Goal: Task Accomplishment & Management: Use online tool/utility

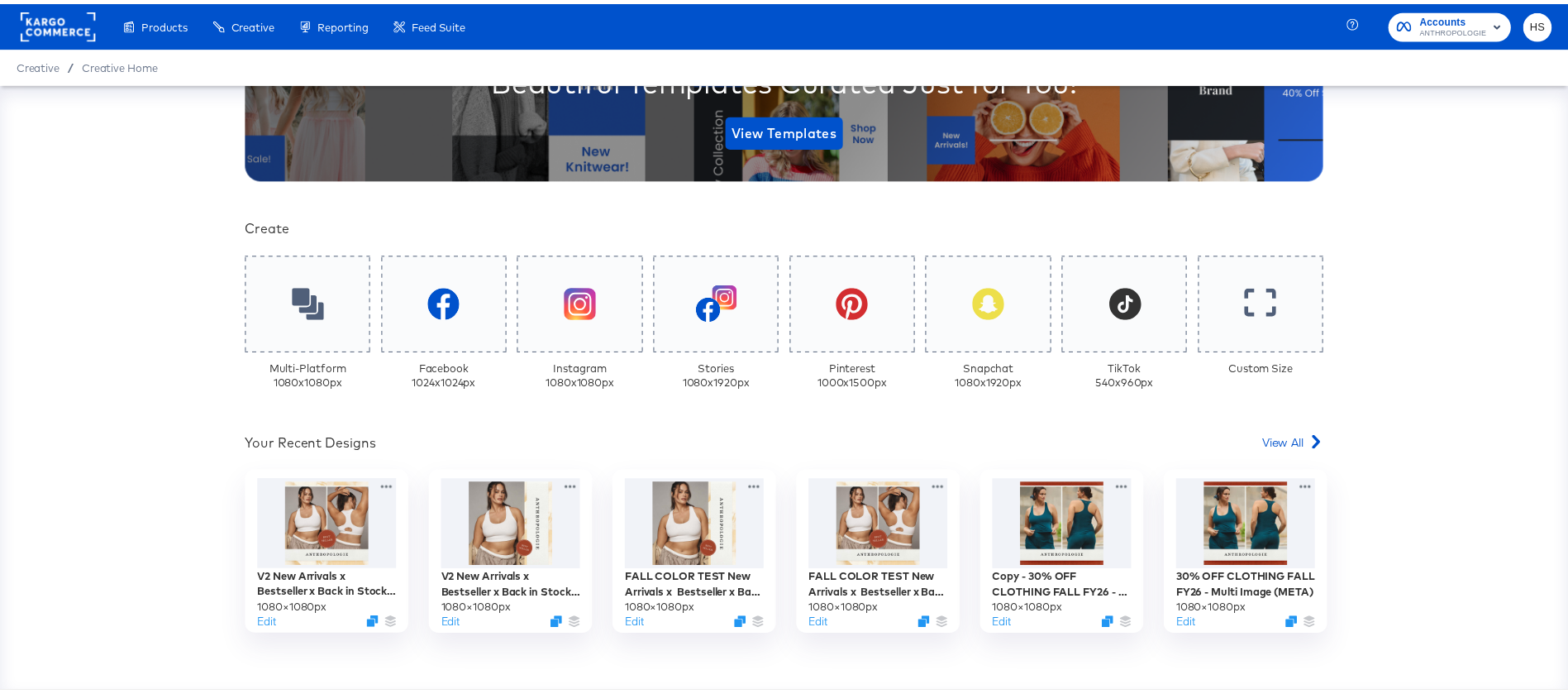
scroll to position [280, 0]
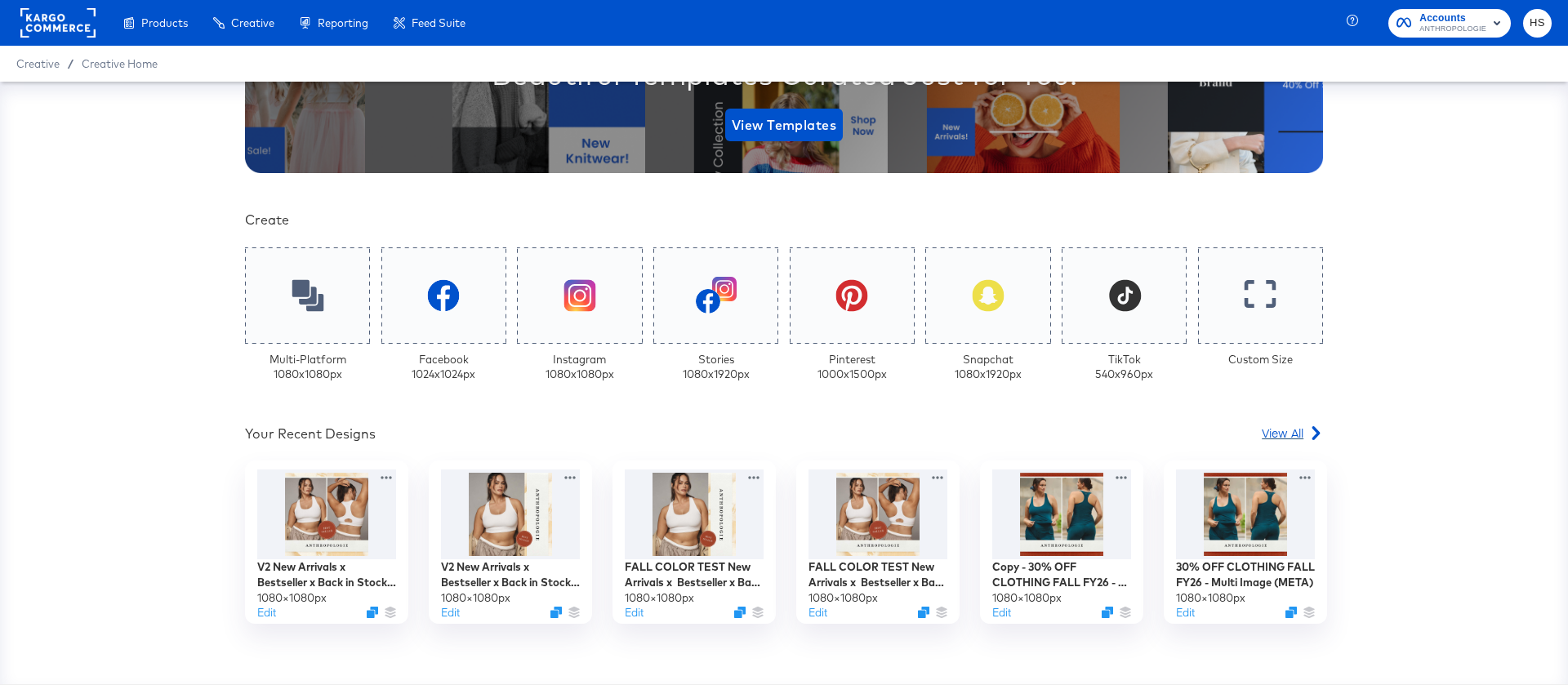
click at [1282, 440] on span "View All" at bounding box center [1283, 433] width 42 height 16
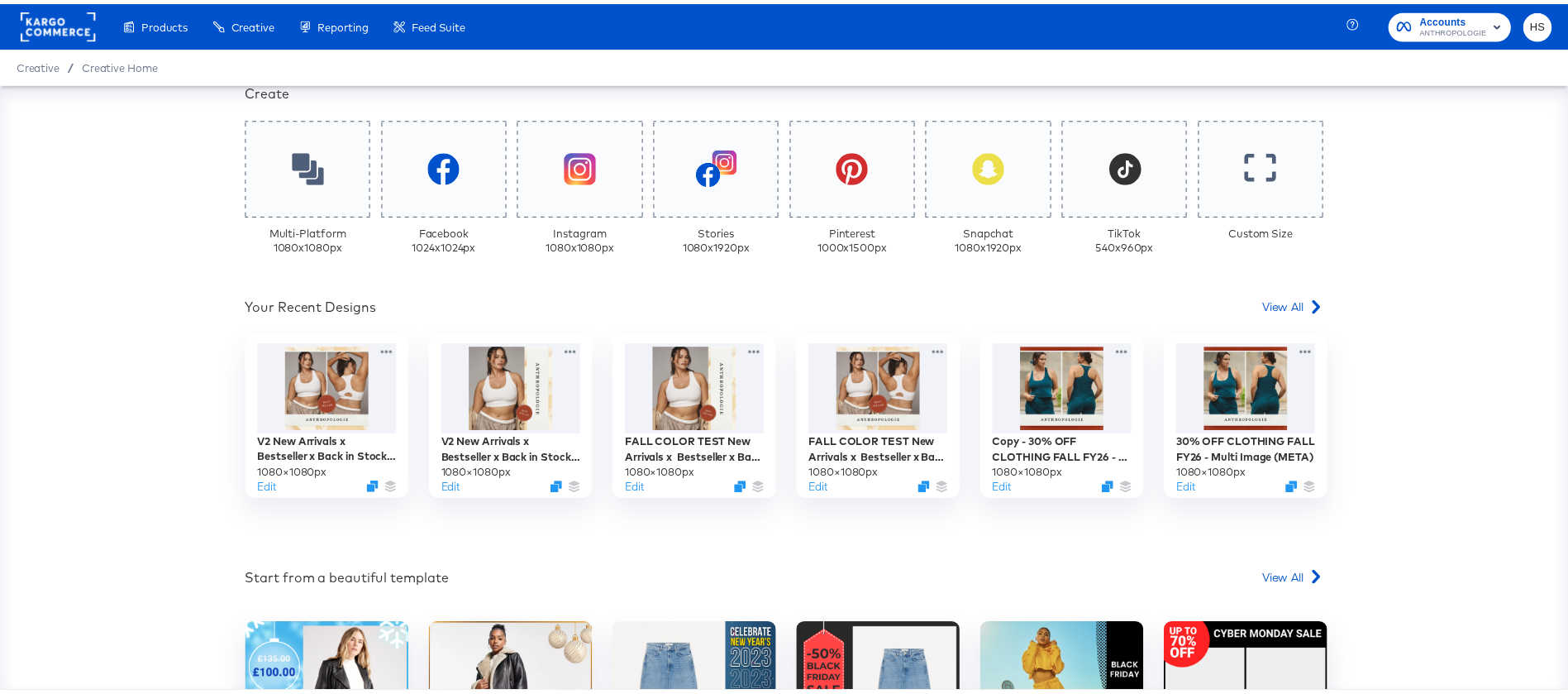
scroll to position [413, 0]
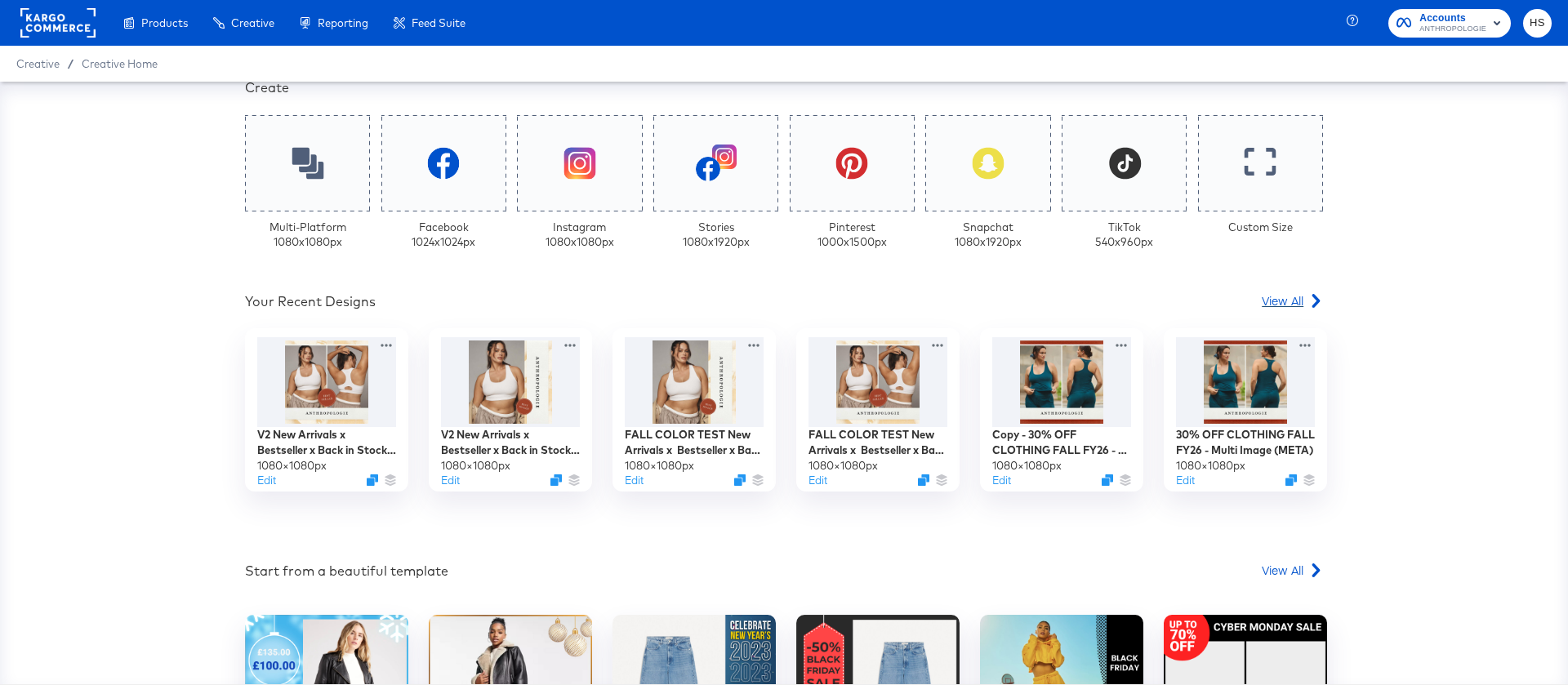
click at [1297, 303] on div "View All" at bounding box center [1292, 300] width 61 height 16
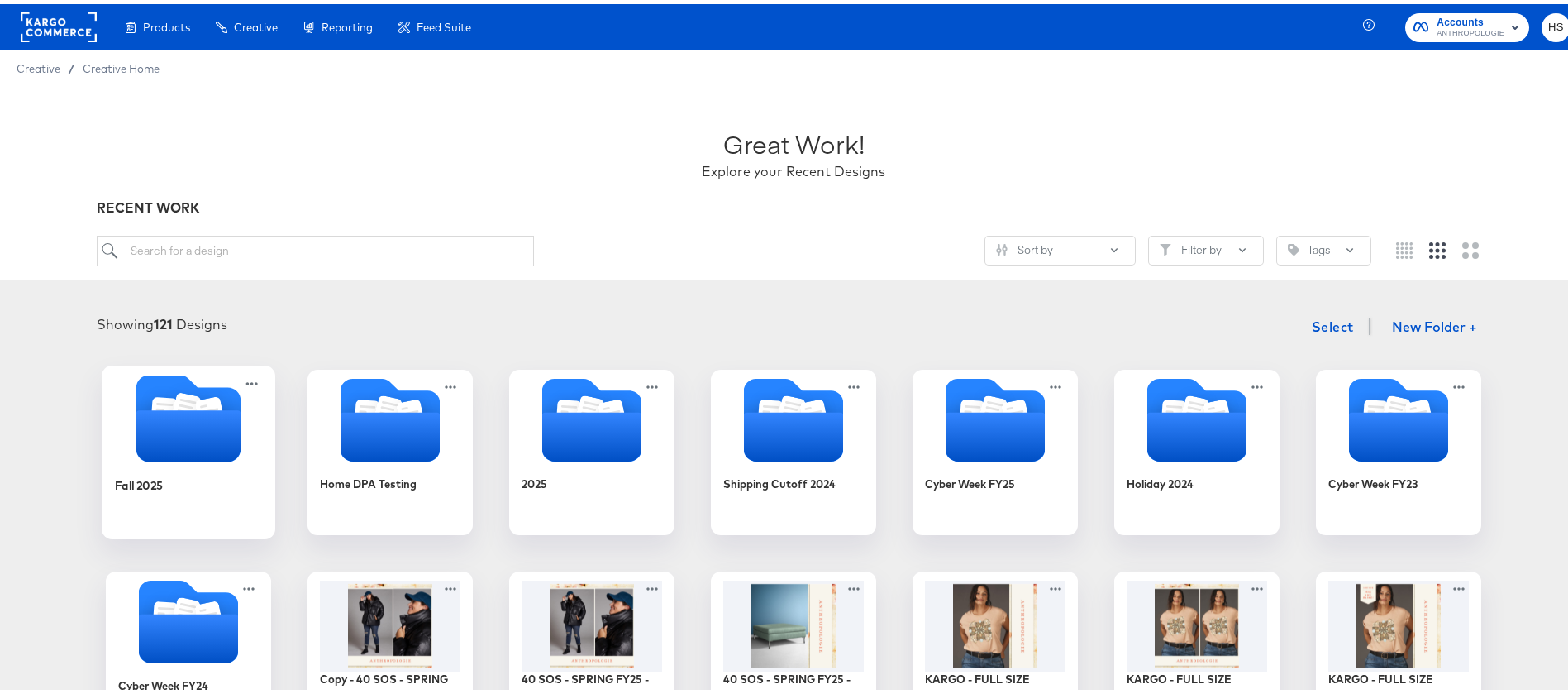
click at [231, 428] on icon "Folder" at bounding box center [188, 432] width 104 height 52
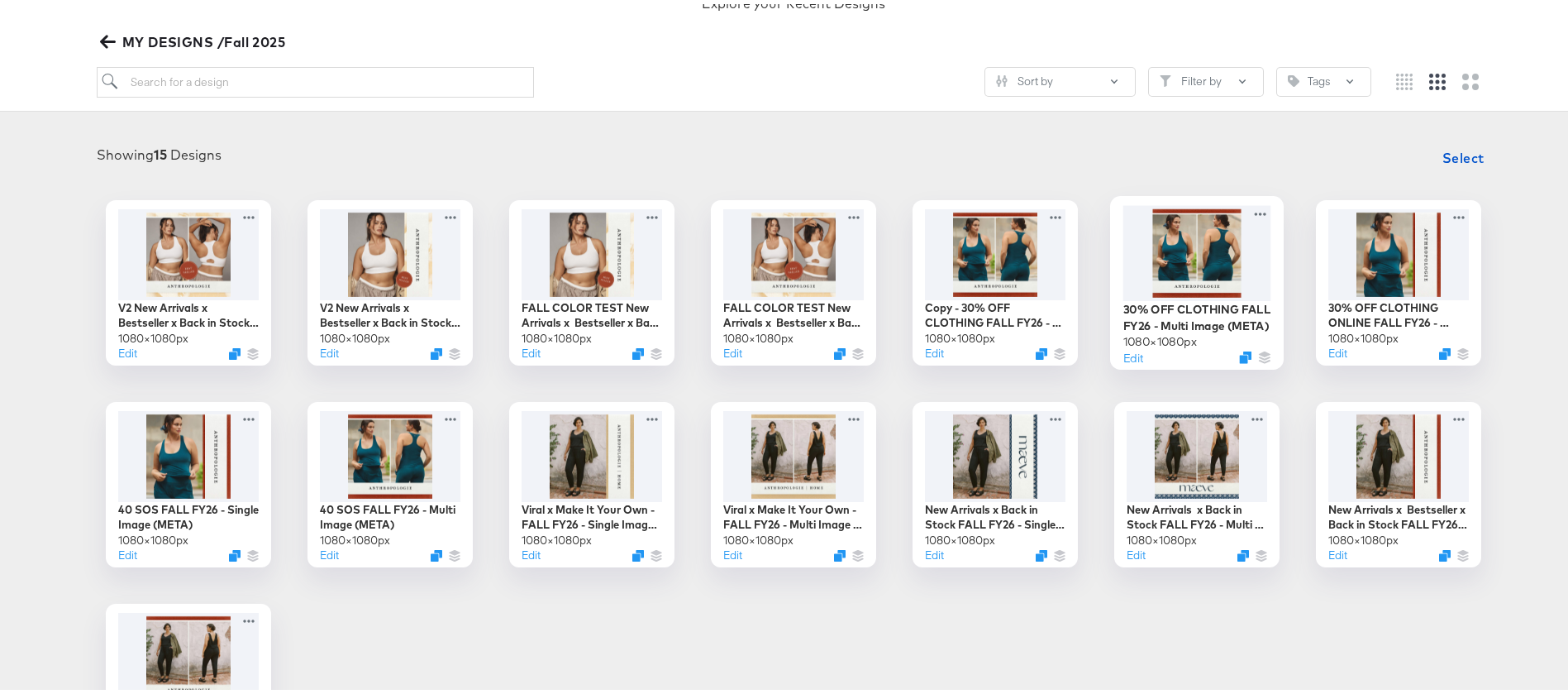
scroll to position [169, 0]
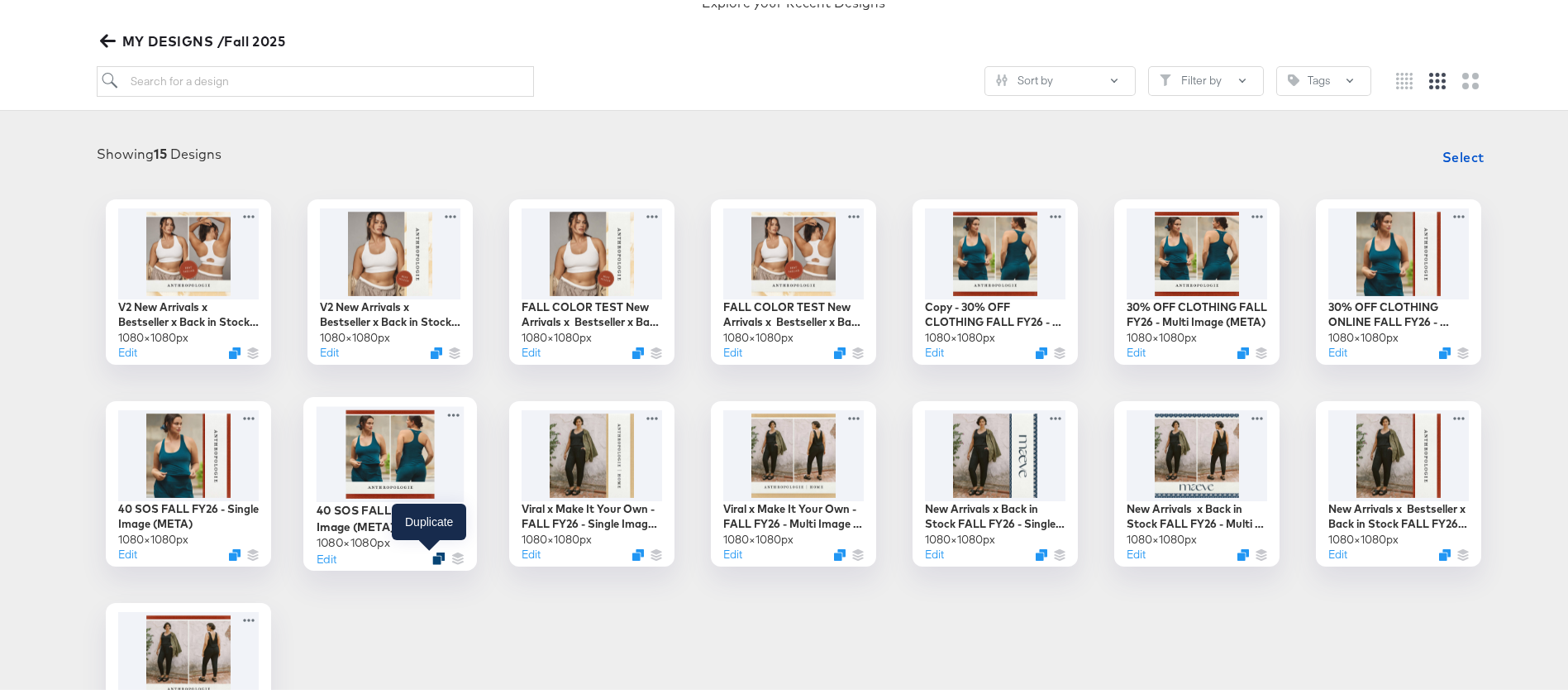
click at [432, 554] on icon "Duplicate" at bounding box center [438, 553] width 12 height 12
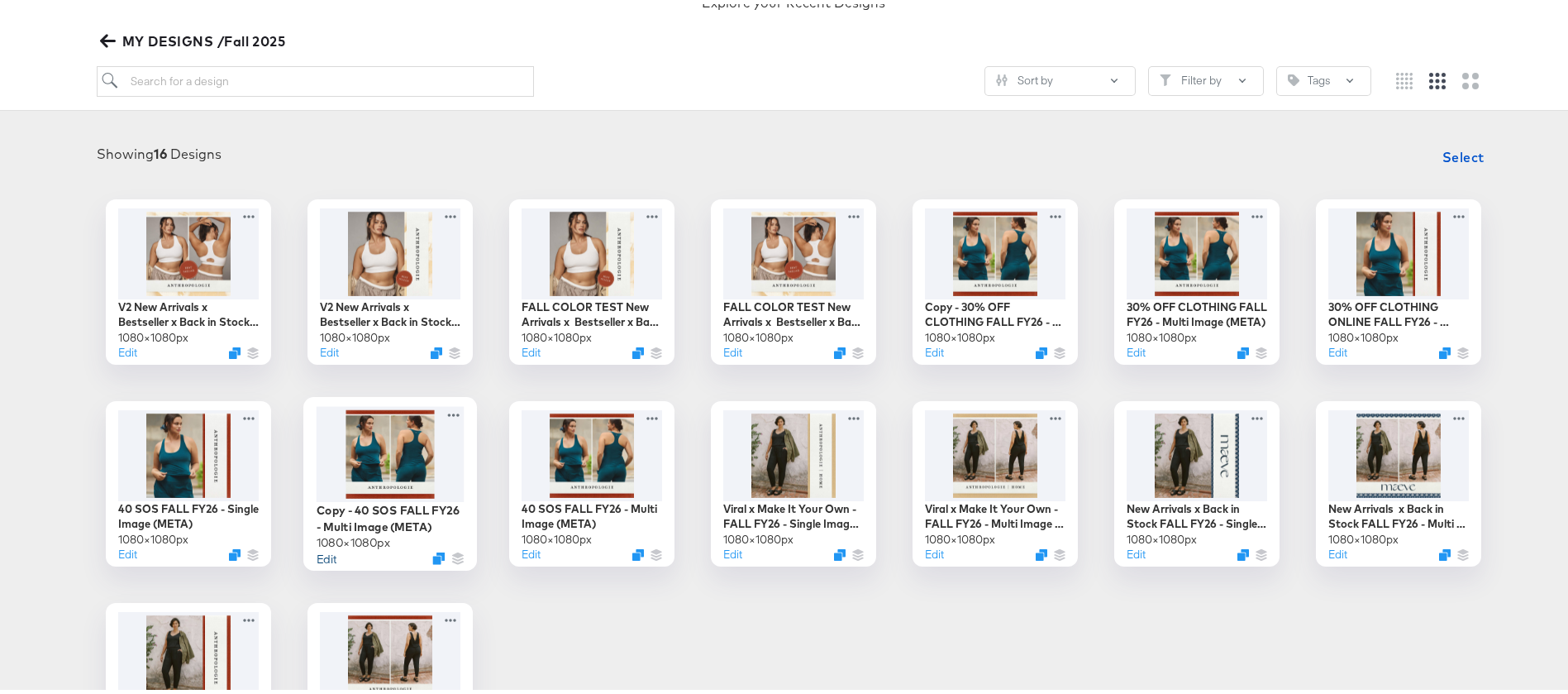
click at [320, 552] on button "Edit" at bounding box center [326, 553] width 20 height 16
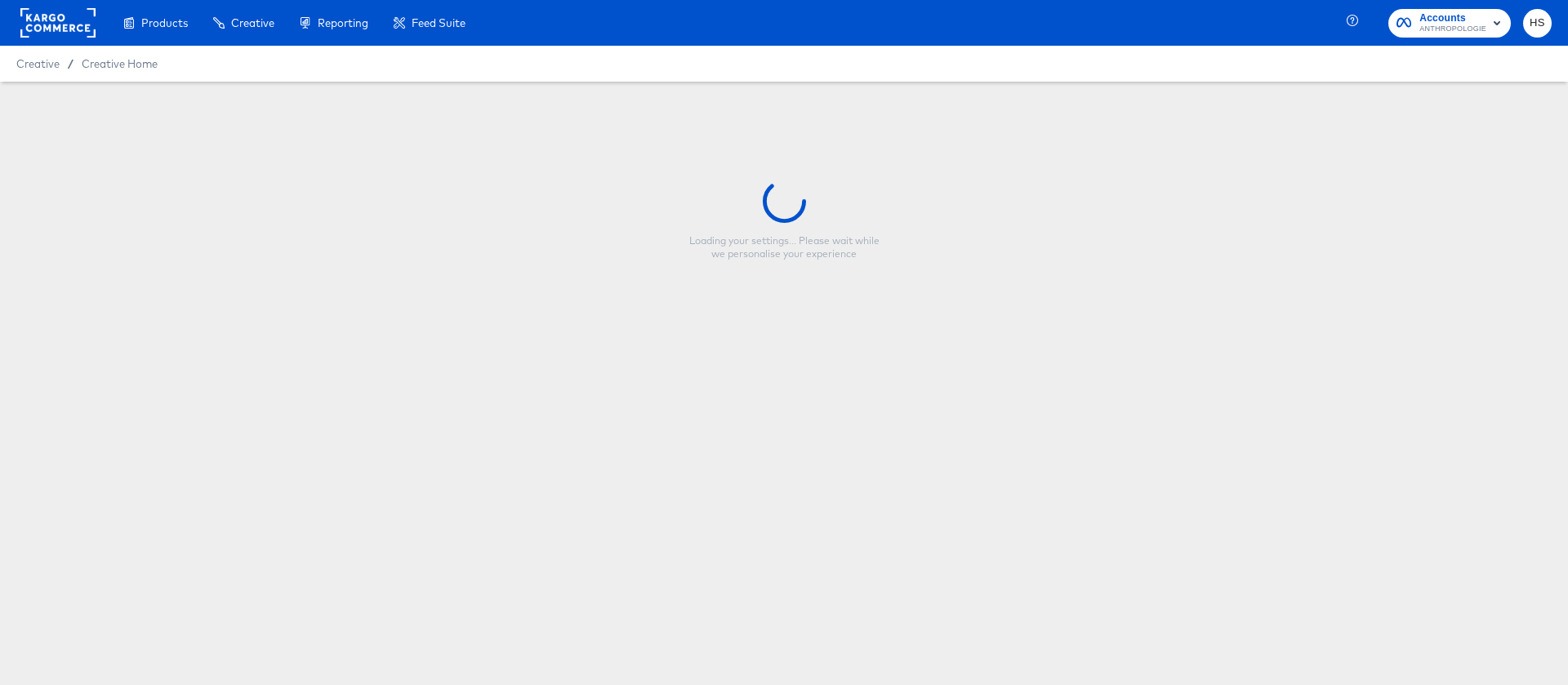
type input "Copy - 40 SOS FALL FY26 - Multi Image (META)"
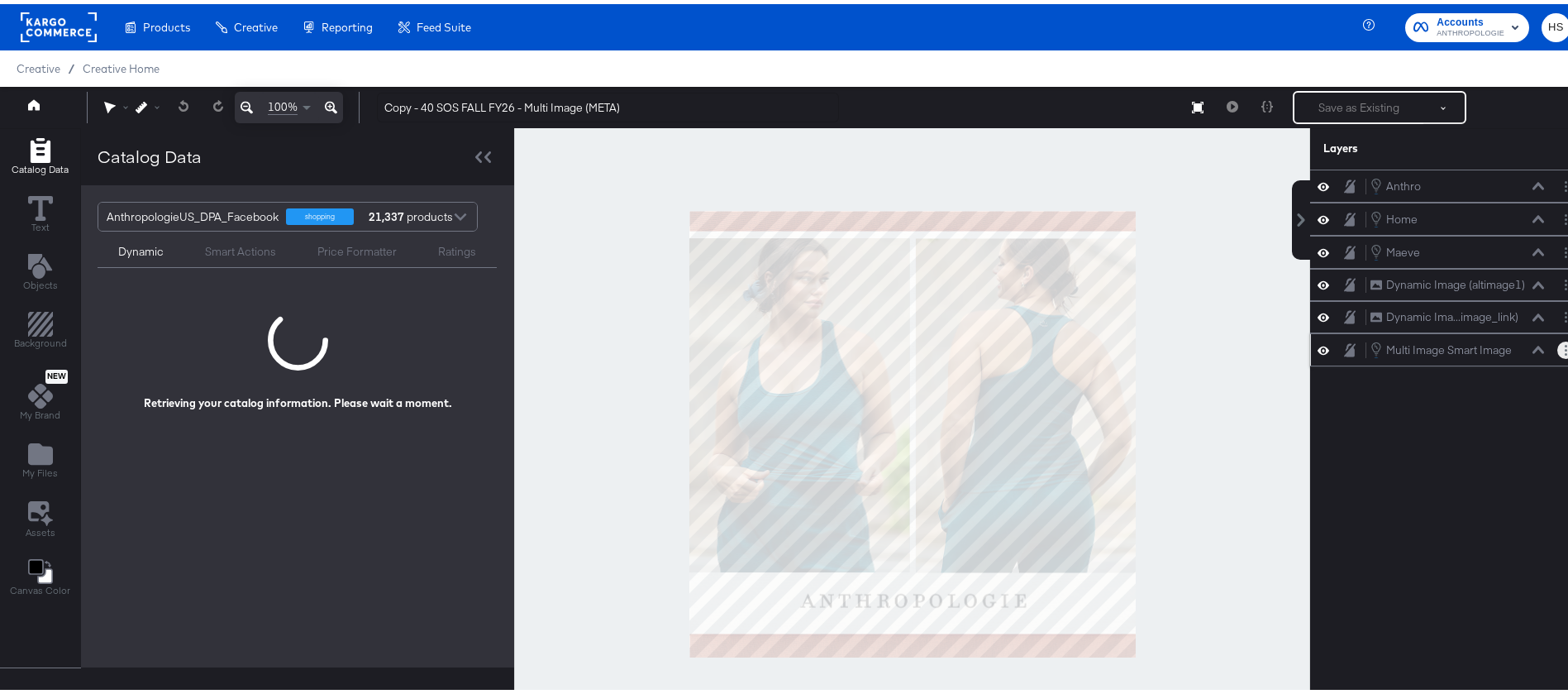
click at [1558, 342] on button "Layer Options" at bounding box center [1566, 346] width 17 height 17
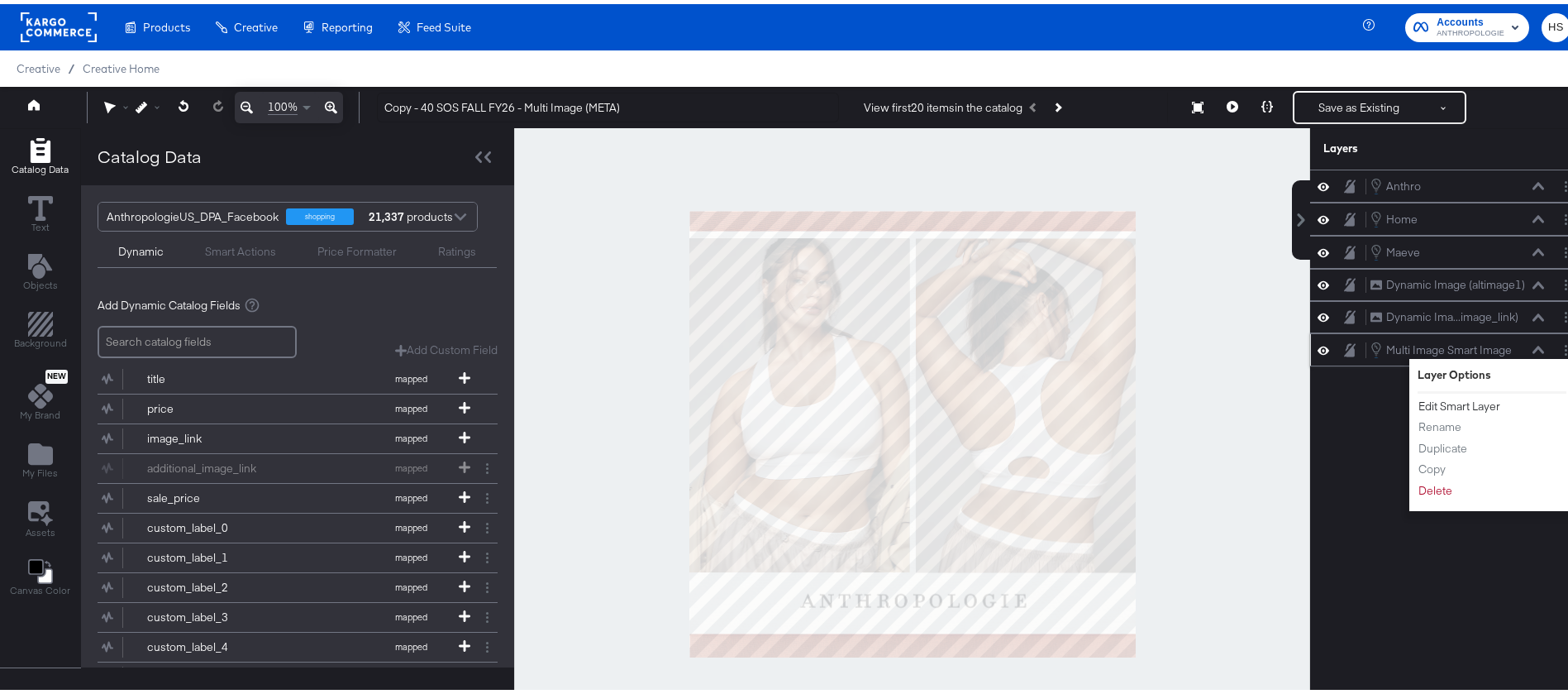
click at [1418, 404] on button "Edit Smart Layer" at bounding box center [1460, 402] width 83 height 17
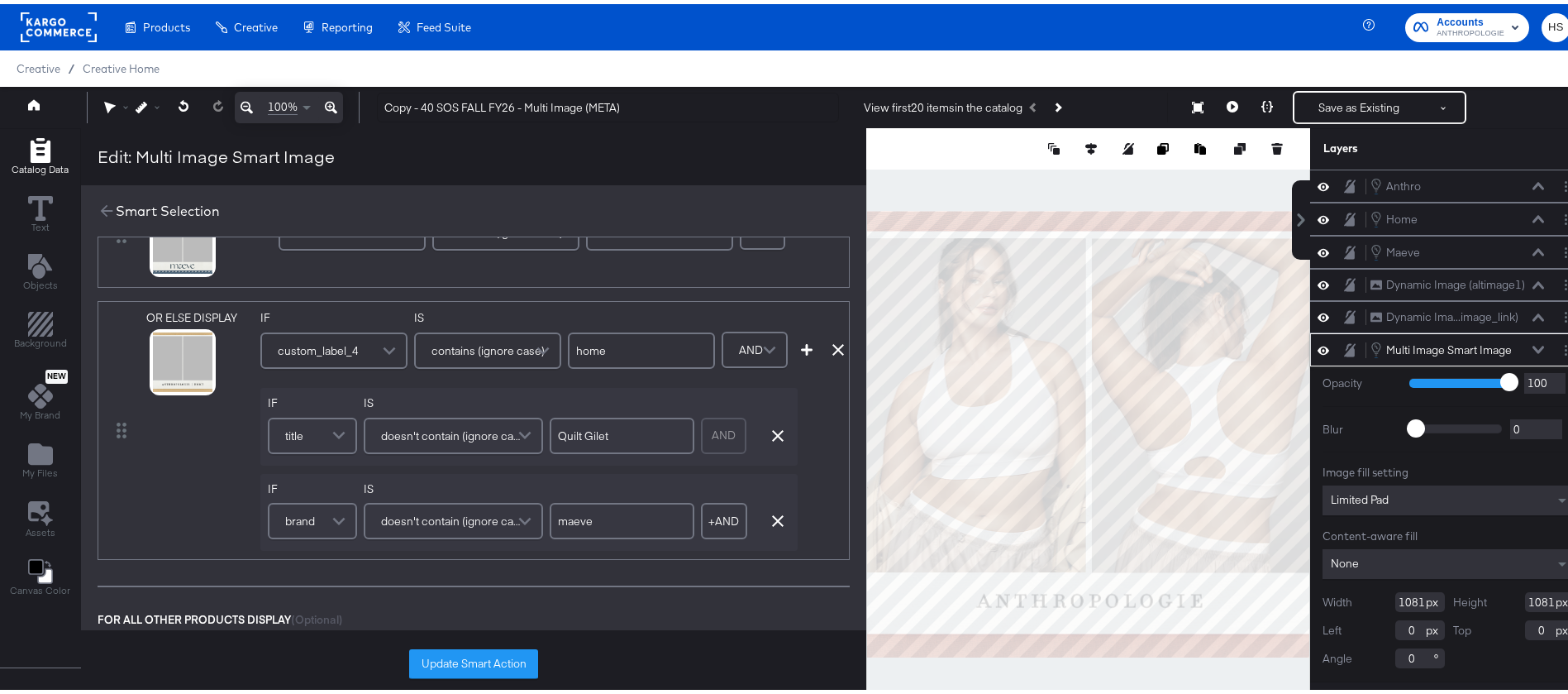
scroll to position [347, 0]
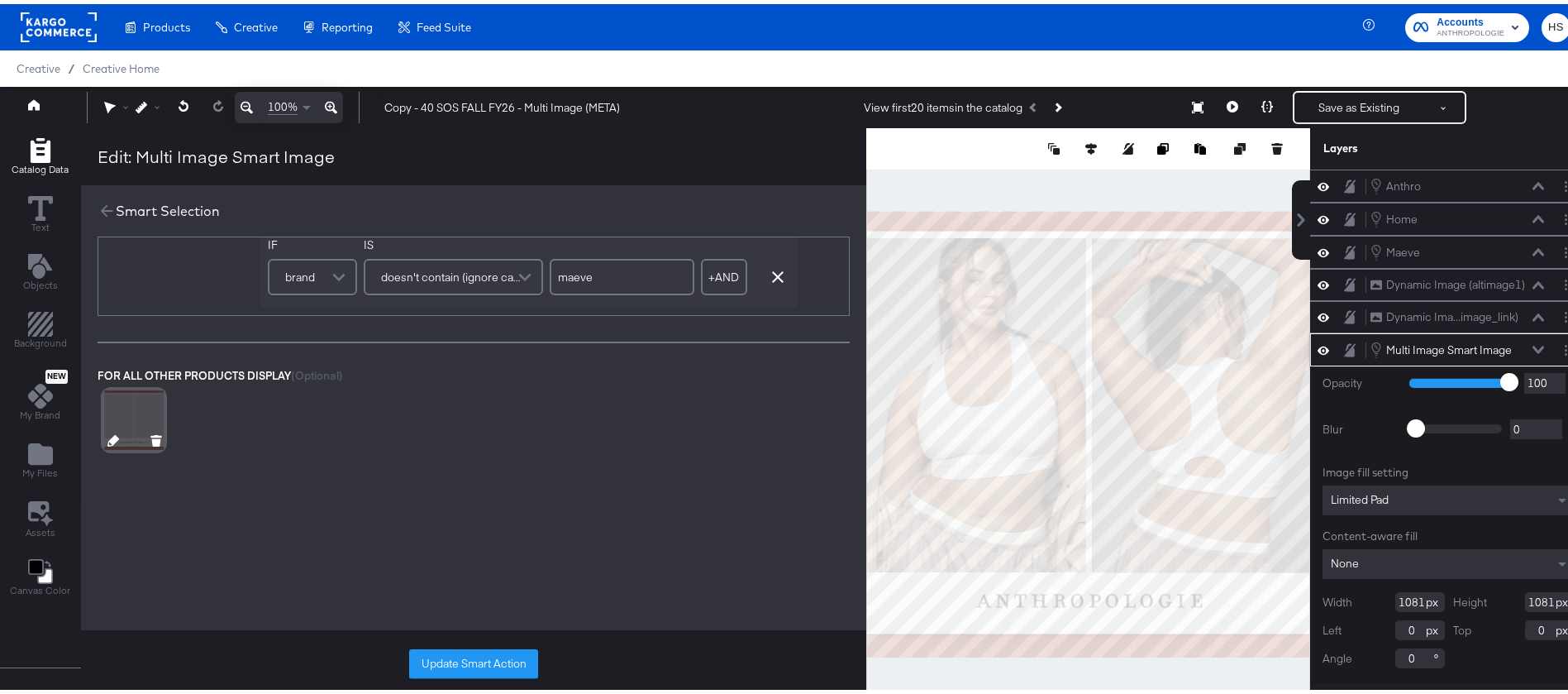
click at [110, 431] on icon at bounding box center [113, 437] width 12 height 12
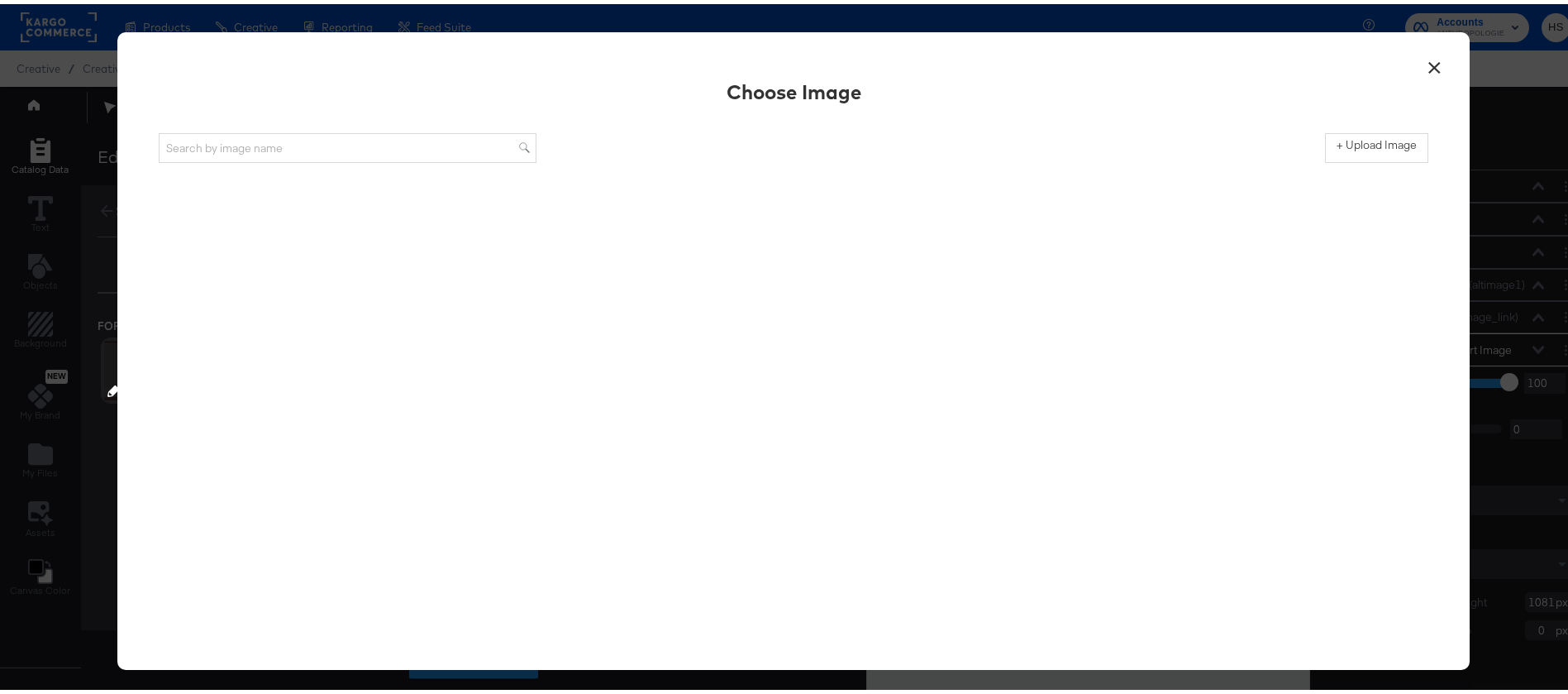
scroll to position [0, 0]
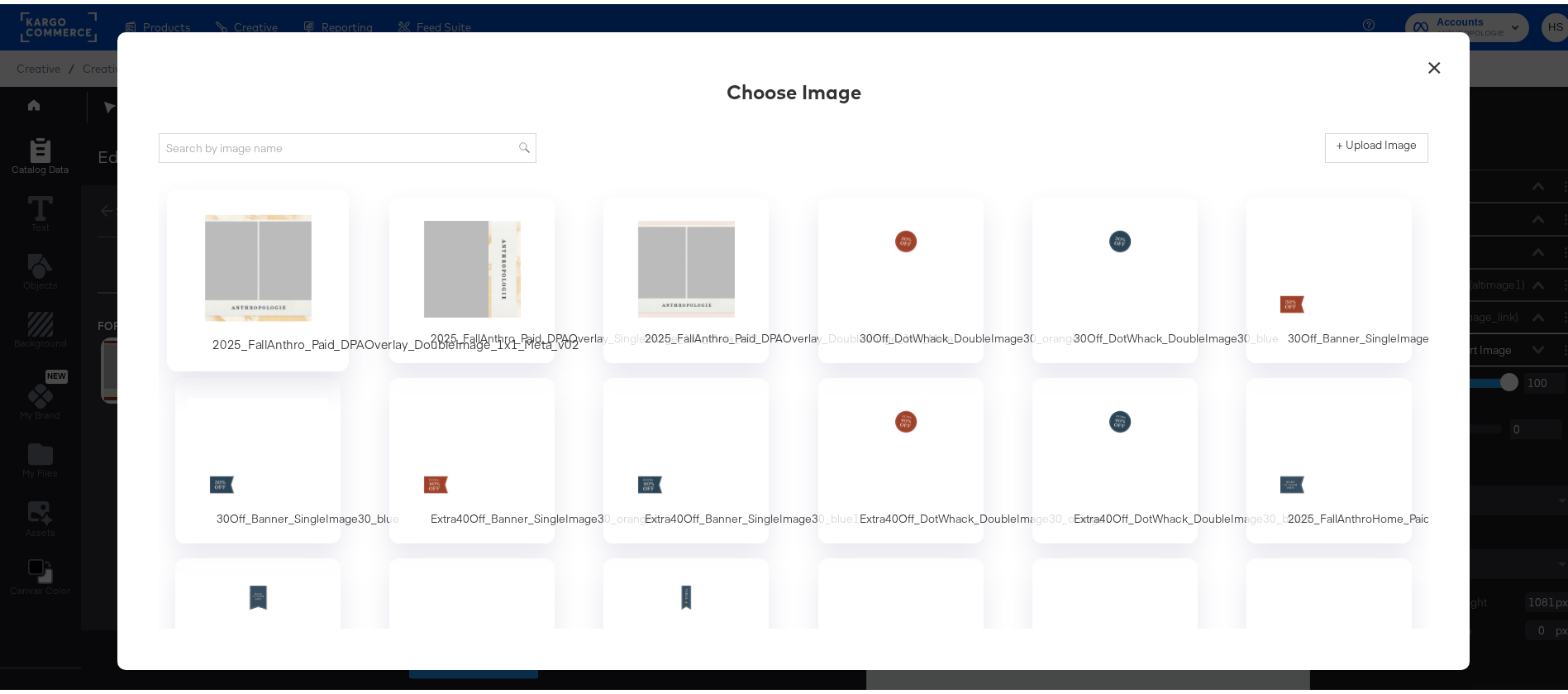
click at [223, 261] on div at bounding box center [258, 264] width 155 height 114
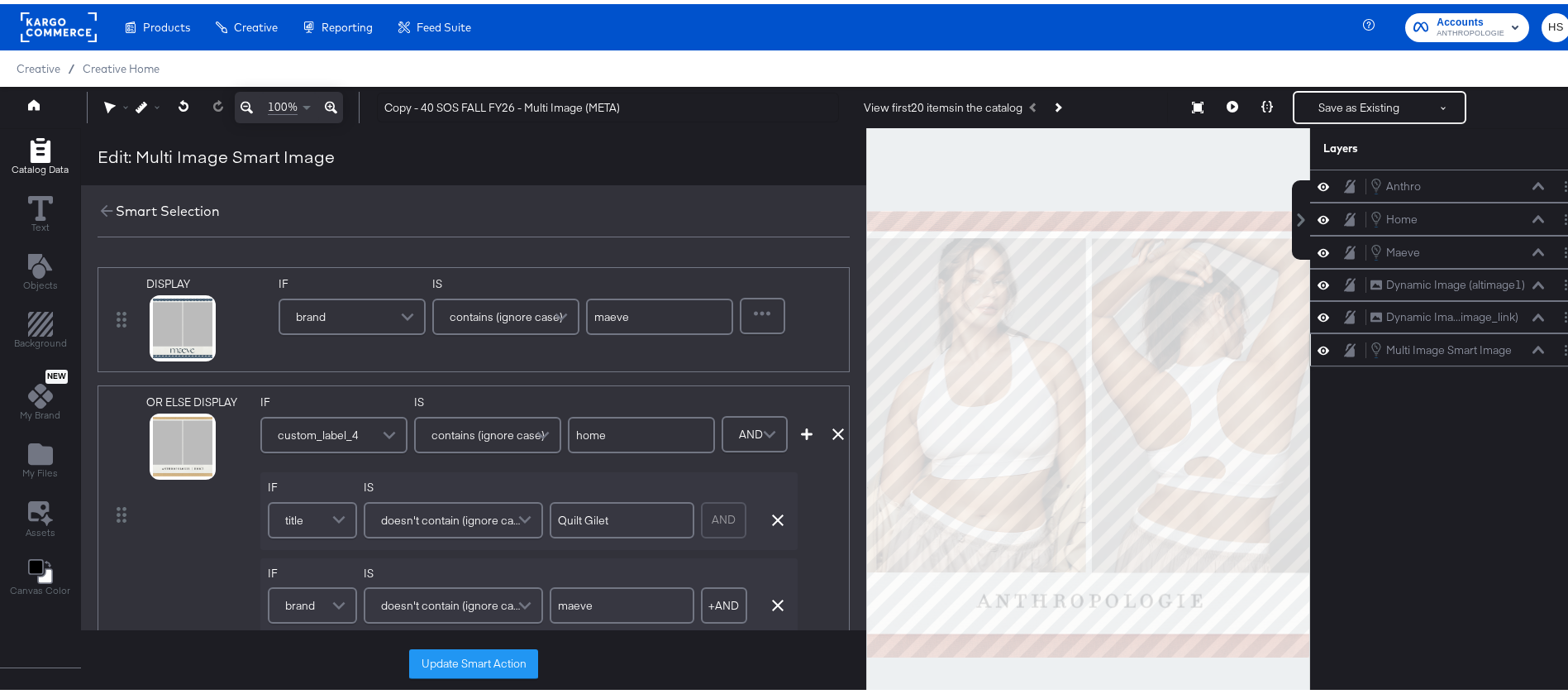
scroll to position [347, 0]
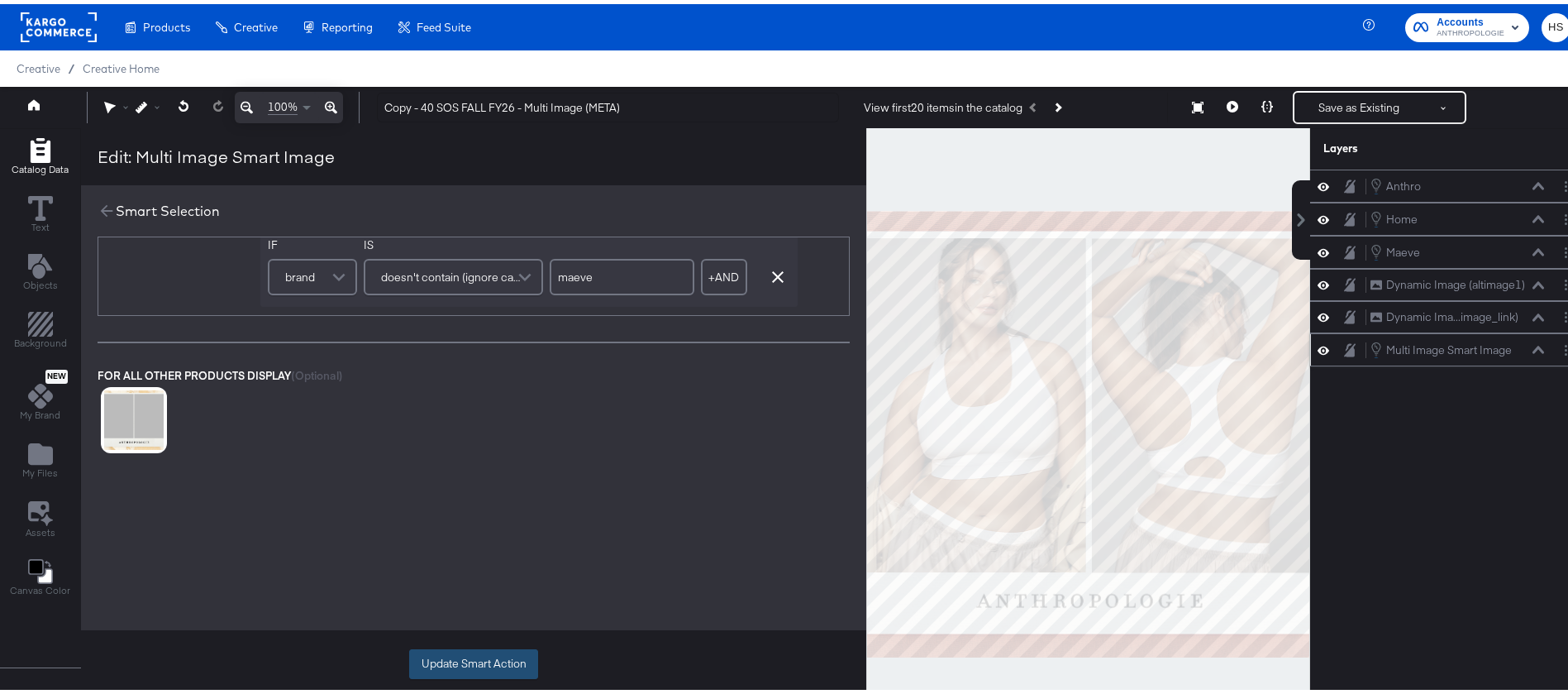
click at [444, 657] on button "Update Smart Action" at bounding box center [473, 660] width 129 height 30
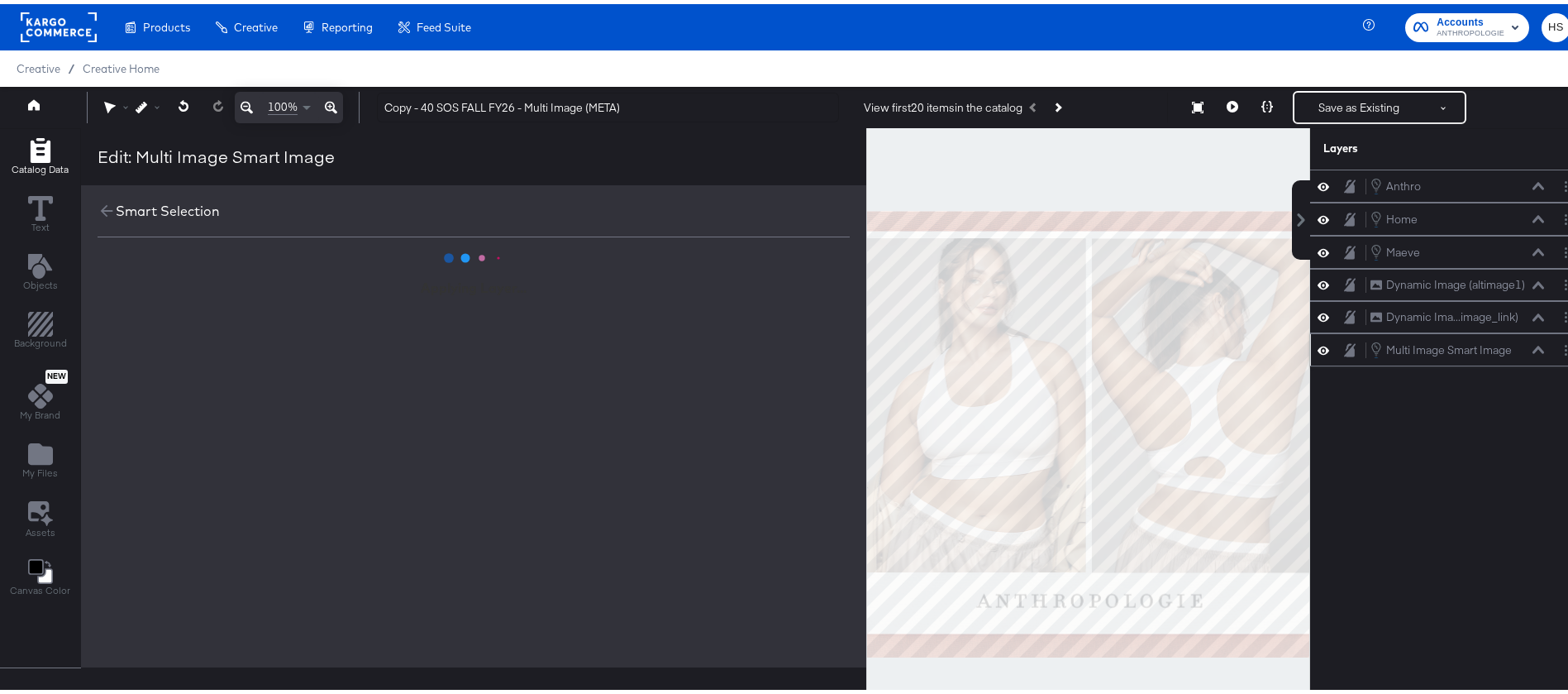
scroll to position [0, 0]
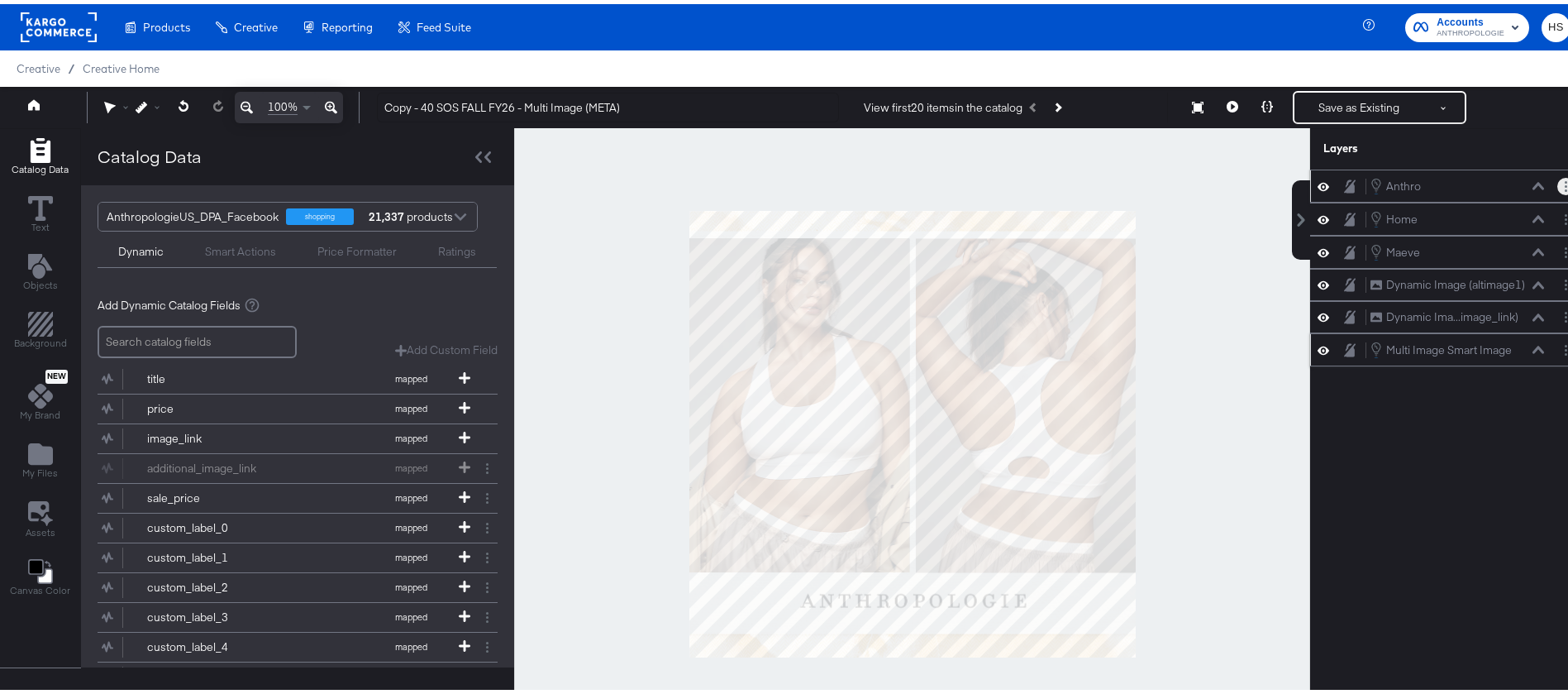
click at [1558, 187] on button "Layer Options" at bounding box center [1566, 182] width 17 height 17
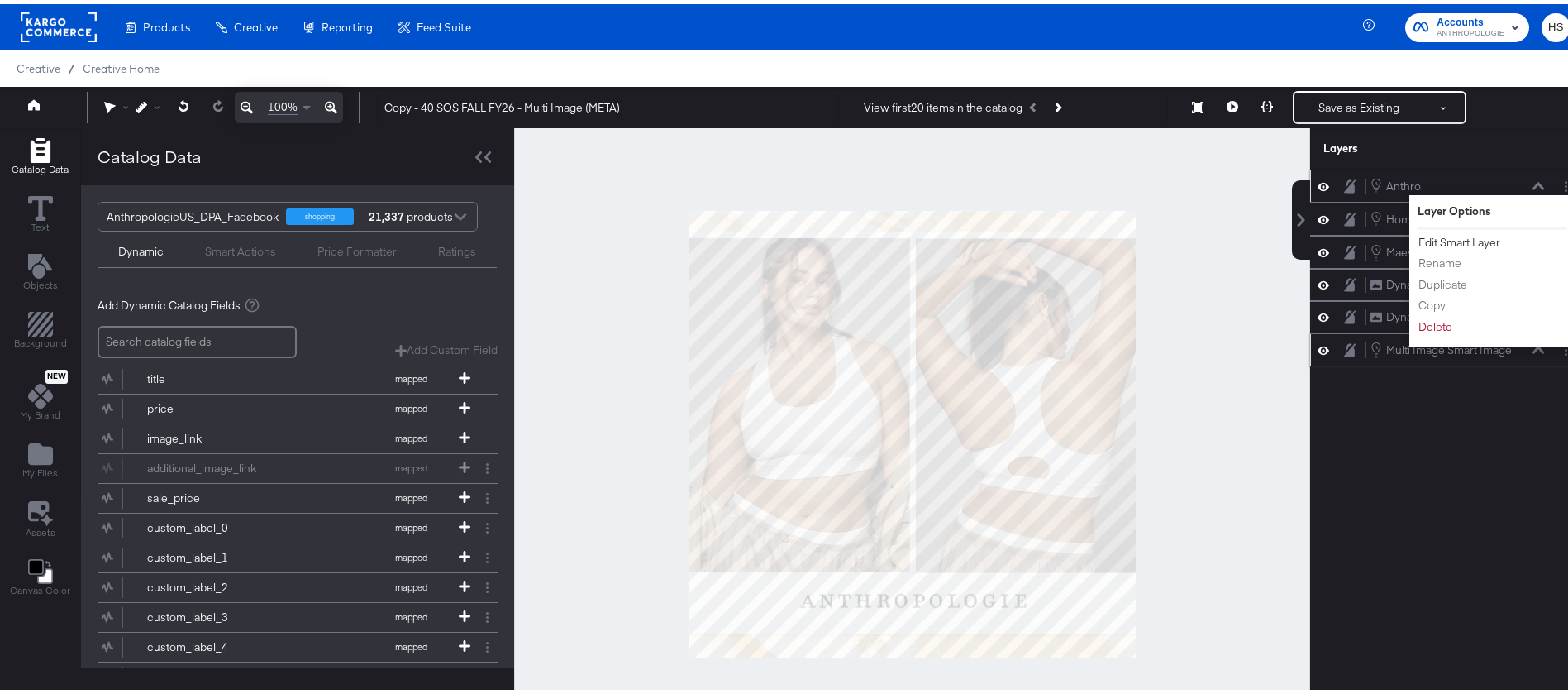
click at [1463, 236] on button "Edit Smart Layer" at bounding box center [1460, 238] width 83 height 17
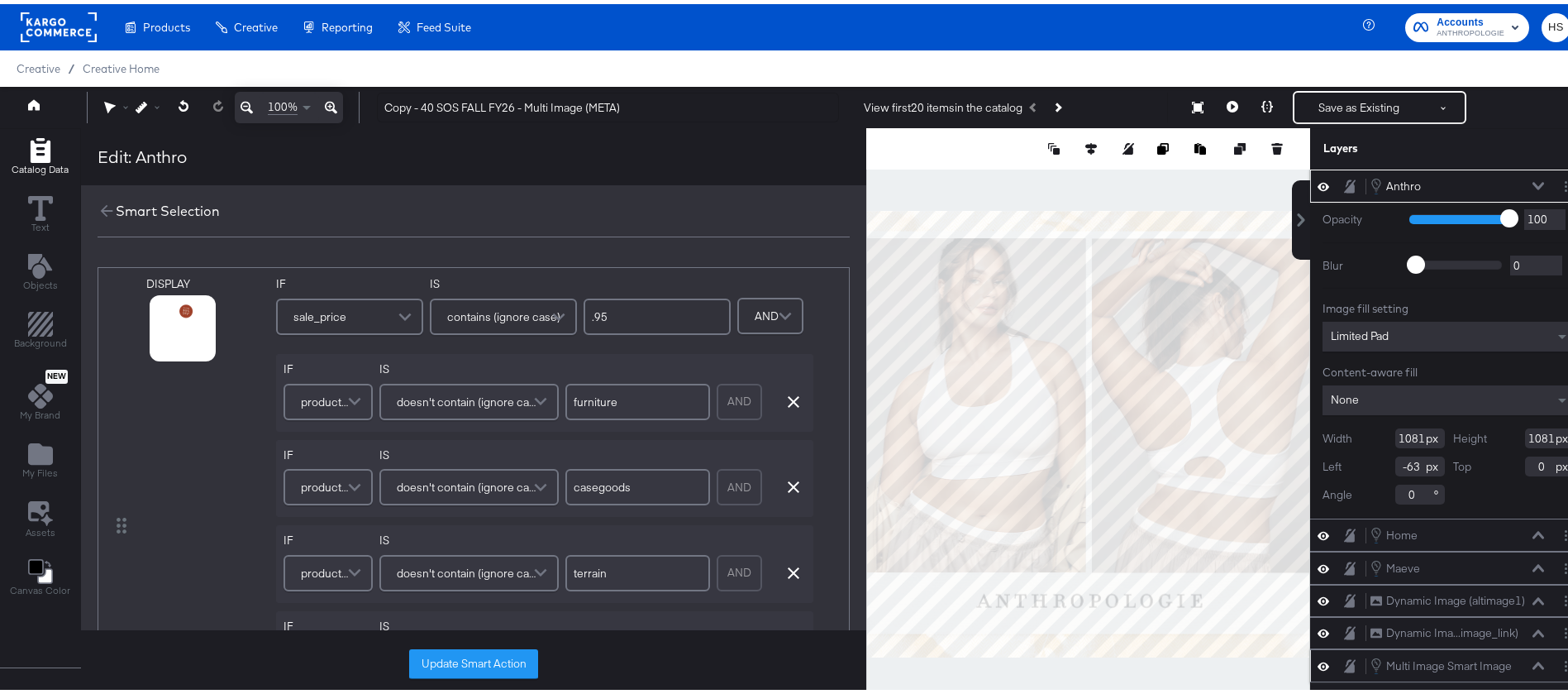
click at [566, 377] on div "furniture" at bounding box center [638, 398] width 145 height 45
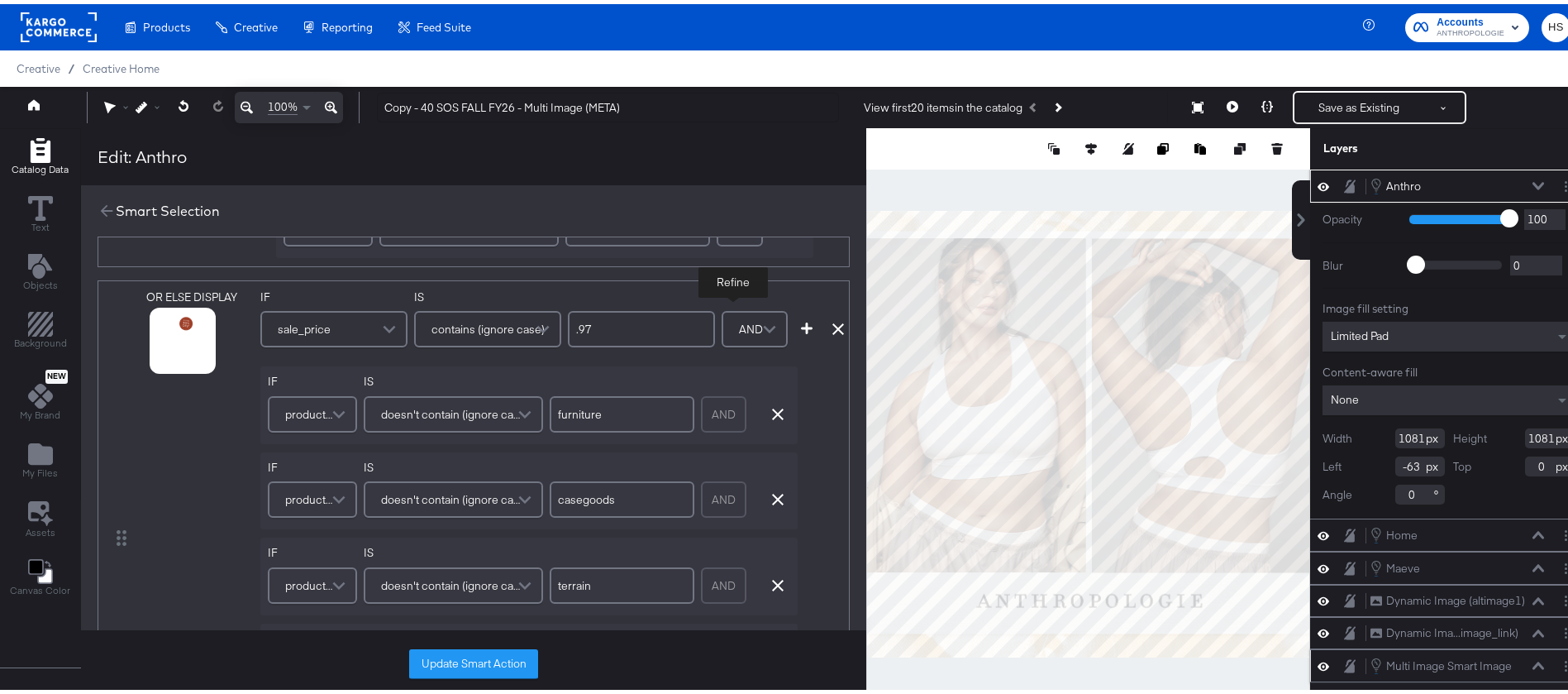
scroll to position [516, 0]
click at [801, 328] on icon "button" at bounding box center [807, 325] width 12 height 12
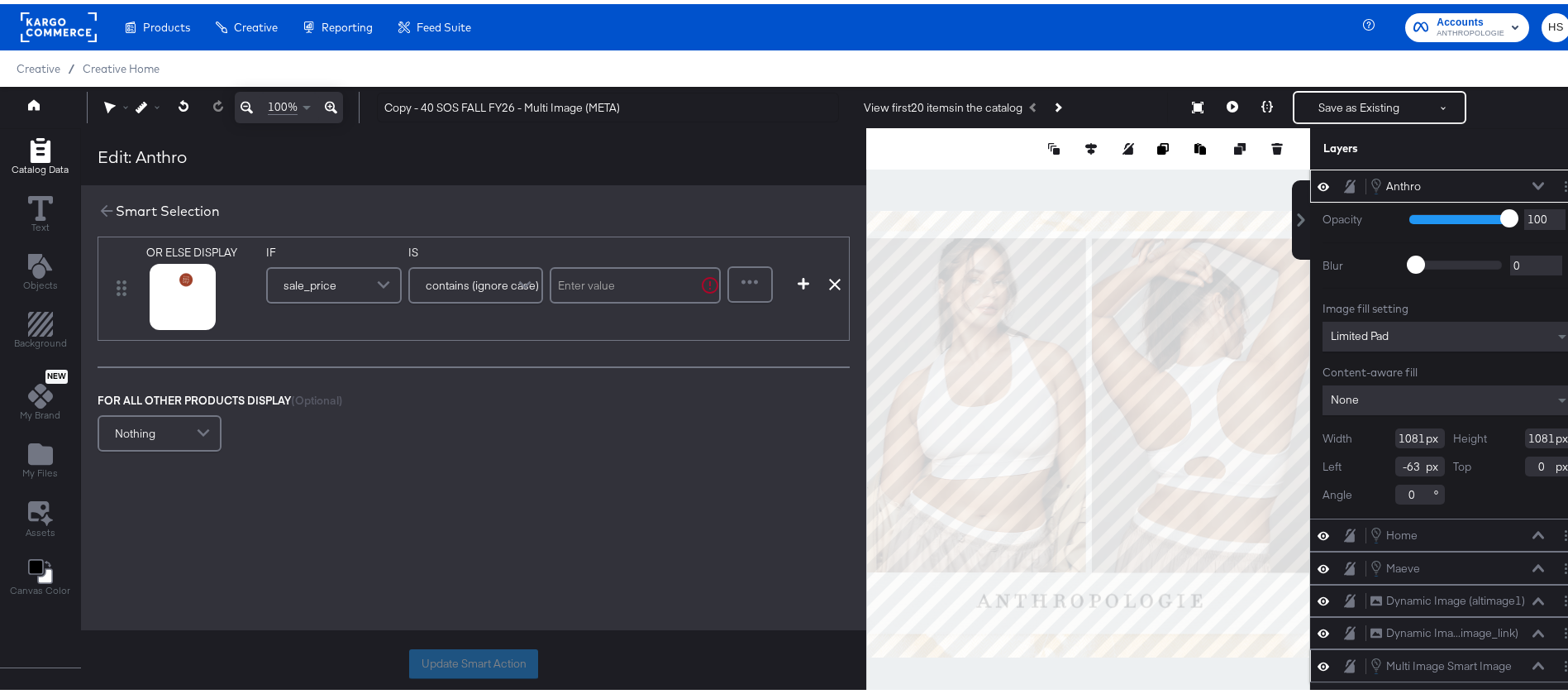
scroll to position [994, 0]
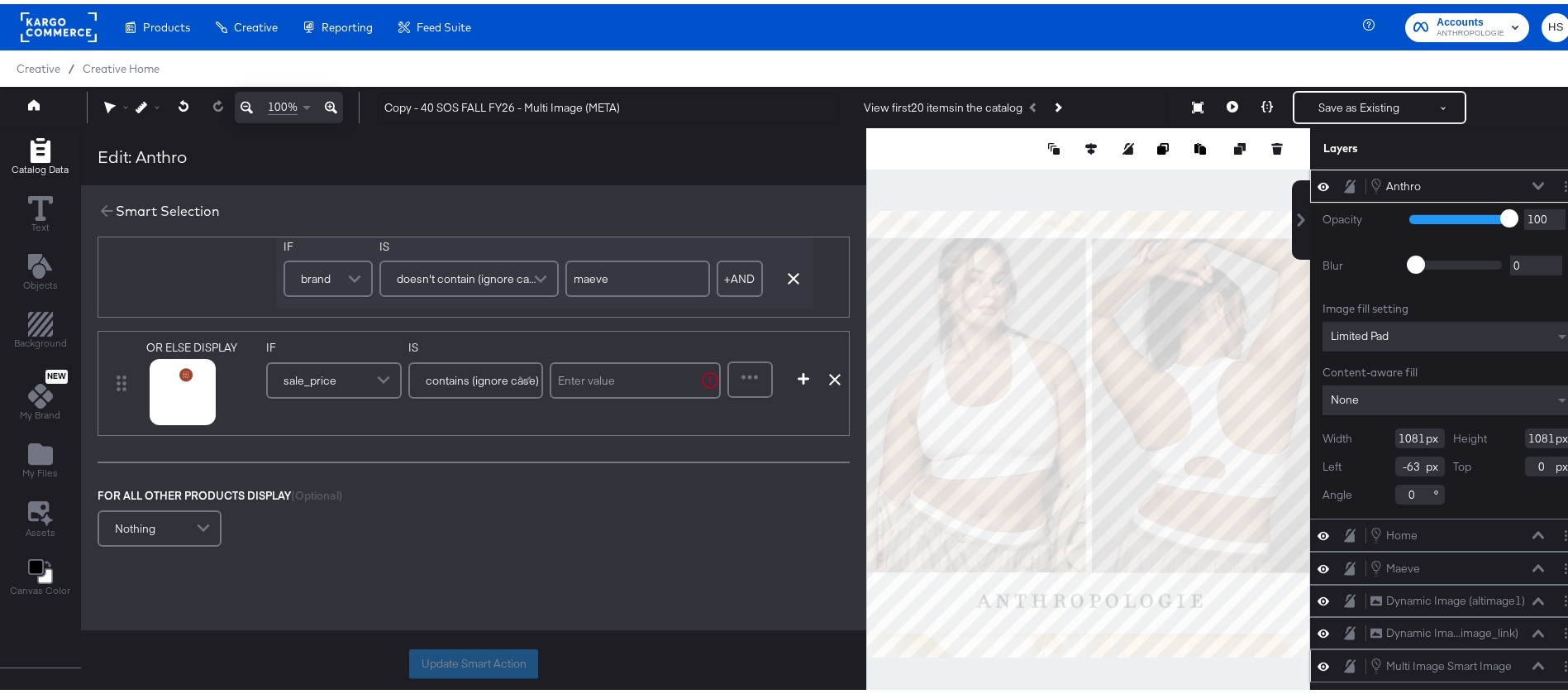
click at [311, 387] on span "sale_price" at bounding box center [311, 377] width 53 height 28
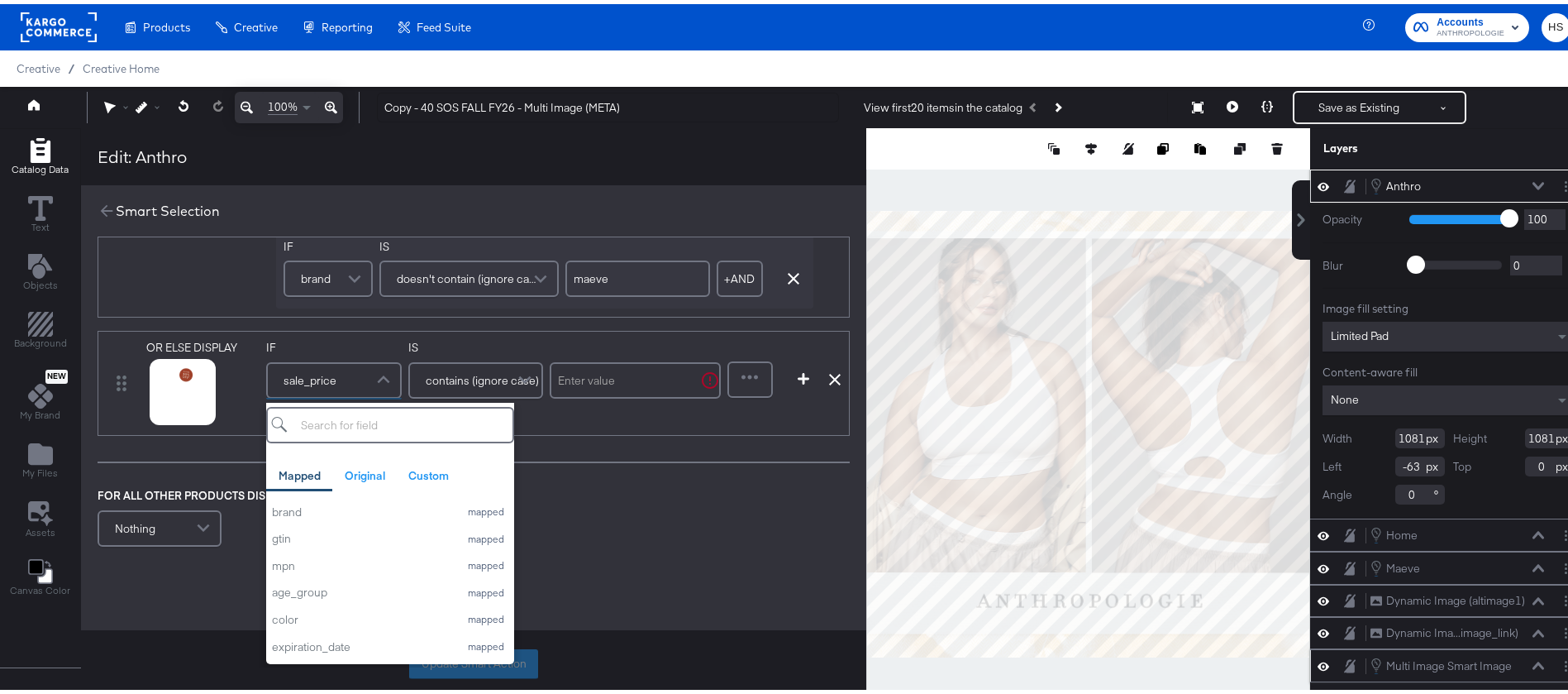
scroll to position [221, 0]
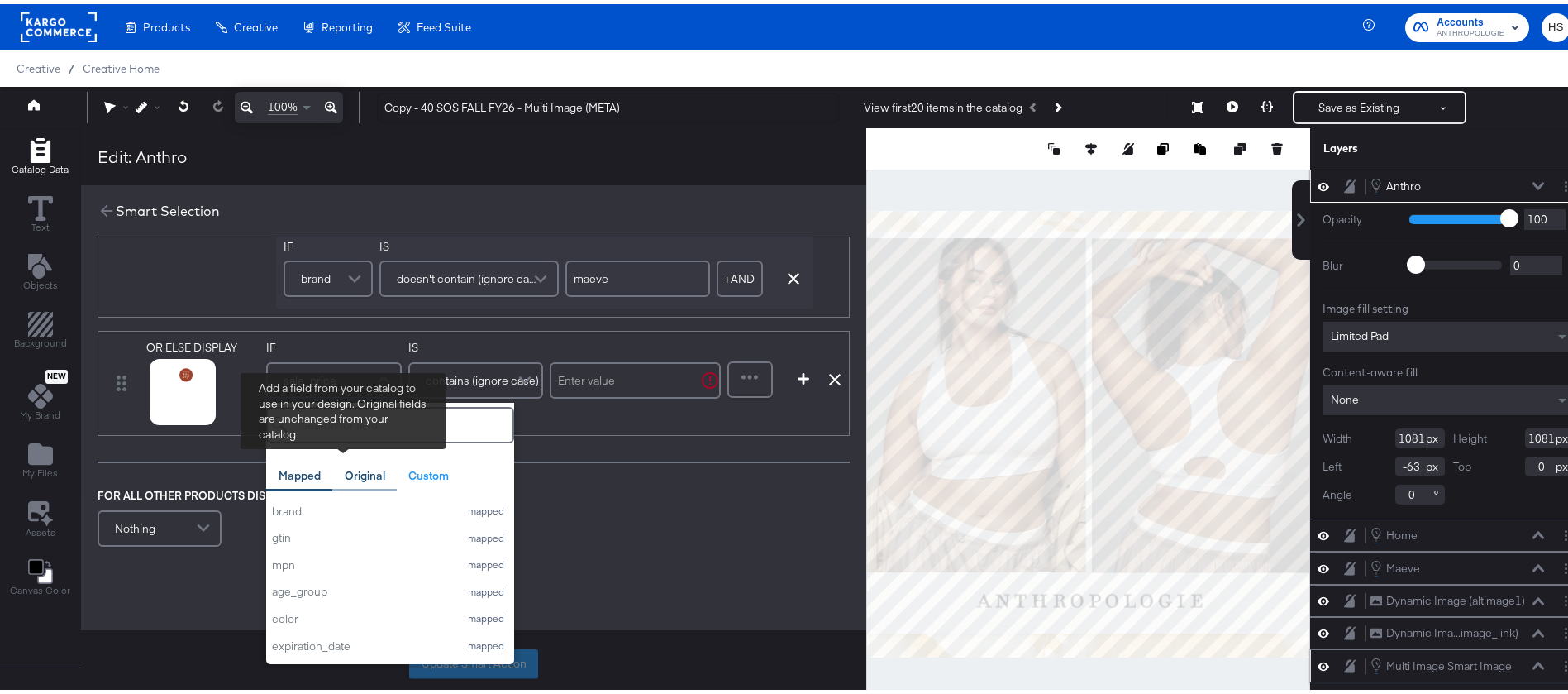
click at [342, 457] on div "Original" at bounding box center [364, 472] width 64 height 32
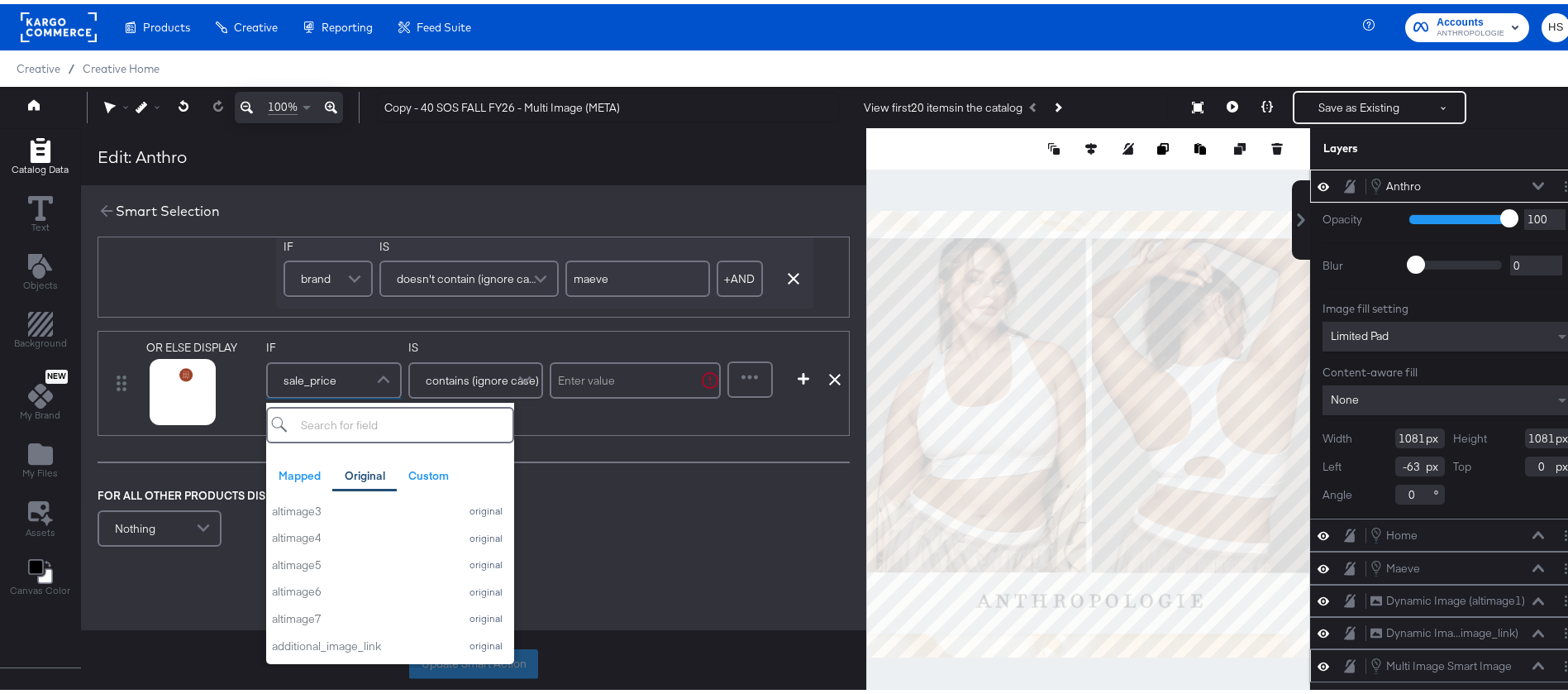
click at [441, 418] on input "search" at bounding box center [391, 422] width 248 height 37
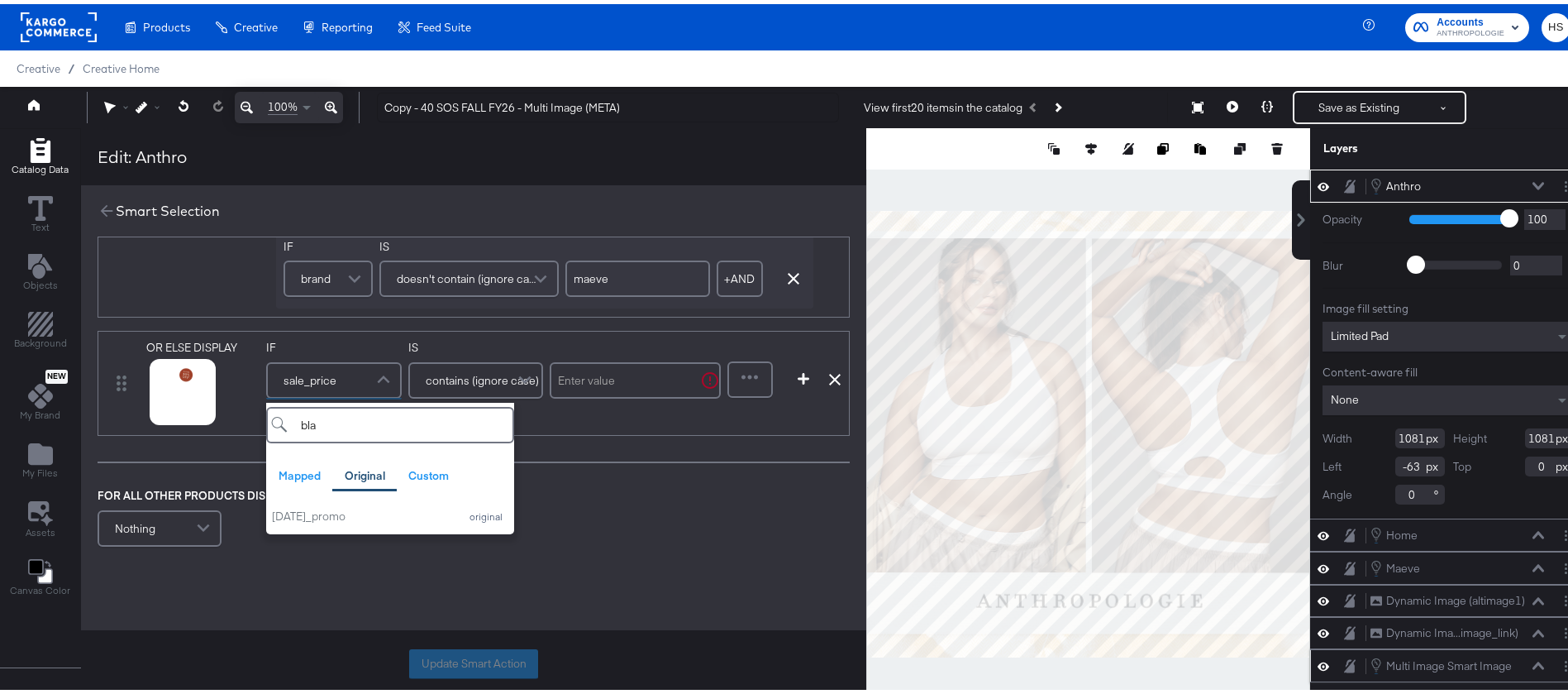
scroll to position [0, 0]
type input "bla"
click at [356, 520] on div "black_friday_promo" at bounding box center [361, 512] width 178 height 16
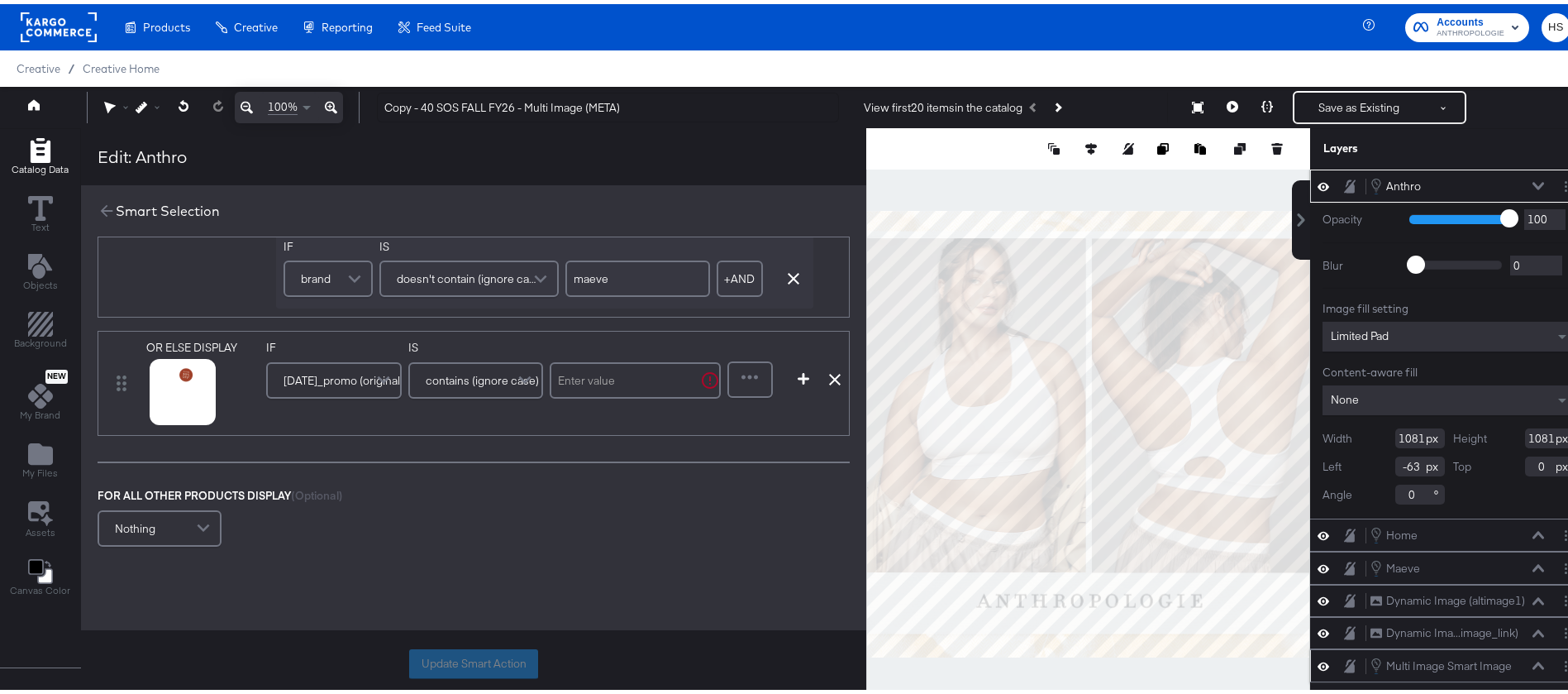
click at [605, 381] on input "text" at bounding box center [635, 377] width 172 height 37
type input "25"
click at [157, 406] on icon at bounding box center [162, 409] width 12 height 12
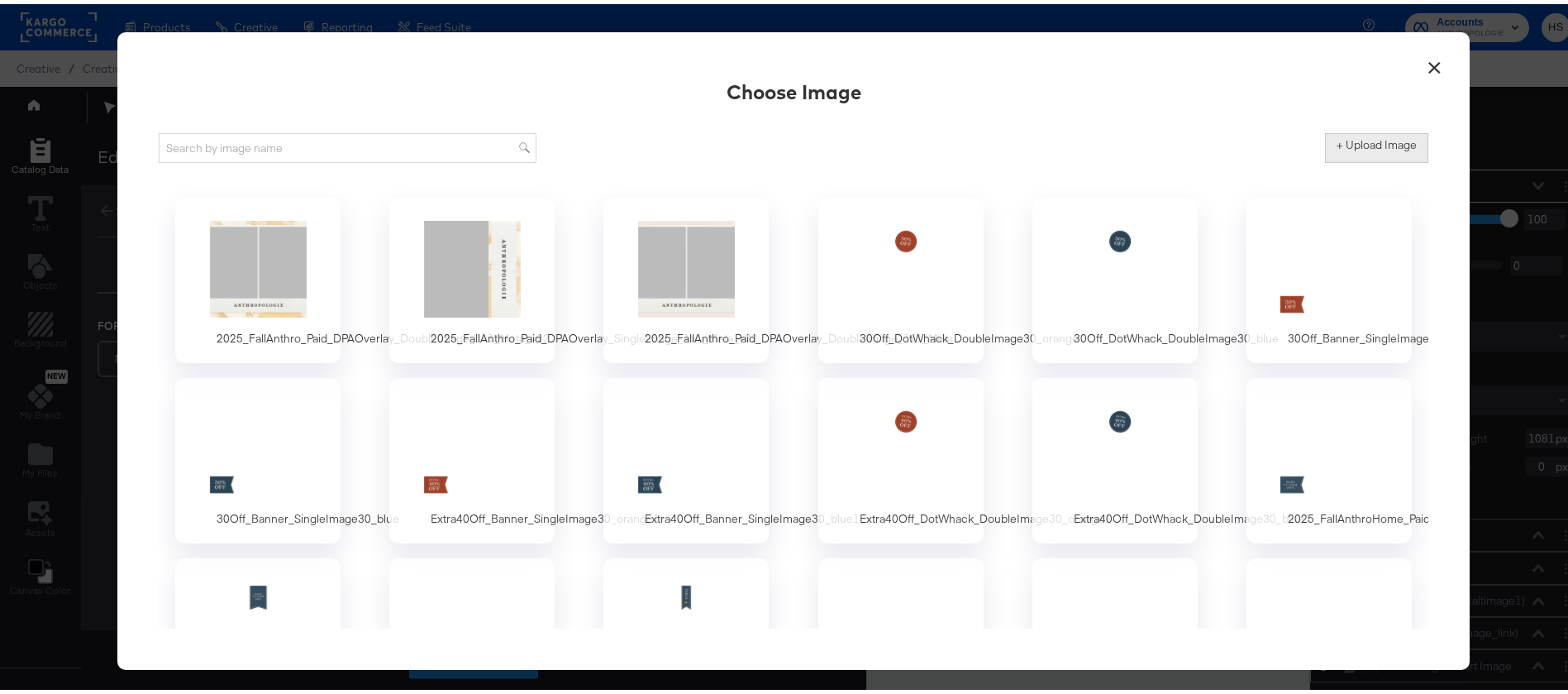
click at [1346, 152] on button "+ Upload Image" at bounding box center [1377, 144] width 103 height 30
click at [1346, 153] on button "+ Upload Image" at bounding box center [1377, 144] width 103 height 30
click at [1362, 147] on label "+ Upload Image" at bounding box center [1376, 141] width 80 height 16
click at [1362, 159] on input "+ Upload Image" at bounding box center [1515, 159] width 378 height 0
type input "C:\fakepath\25Off_DotWhack_DoubleImage30_orange.png"
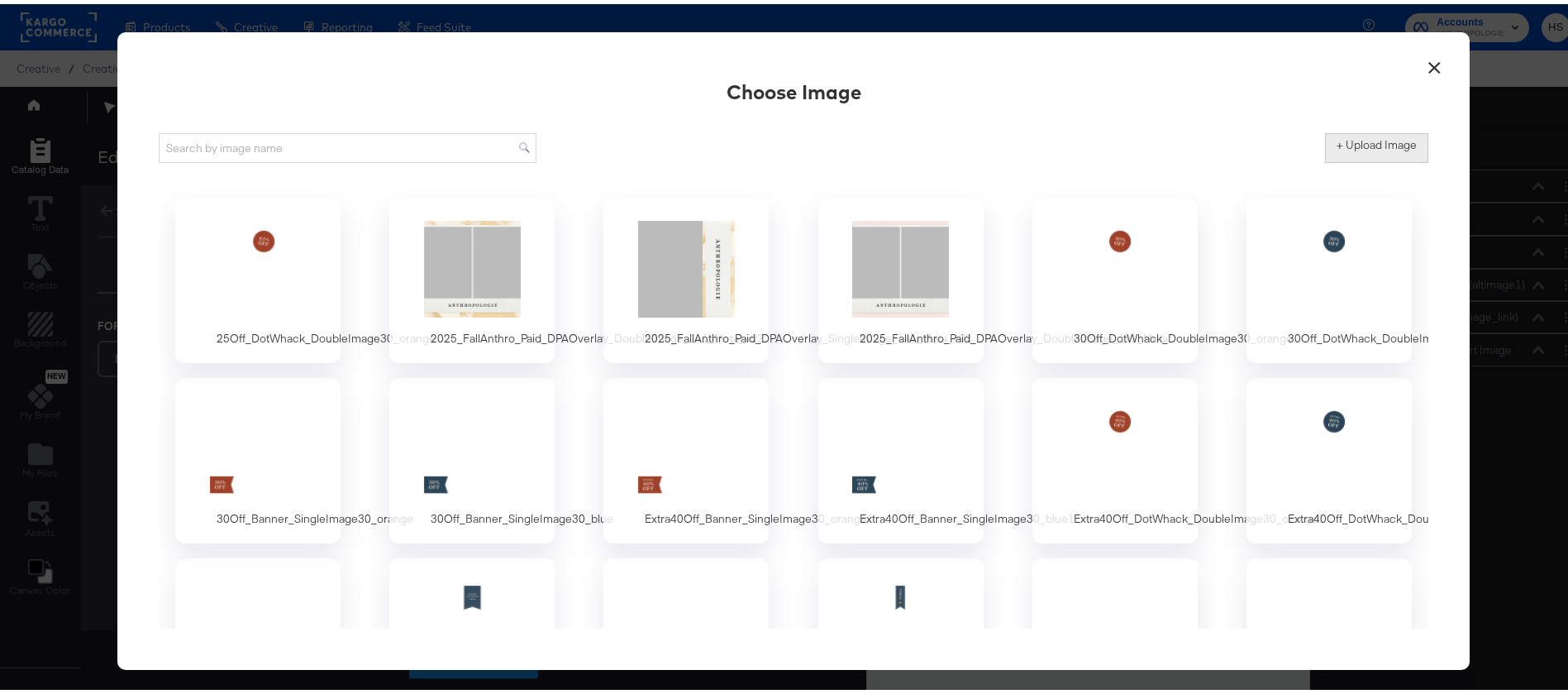
click at [1386, 154] on button "+ Upload Image" at bounding box center [1377, 144] width 103 height 30
click at [1351, 137] on label "+ Upload Image" at bounding box center [1376, 141] width 80 height 16
click at [1351, 159] on input "+ Upload Image" at bounding box center [1515, 159] width 378 height 0
type input "C:\fakepath\25Off_Banner_SingleImage30_orange.png"
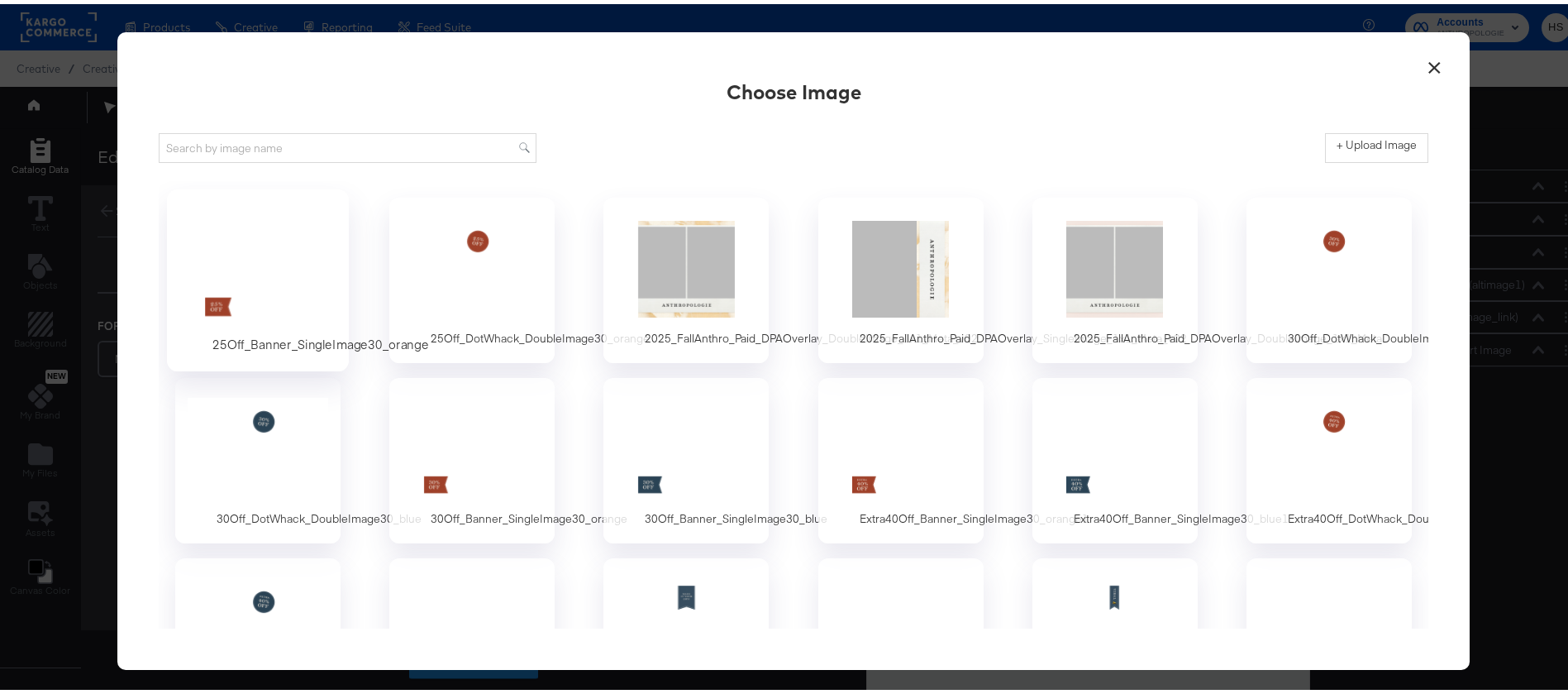
click at [274, 258] on div at bounding box center [258, 264] width 155 height 114
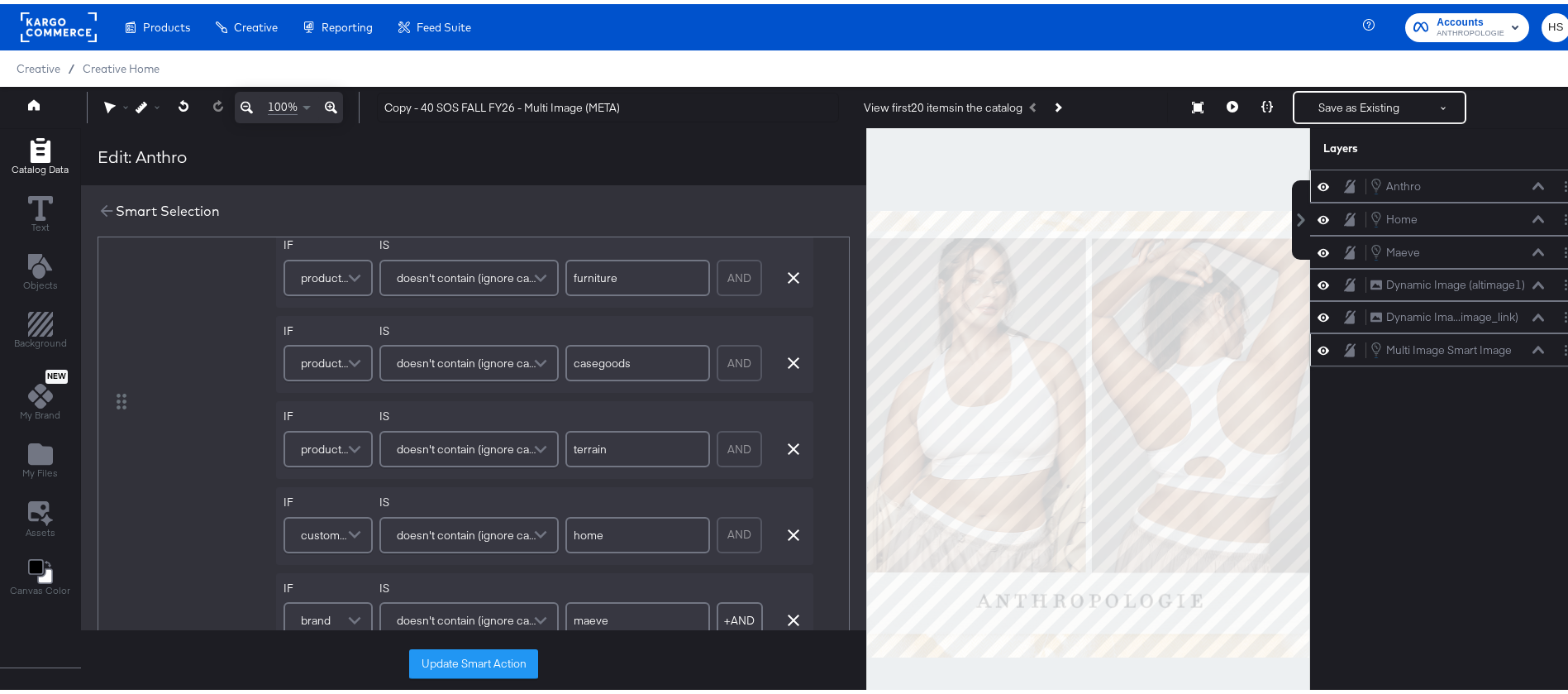
scroll to position [1045, 0]
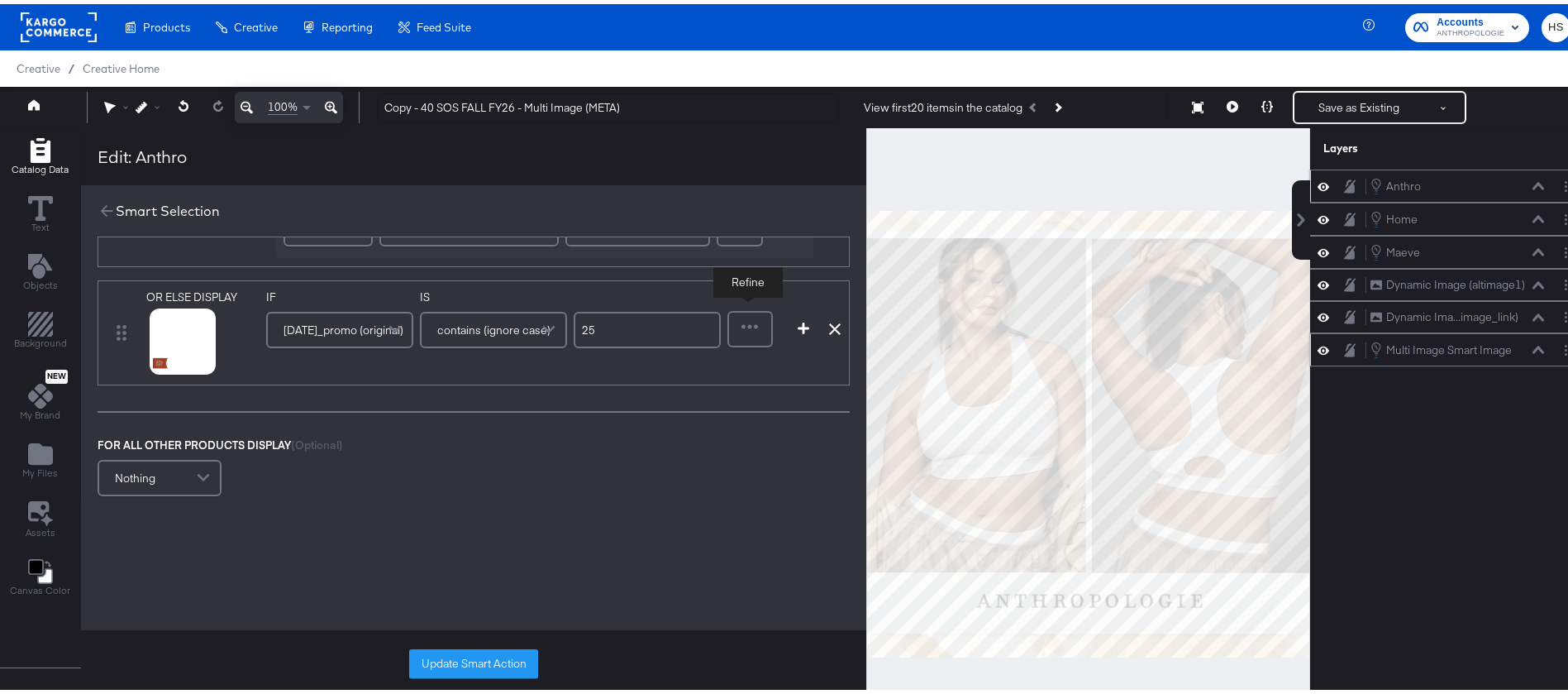
click at [735, 336] on div at bounding box center [750, 325] width 42 height 33
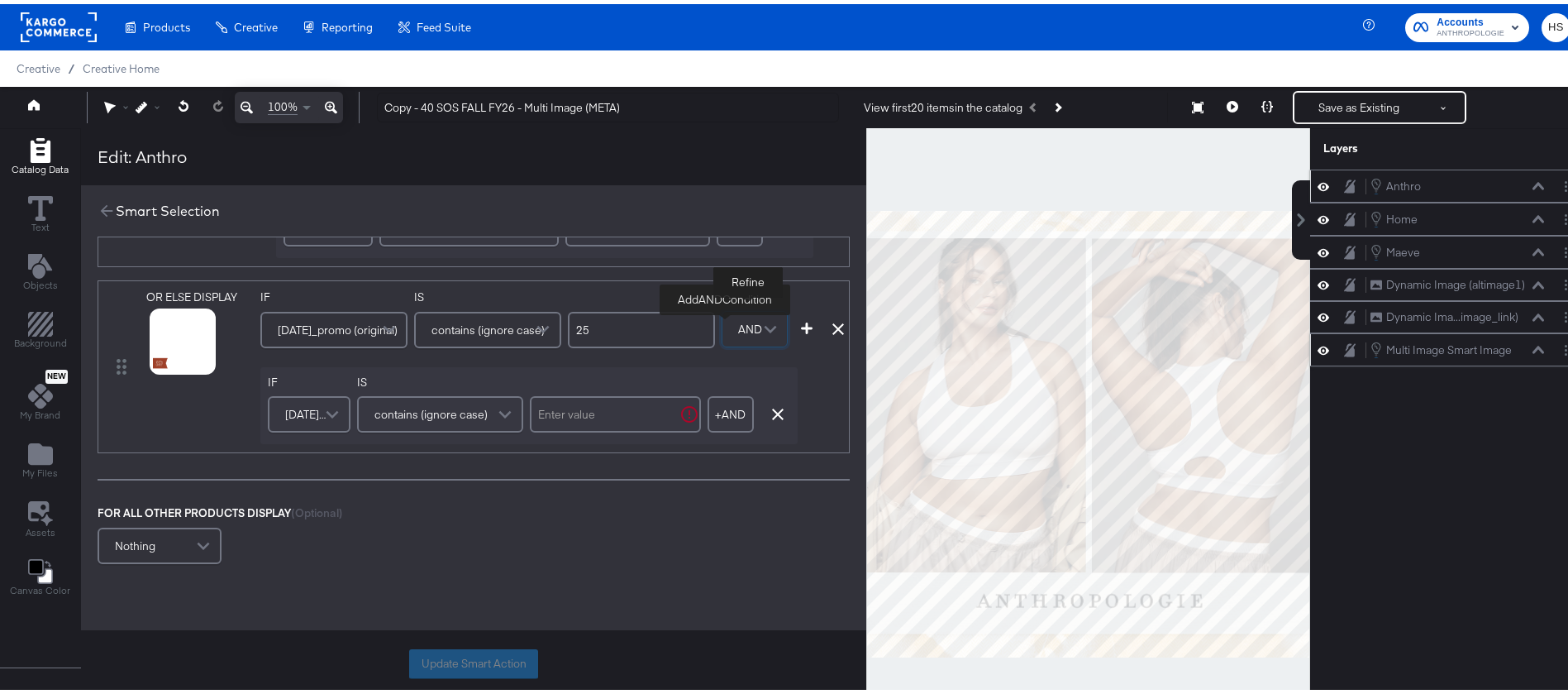
scroll to position [1112, 0]
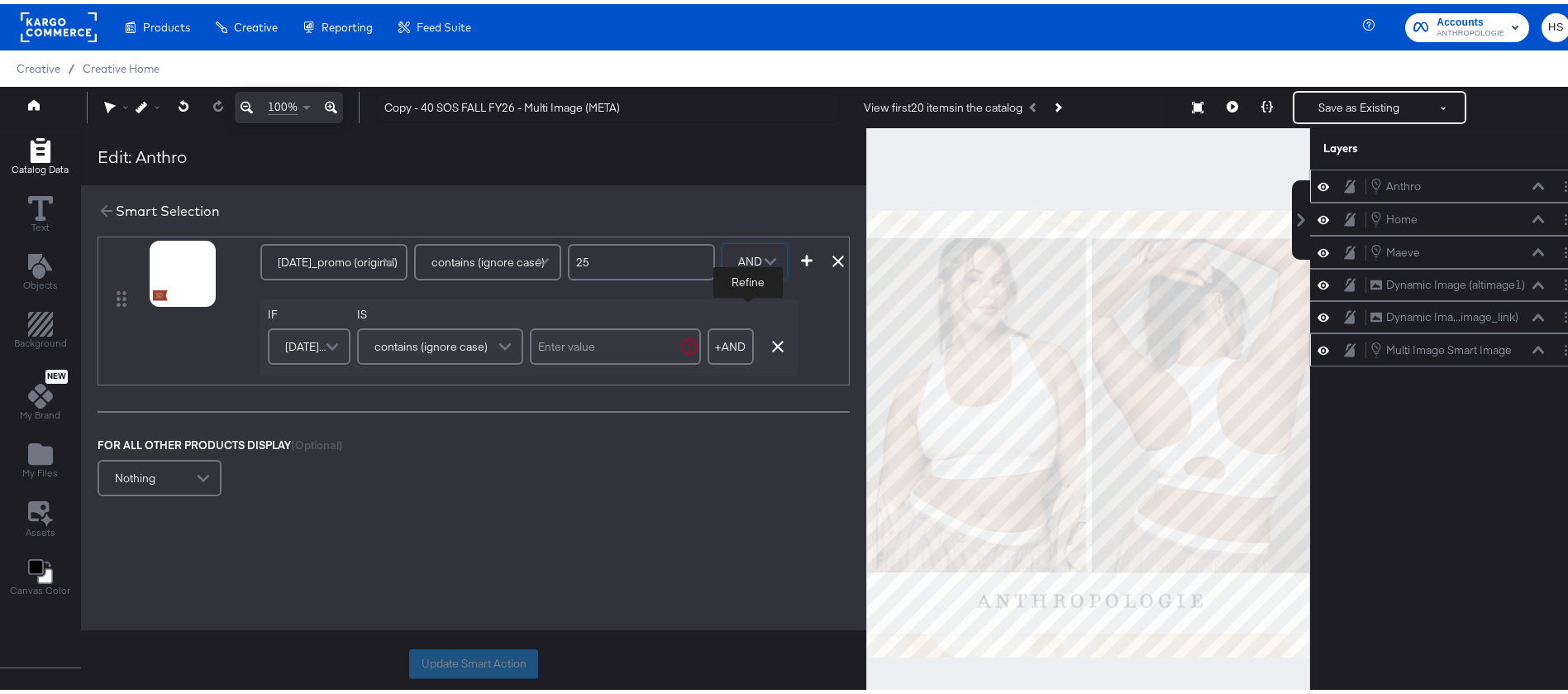
click at [306, 351] on span "black_friday_promo (original)" at bounding box center [307, 342] width 43 height 28
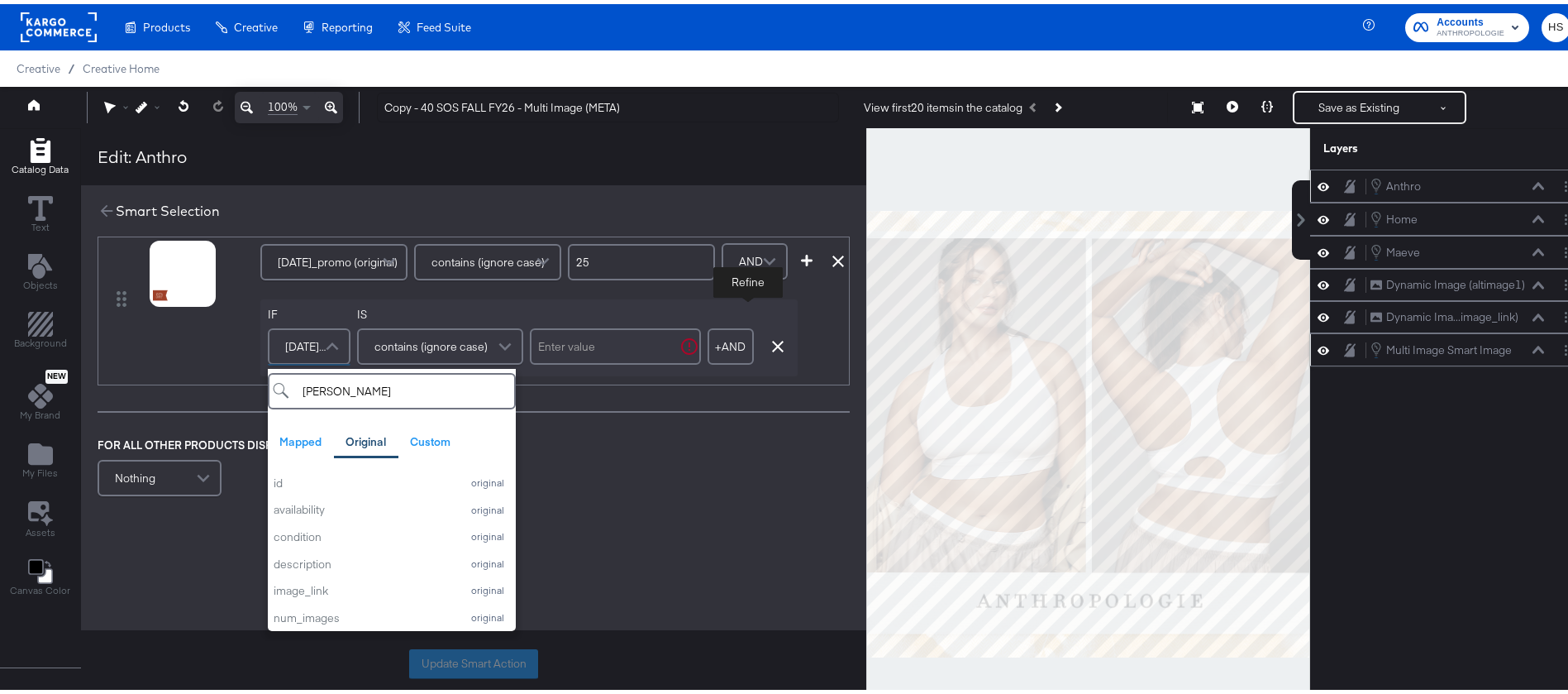
type input "sale"
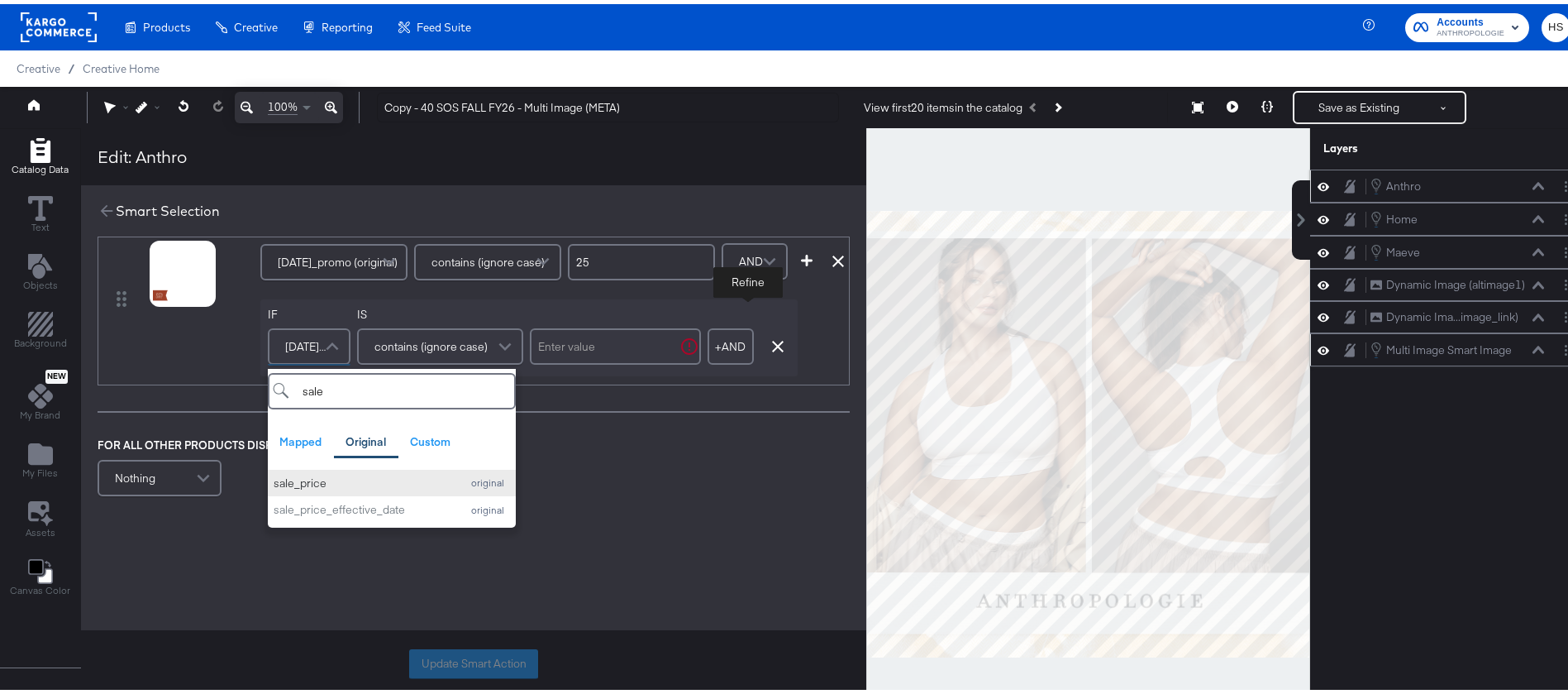
click at [316, 476] on div "sale_price" at bounding box center [363, 479] width 178 height 16
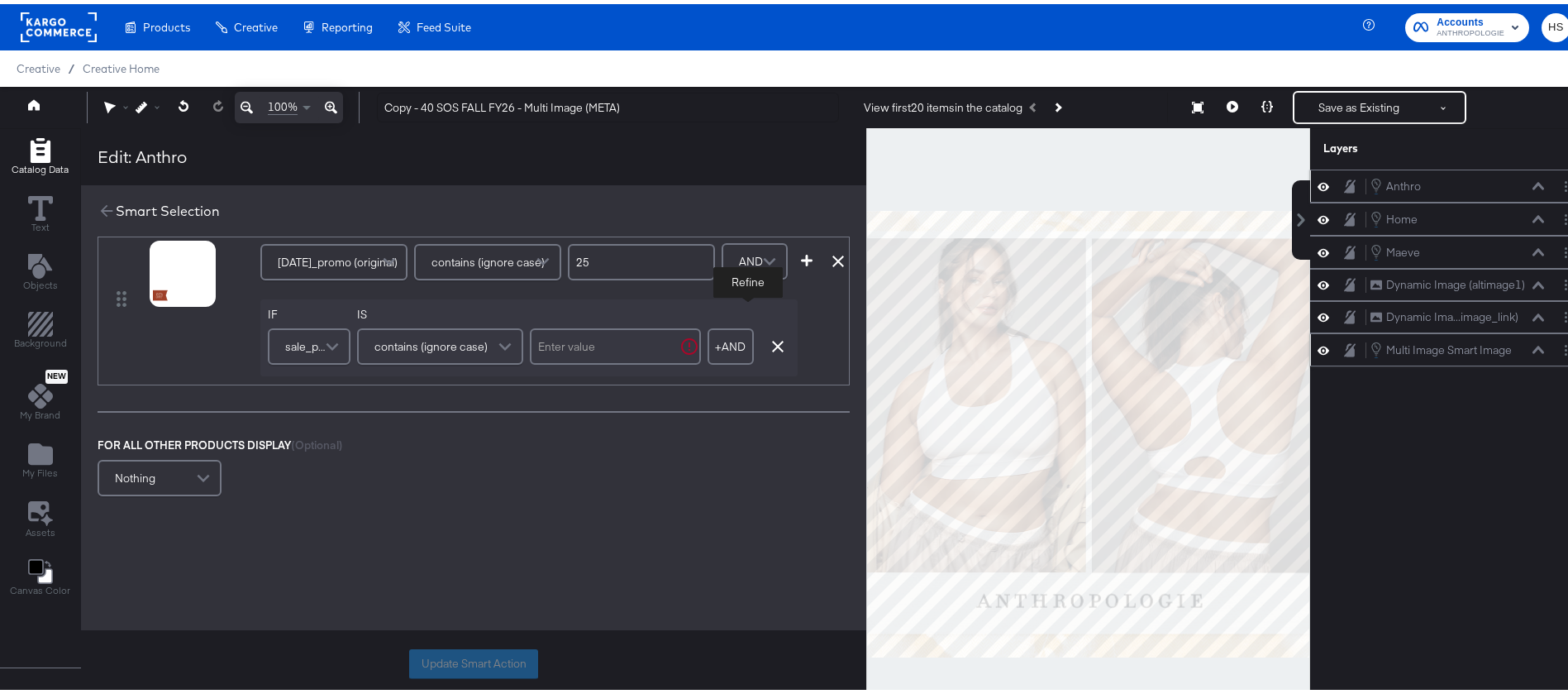
click at [427, 343] on span "contains (ignore case)" at bounding box center [431, 342] width 113 height 28
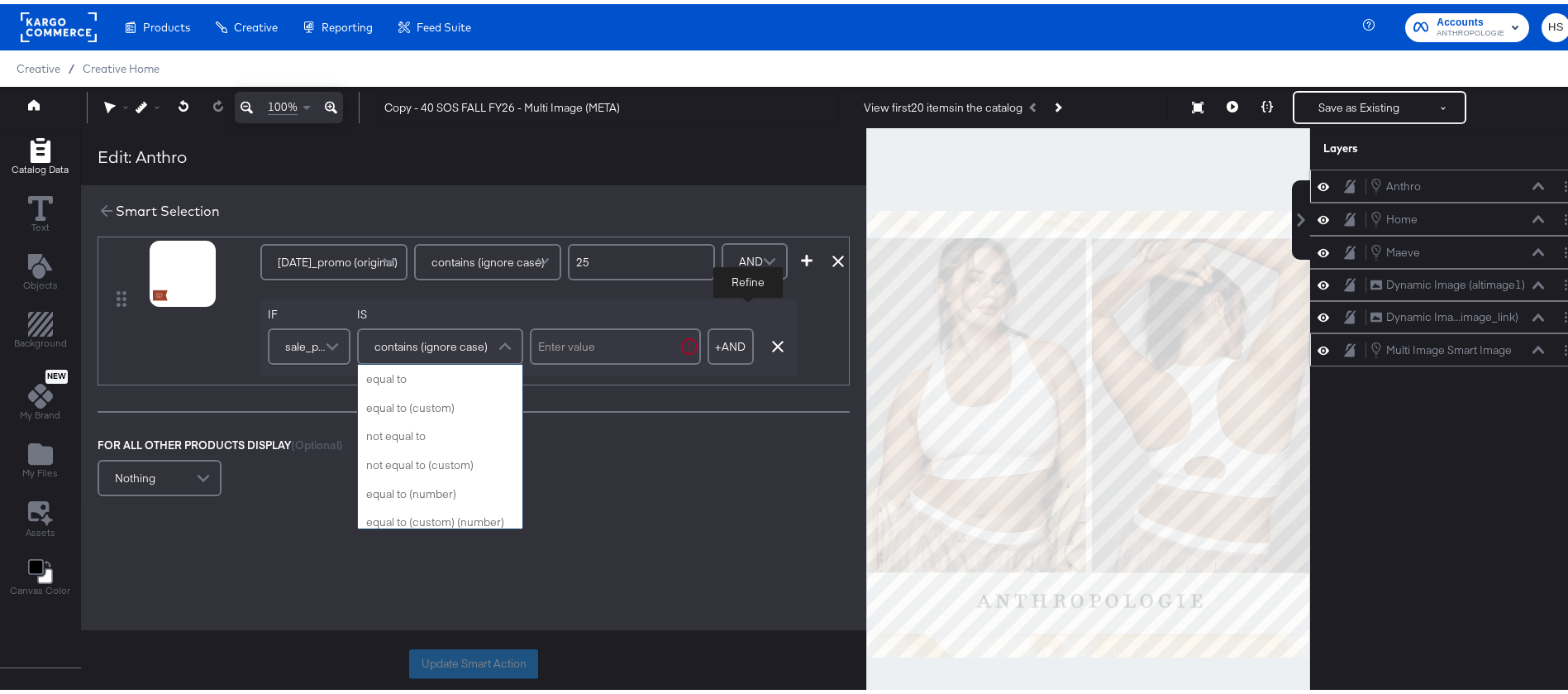
scroll to position [661, 0]
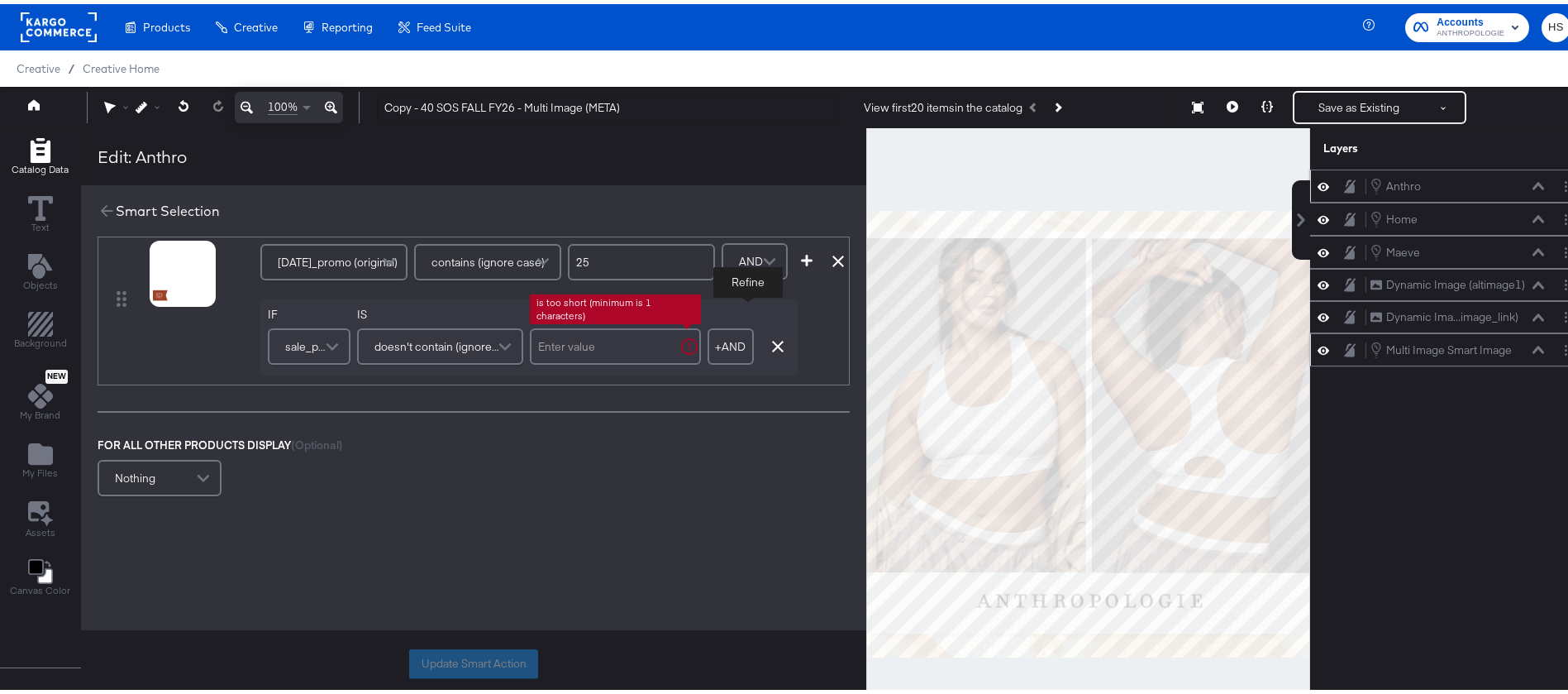
click at [599, 340] on input "text" at bounding box center [615, 342] width 172 height 37
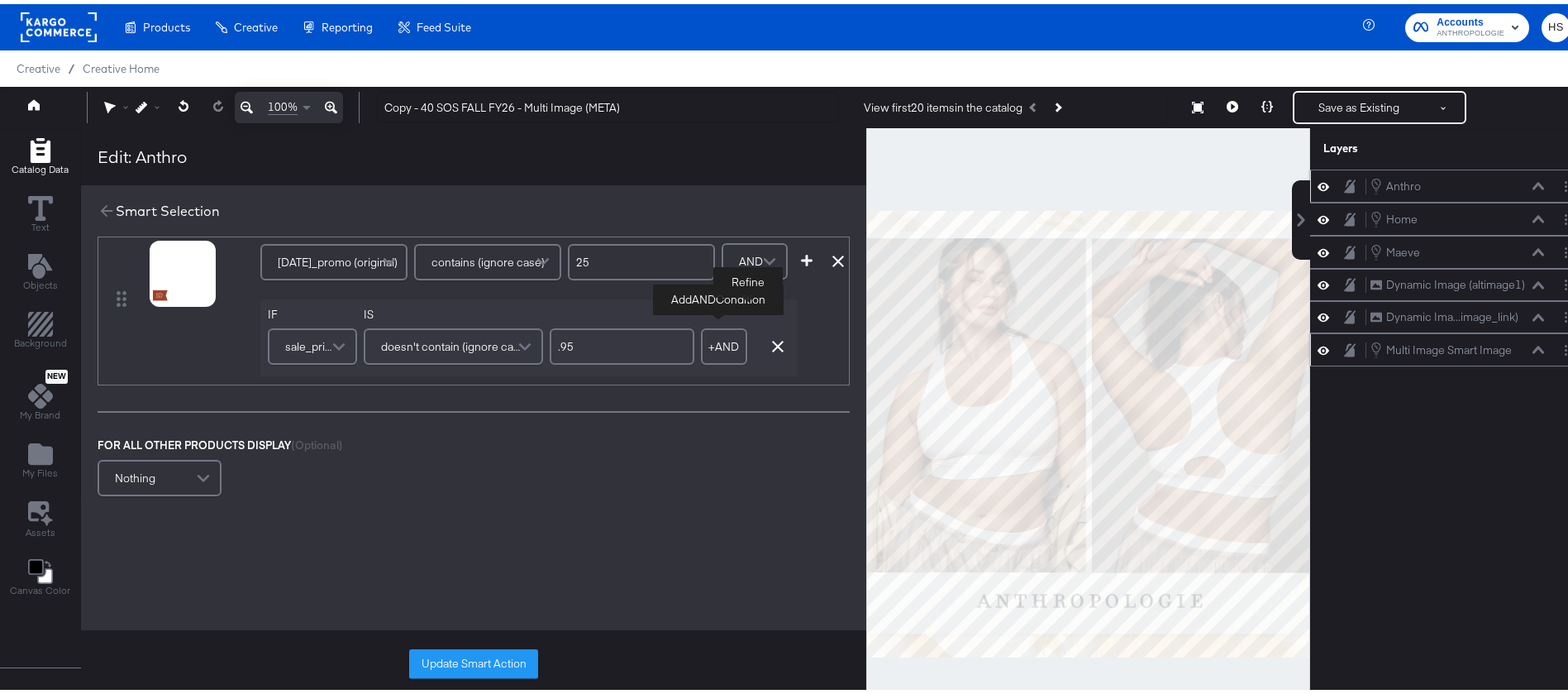
type input ".95"
click at [718, 349] on button "+ AND" at bounding box center [724, 342] width 47 height 37
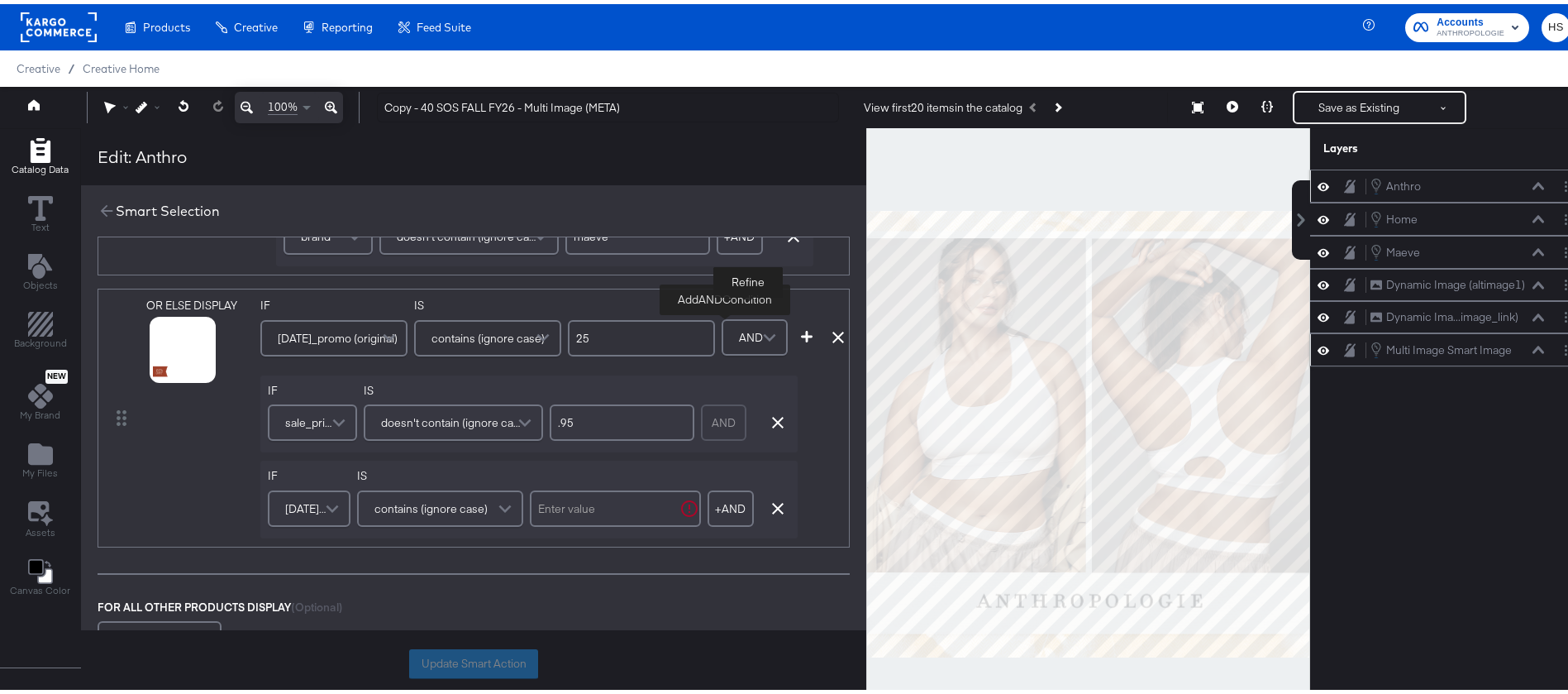
scroll to position [1039, 0]
click at [313, 508] on span "black_friday_promo (original)" at bounding box center [307, 502] width 43 height 28
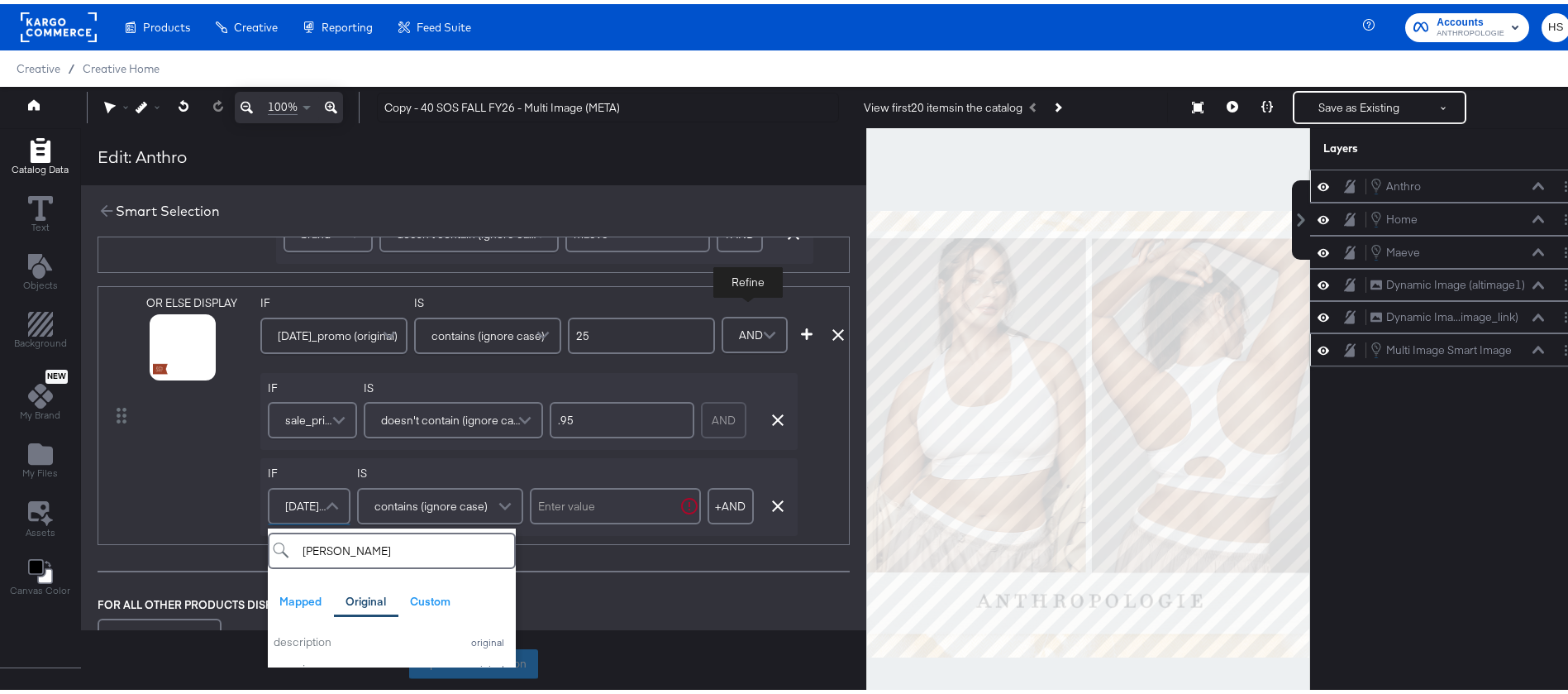
type input "sale"
click at [321, 642] on div "sale_price" at bounding box center [363, 638] width 178 height 16
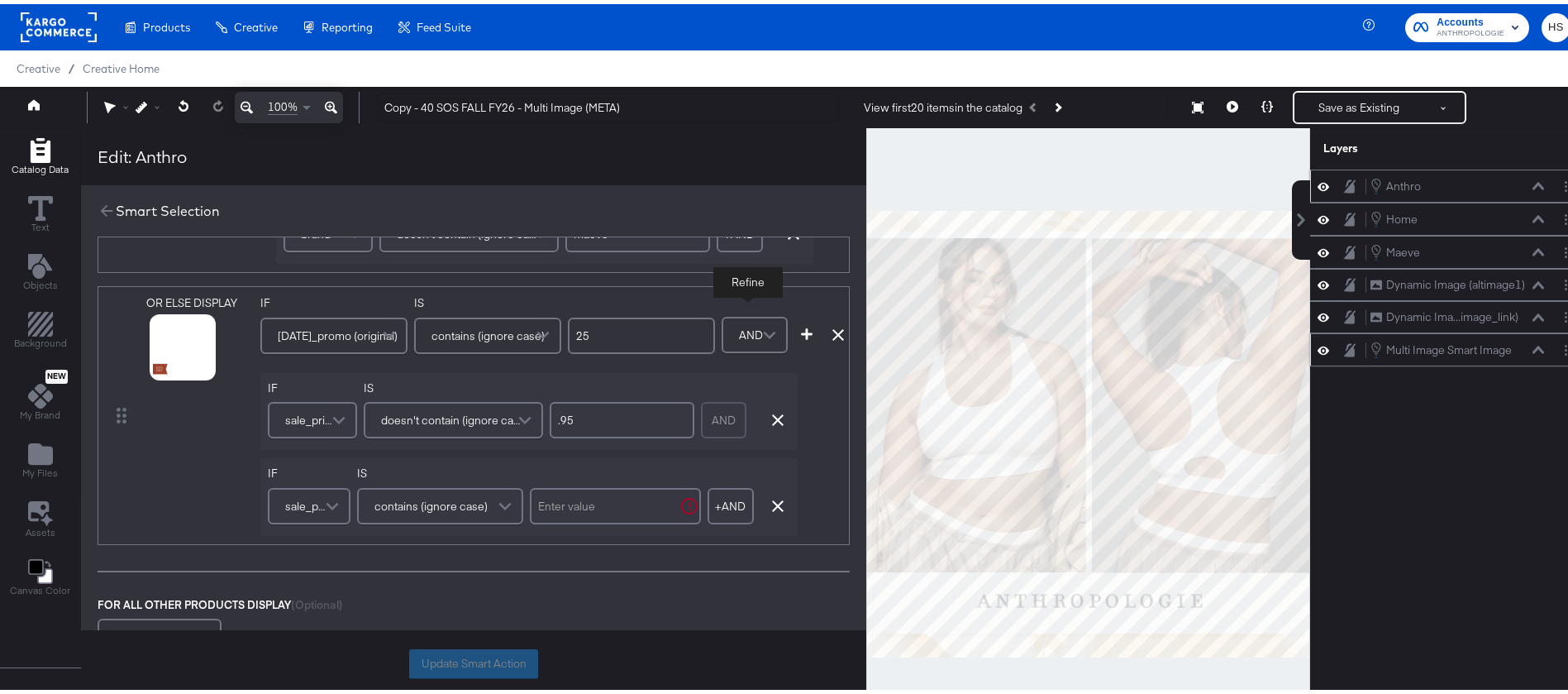
click at [456, 508] on span "contains (ignore case)" at bounding box center [431, 502] width 113 height 28
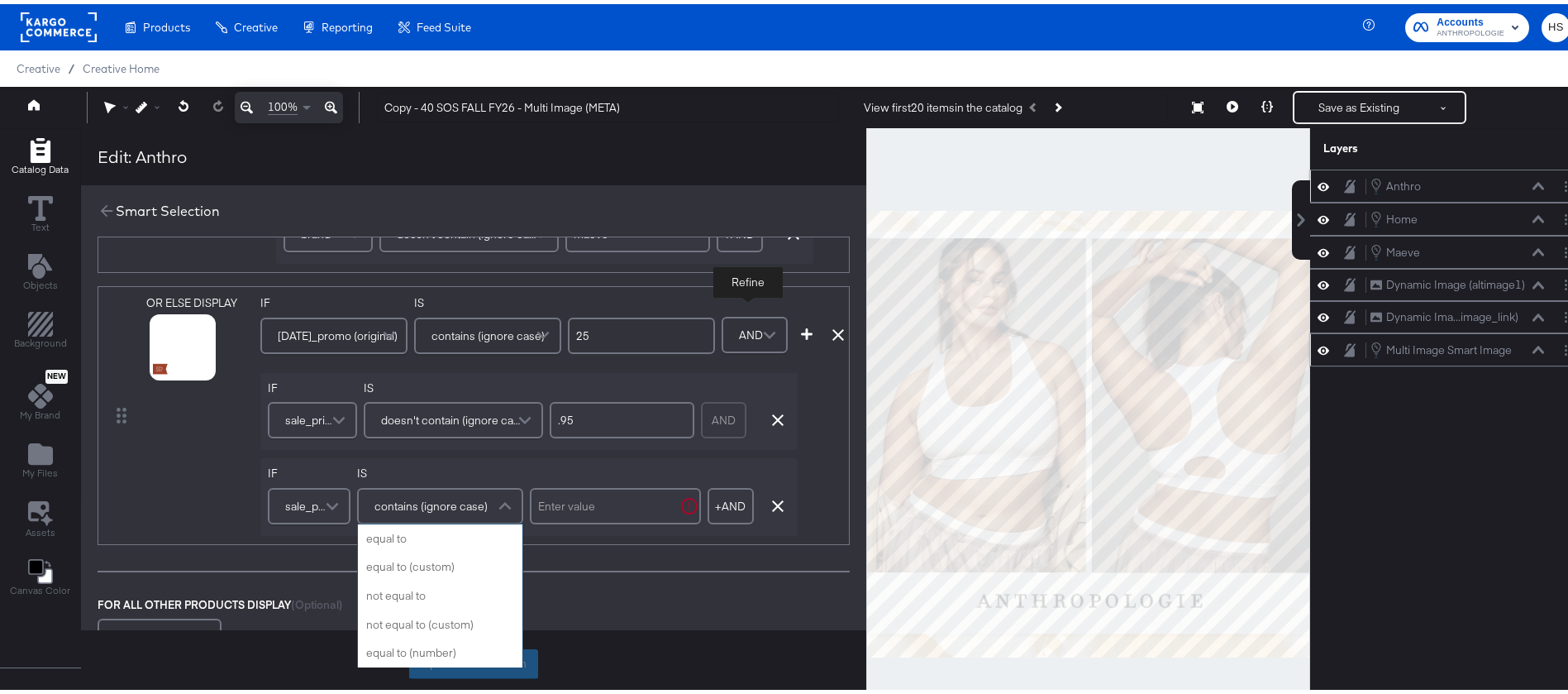
scroll to position [661, 0]
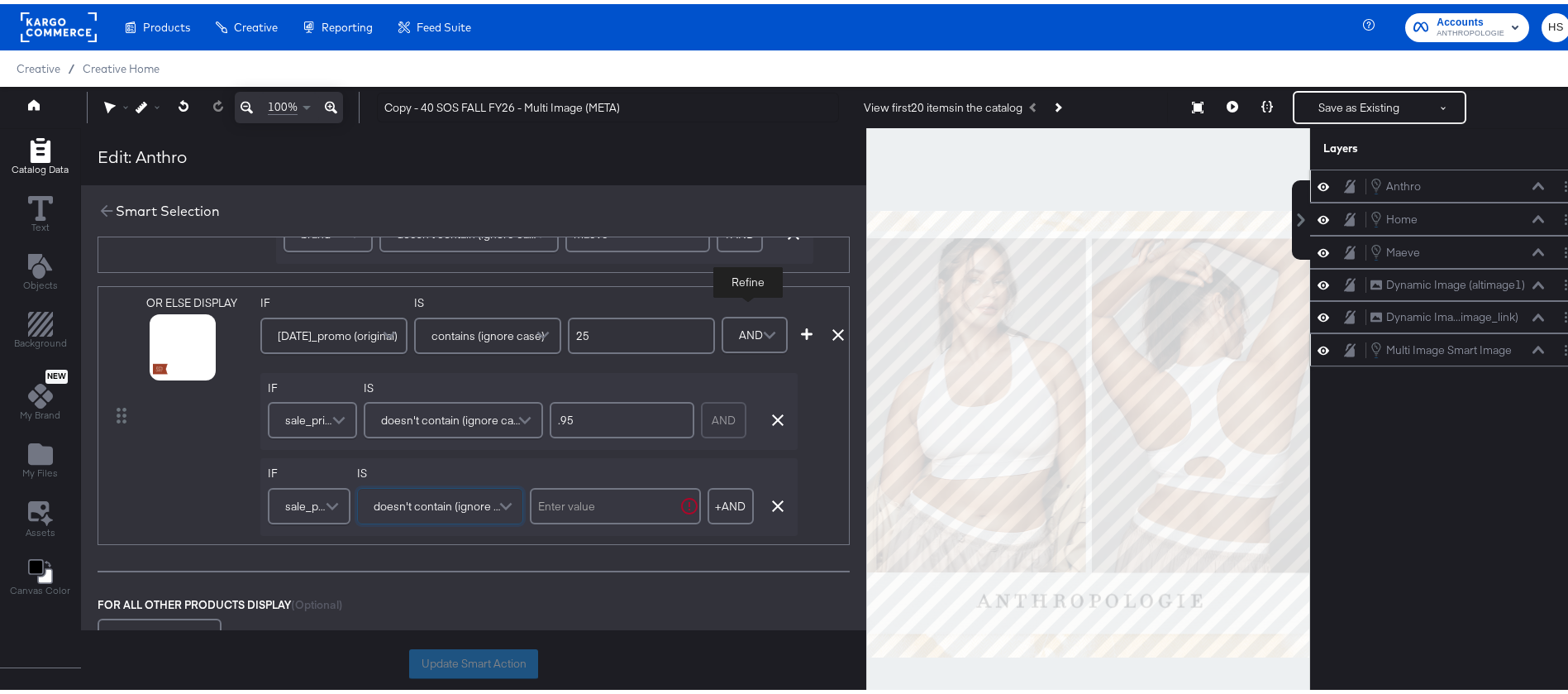
click at [592, 499] on input "text" at bounding box center [615, 502] width 172 height 37
type input ".97"
click at [774, 414] on icon "button" at bounding box center [778, 416] width 12 height 12
type input ".97"
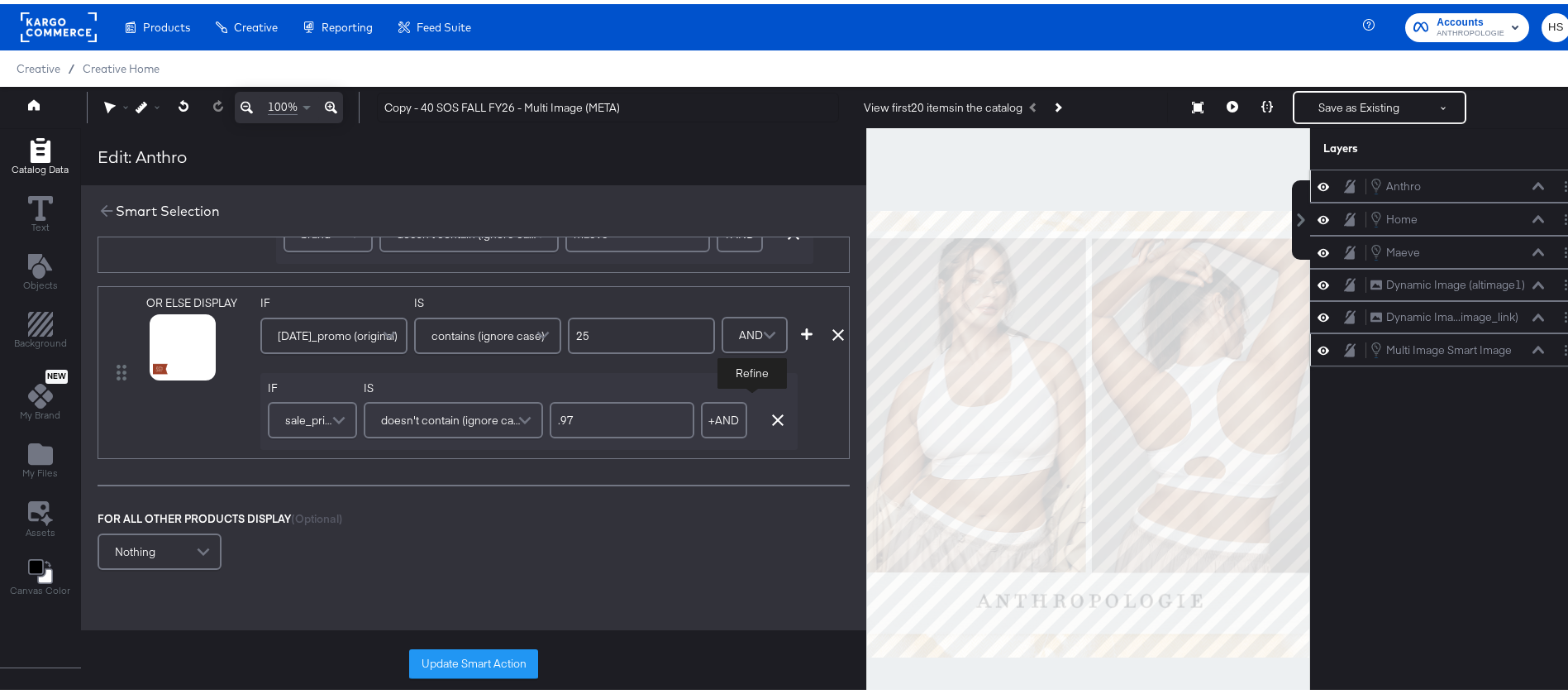
scroll to position [954, 0]
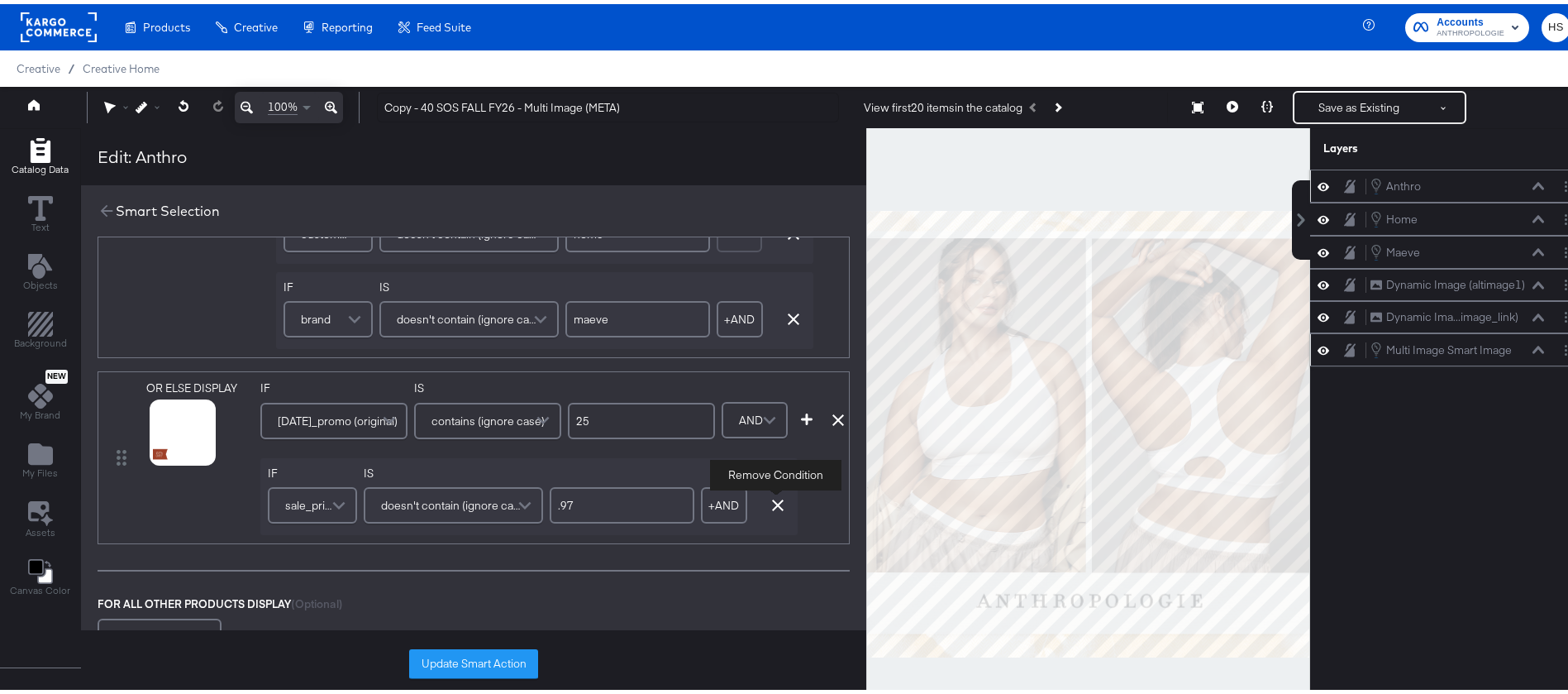
click at [774, 506] on icon "button" at bounding box center [778, 502] width 12 height 12
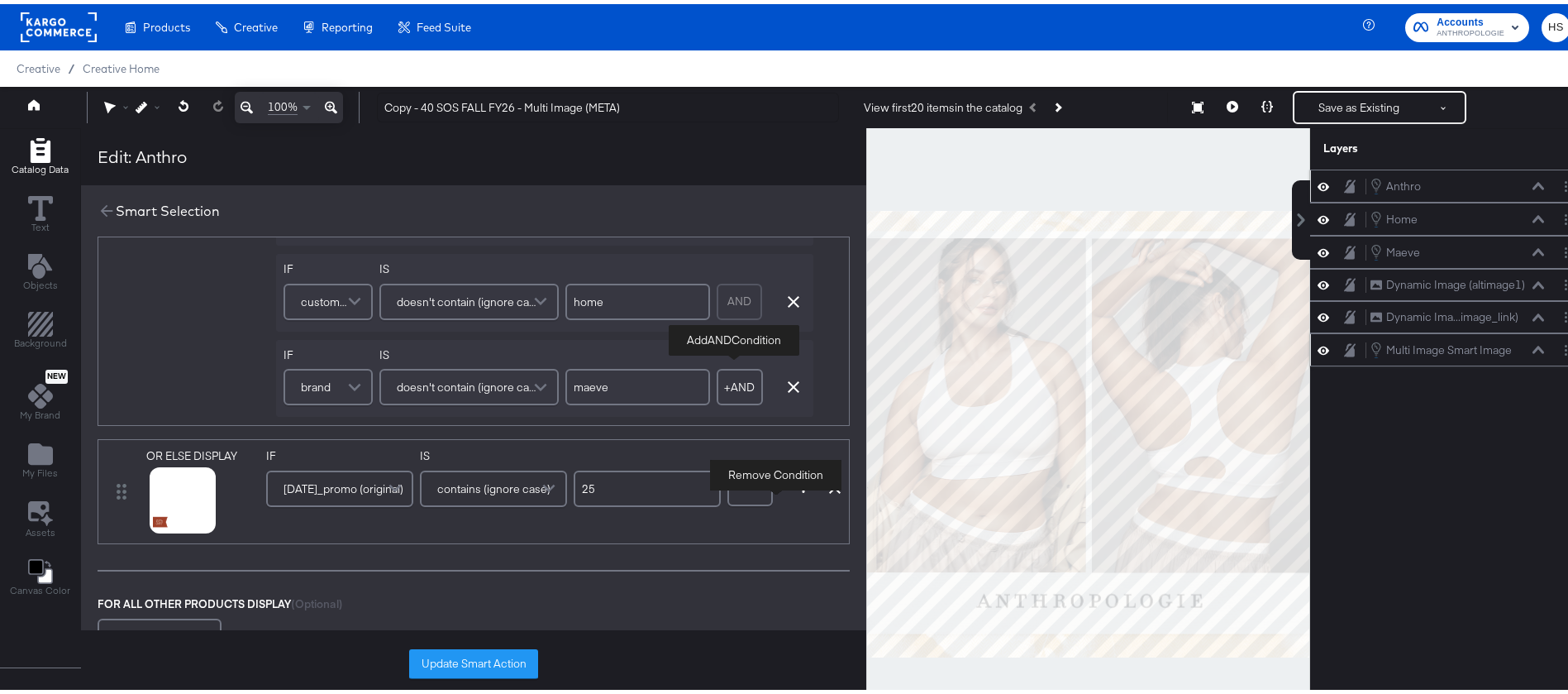
click at [732, 391] on button "+ AND" at bounding box center [740, 383] width 47 height 37
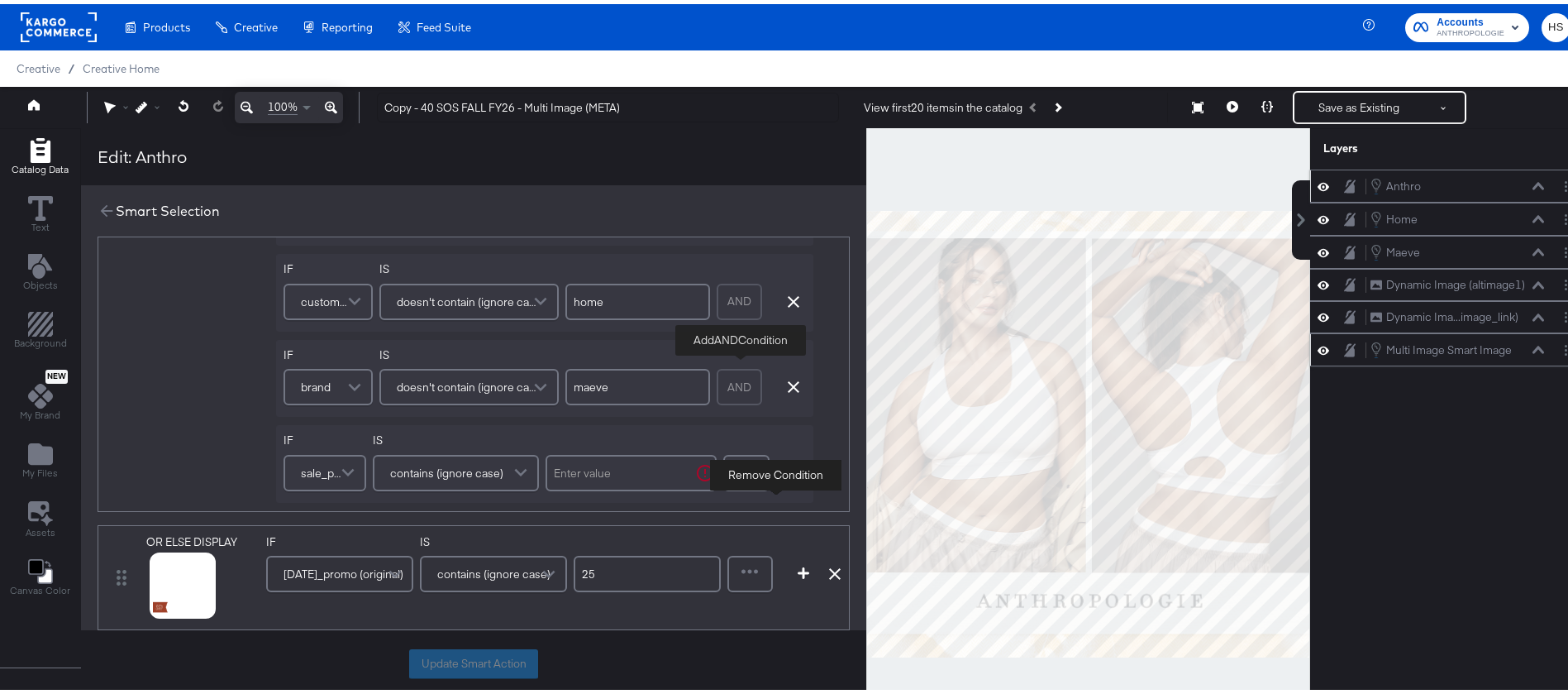
scroll to position [971, 0]
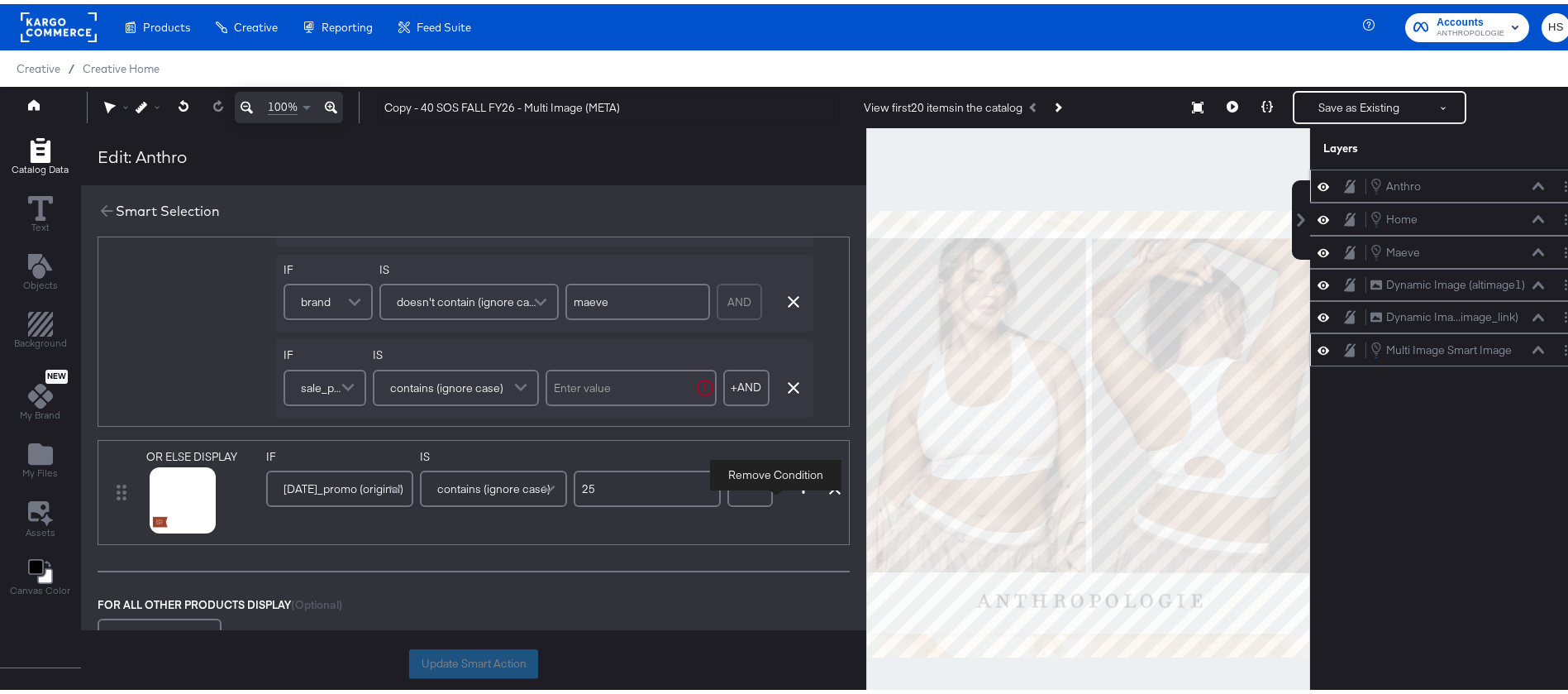
click at [322, 389] on span "sale_price" at bounding box center [322, 384] width 43 height 28
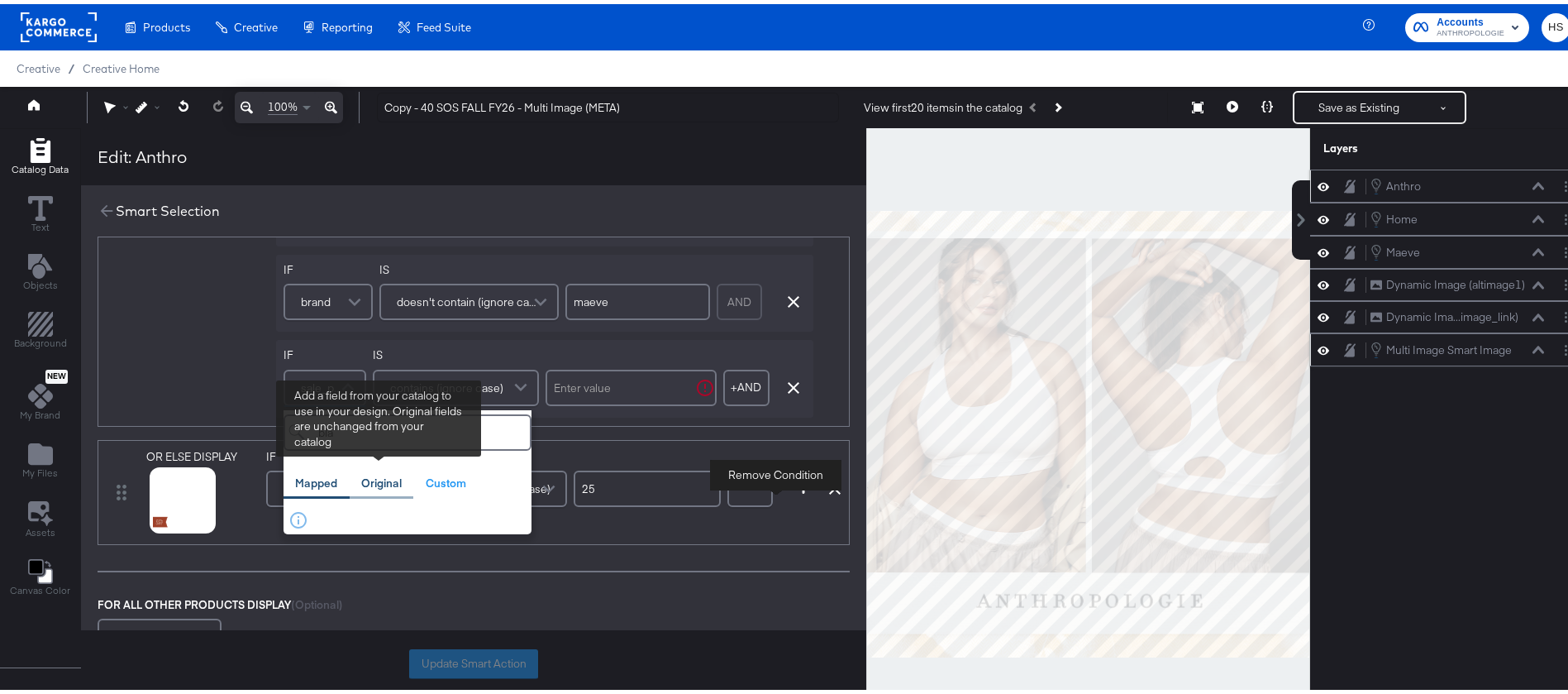
type input "bla"
click at [383, 484] on div "Original" at bounding box center [381, 479] width 41 height 16
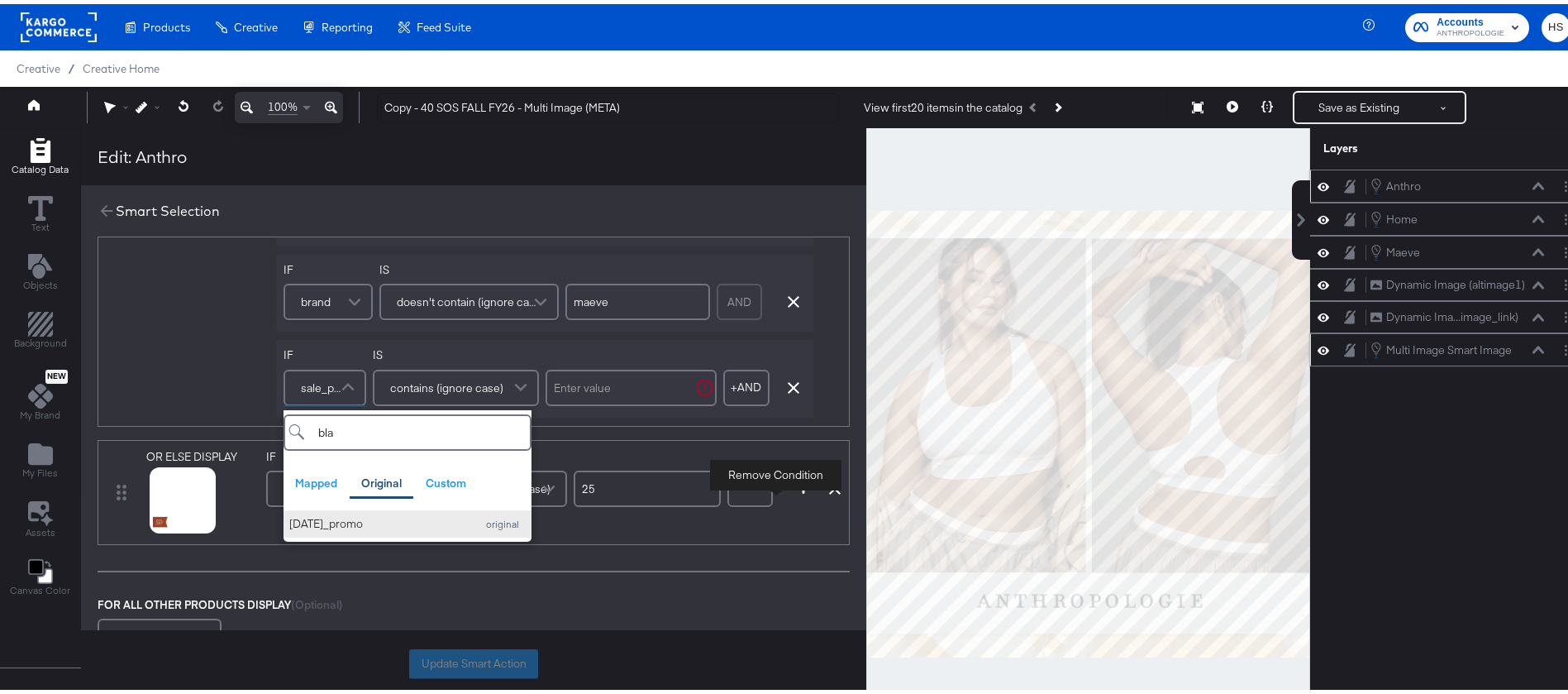
click at [378, 522] on div "black_friday_promo" at bounding box center [379, 520] width 178 height 16
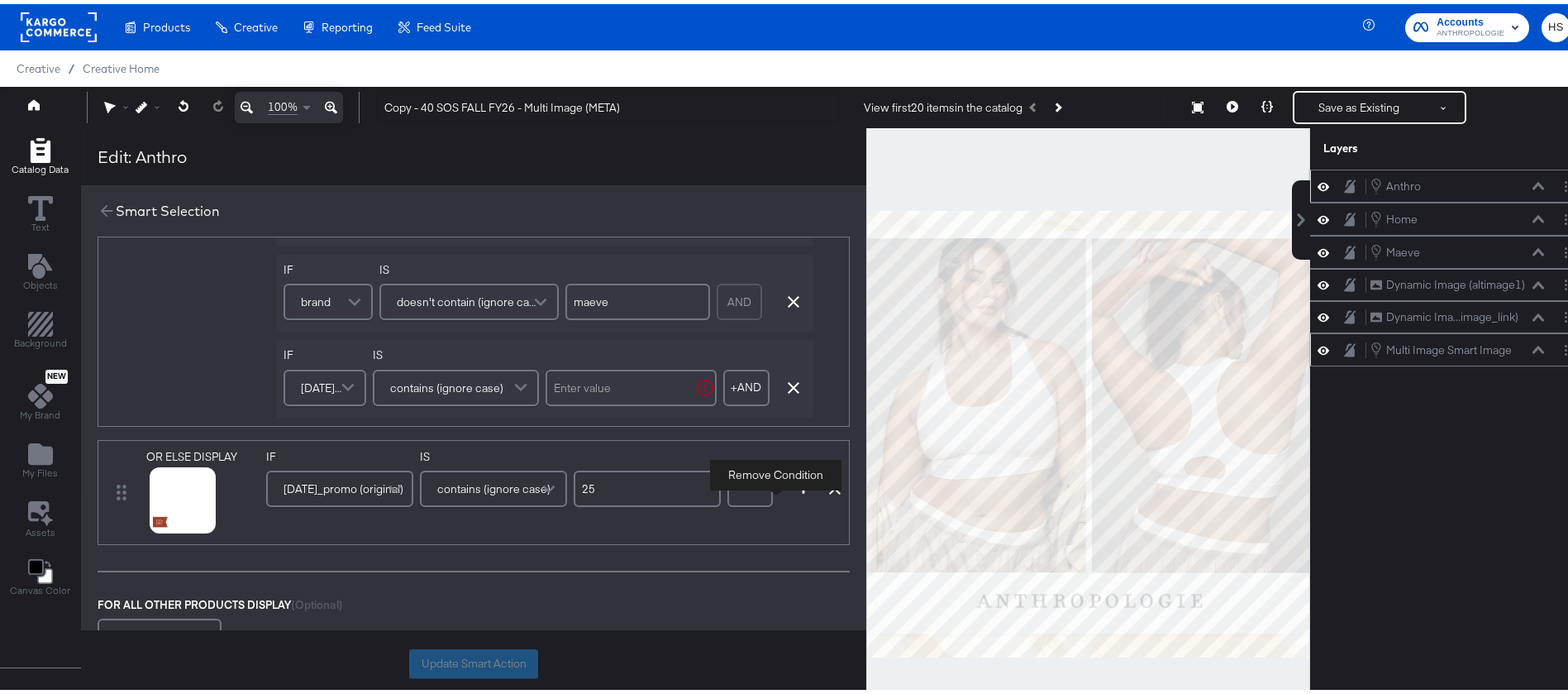
click at [453, 381] on span "contains (ignore case)" at bounding box center [447, 384] width 113 height 28
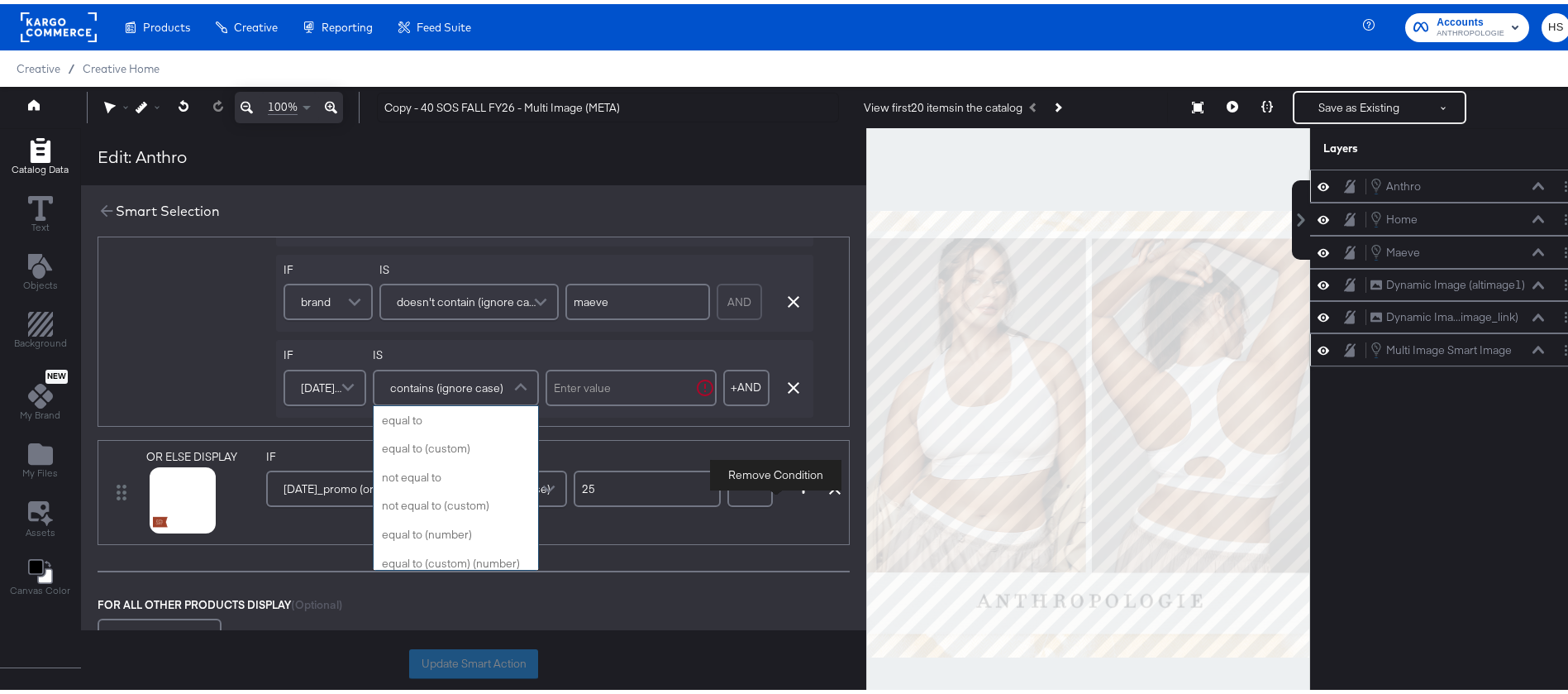
scroll to position [661, 0]
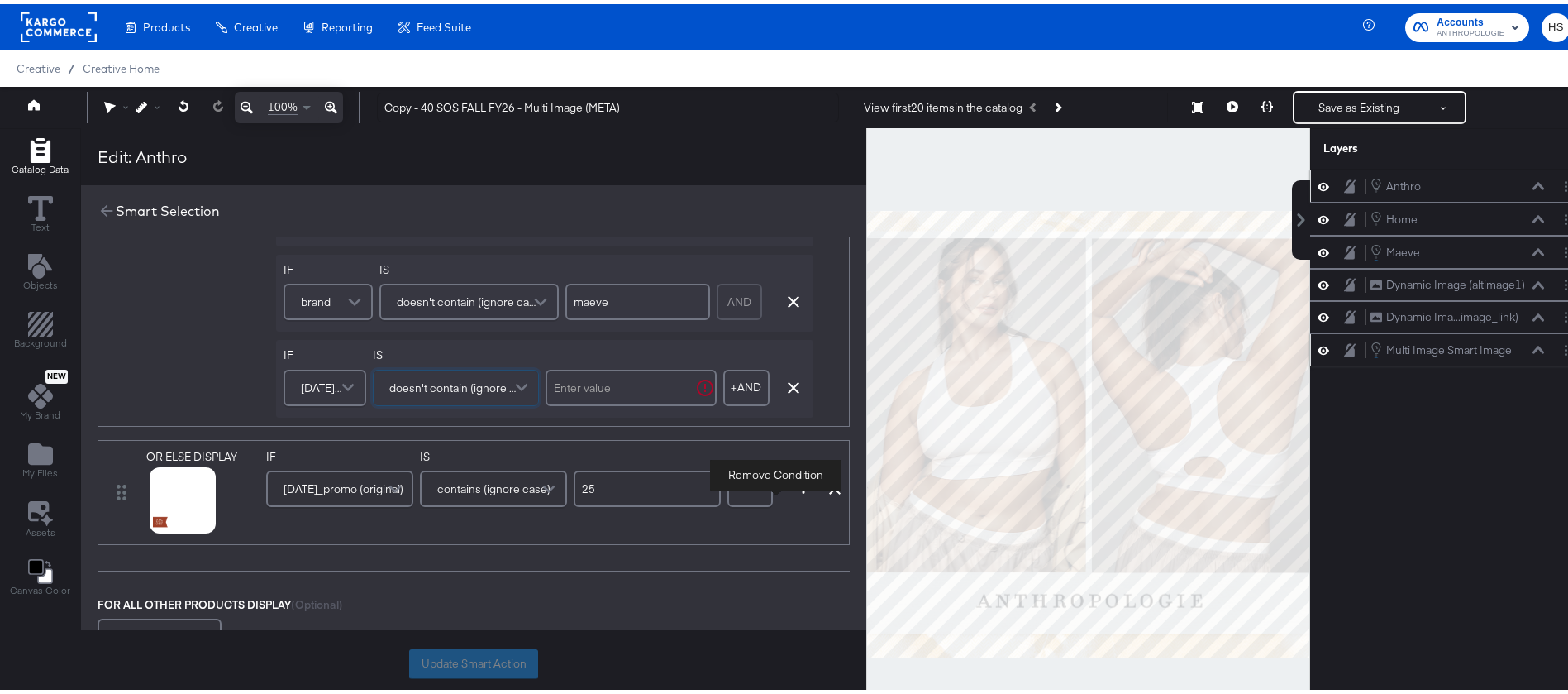
click at [597, 389] on input "text" at bounding box center [631, 384] width 172 height 37
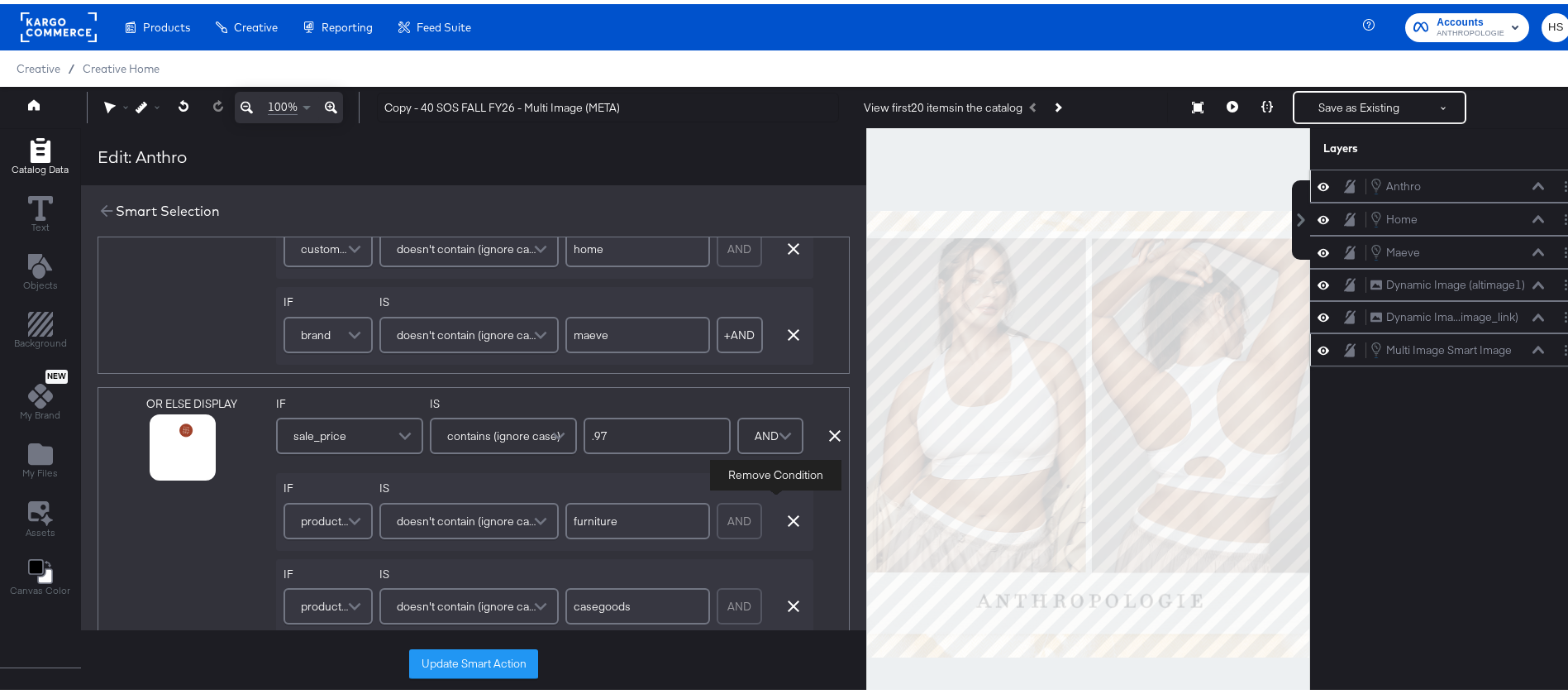
scroll to position [322, 0]
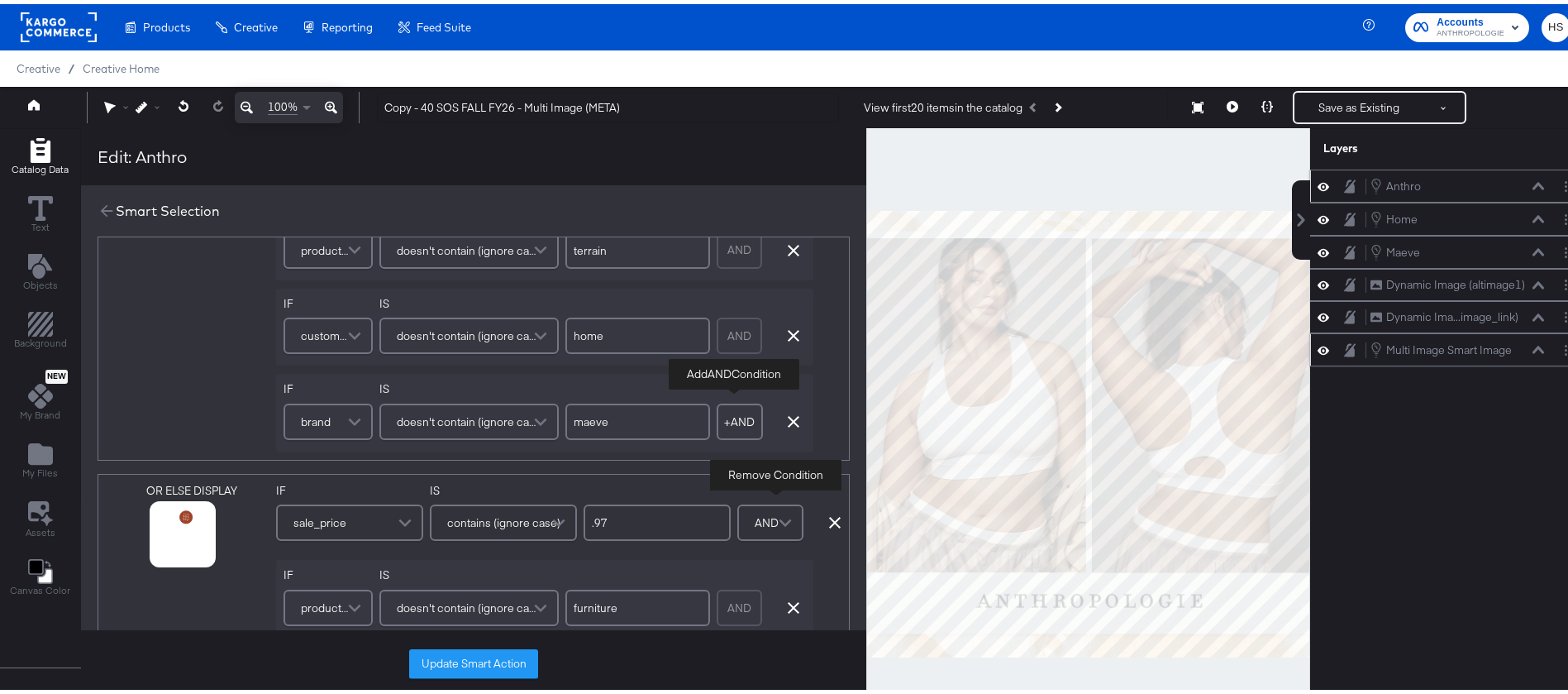
type input "25"
click at [729, 412] on button "+ AND" at bounding box center [740, 418] width 47 height 37
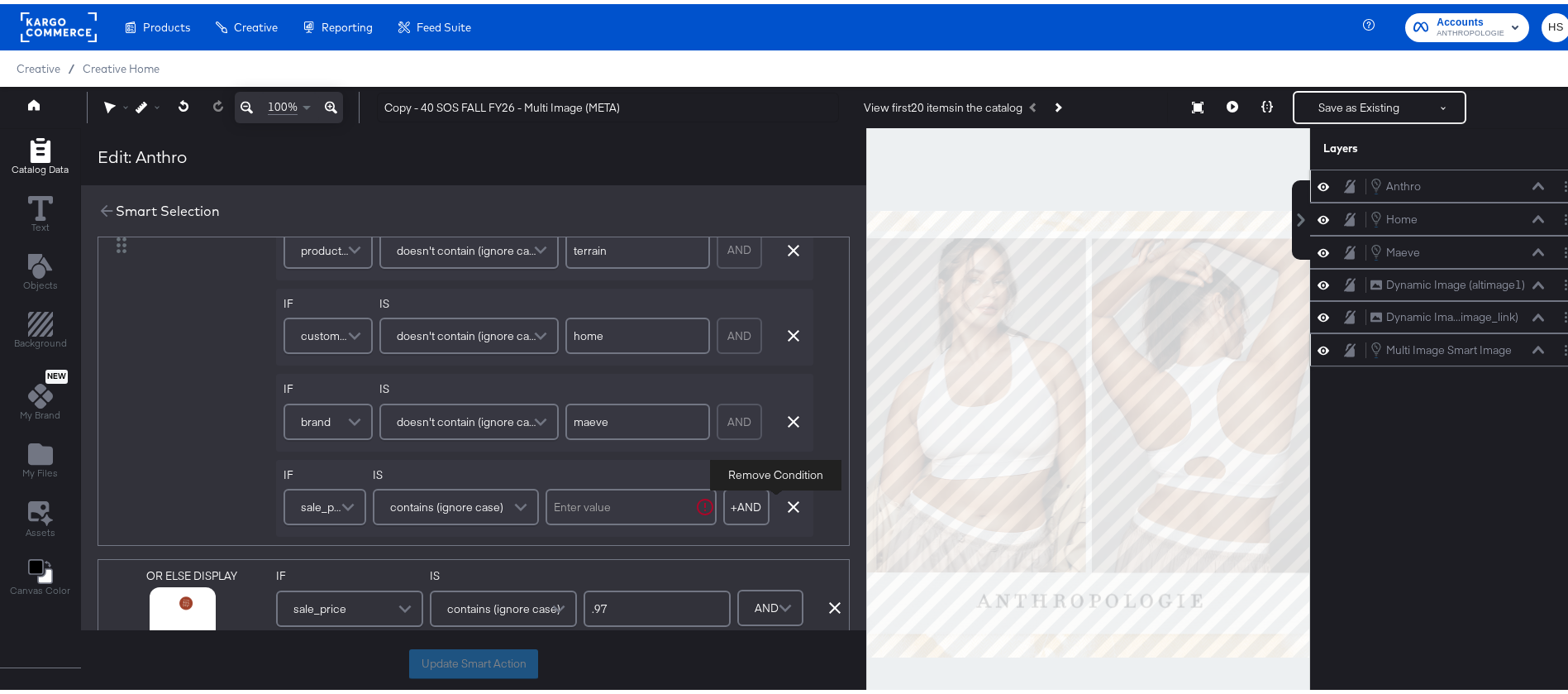
click at [326, 512] on span "sale_price" at bounding box center [322, 503] width 43 height 28
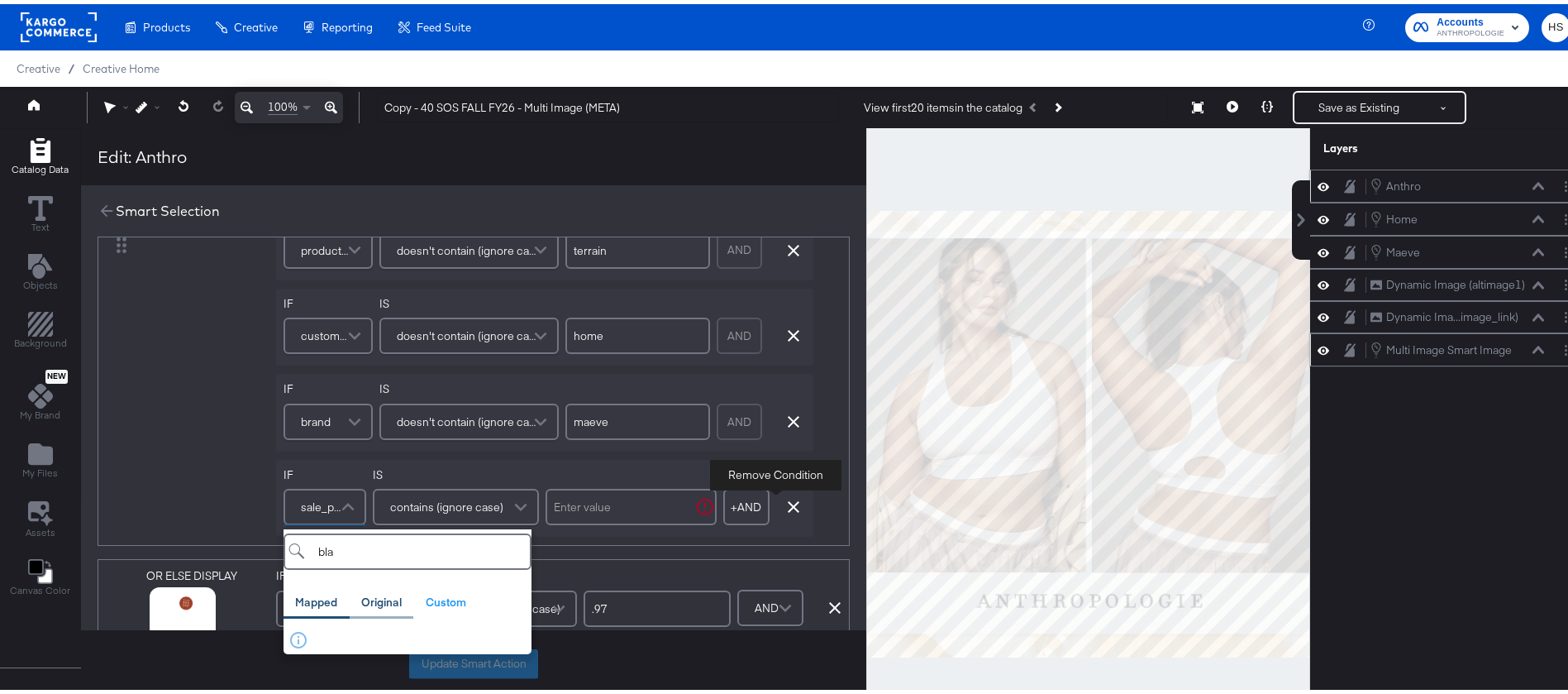
type input "bla"
click at [386, 592] on div "Original" at bounding box center [381, 598] width 41 height 16
click at [372, 649] on button "black_friday_promo original" at bounding box center [408, 640] width 248 height 27
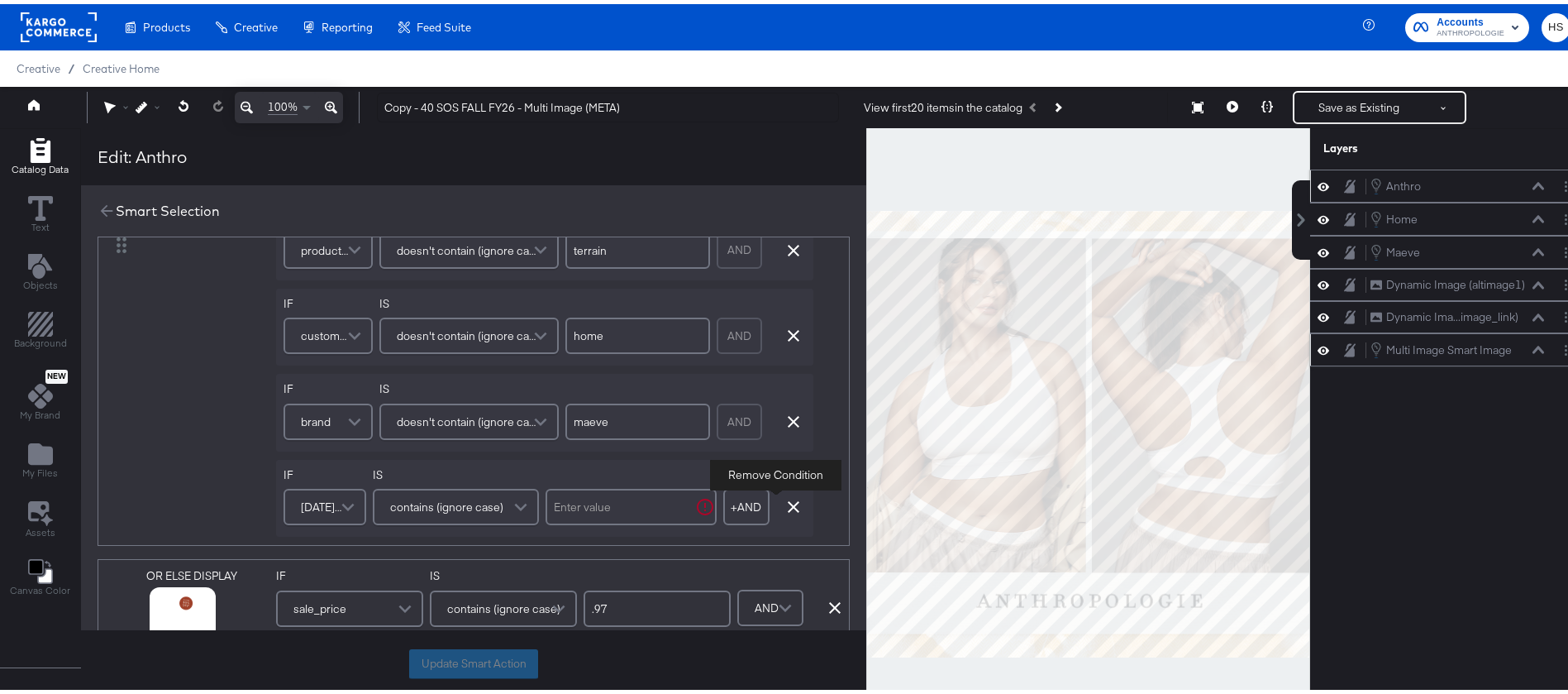
click at [476, 520] on div "contains (ignore case)" at bounding box center [456, 503] width 167 height 37
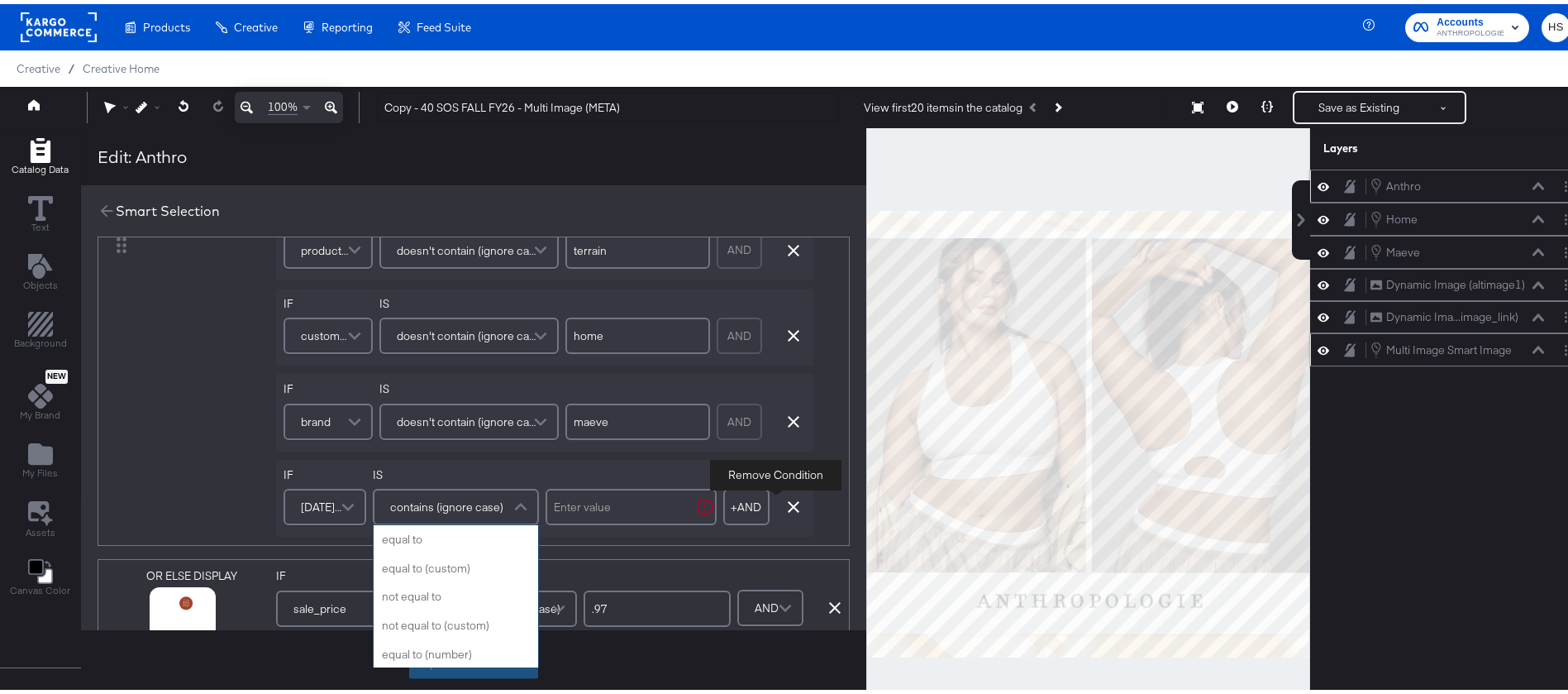
scroll to position [661, 0]
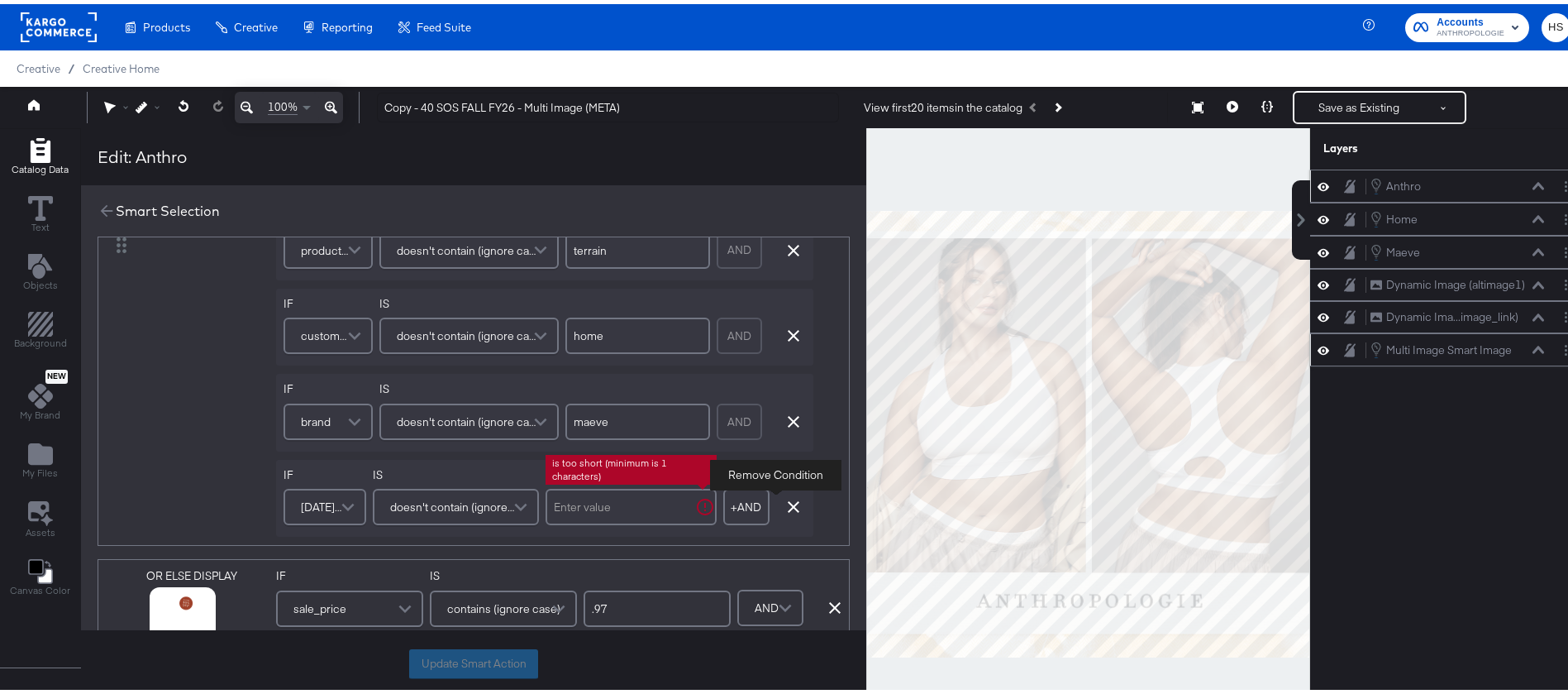
click at [620, 508] on input "text" at bounding box center [631, 503] width 172 height 37
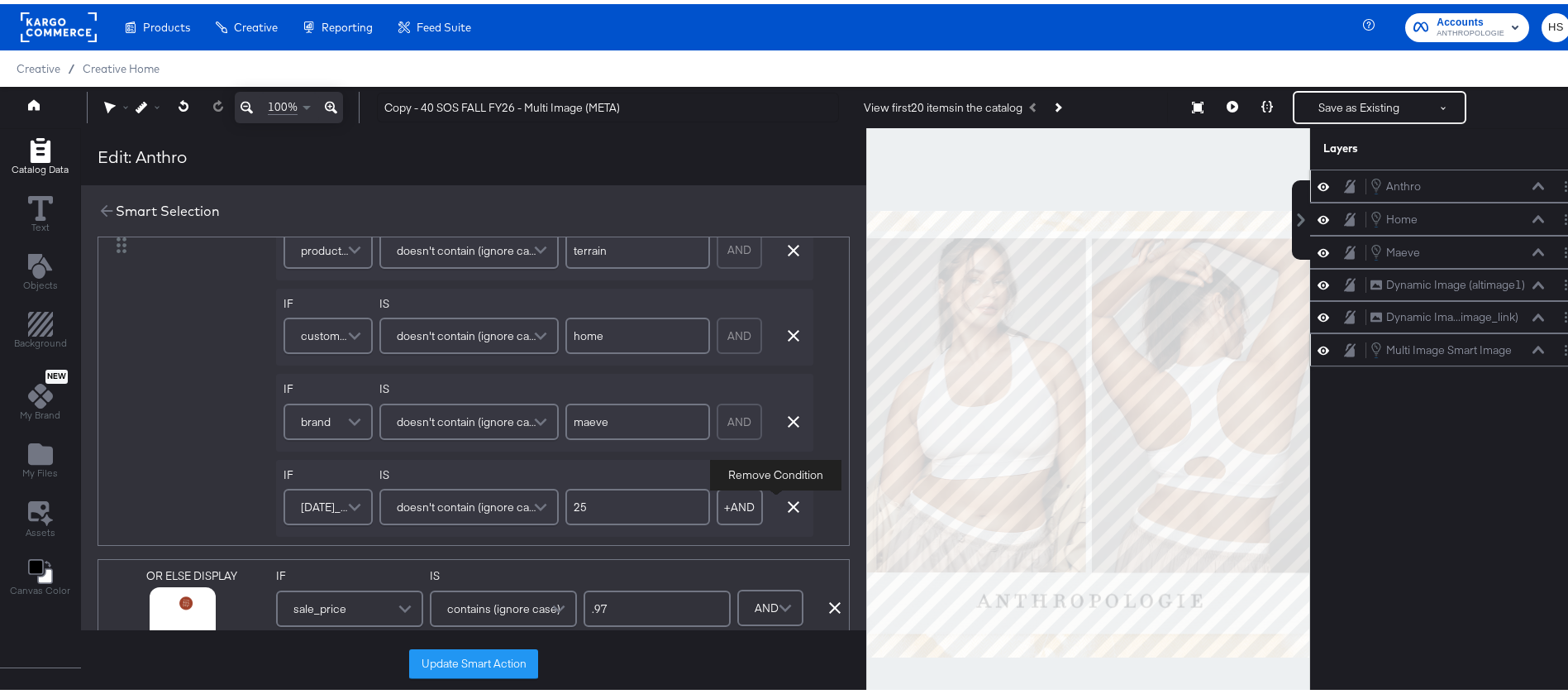
type input "25"
click at [219, 479] on div "DISPLAY" at bounding box center [208, 241] width 123 height 583
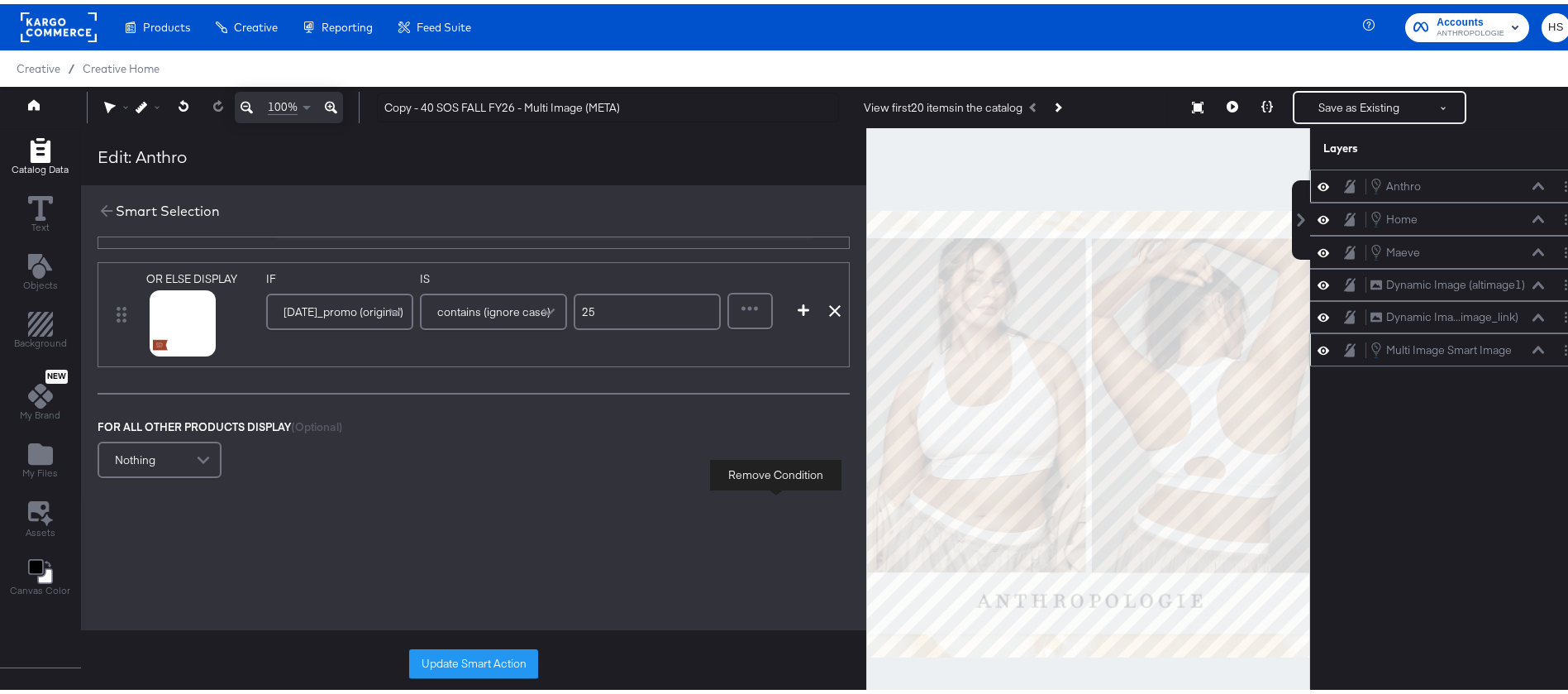
scroll to position [1233, 0]
click at [162, 344] on icon at bounding box center [162, 341] width 12 height 12
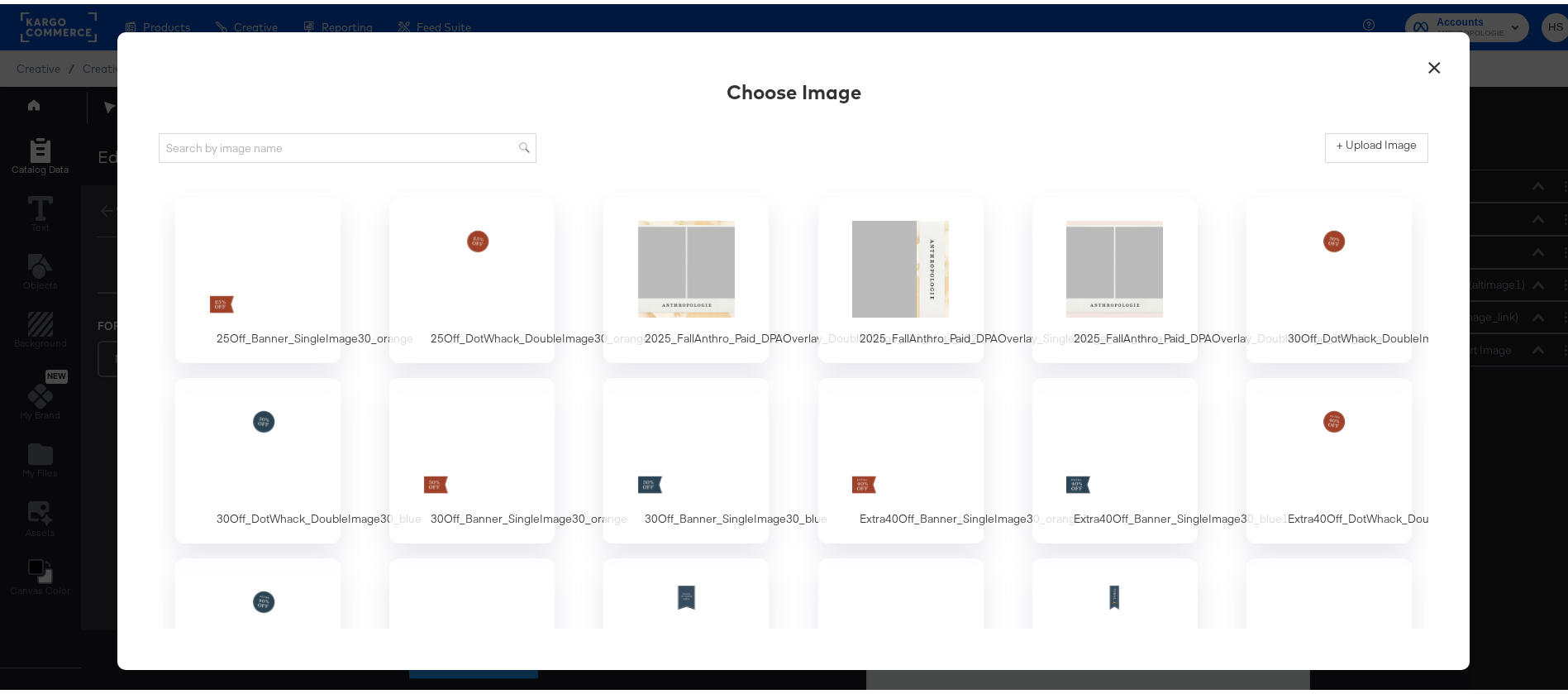
scroll to position [0, 0]
click at [506, 295] on div at bounding box center [473, 264] width 155 height 114
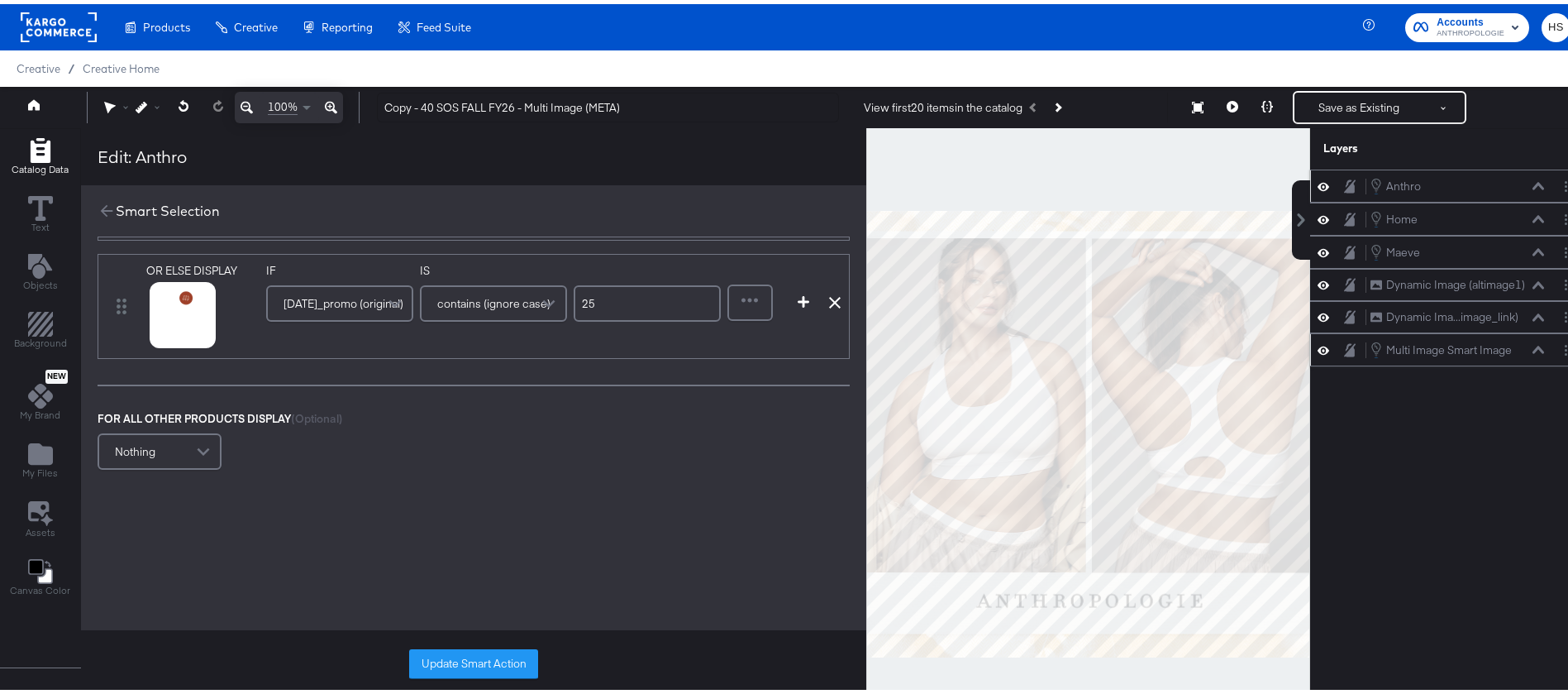
scroll to position [1280, 0]
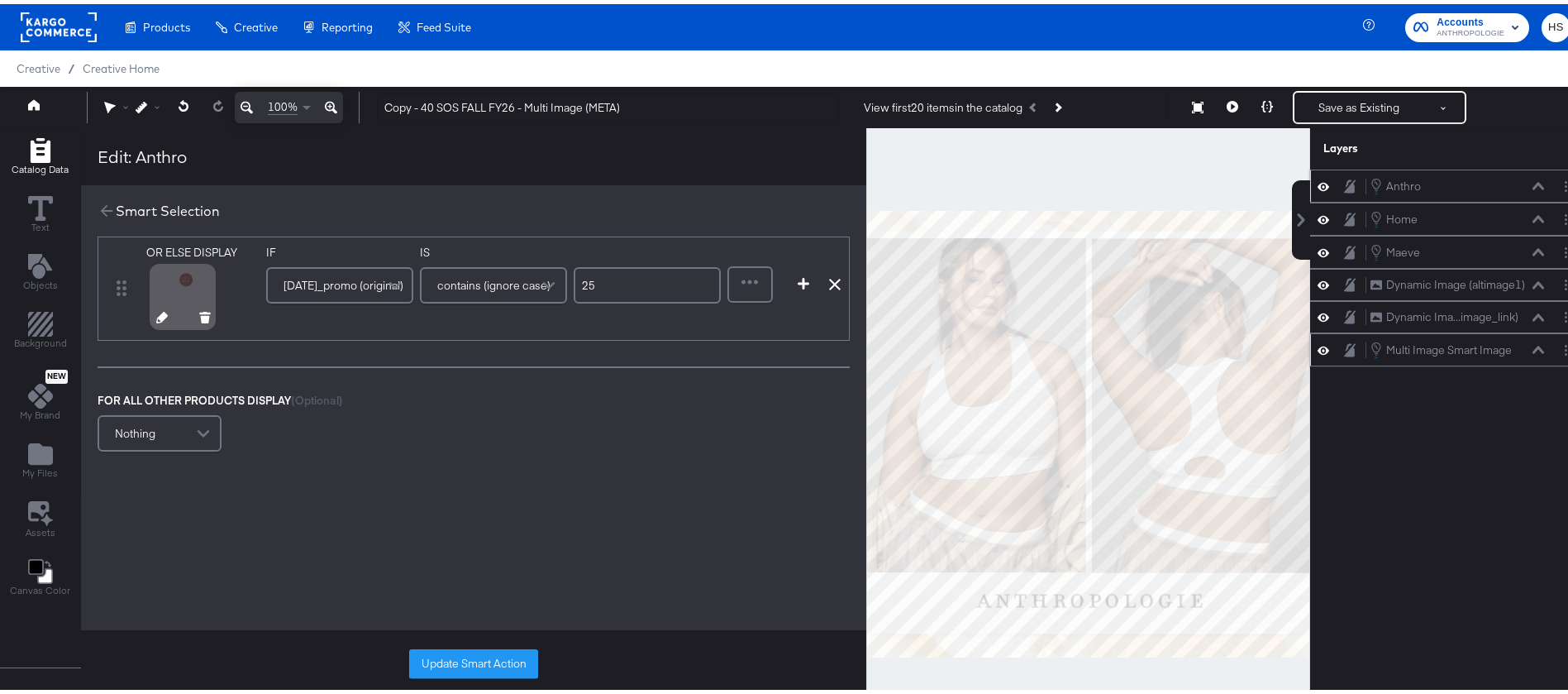
click at [158, 307] on icon at bounding box center [162, 313] width 12 height 12
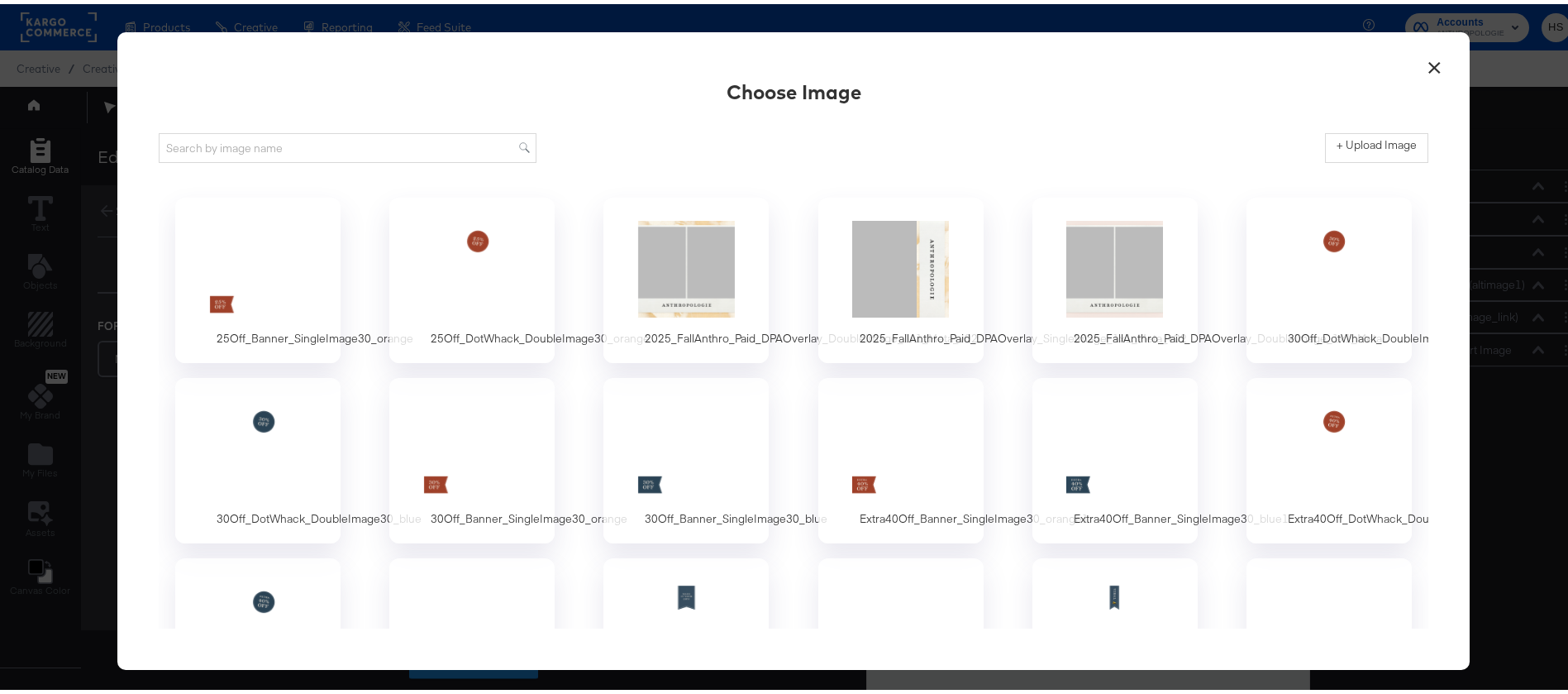
scroll to position [0, 0]
click at [415, 280] on div at bounding box center [473, 264] width 155 height 114
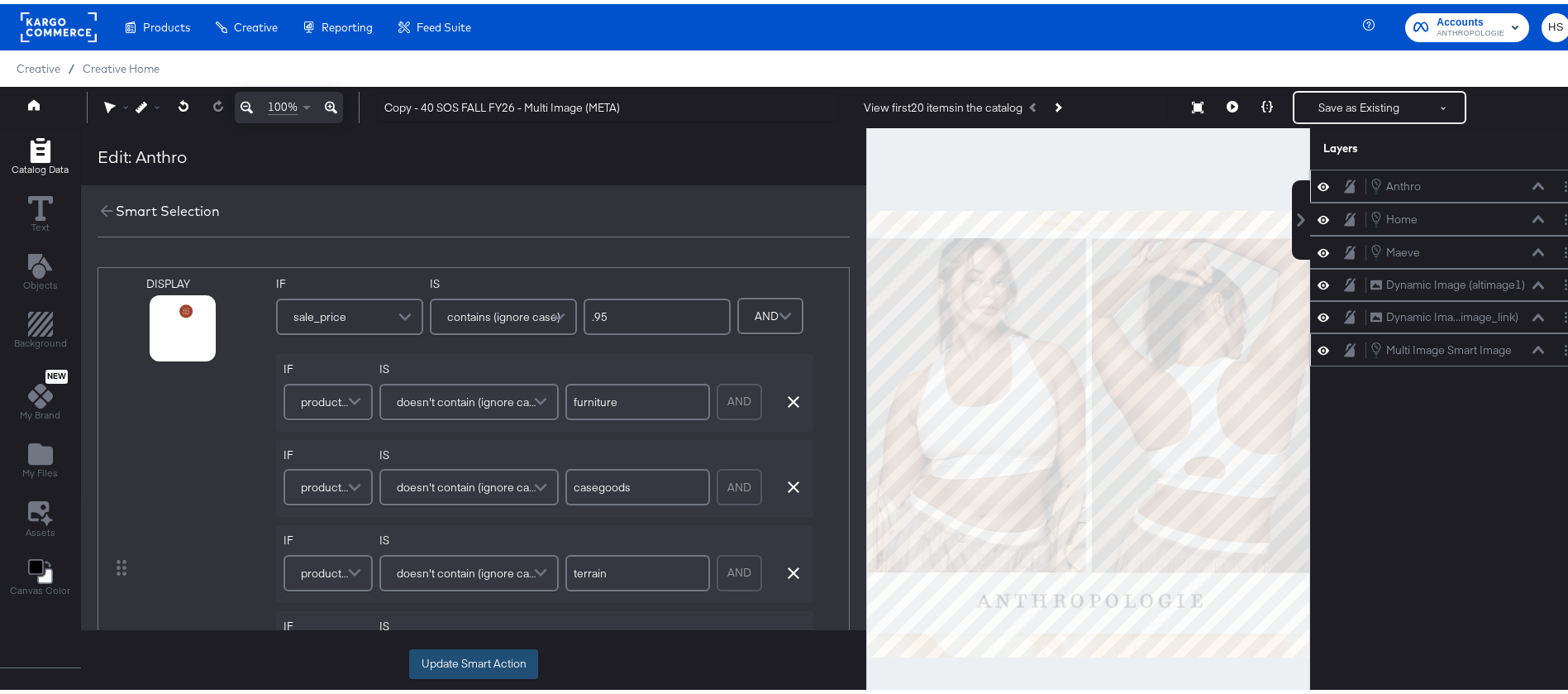
click at [478, 652] on button "Update Smart Action" at bounding box center [473, 660] width 129 height 30
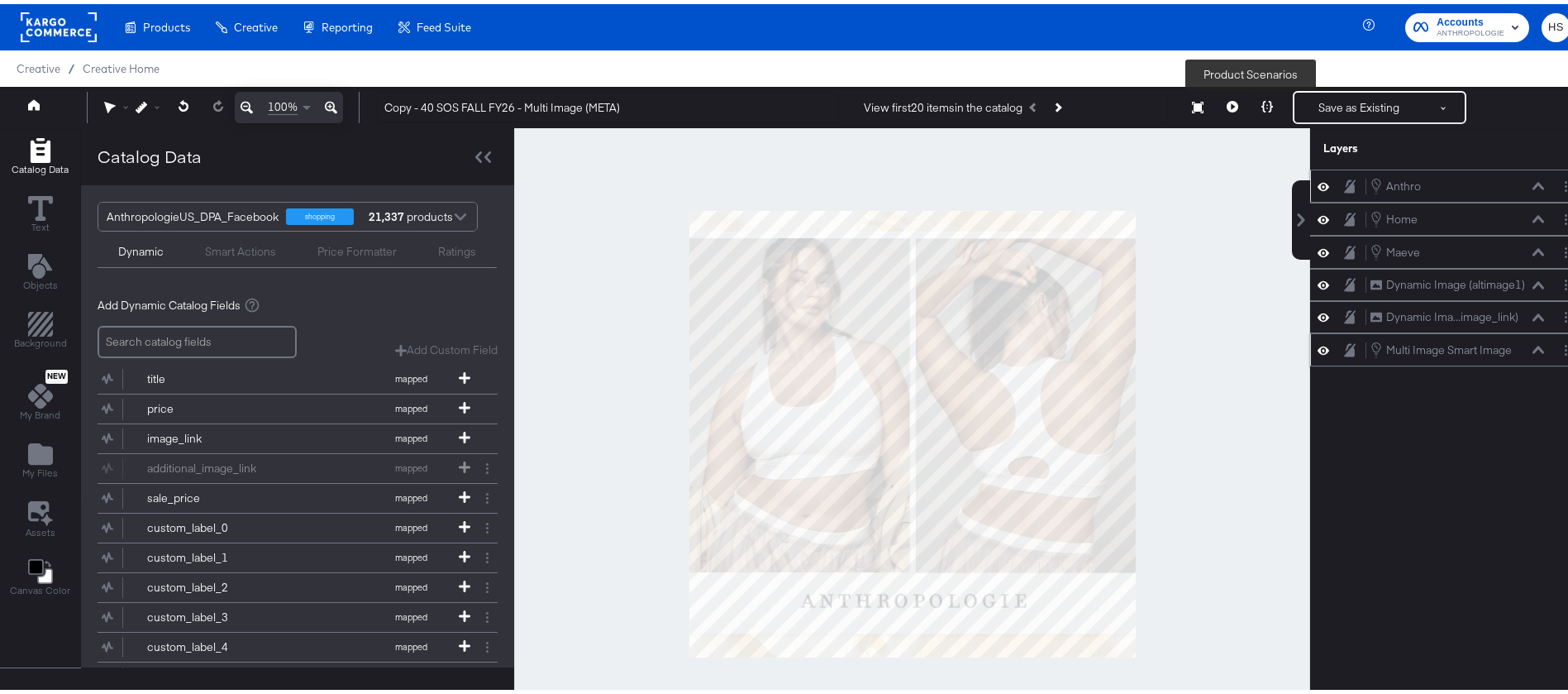
click at [1255, 87] on div at bounding box center [1267, 103] width 35 height 33
click at [1216, 99] on button at bounding box center [1233, 103] width 35 height 33
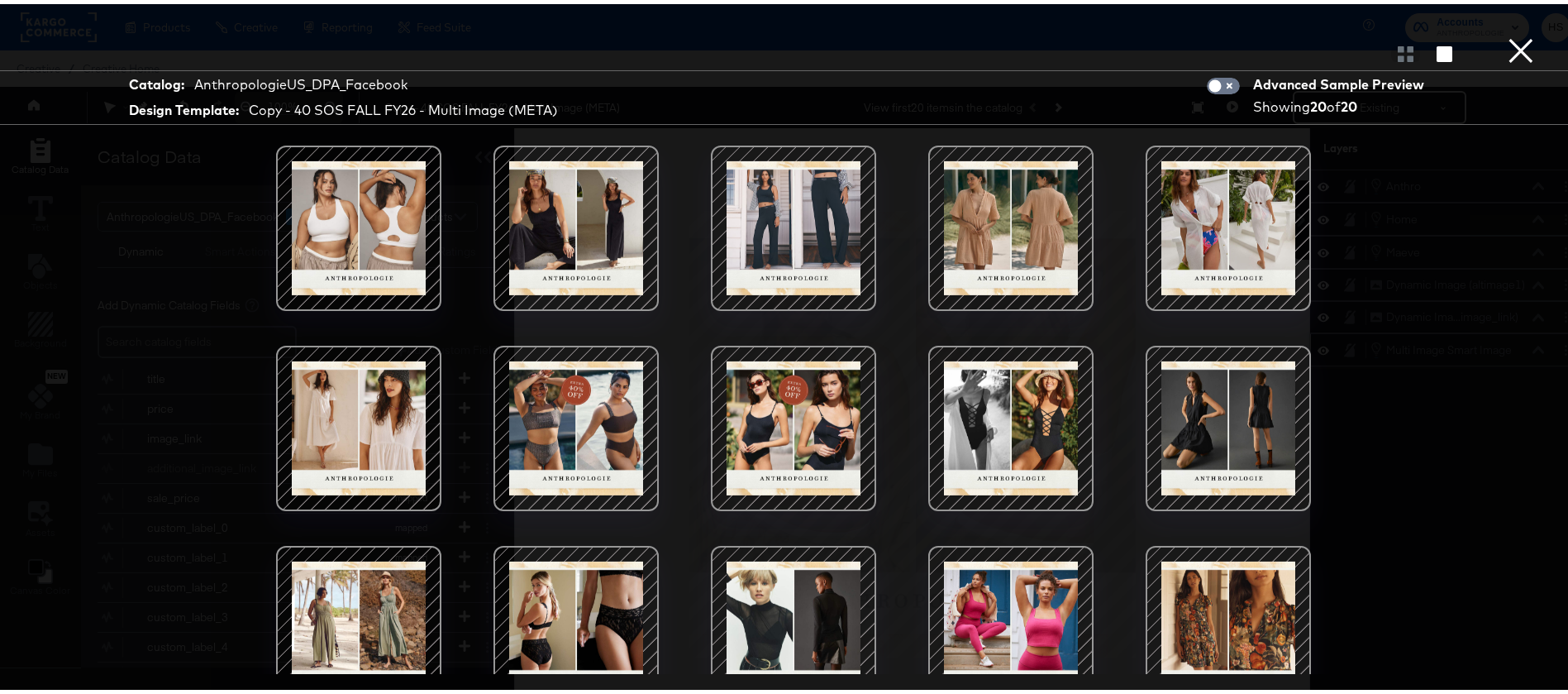
scroll to position [257, 0]
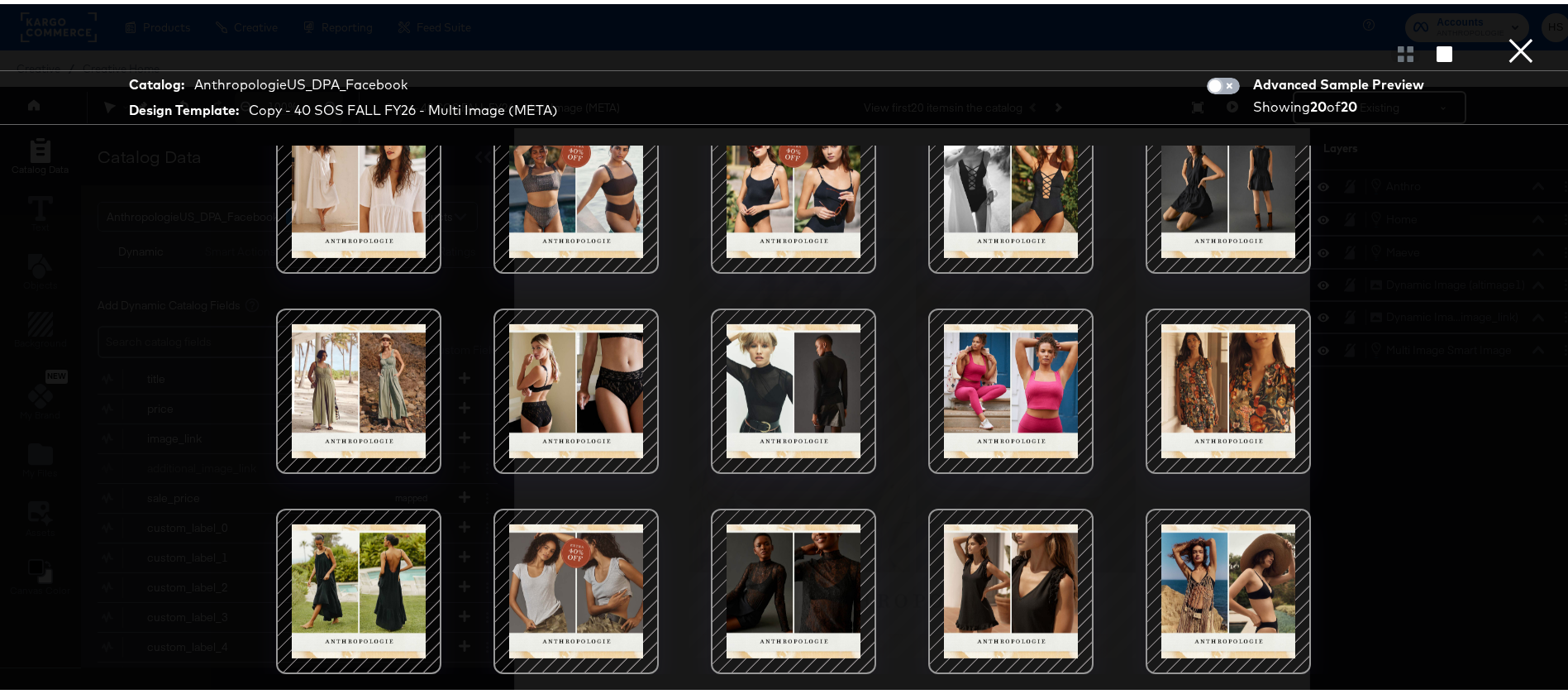
click at [1203, 77] on input "checkbox" at bounding box center [1216, 86] width 50 height 17
checkbox input "true"
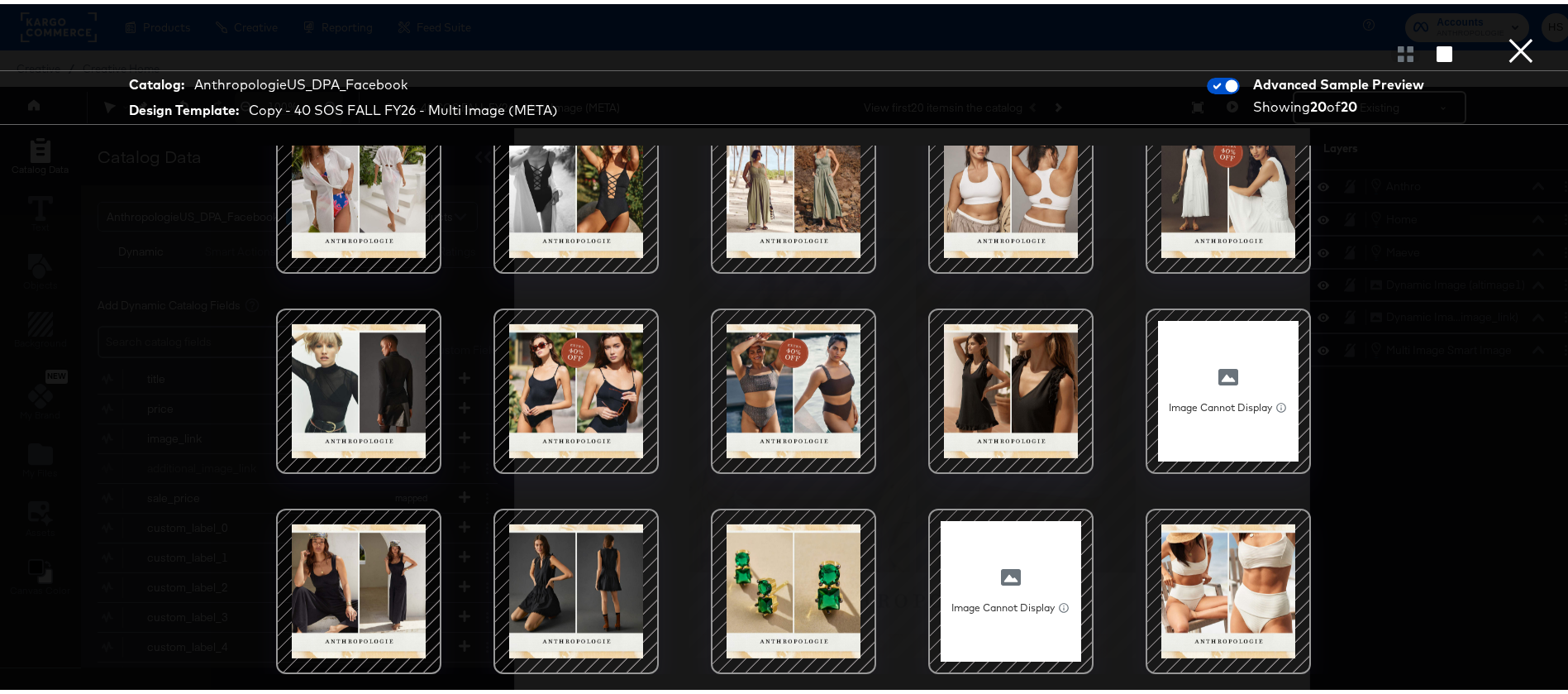
click at [1506, 33] on button "×" at bounding box center [1521, 17] width 33 height 33
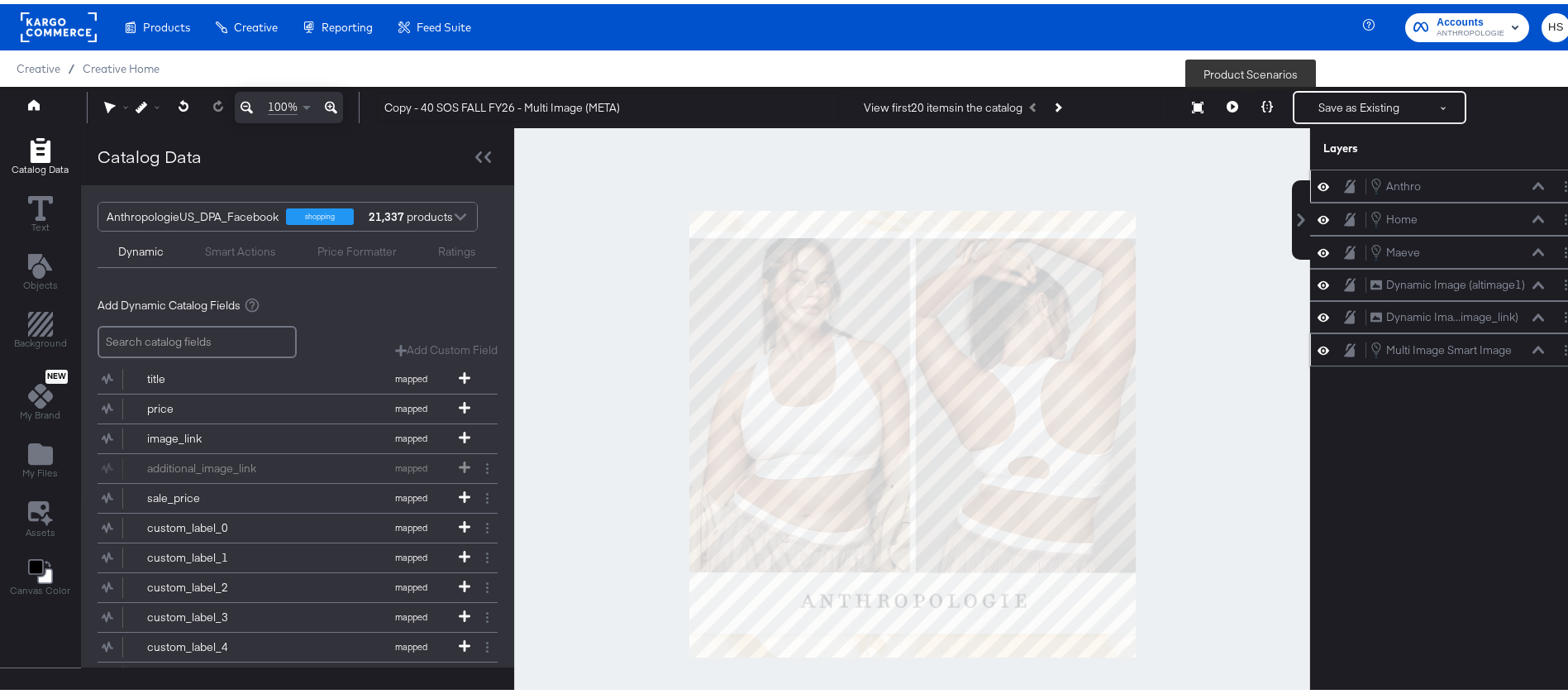
click at [1262, 102] on icon at bounding box center [1267, 102] width 12 height 12
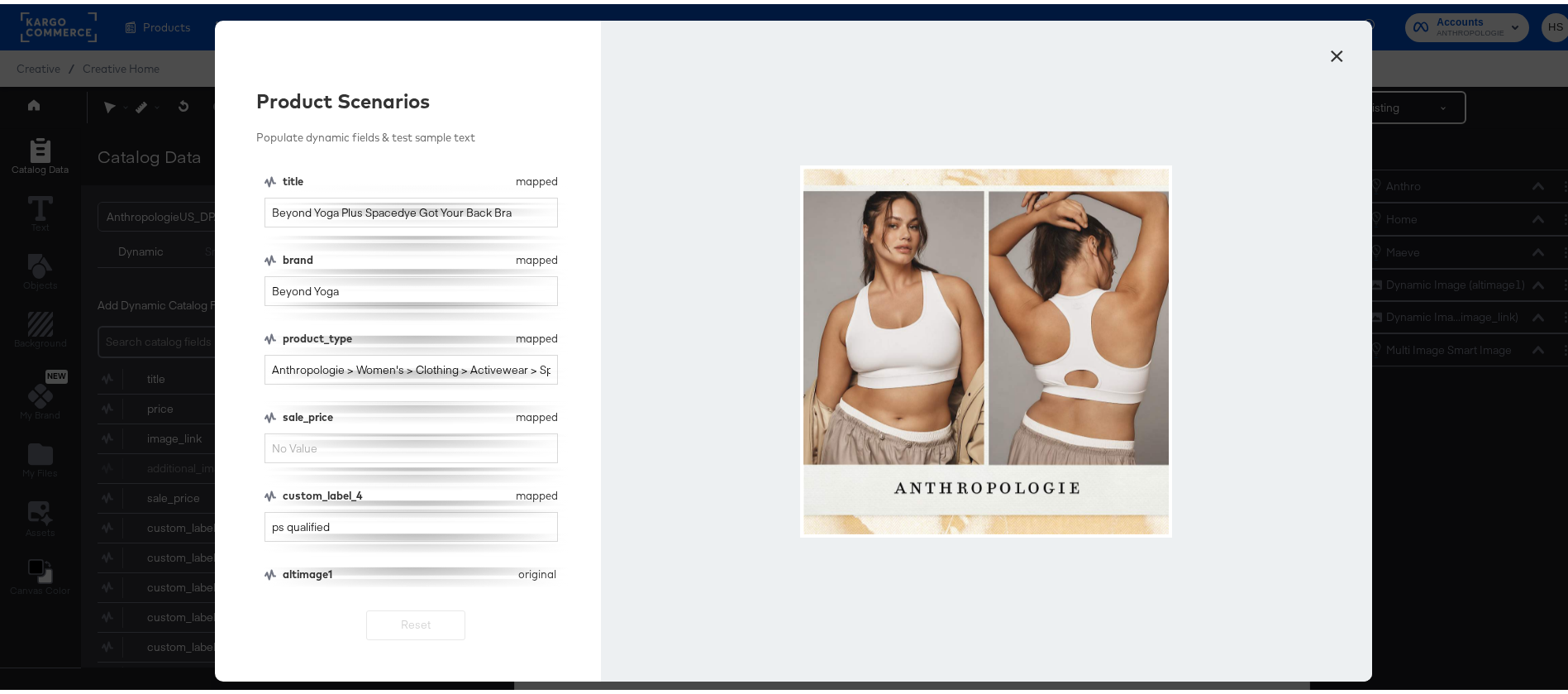
scroll to position [112, 0]
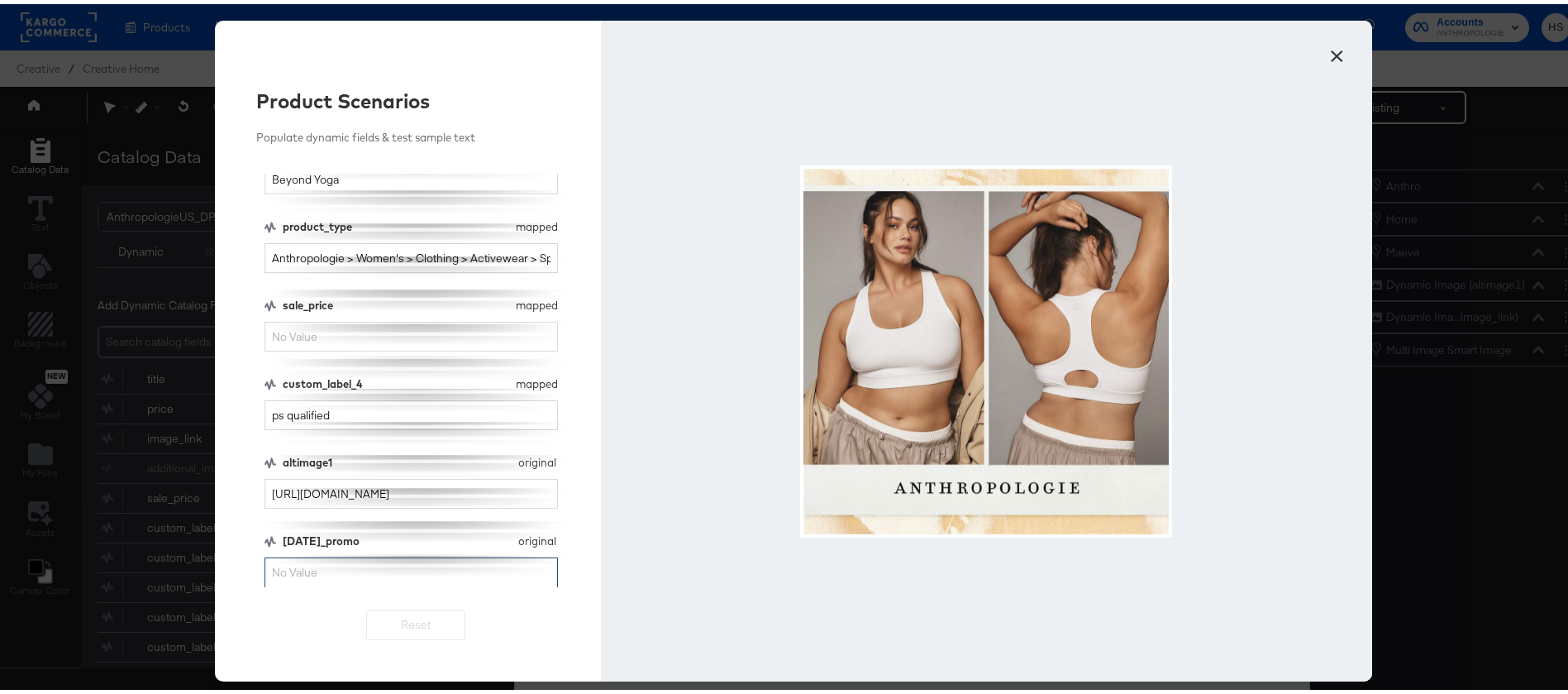
click at [306, 565] on input "black_friday_promo" at bounding box center [411, 568] width 293 height 31
type input "25% Off"
click at [415, 341] on input "sale_price" at bounding box center [411, 332] width 293 height 31
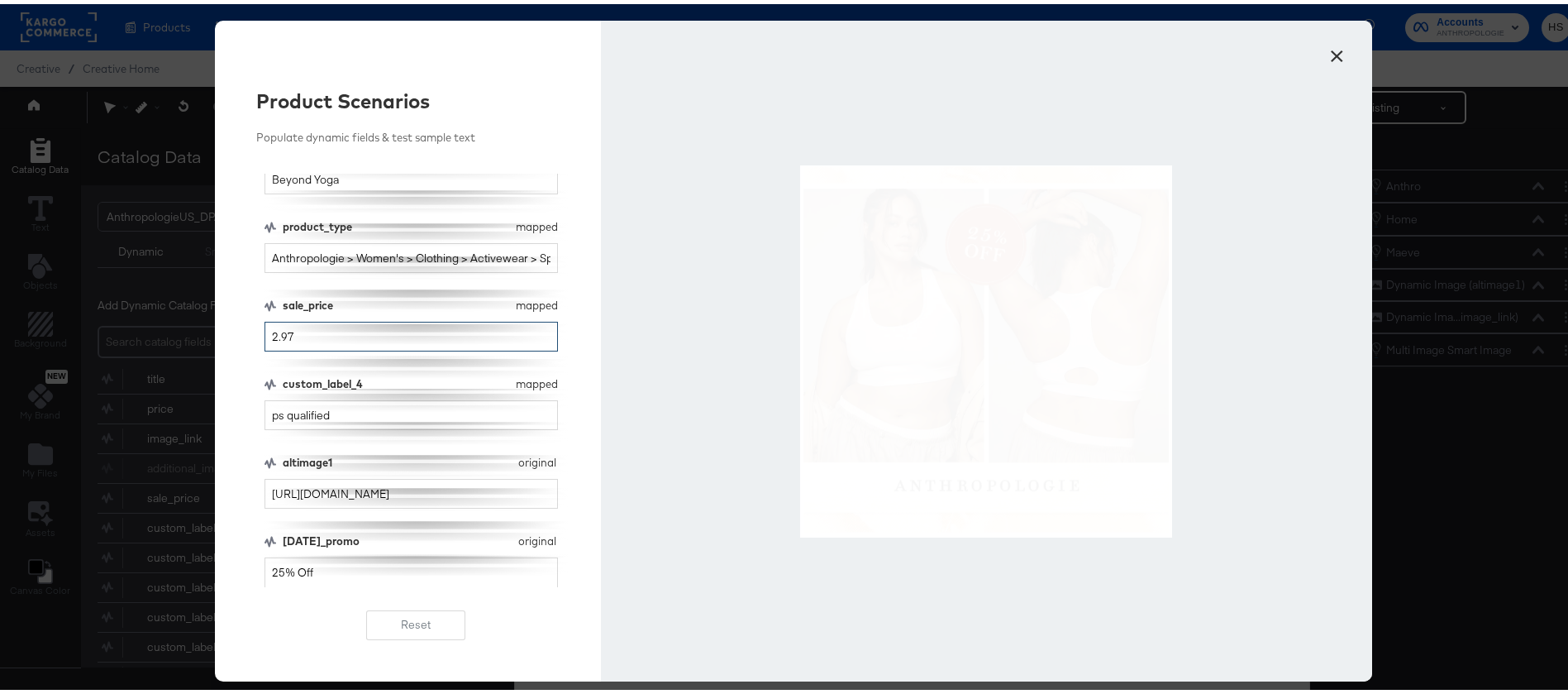
type input "2.97"
click at [382, 555] on input "25% Off" at bounding box center [411, 568] width 293 height 31
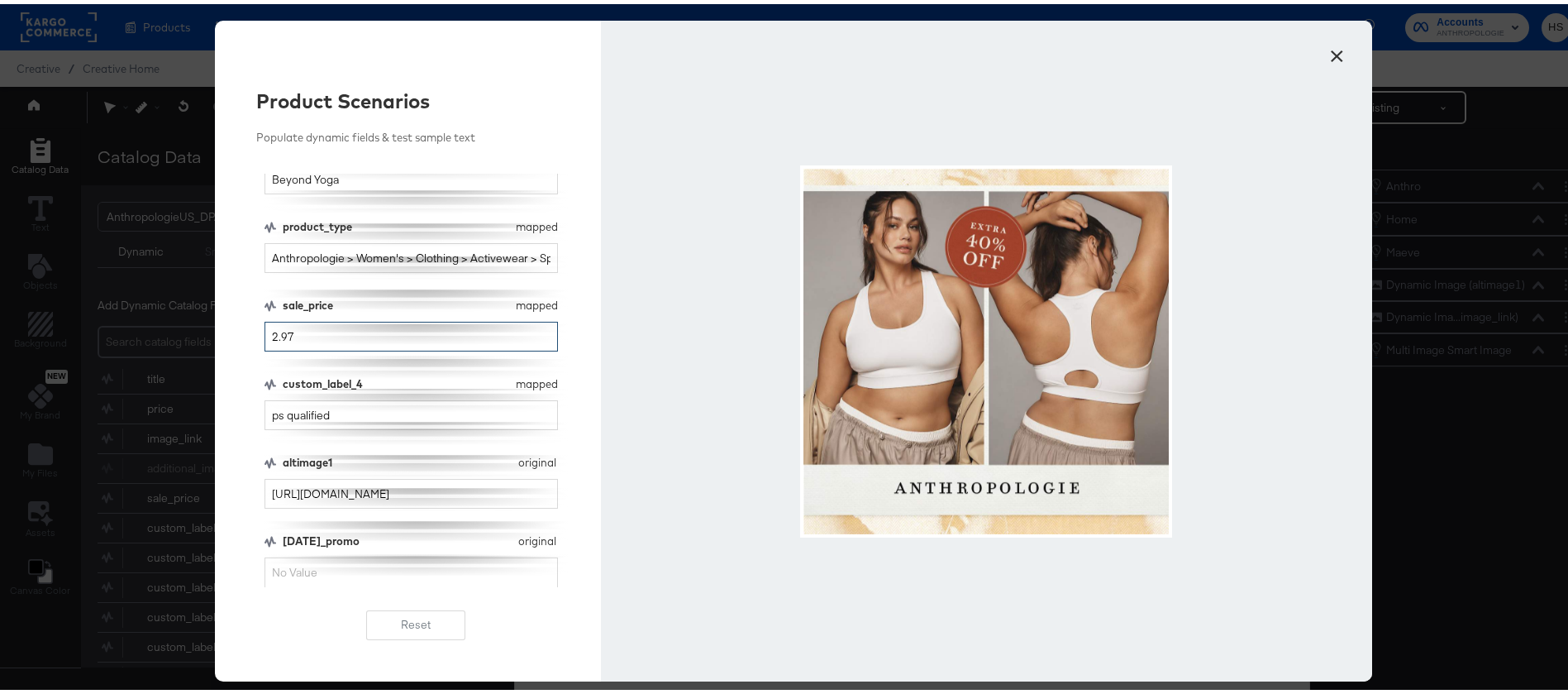
click at [327, 338] on input "2.97" at bounding box center [411, 332] width 293 height 31
type input "2"
click at [1327, 57] on button "×" at bounding box center [1337, 48] width 30 height 30
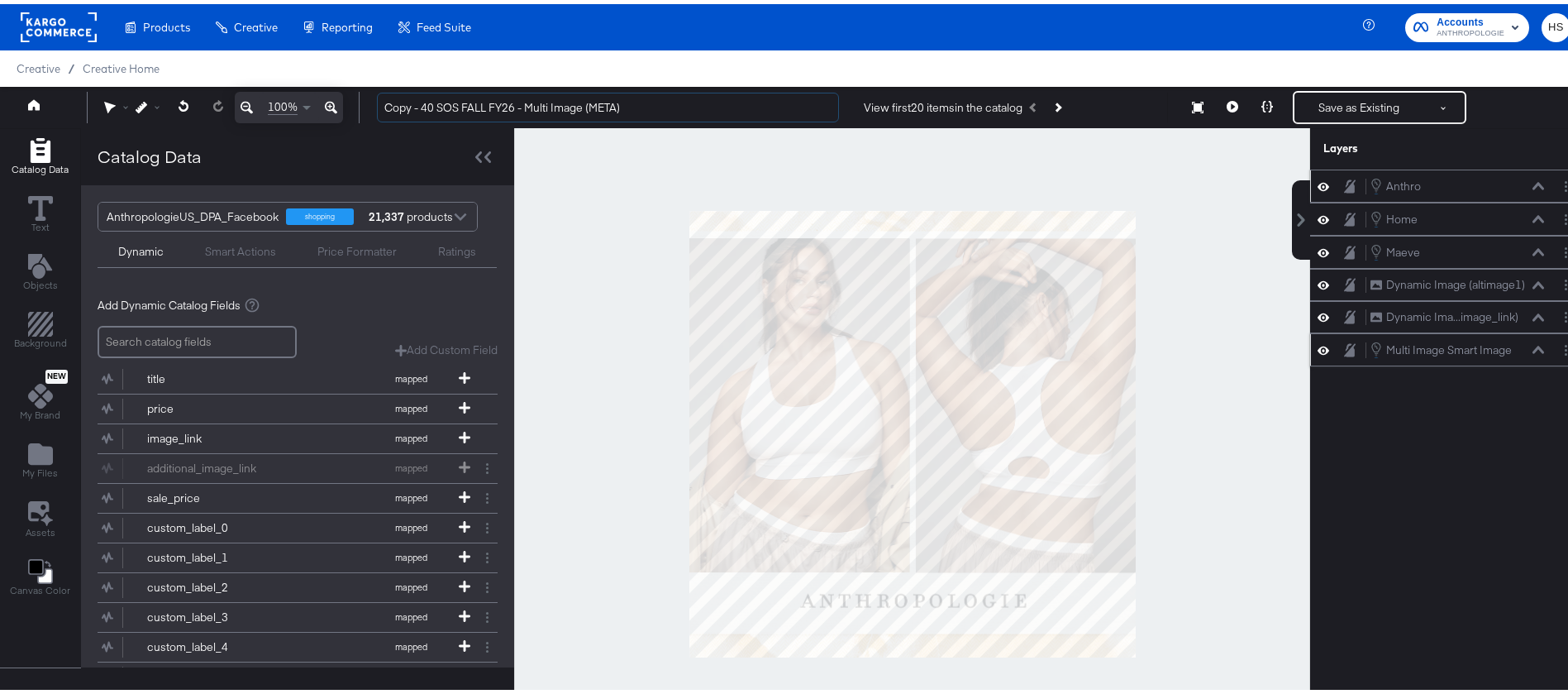
drag, startPoint x: 419, startPoint y: 105, endPoint x: 373, endPoint y: 106, distance: 46.0
click at [373, 106] on div "Copy - 40 SOS FALL FY26 - Multi Image (META) View first 20 items in the catalog…" at bounding box center [968, 103] width 1207 height 33
type input "25% Off Denim + 40 SOS FALL FY26 - Multi Image (META)"
click at [1558, 184] on button "Layer Options" at bounding box center [1566, 182] width 17 height 17
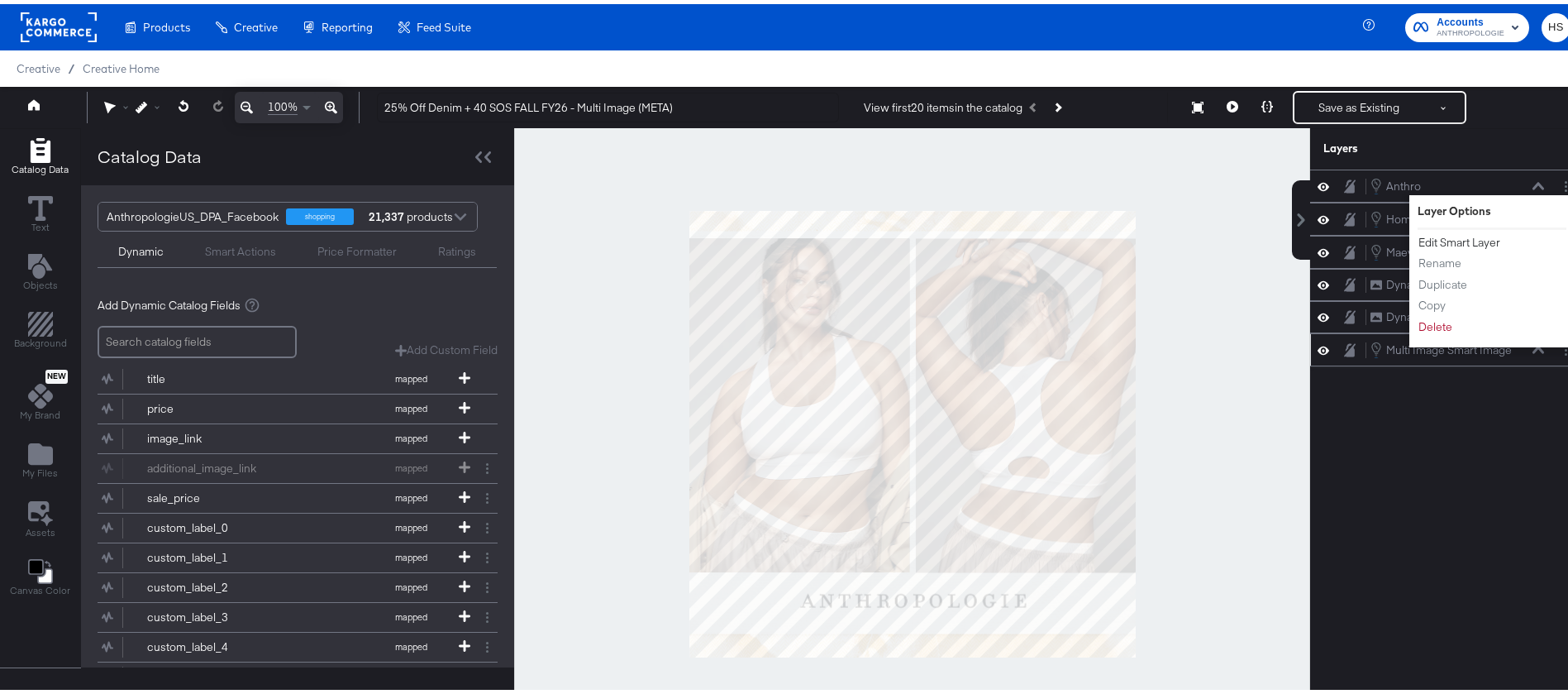
click at [1461, 236] on button "Edit Smart Layer" at bounding box center [1460, 238] width 83 height 17
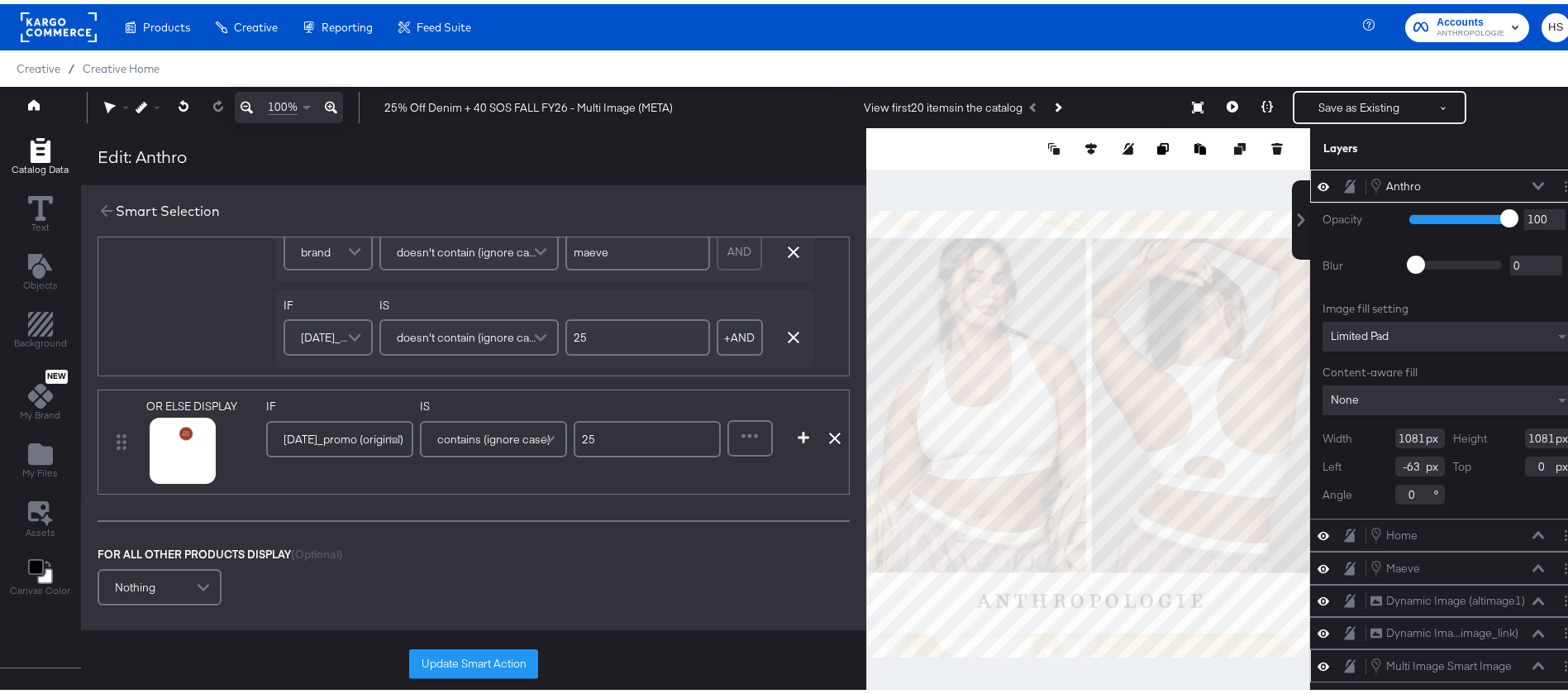
scroll to position [1106, 0]
click at [472, 653] on button "Update Smart Action" at bounding box center [473, 660] width 129 height 30
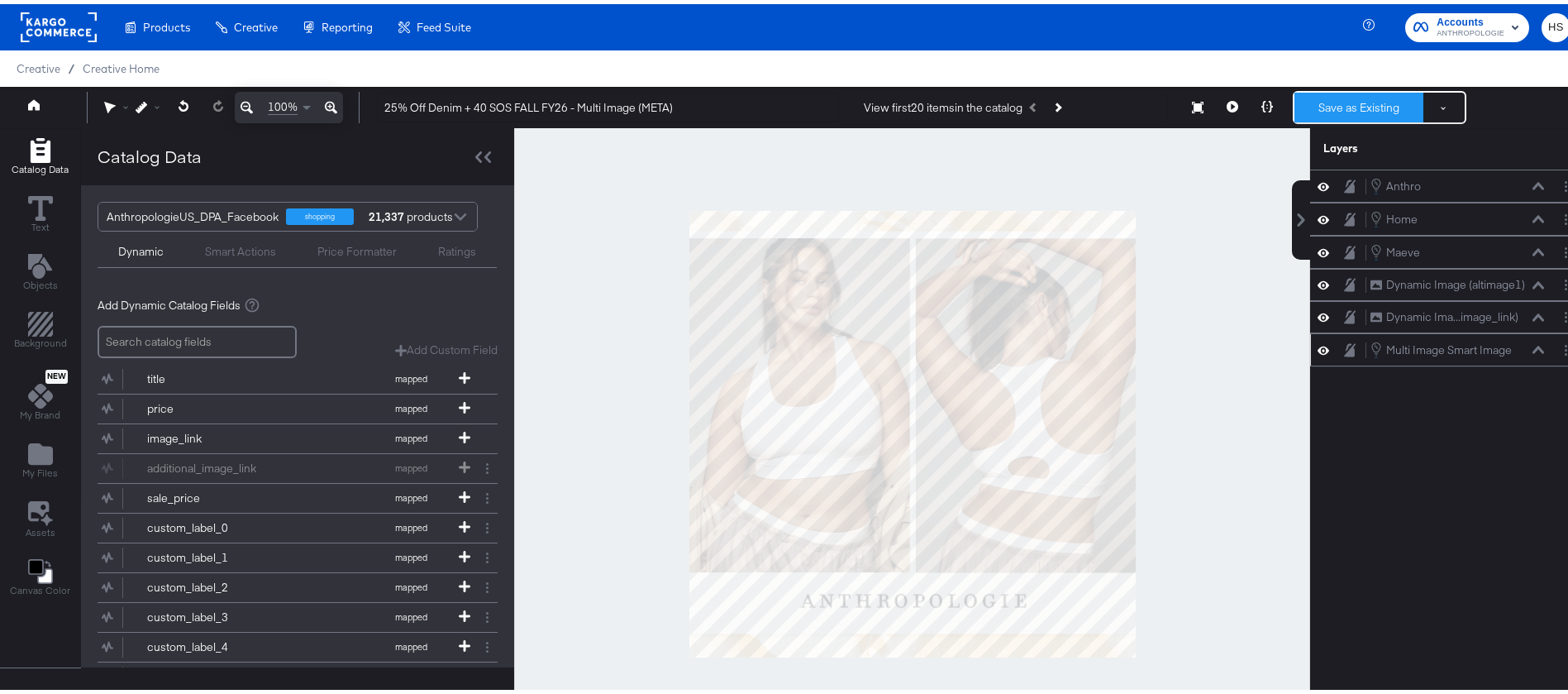
click at [1344, 107] on button "Save as Existing" at bounding box center [1359, 103] width 129 height 30
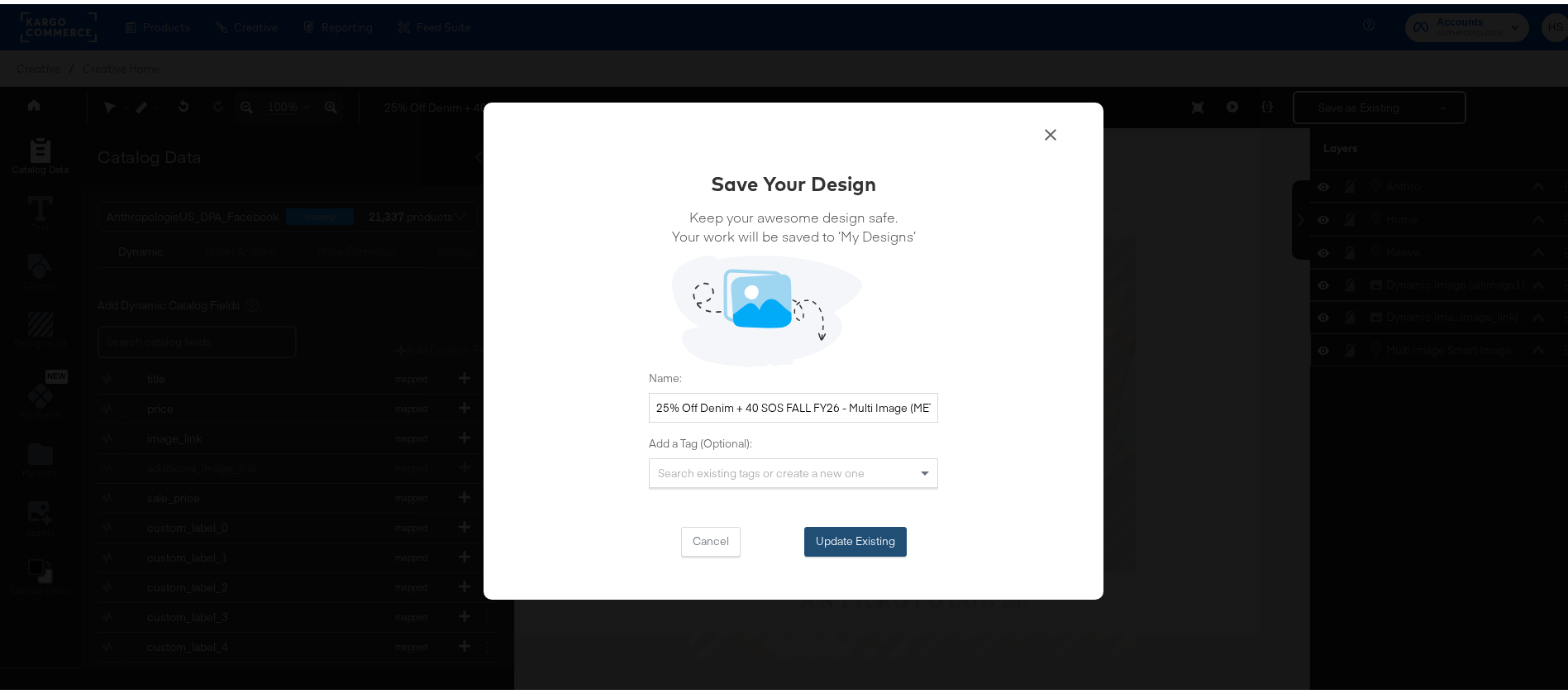
click at [829, 534] on button "Update Existing" at bounding box center [855, 537] width 102 height 30
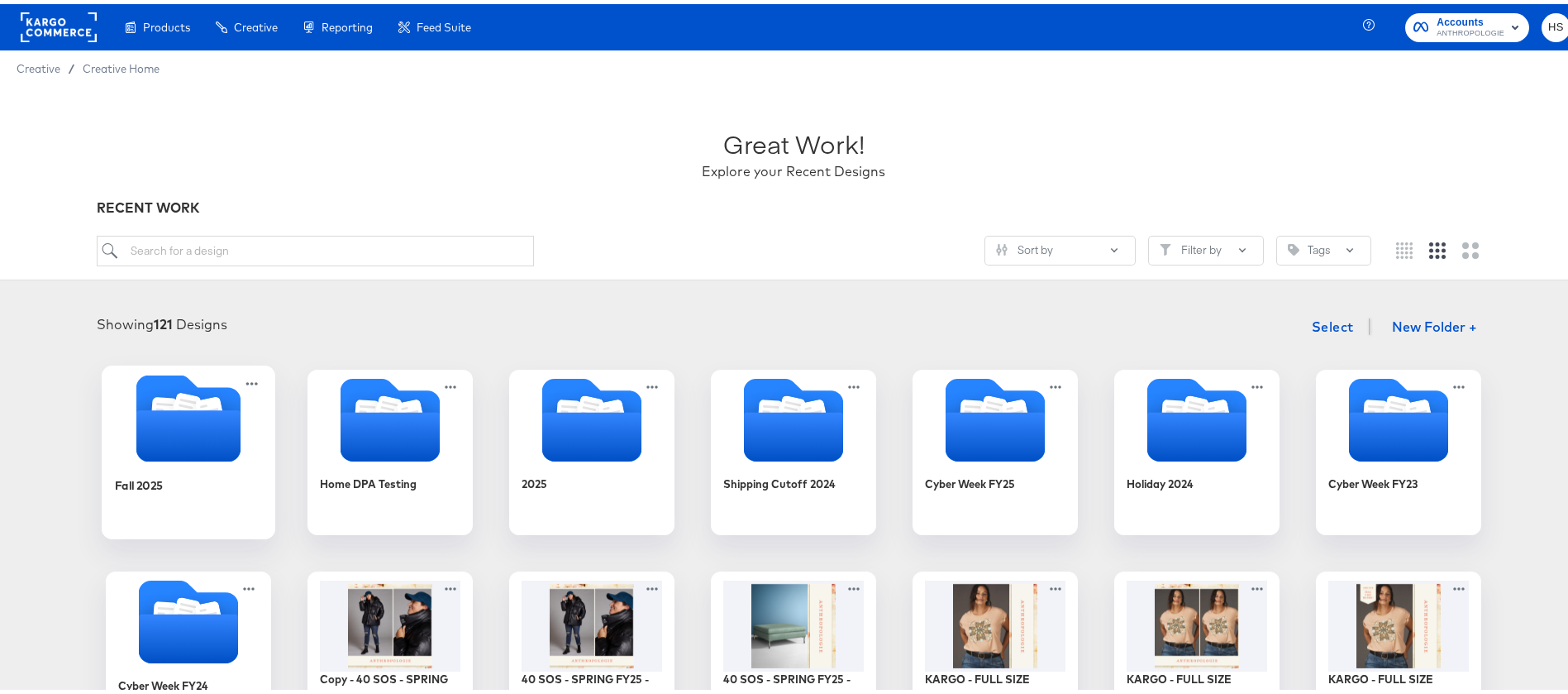
click at [206, 405] on g "Folder" at bounding box center [210, 410] width 29 height 33
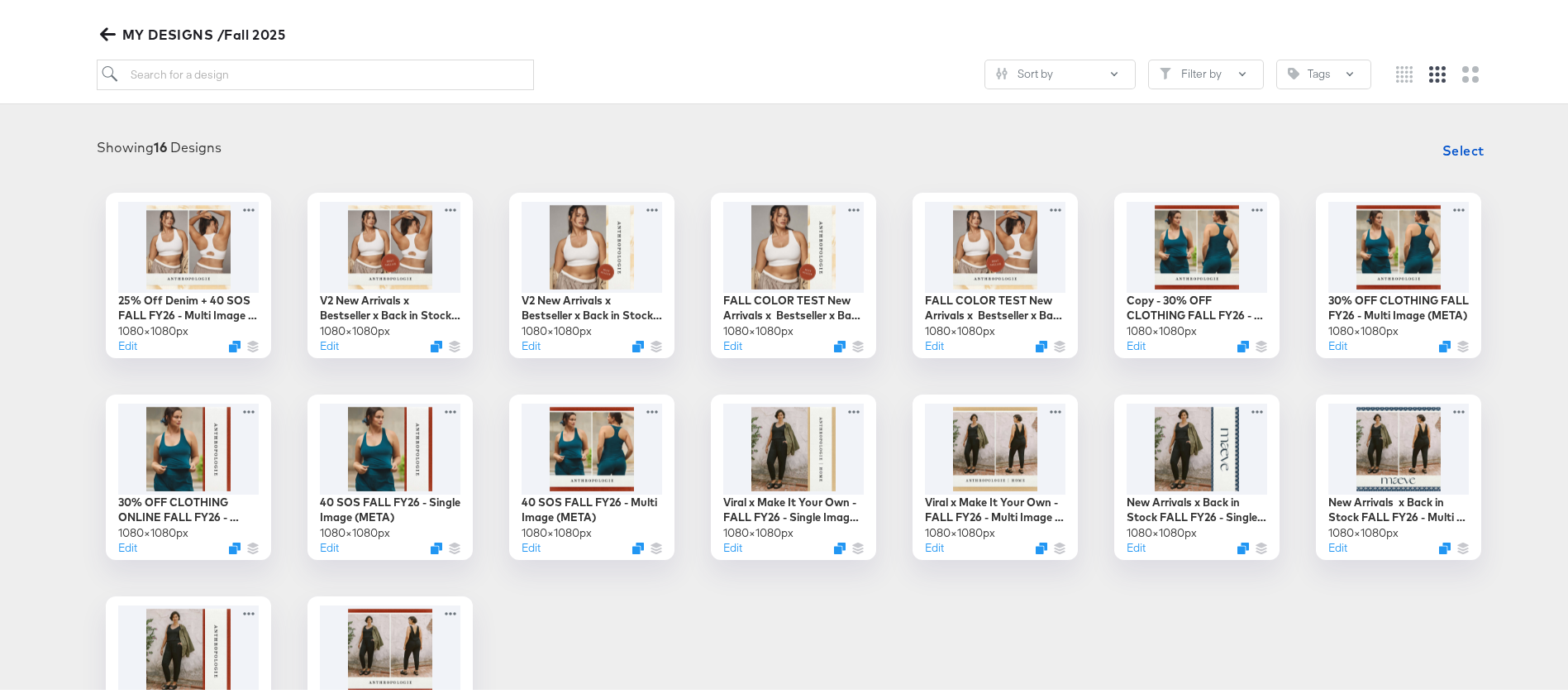
scroll to position [177, 0]
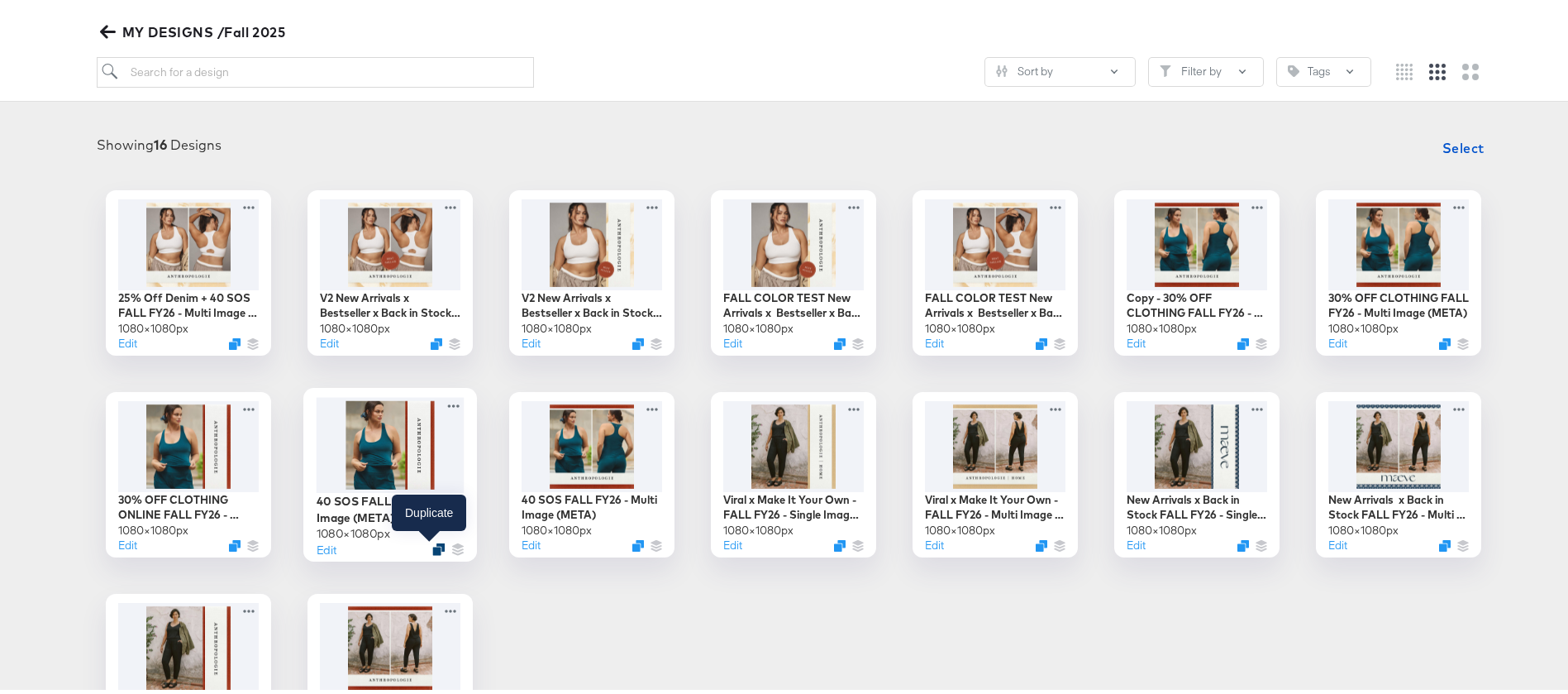
click at [432, 542] on icon "Duplicate" at bounding box center [438, 544] width 12 height 12
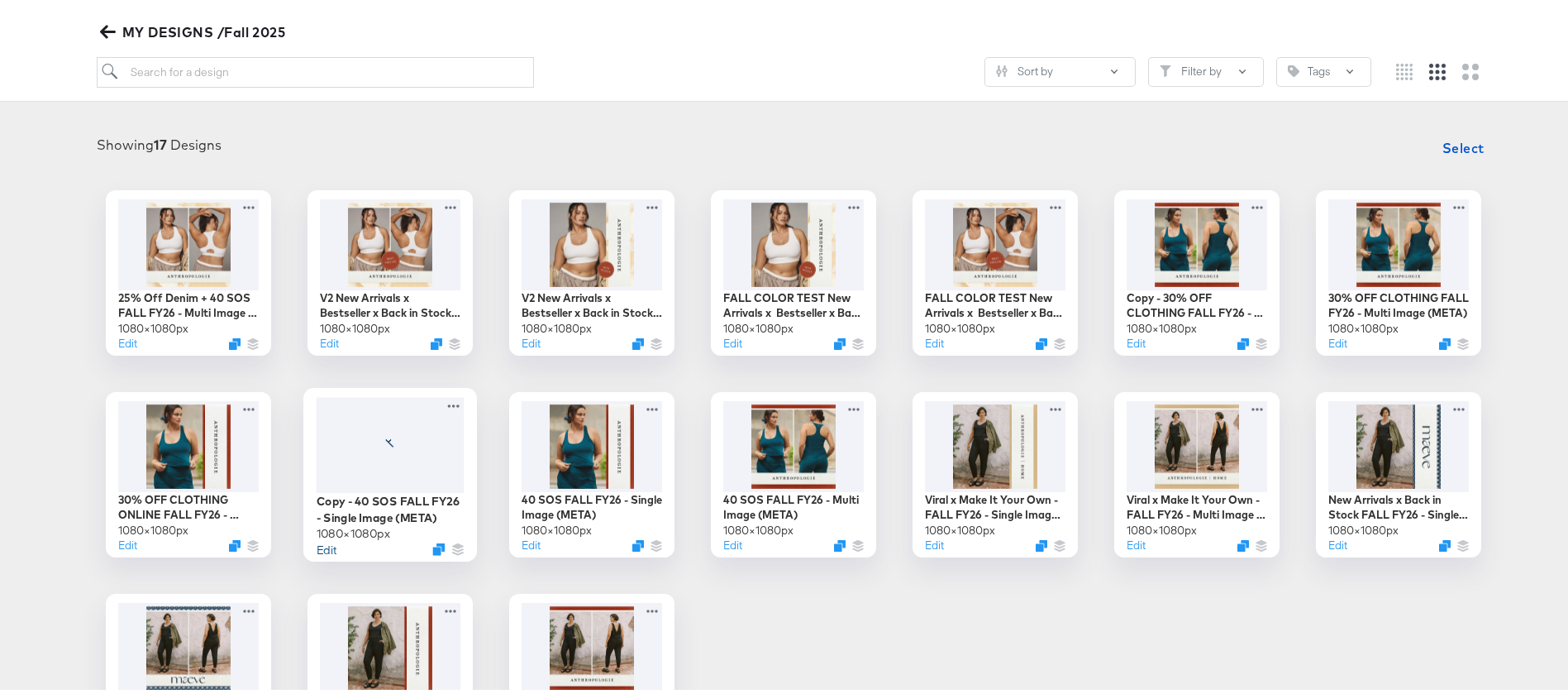
click at [321, 542] on button "Edit" at bounding box center [326, 544] width 20 height 16
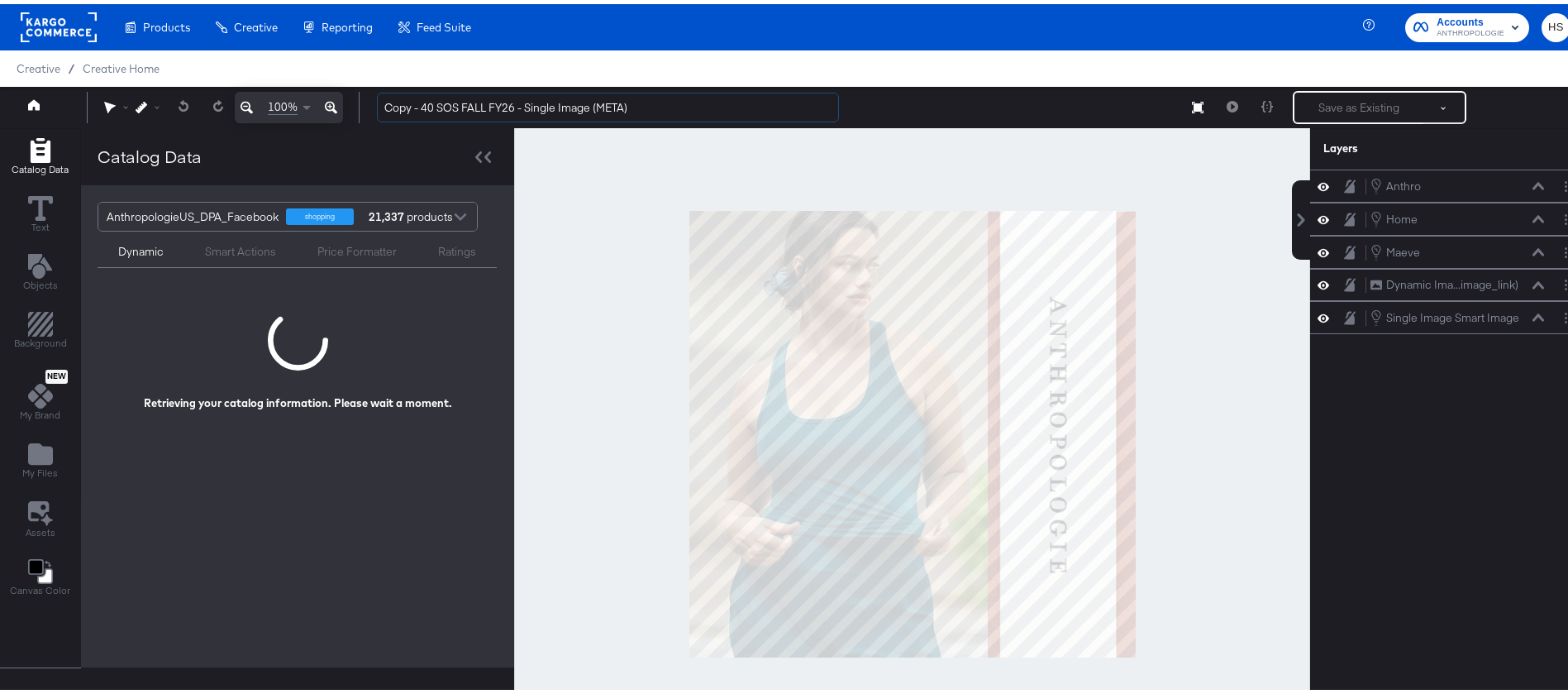
drag, startPoint x: 414, startPoint y: 107, endPoint x: 331, endPoint y: 106, distance: 83.0
click at [333, 106] on div "100% Copy - 40 SOS FALL FY26 - Single Image (META) Save as Existing See more op…" at bounding box center [794, 103] width 1587 height 42
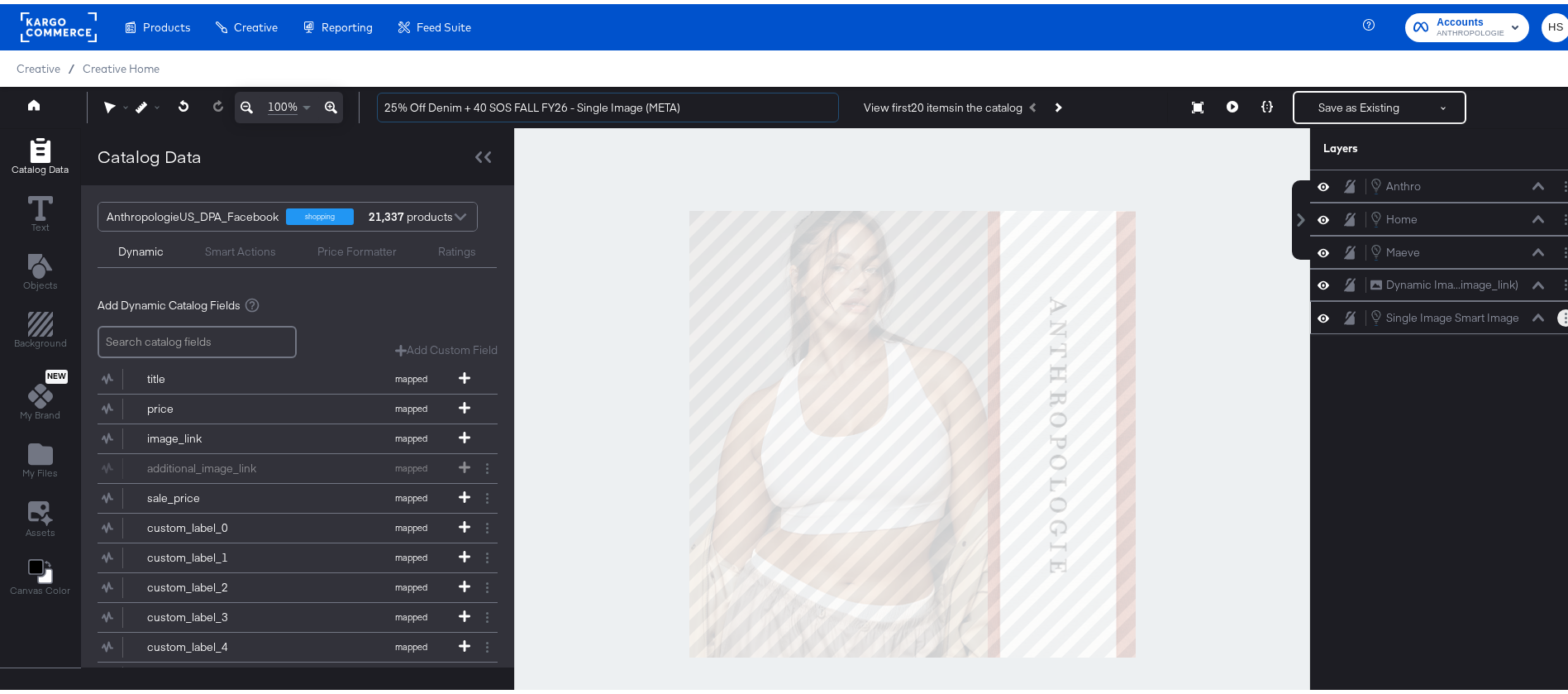
type input "25% Off Denim + 40 SOS FALL FY26 - Single Image (META)"
click at [1558, 312] on button "Layer Options" at bounding box center [1566, 313] width 17 height 17
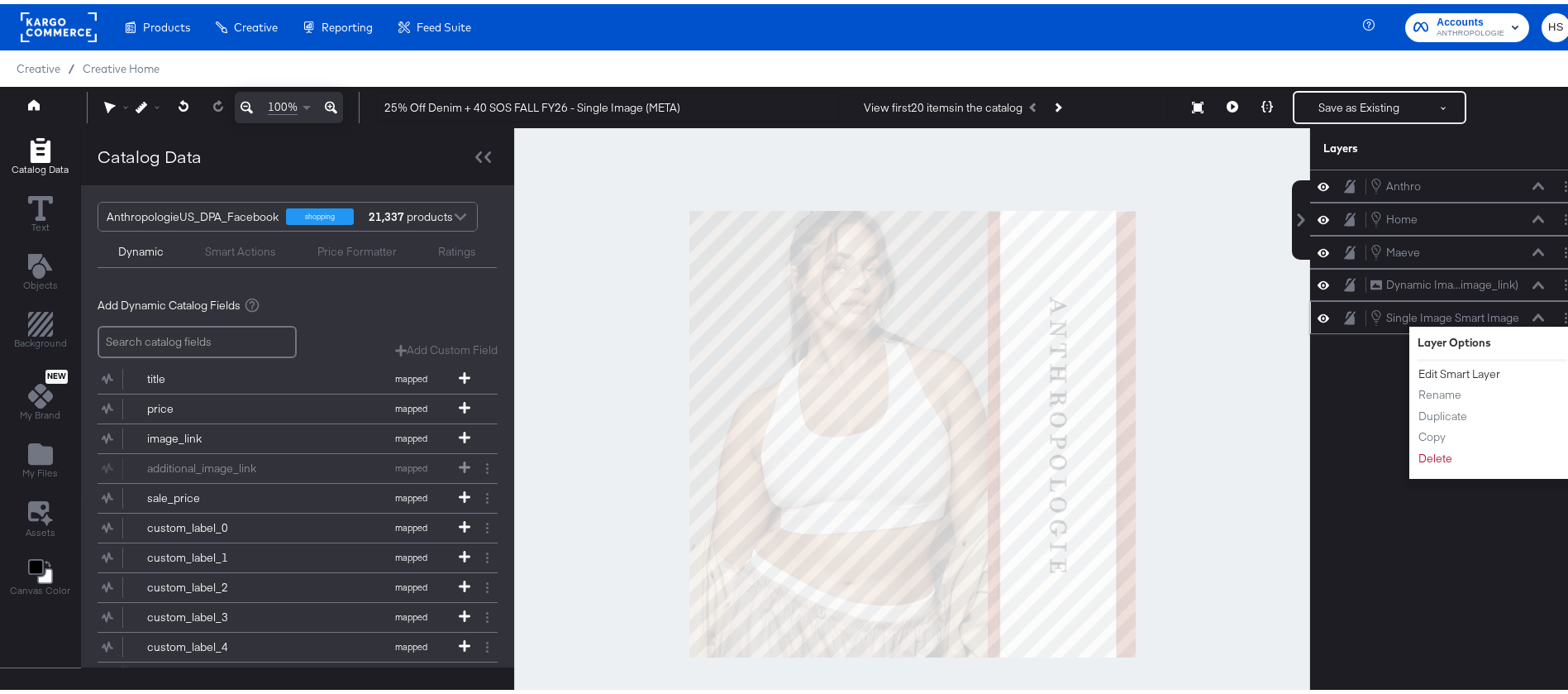
click at [1453, 374] on button "Edit Smart Layer" at bounding box center [1460, 370] width 83 height 17
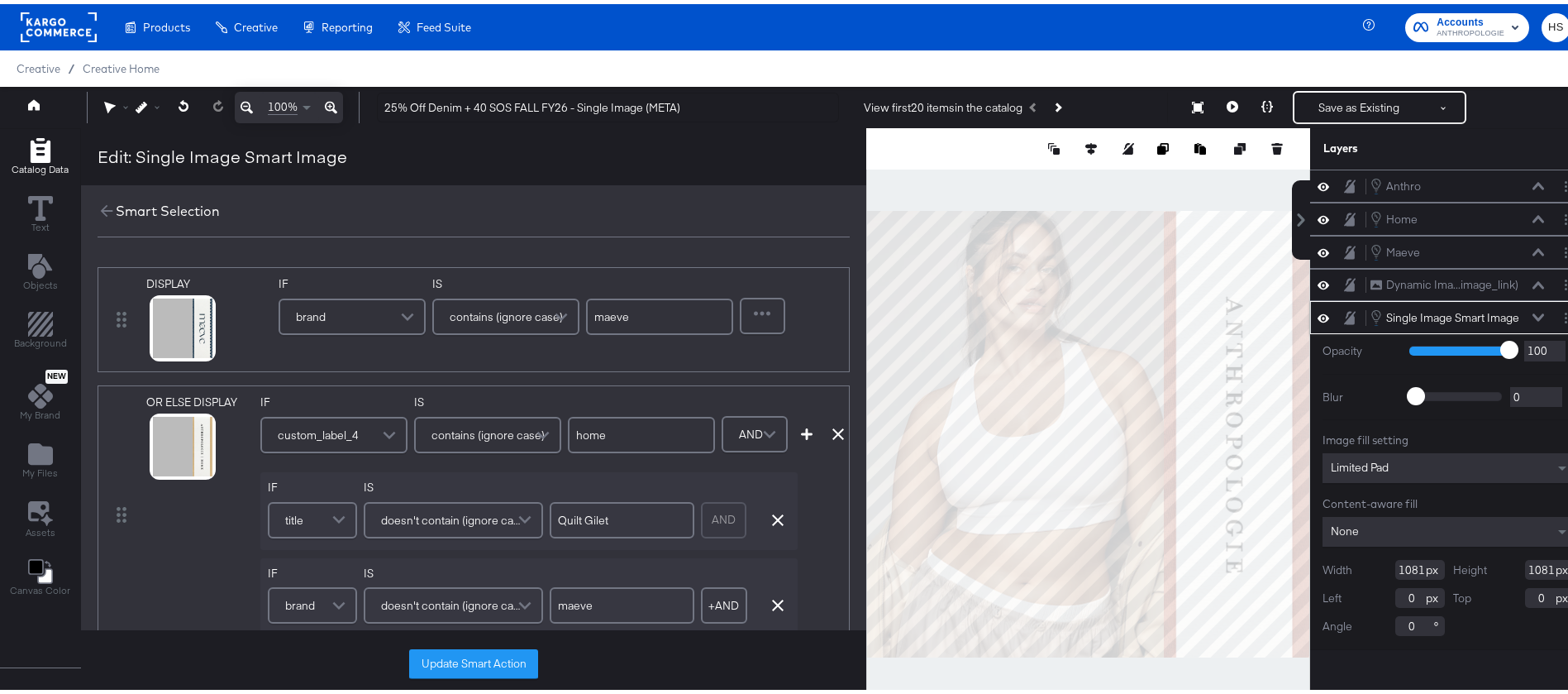
scroll to position [347, 0]
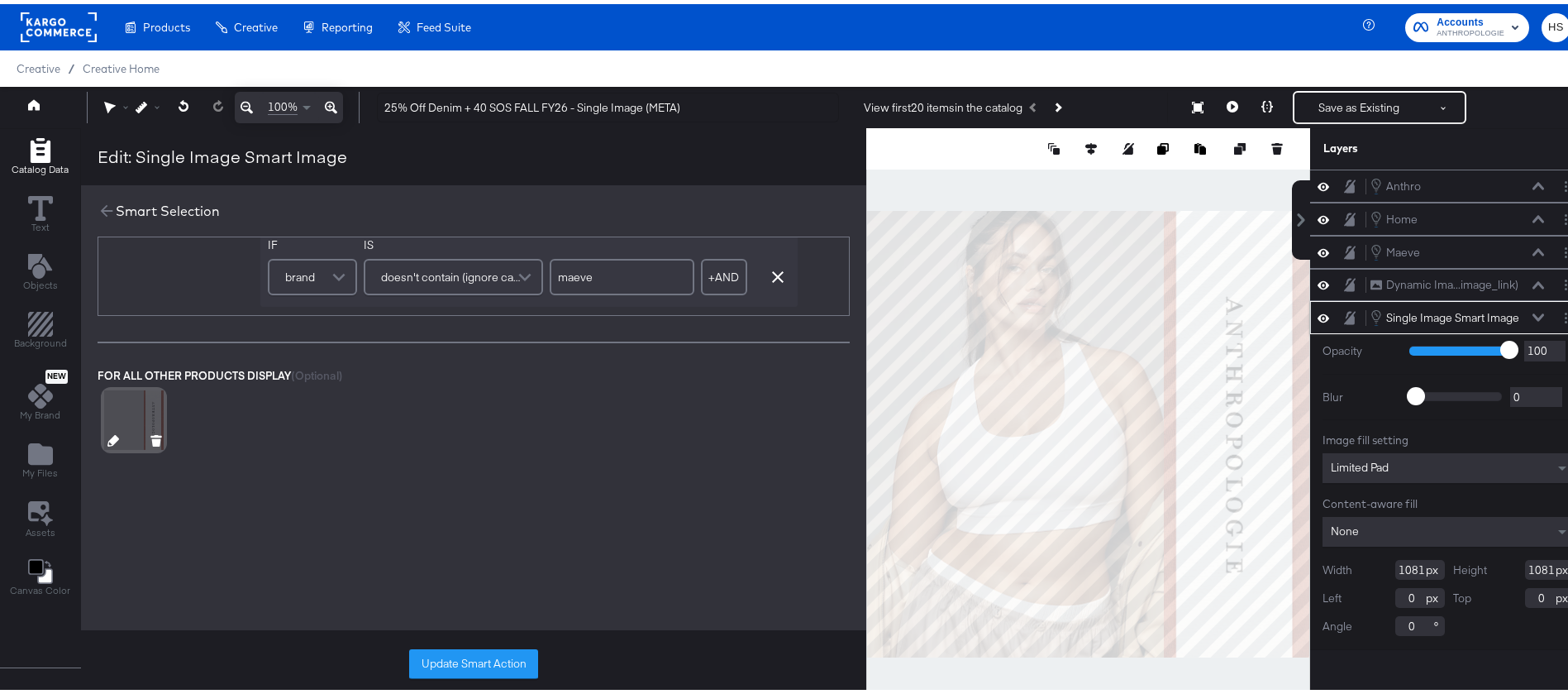
click at [113, 431] on icon at bounding box center [113, 437] width 12 height 12
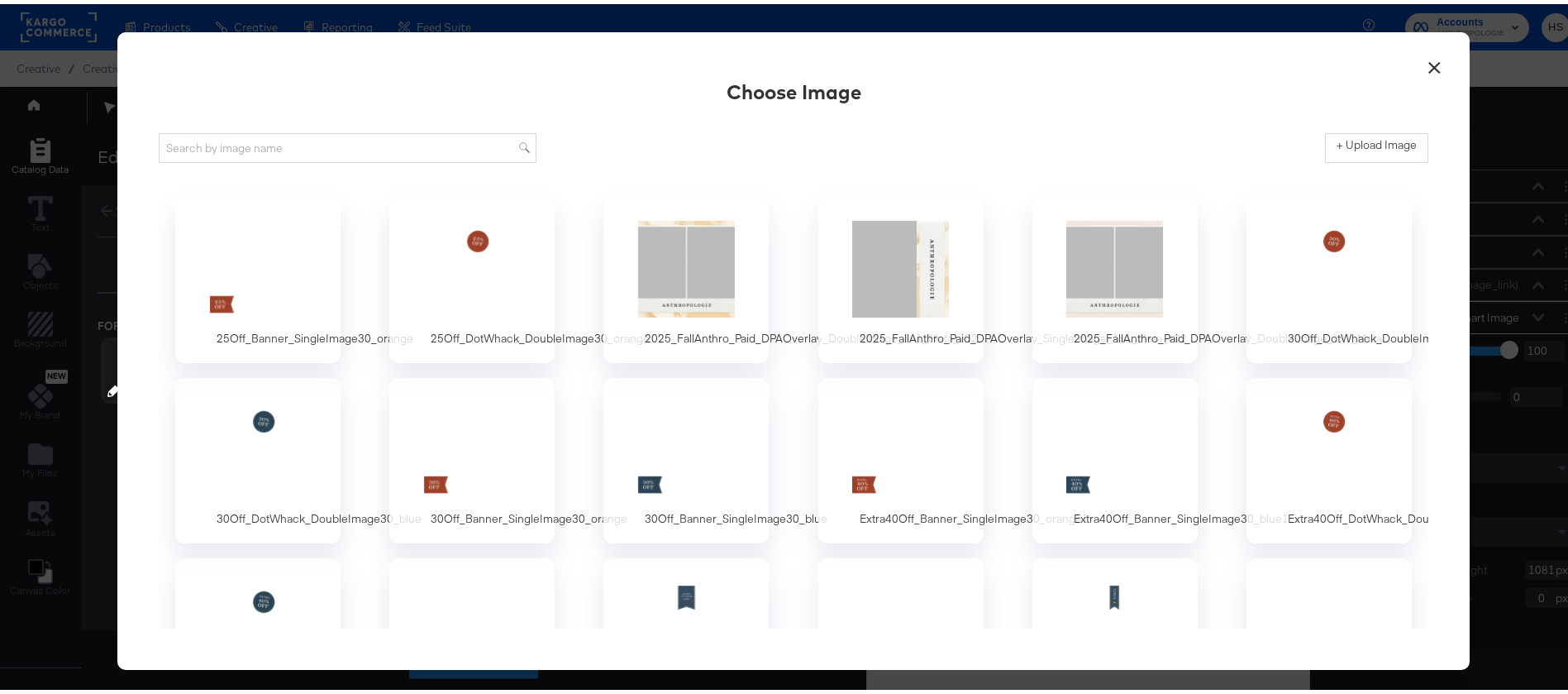
scroll to position [0, 0]
click at [893, 268] on div at bounding box center [901, 264] width 155 height 114
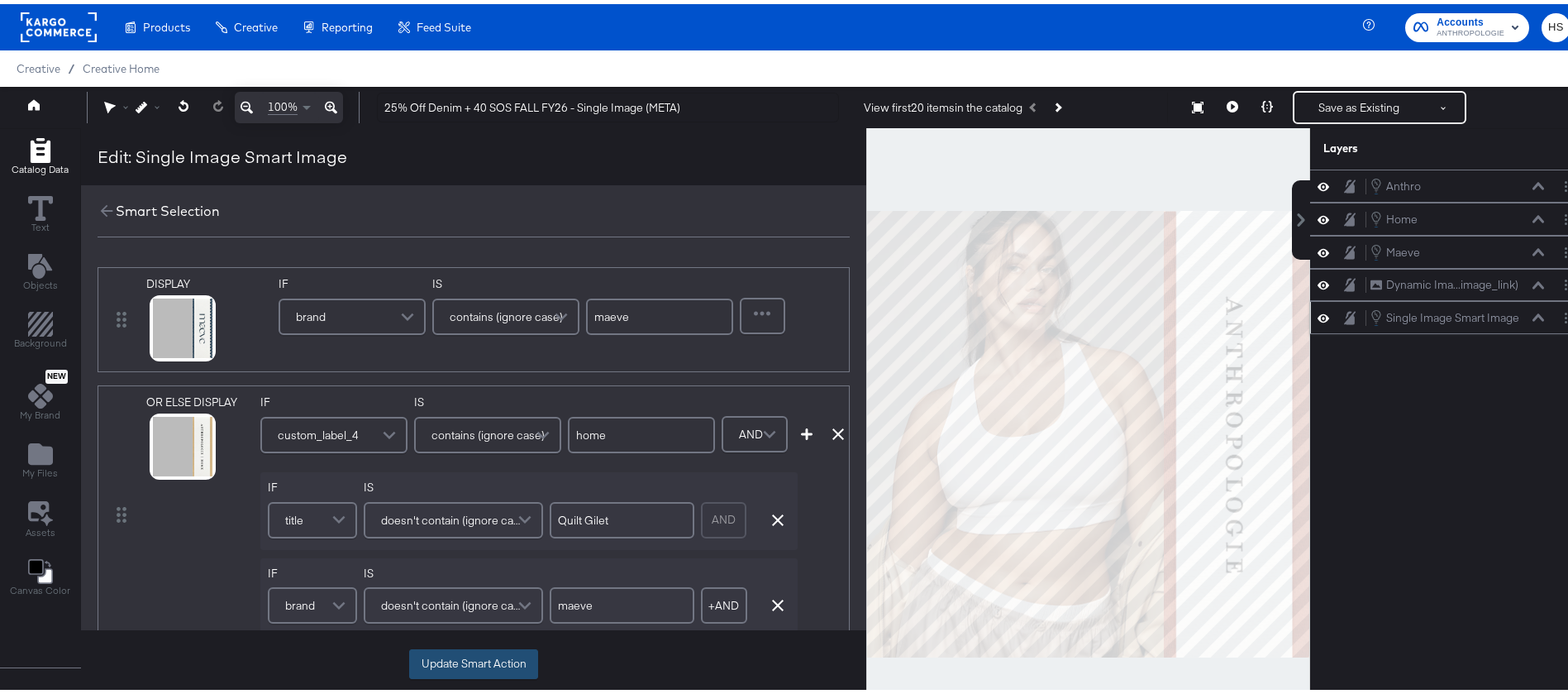
click at [445, 654] on button "Update Smart Action" at bounding box center [473, 660] width 129 height 30
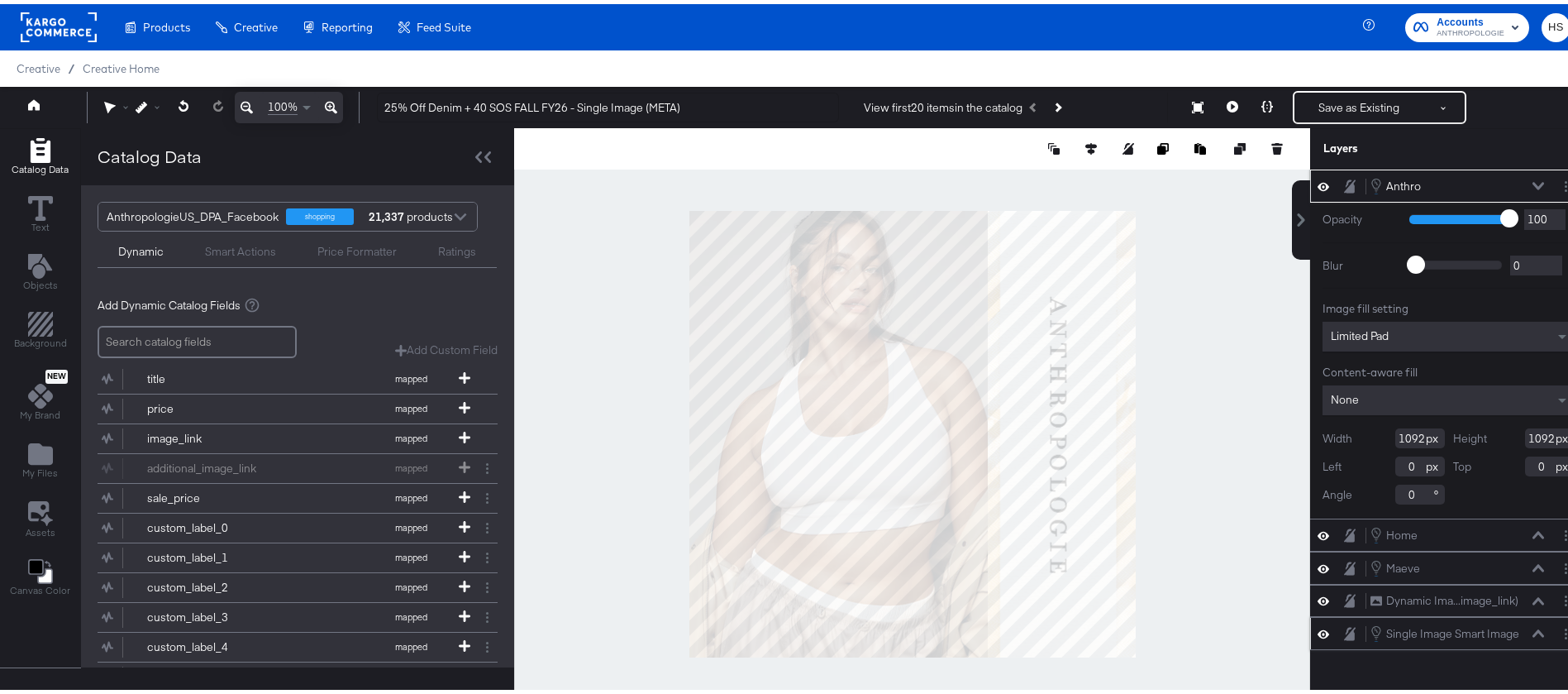
click at [1533, 180] on icon at bounding box center [1539, 182] width 12 height 8
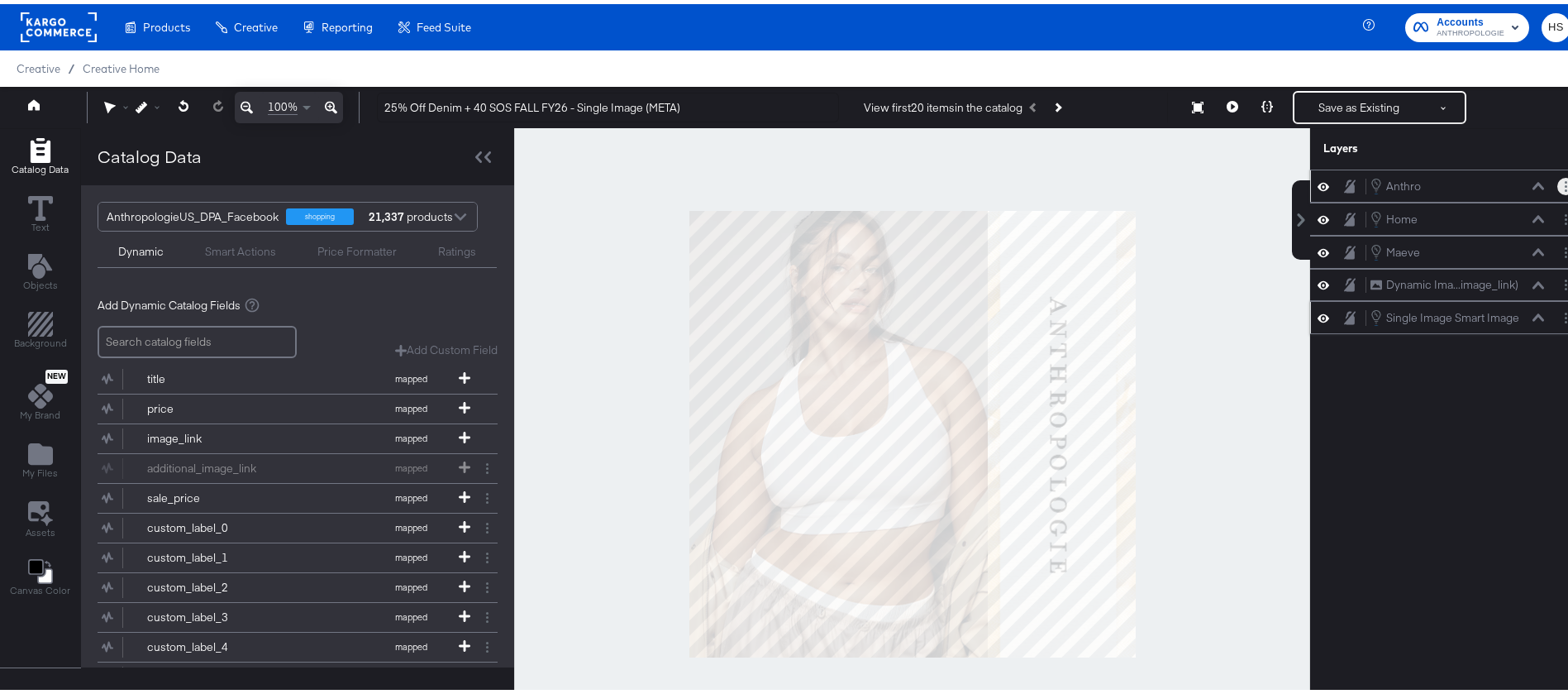
click at [1558, 184] on button "Layer Options" at bounding box center [1566, 182] width 17 height 17
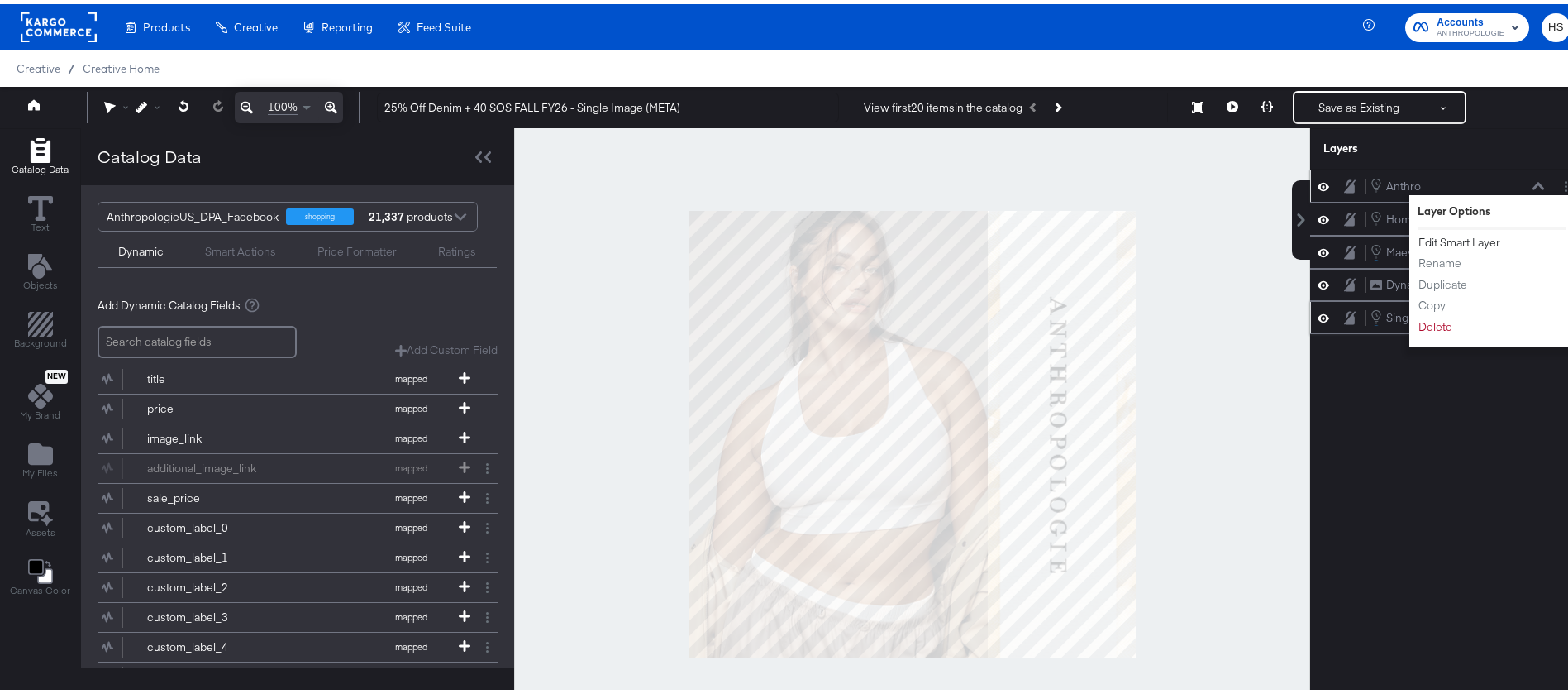
click at [1449, 241] on button "Edit Smart Layer" at bounding box center [1460, 238] width 83 height 17
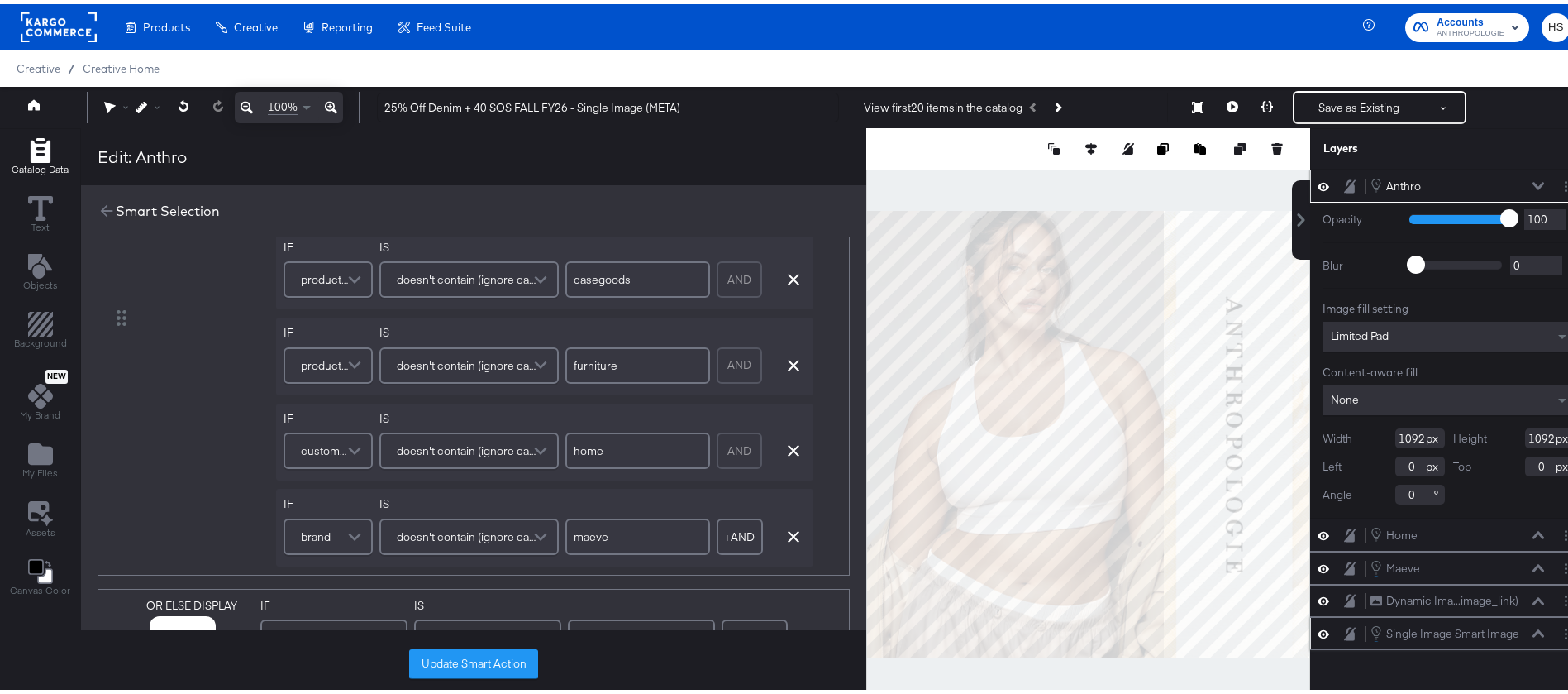
scroll to position [208, 0]
click at [748, 525] on button "+ AND" at bounding box center [740, 532] width 47 height 37
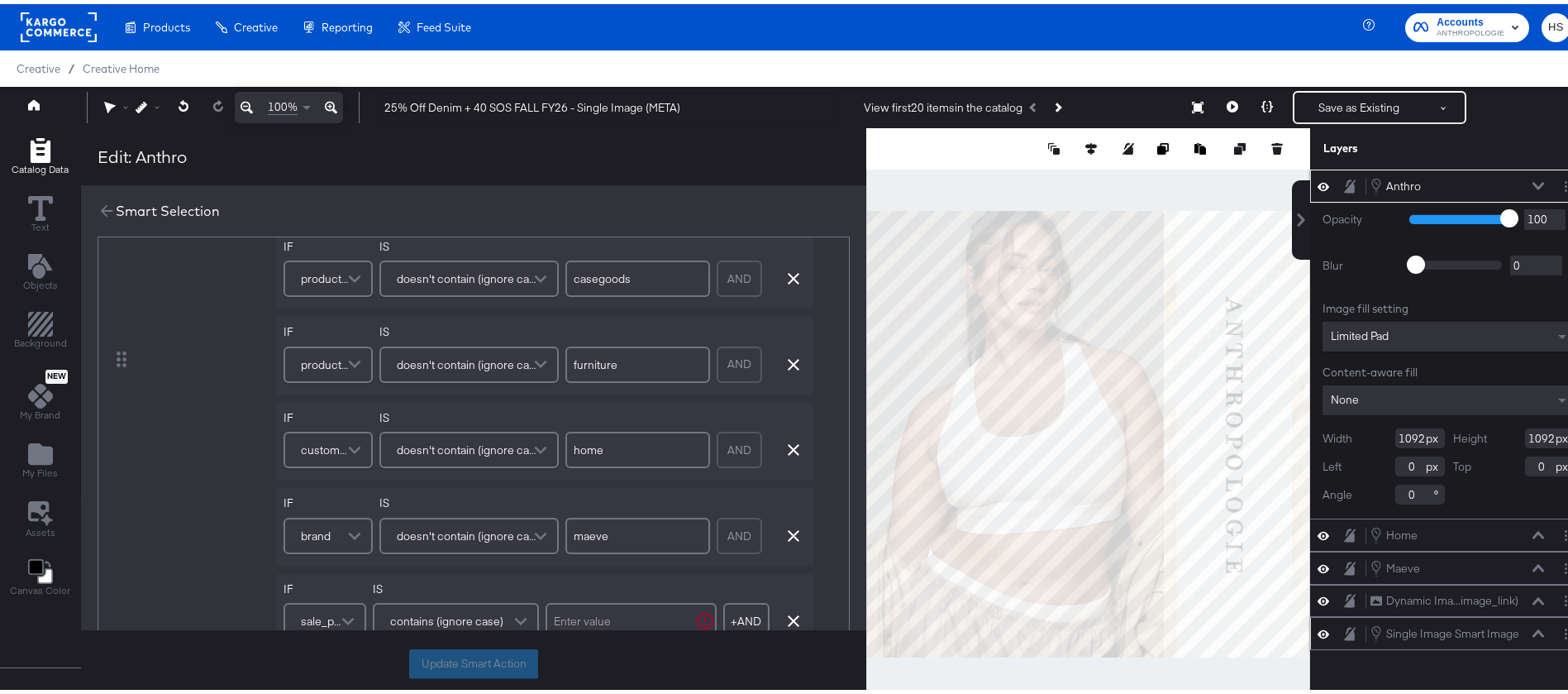
scroll to position [238, 0]
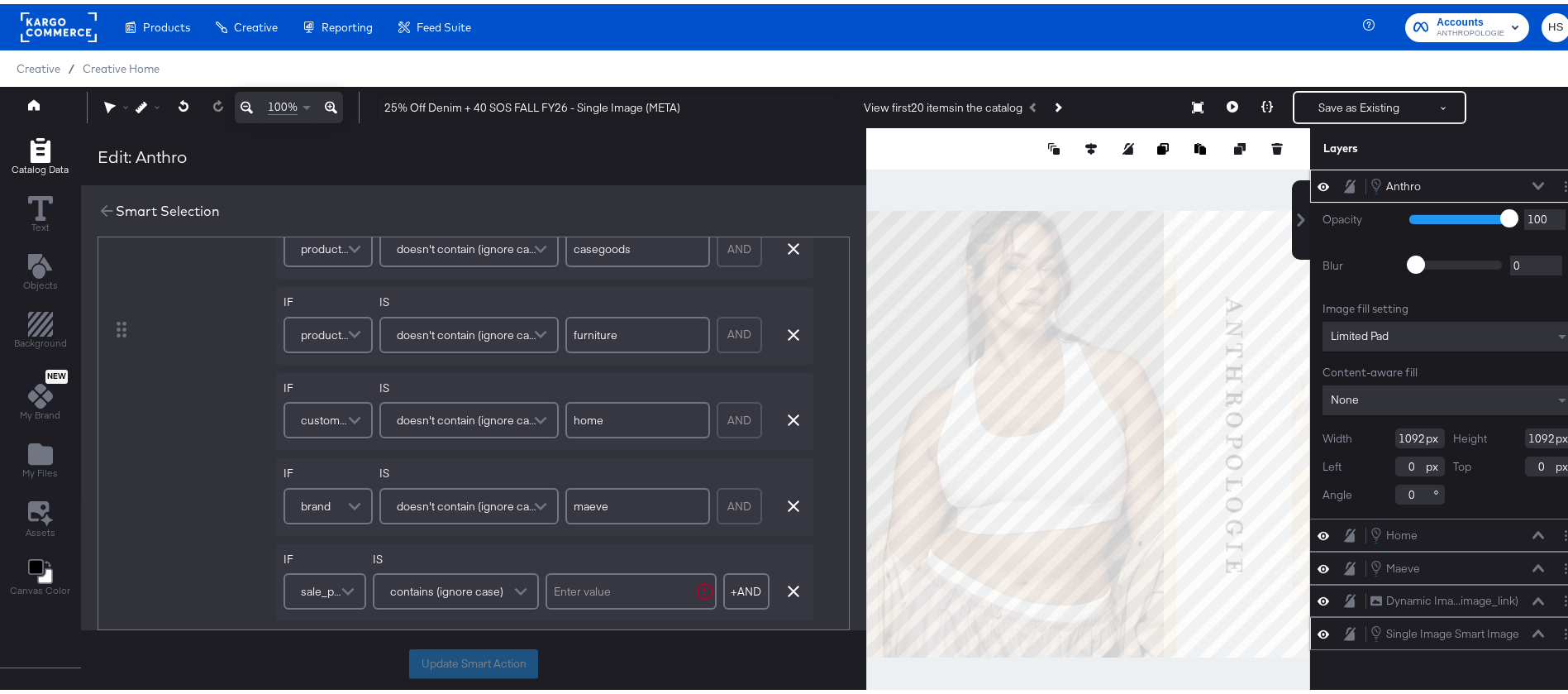
click at [322, 590] on span "sale_price" at bounding box center [322, 587] width 43 height 28
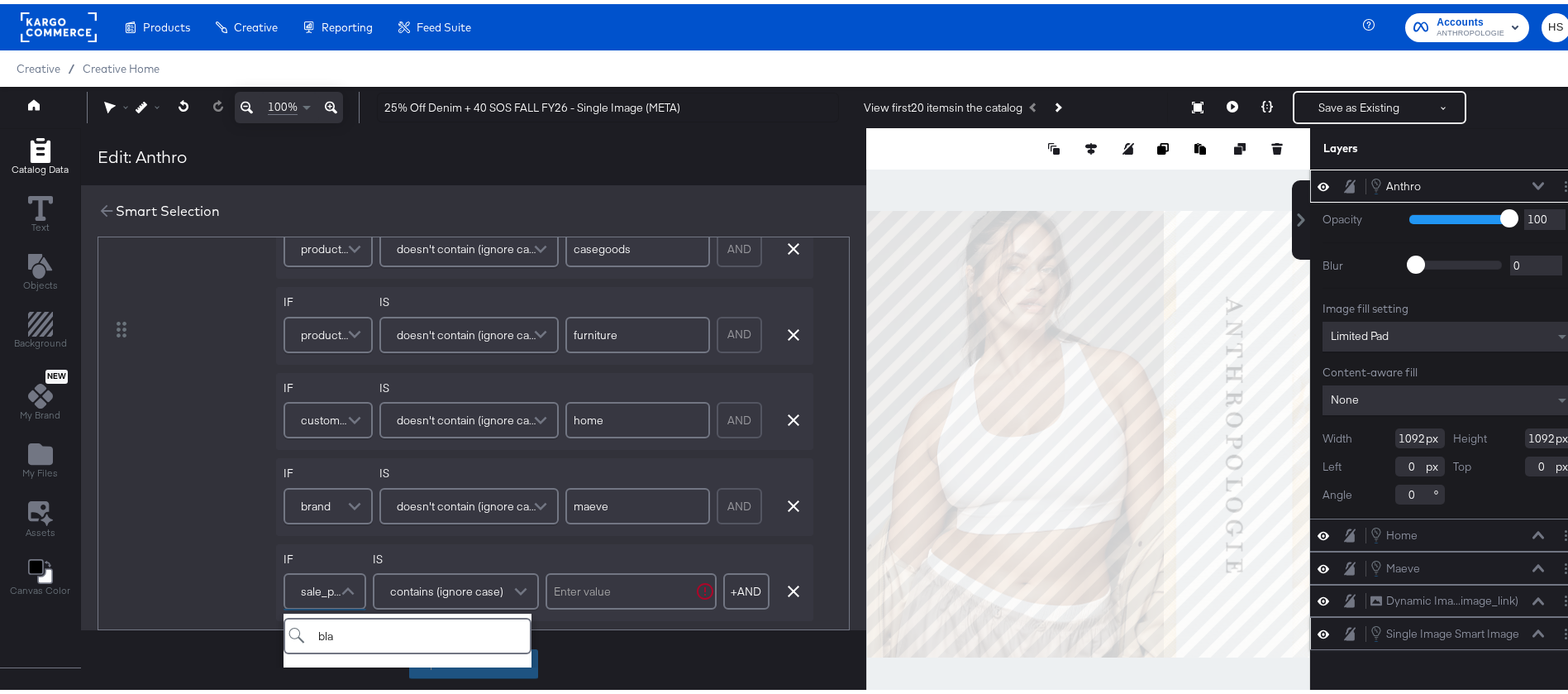
scroll to position [370, 0]
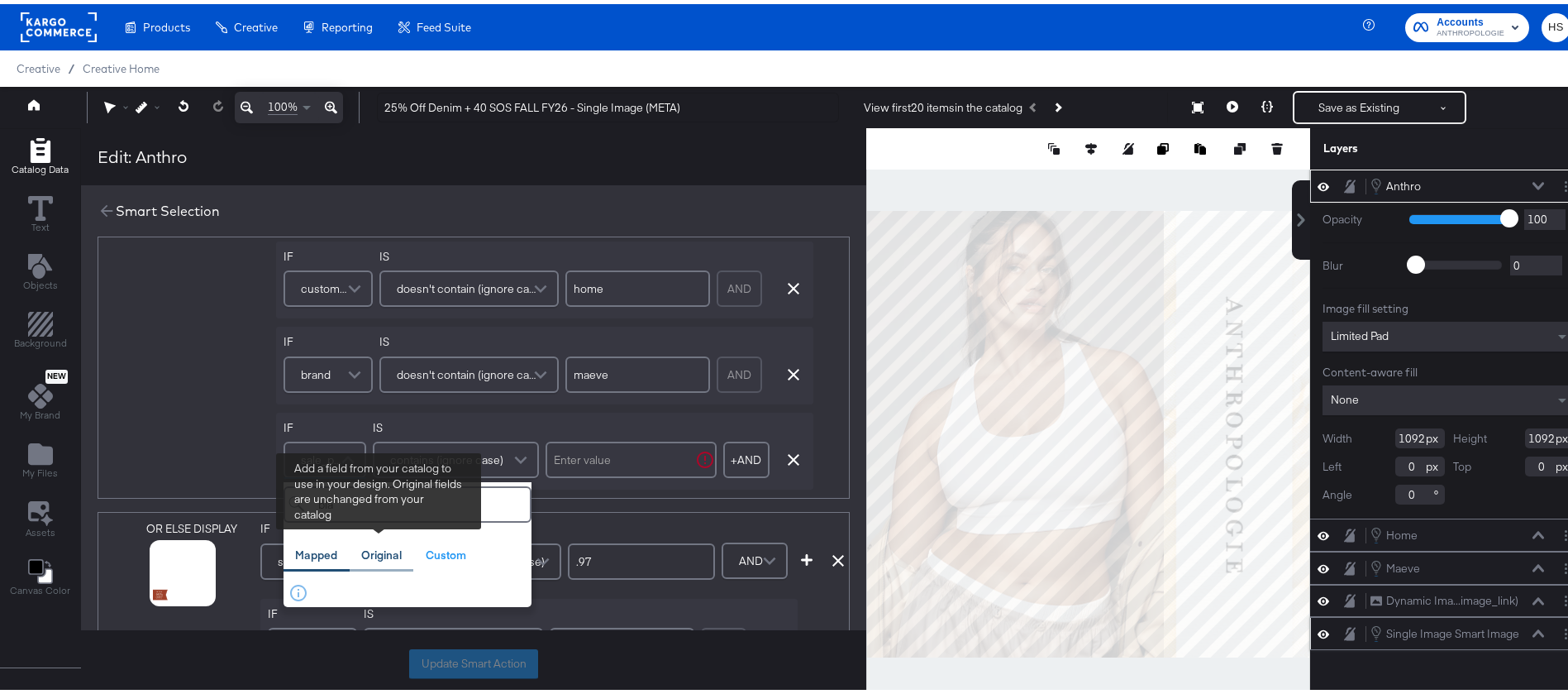
type input "bla"
click at [386, 551] on div "Original" at bounding box center [381, 551] width 41 height 16
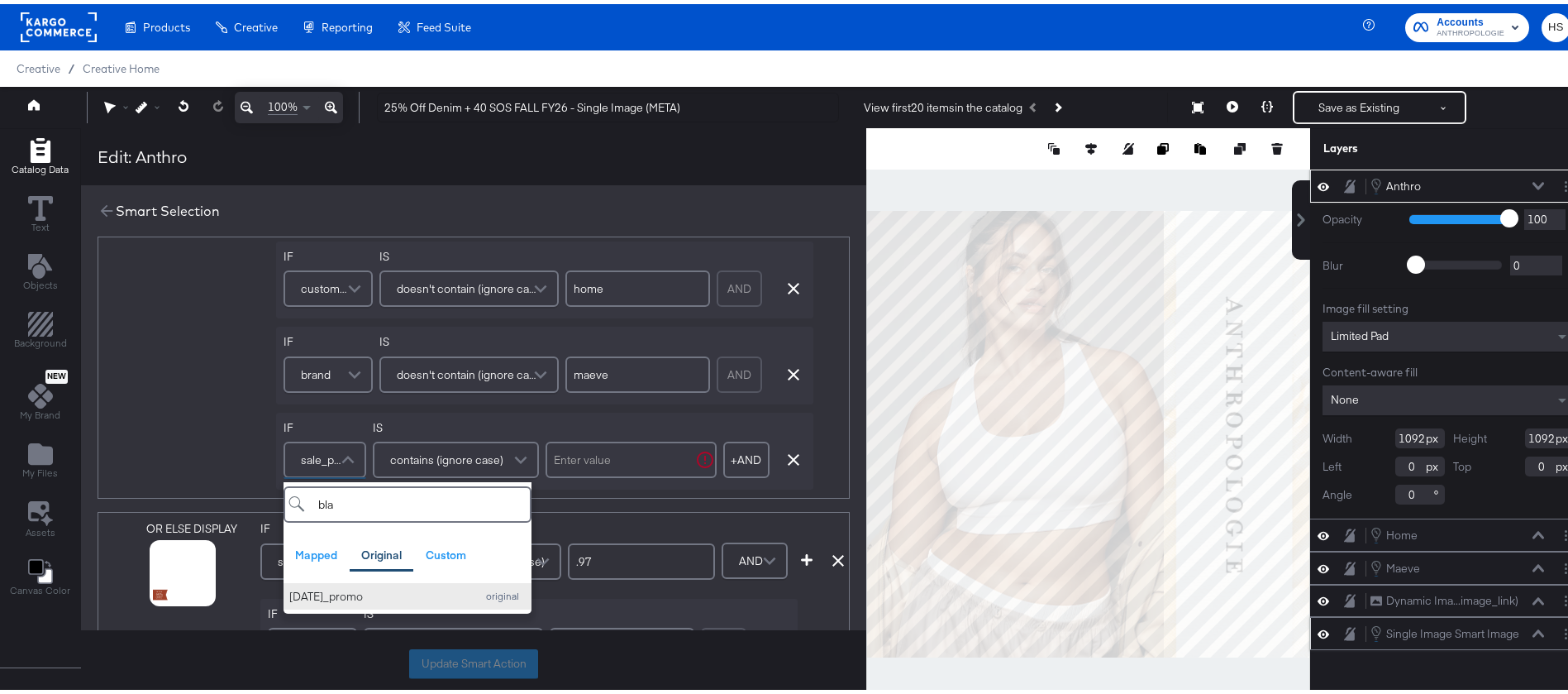
click at [385, 588] on div "black_friday_promo" at bounding box center [379, 592] width 178 height 16
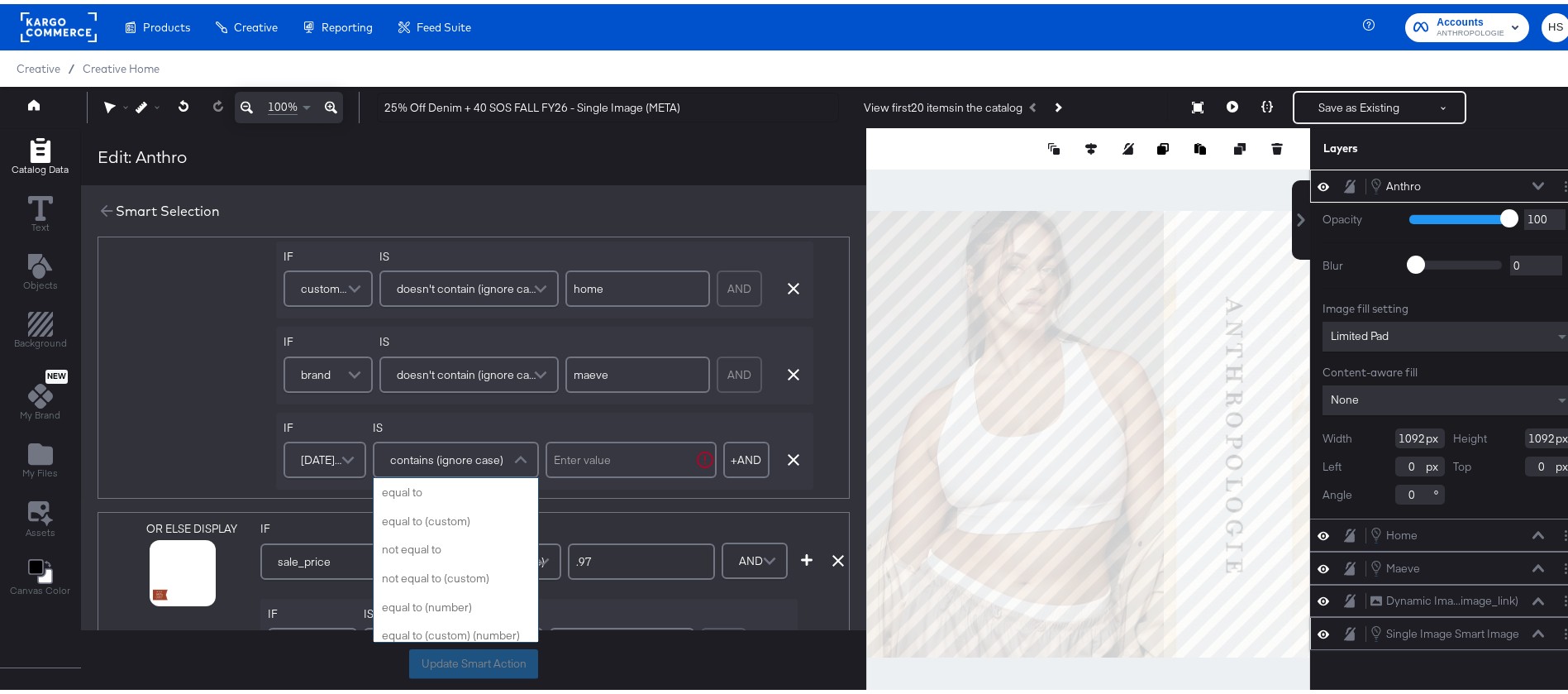
click at [462, 465] on span "contains (ignore case)" at bounding box center [447, 456] width 113 height 28
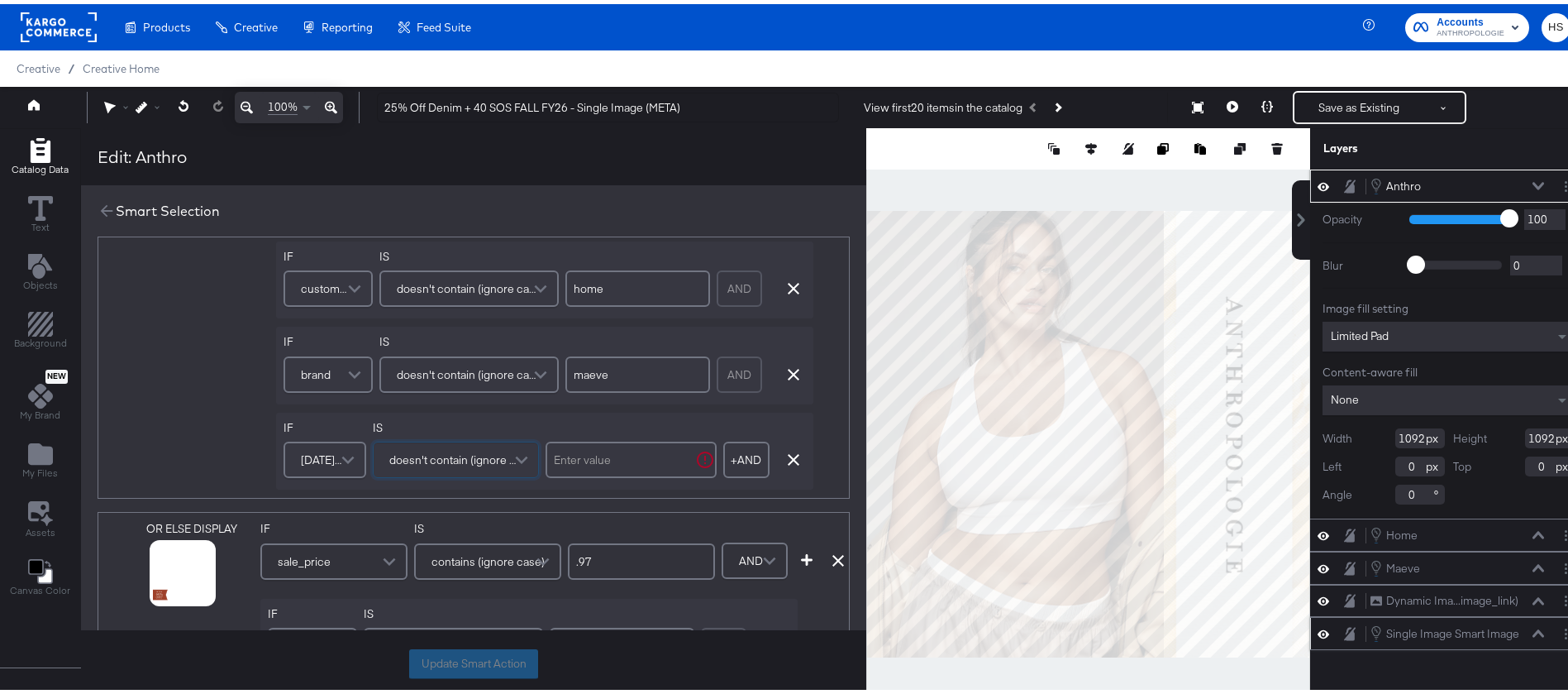
click at [654, 452] on input "text" at bounding box center [631, 456] width 172 height 37
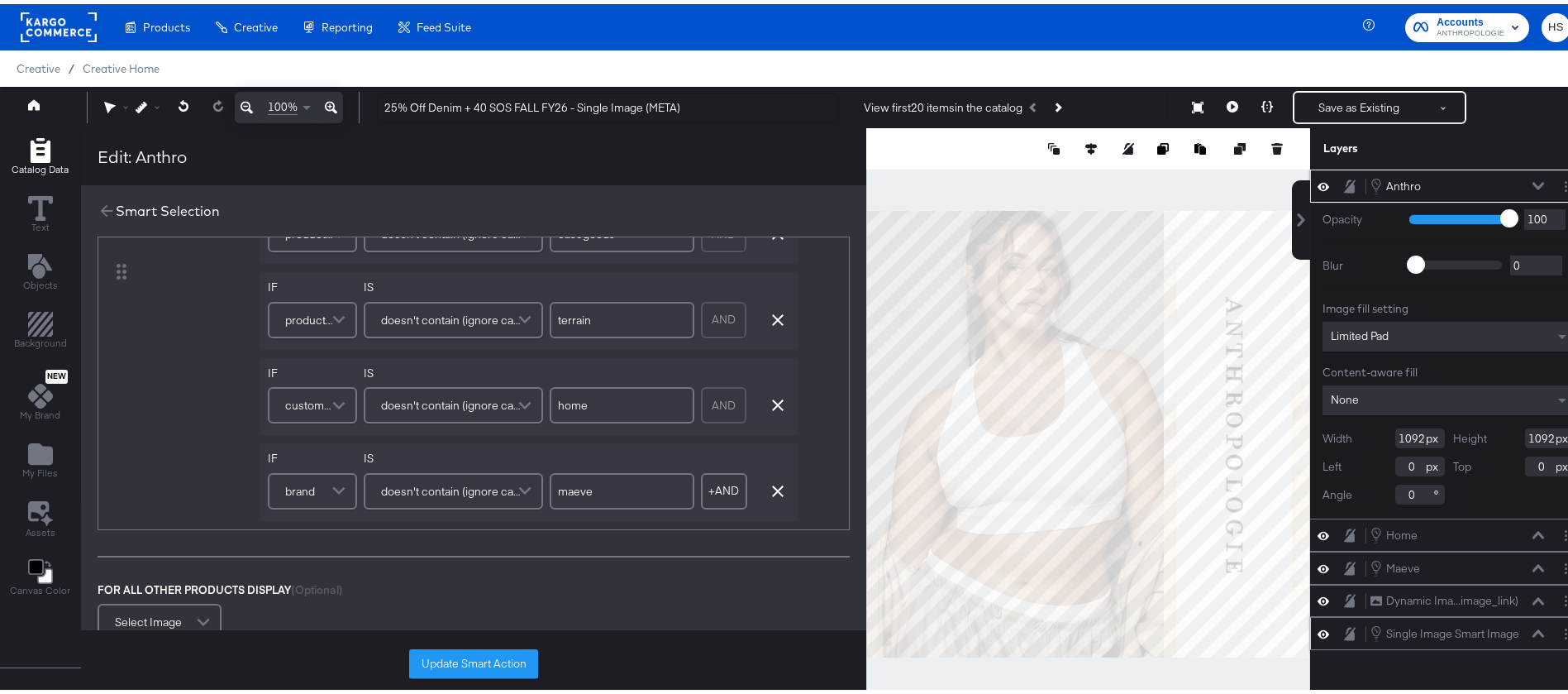
scroll to position [869, 0]
type input "25"
click at [725, 496] on button "+ AND" at bounding box center [724, 487] width 47 height 37
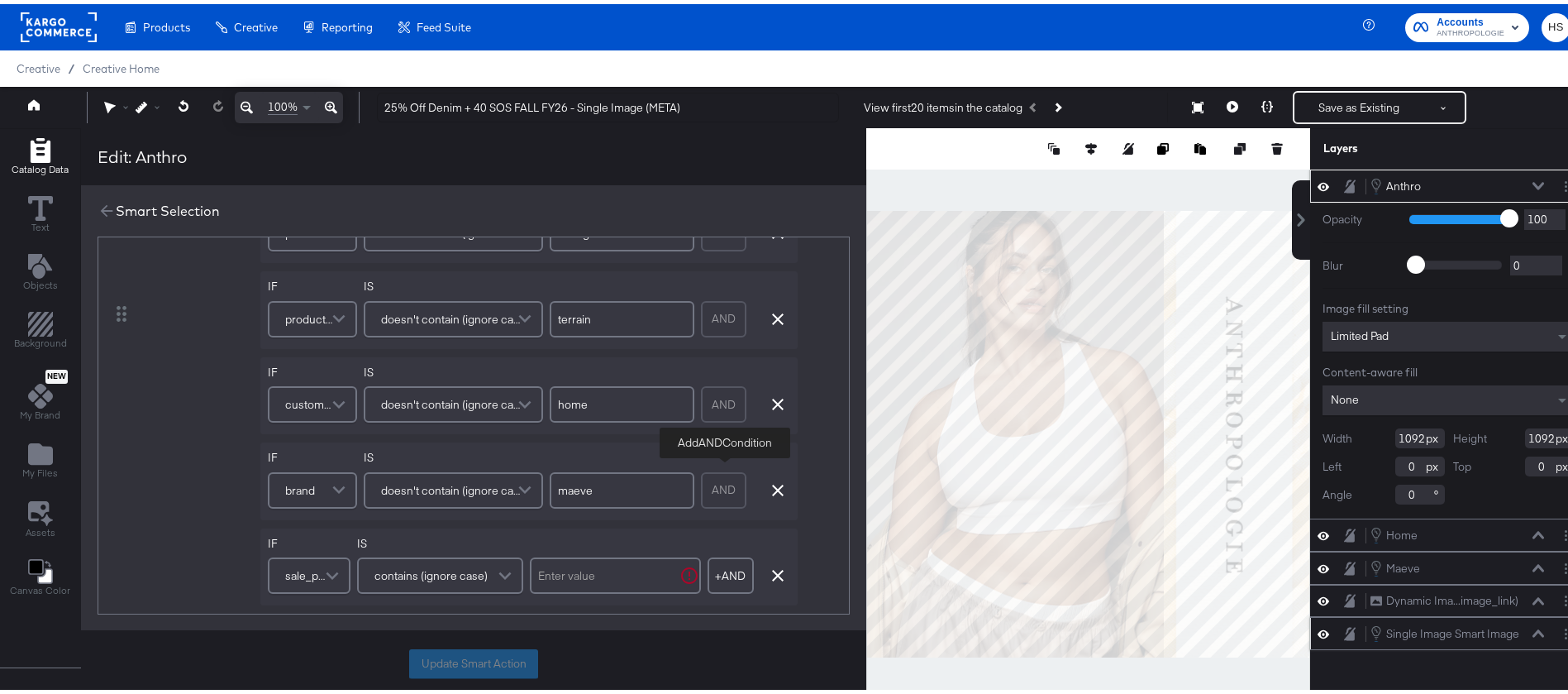
scroll to position [955, 0]
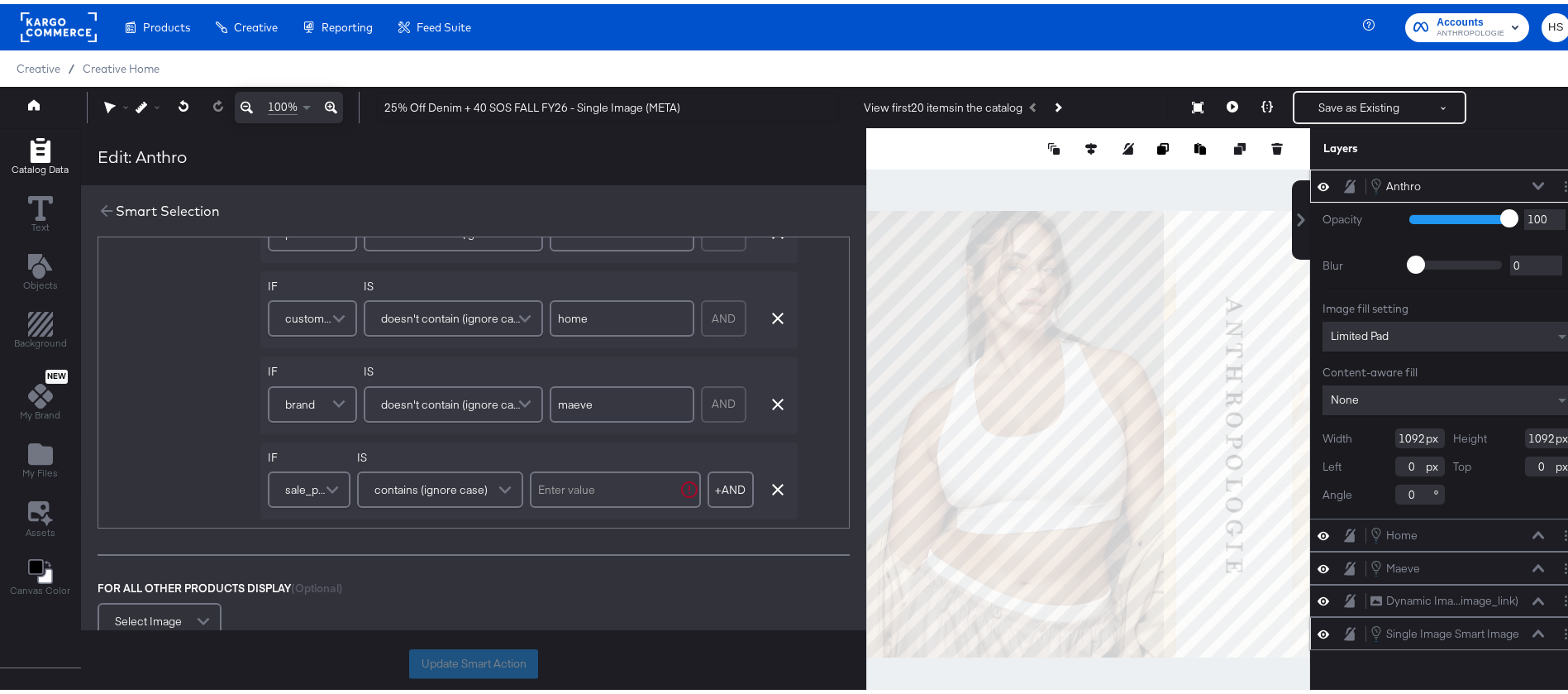
click at [314, 482] on span "sale_price" at bounding box center [307, 486] width 43 height 28
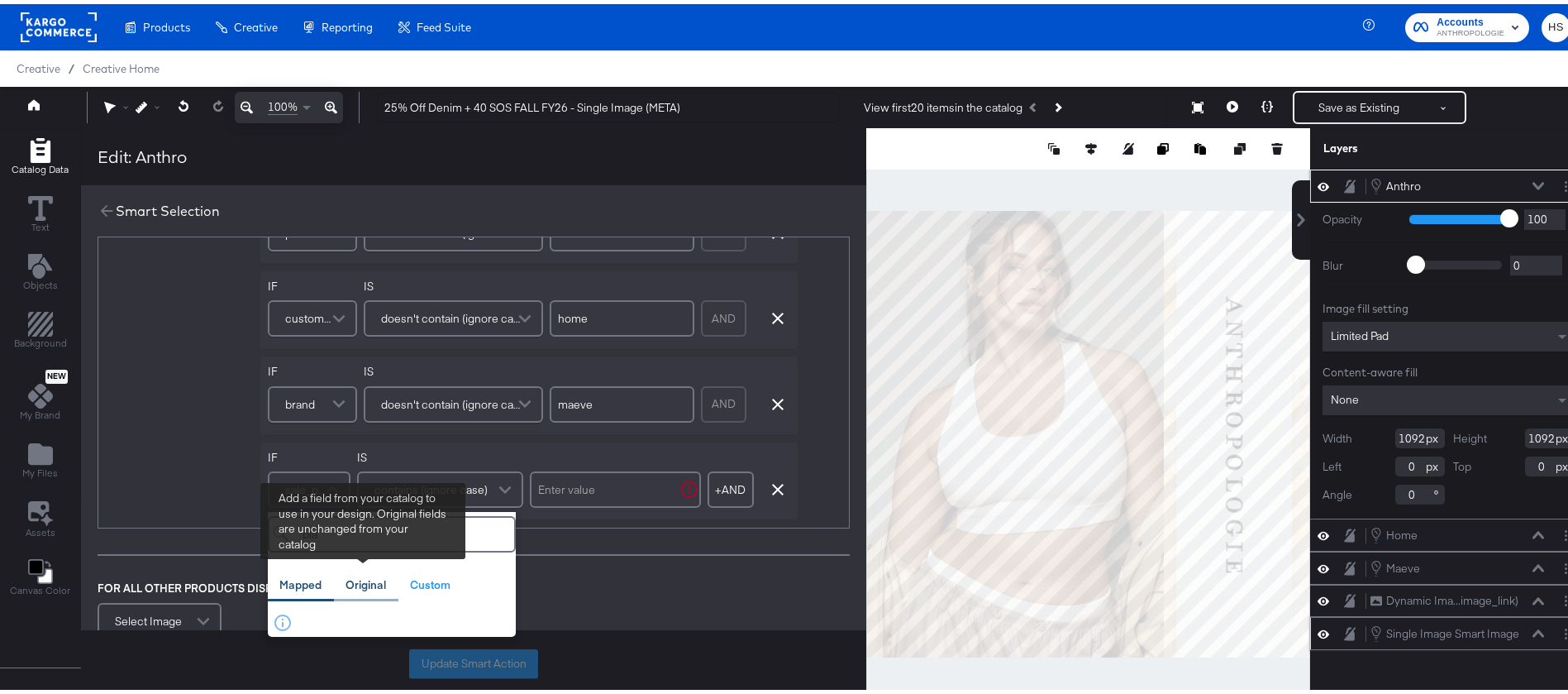
type input "bla"
click at [366, 576] on div "Original" at bounding box center [366, 581] width 41 height 16
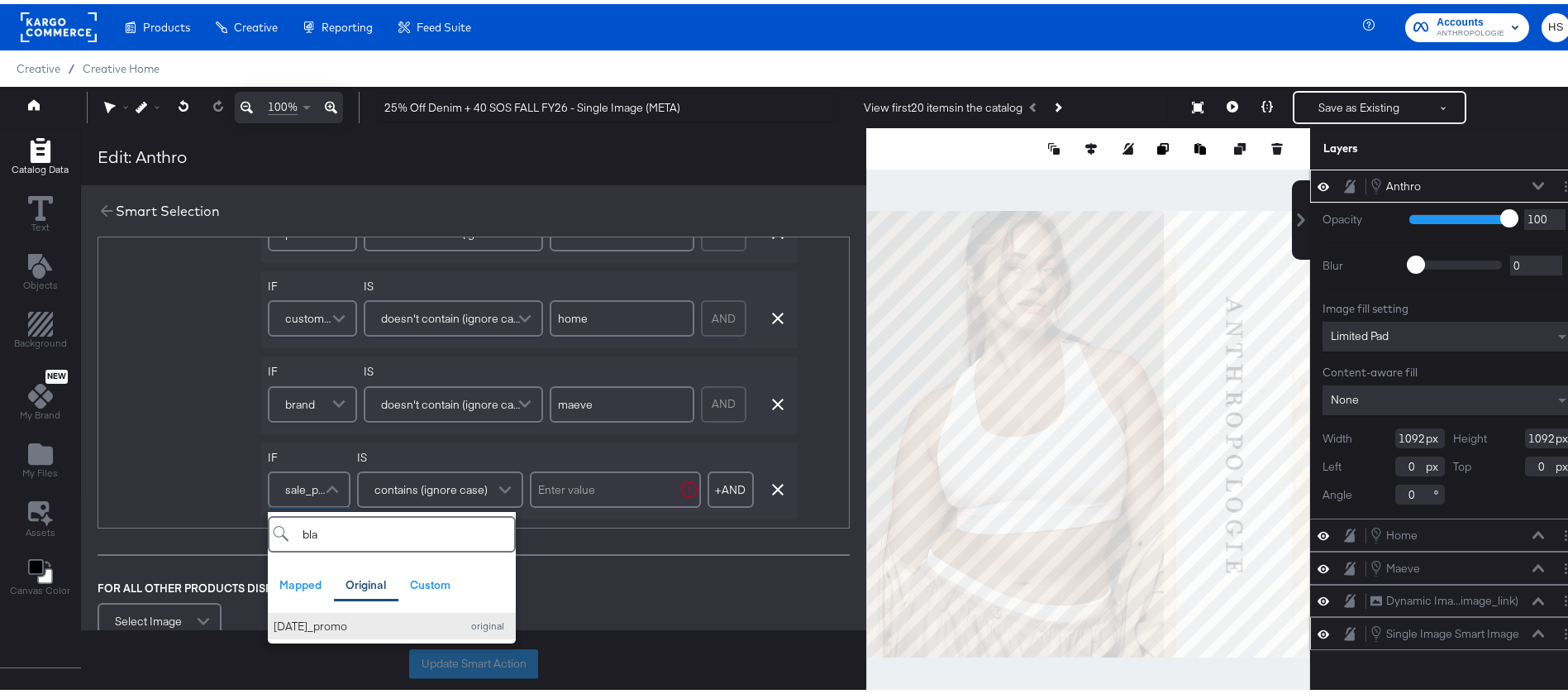
click at [366, 624] on div "black_friday_promo" at bounding box center [363, 622] width 178 height 16
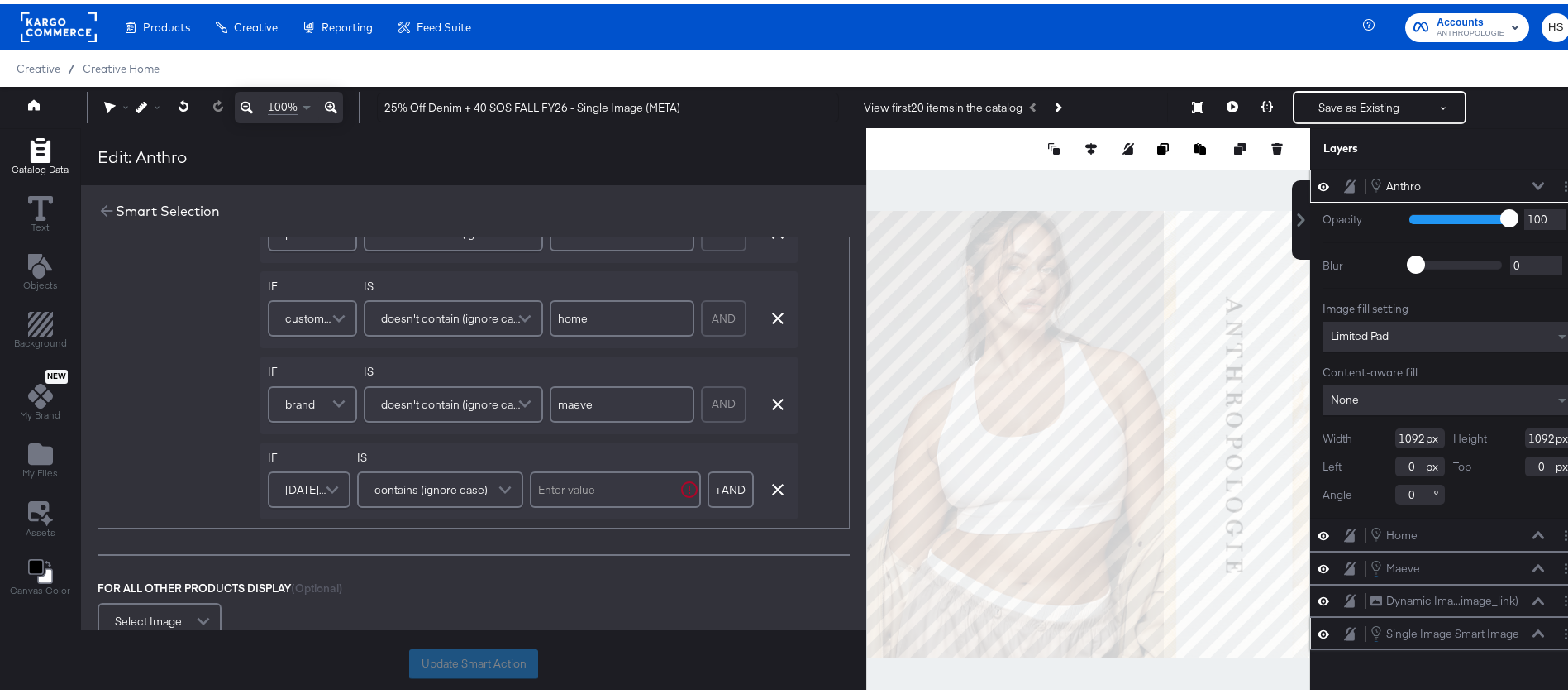
click at [475, 480] on span "contains (ignore case)" at bounding box center [431, 486] width 113 height 28
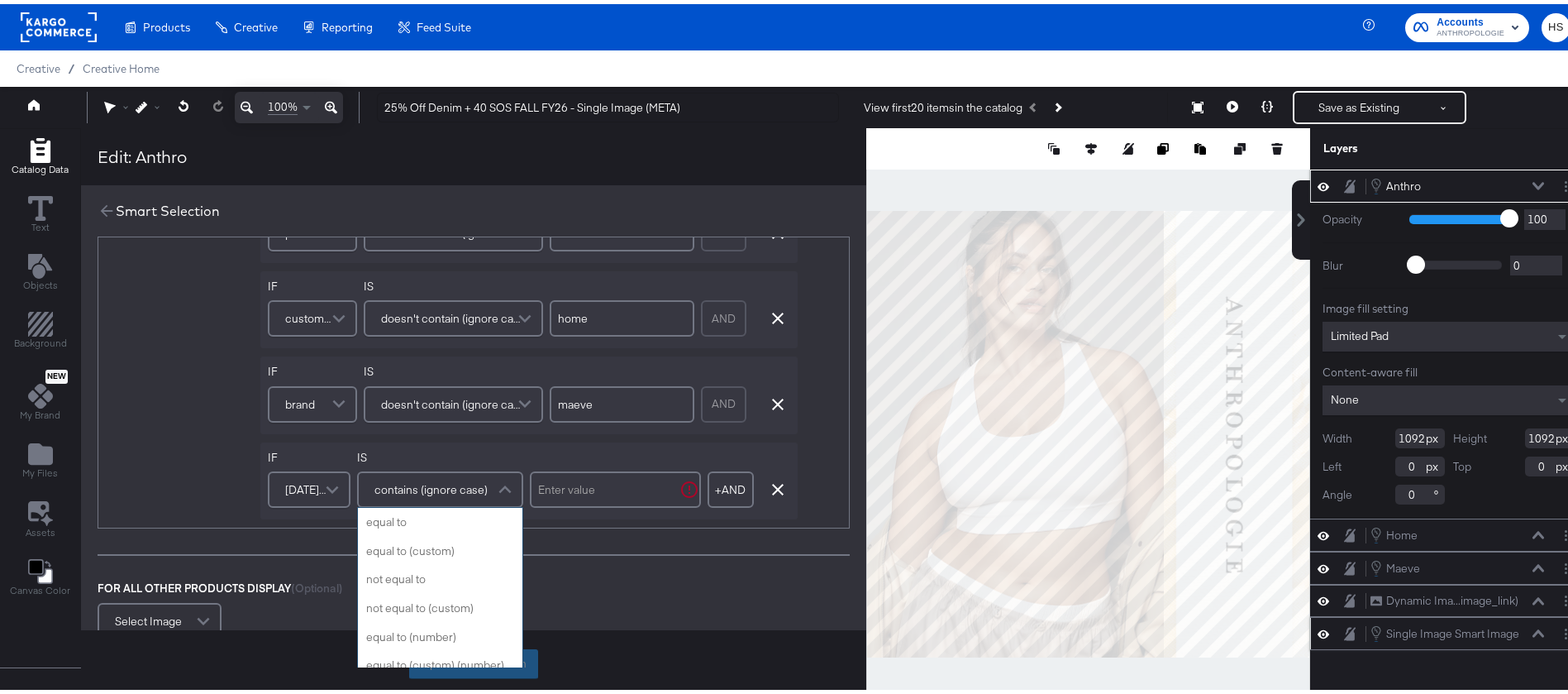
scroll to position [661, 0]
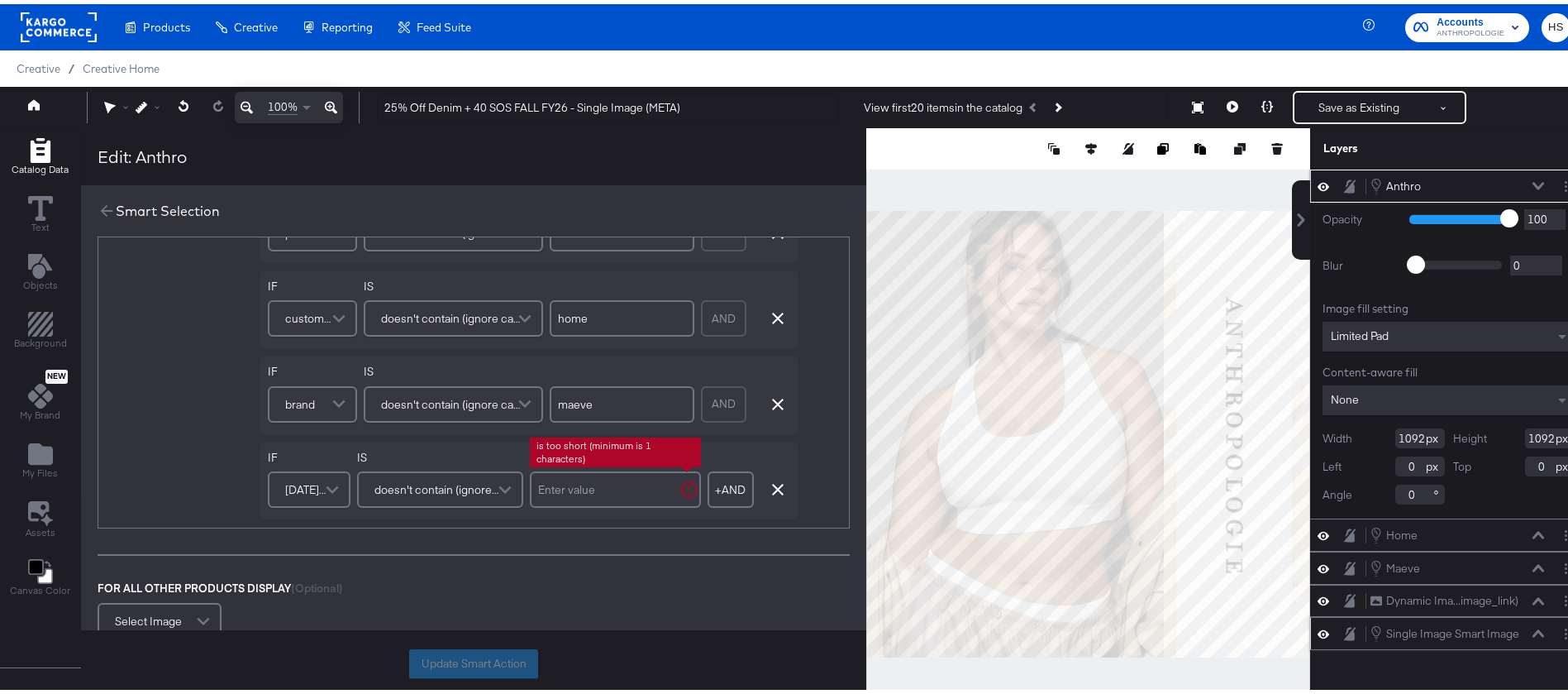
click at [618, 494] on input "text" at bounding box center [615, 486] width 172 height 37
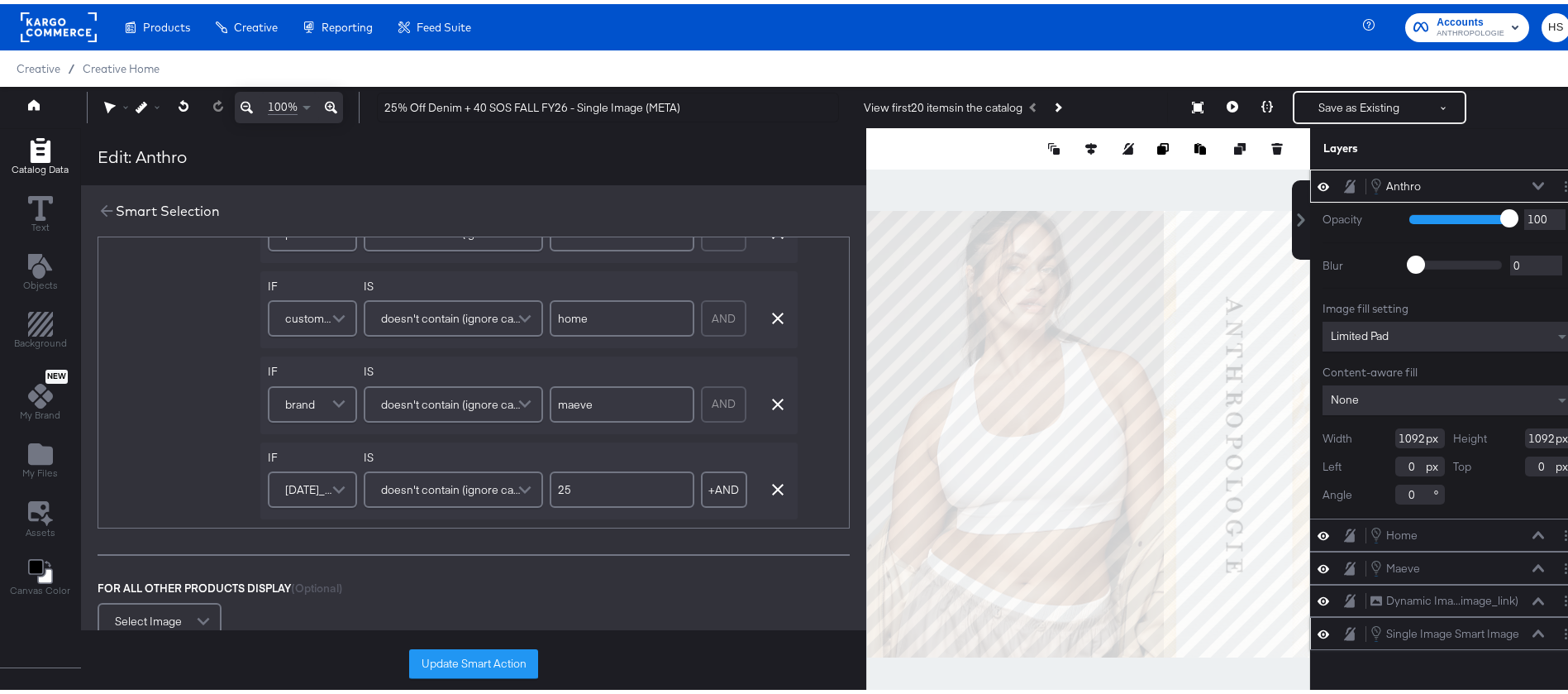
type input "25"
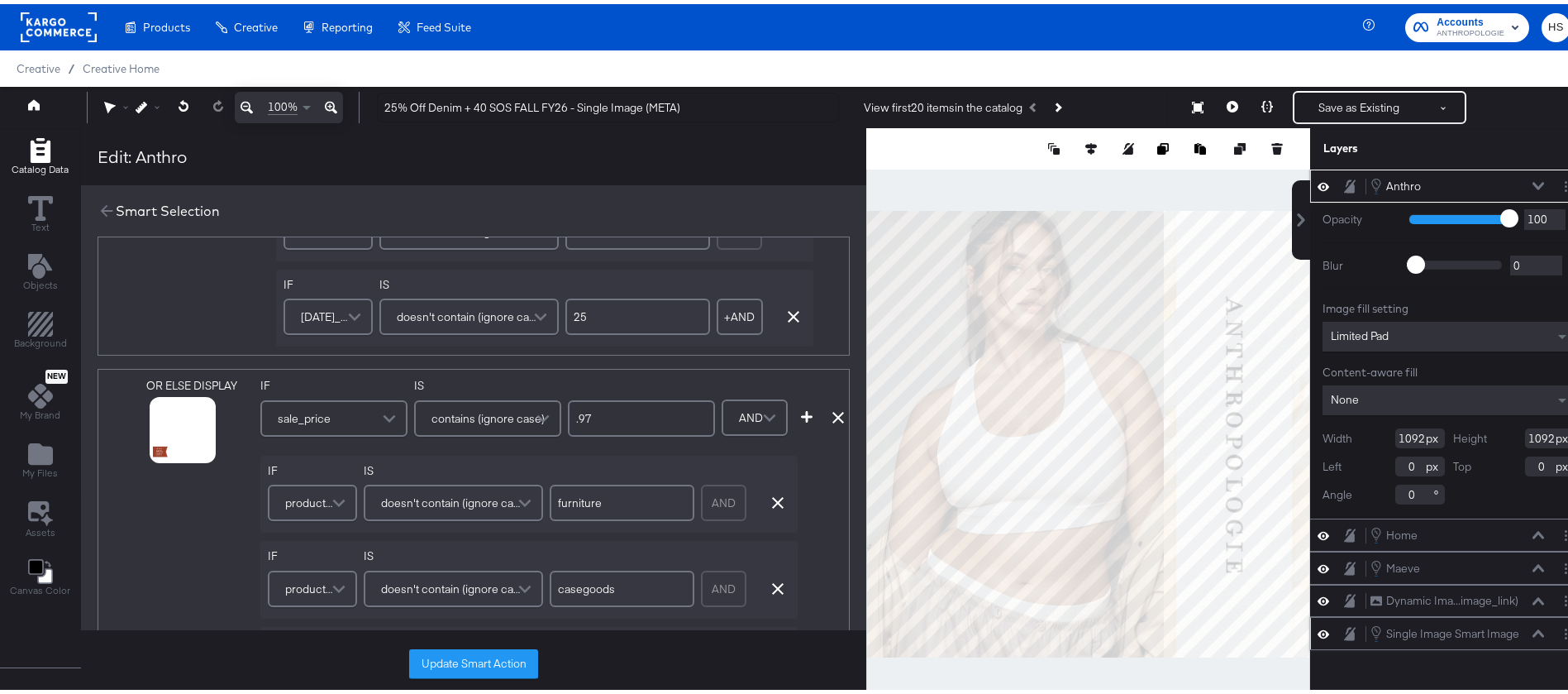
scroll to position [493, 0]
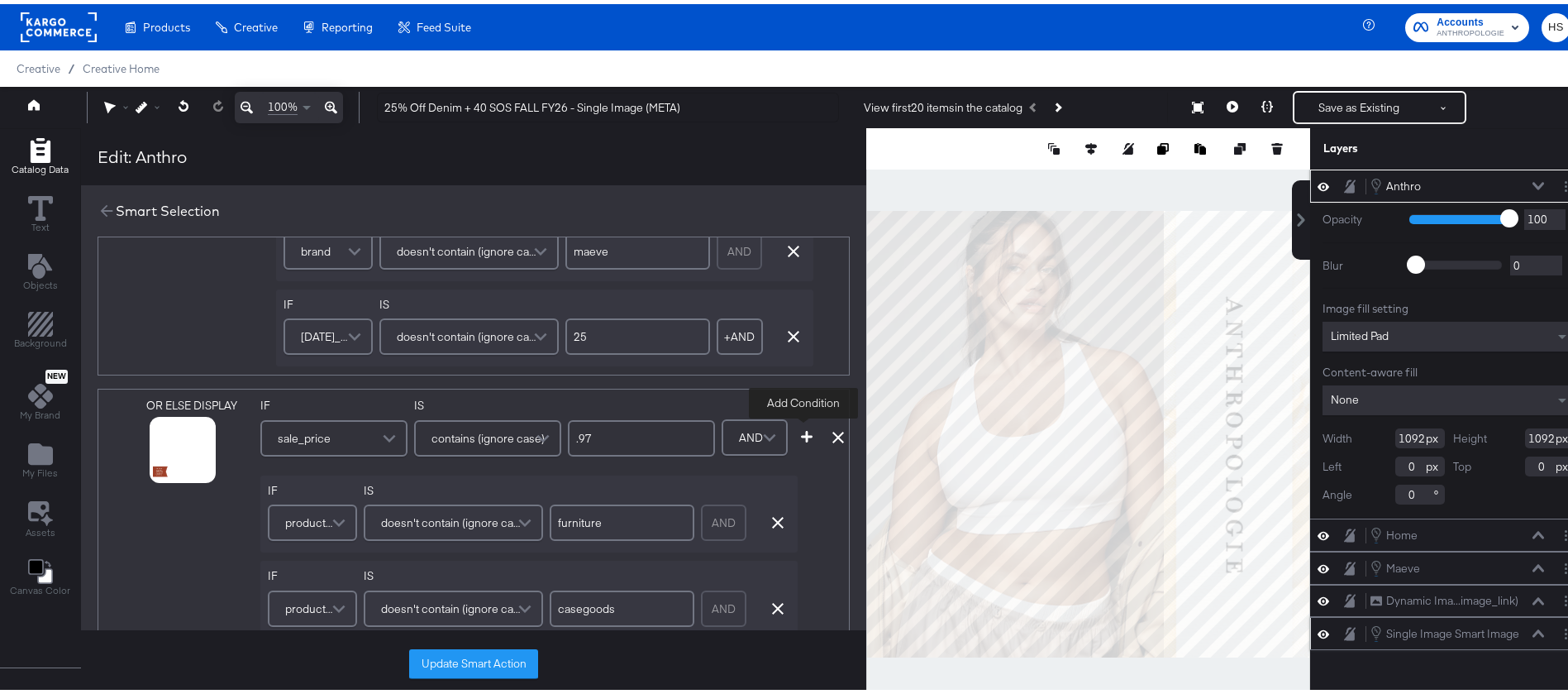
click at [810, 434] on icon "button" at bounding box center [807, 432] width 12 height 12
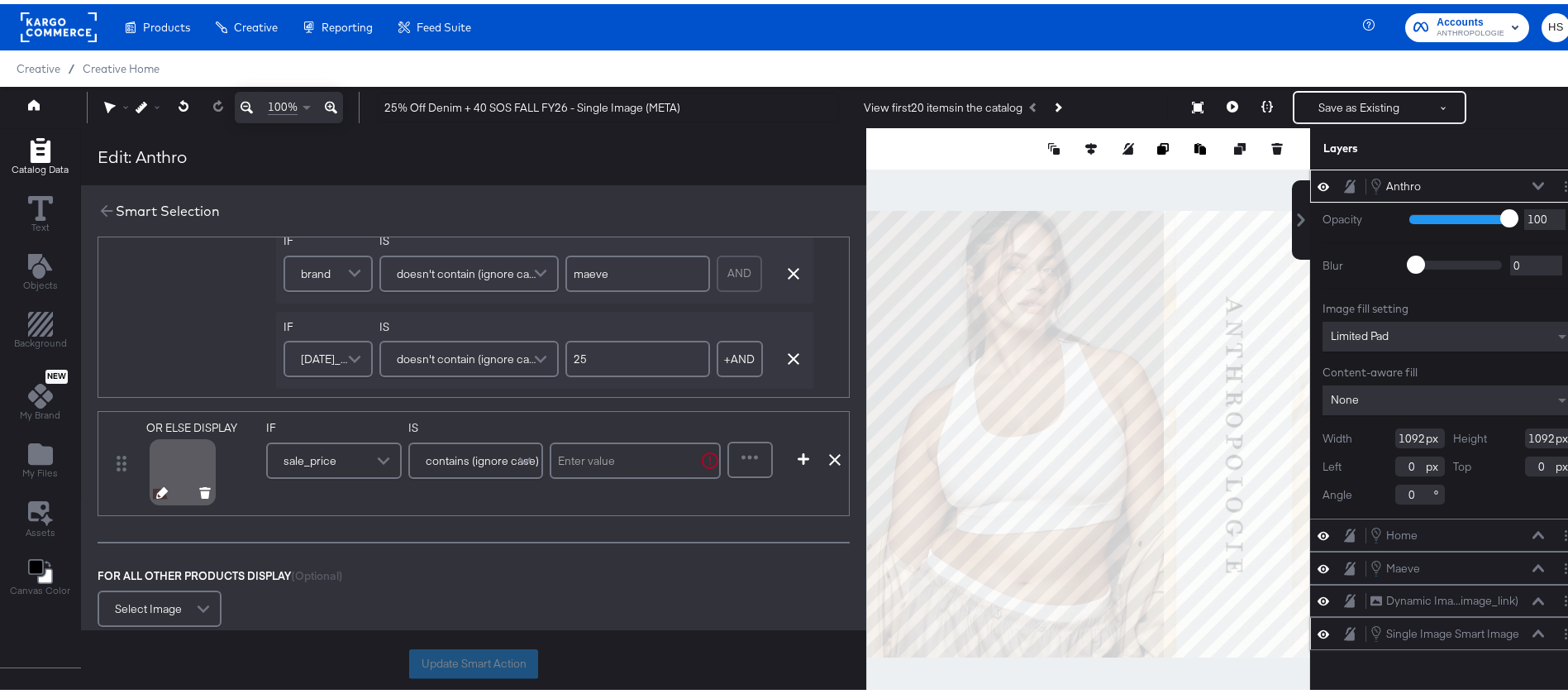
scroll to position [1089, 0]
click at [157, 489] on icon at bounding box center [162, 486] width 12 height 12
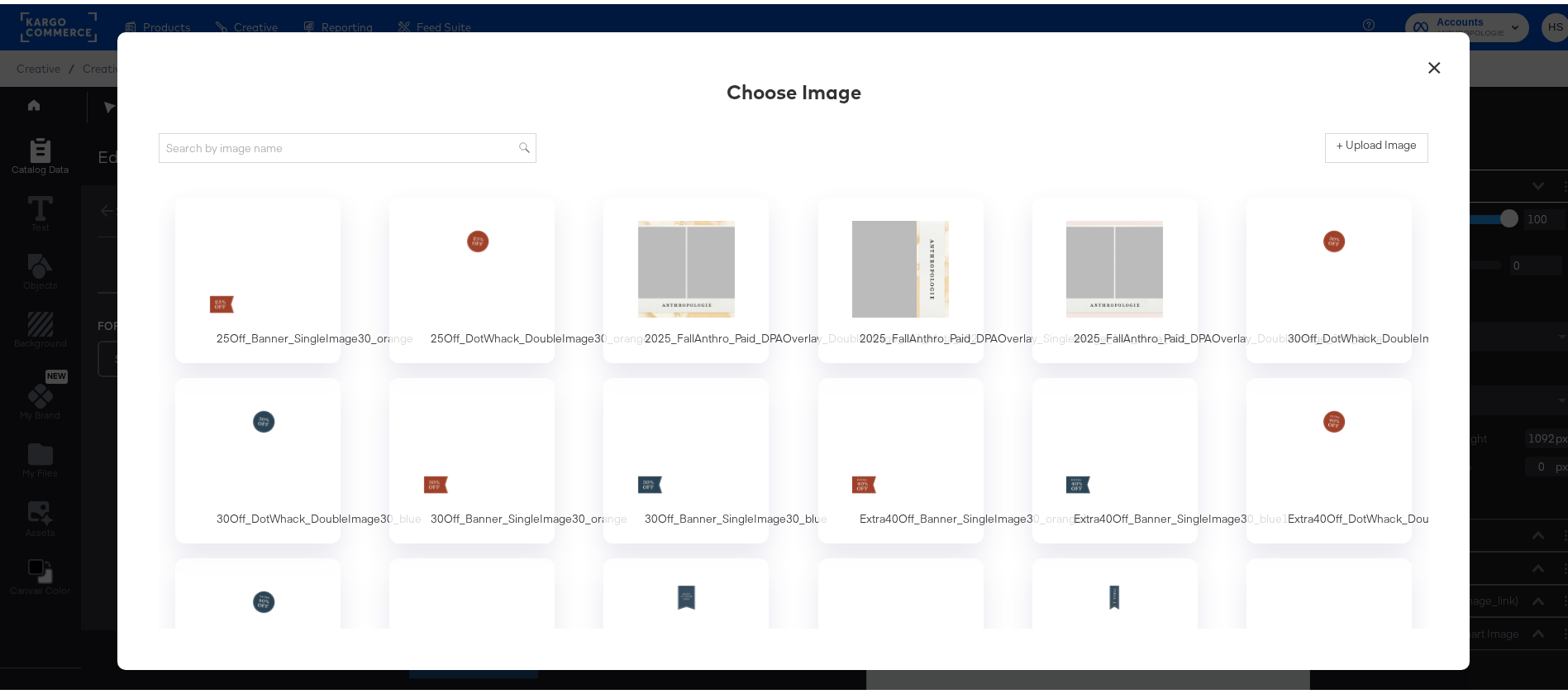
scroll to position [0, 0]
click at [290, 292] on div at bounding box center [258, 264] width 155 height 114
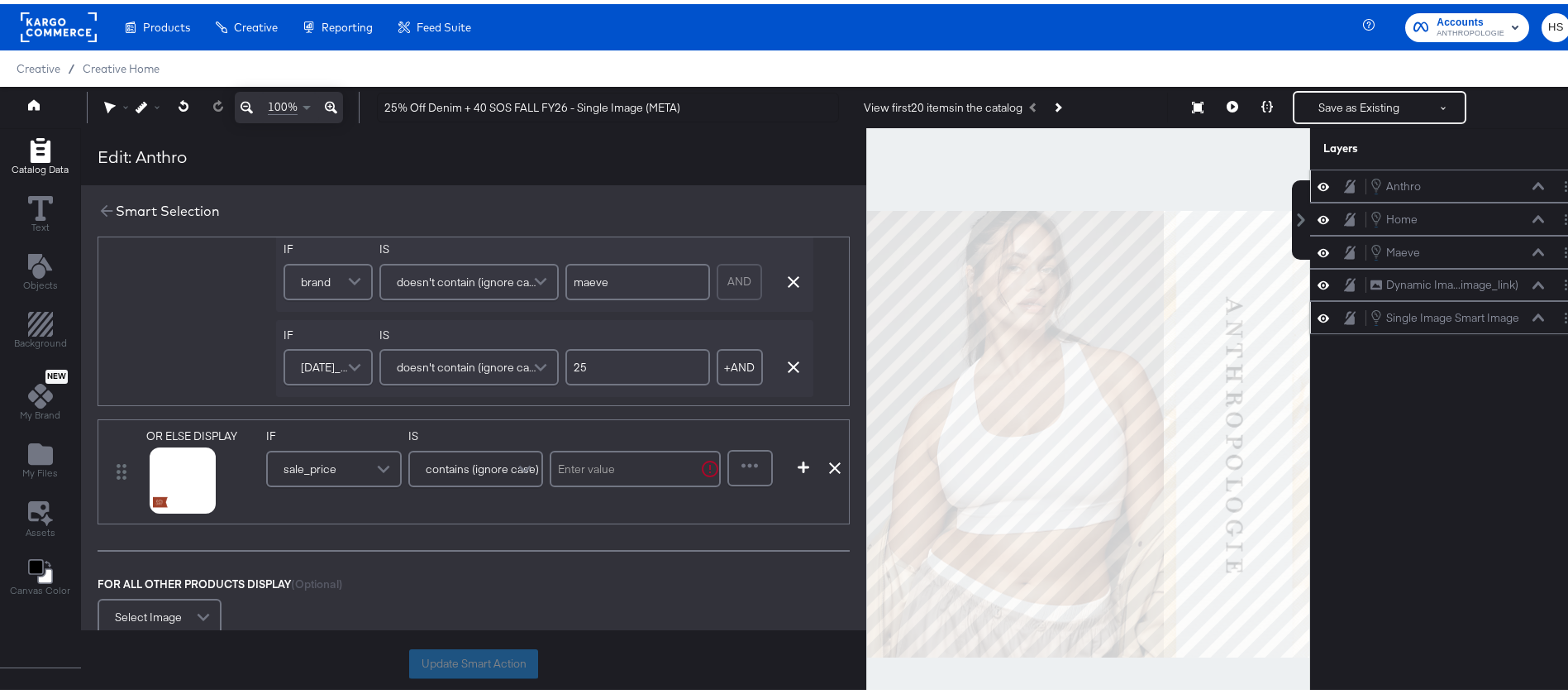
scroll to position [1076, 0]
click at [374, 466] on span at bounding box center [386, 466] width 29 height 33
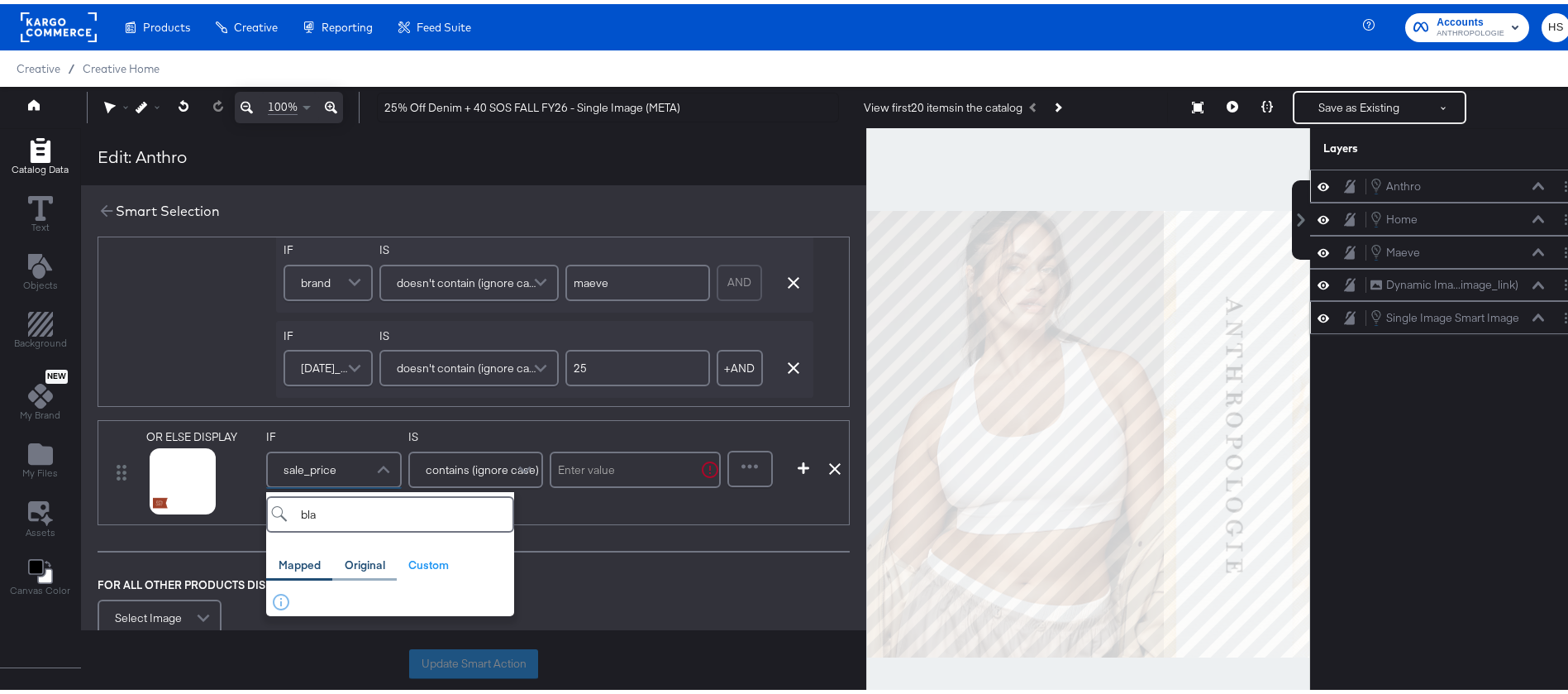
type input "bla"
click at [371, 551] on div "Original" at bounding box center [364, 561] width 64 height 32
click at [381, 596] on div "black_friday_promo" at bounding box center [361, 602] width 178 height 16
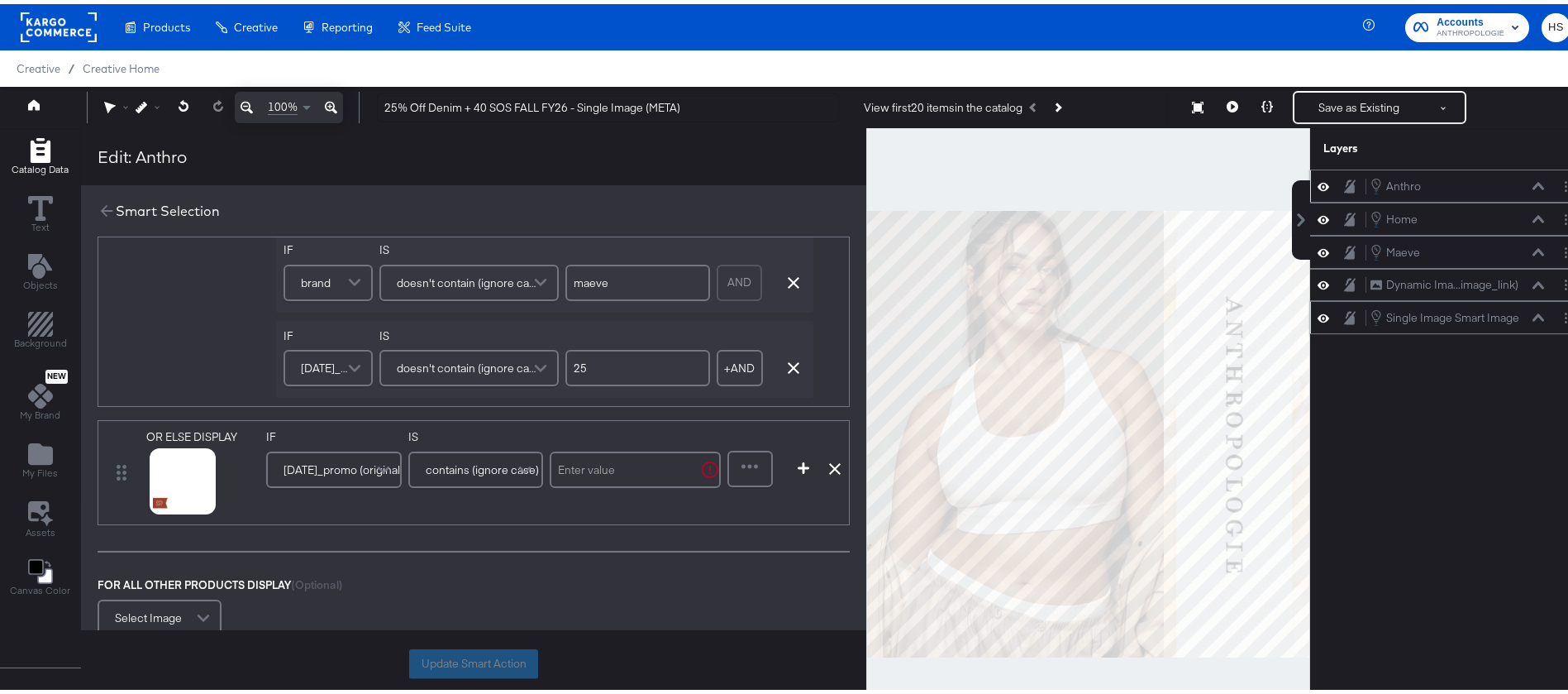
click at [624, 455] on input "text" at bounding box center [635, 466] width 172 height 37
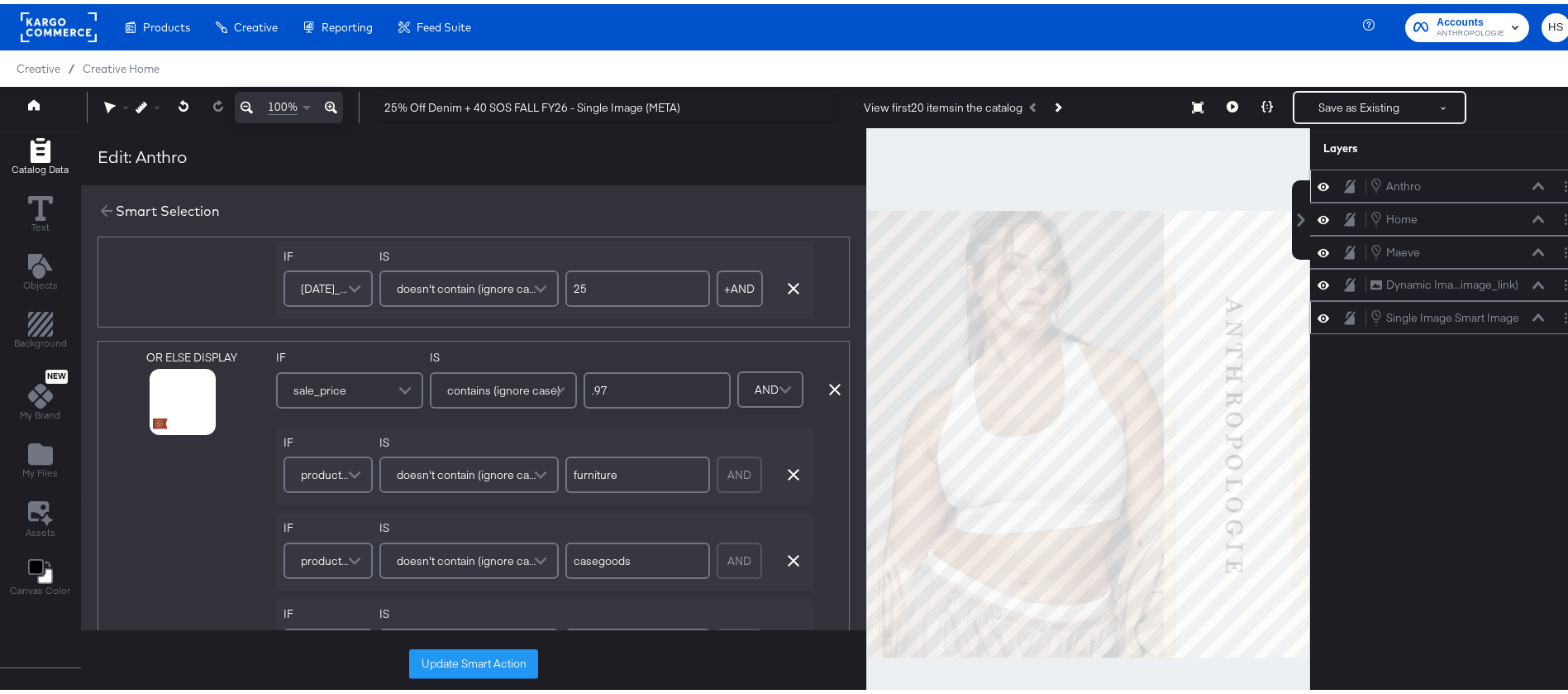
scroll to position [975, 0]
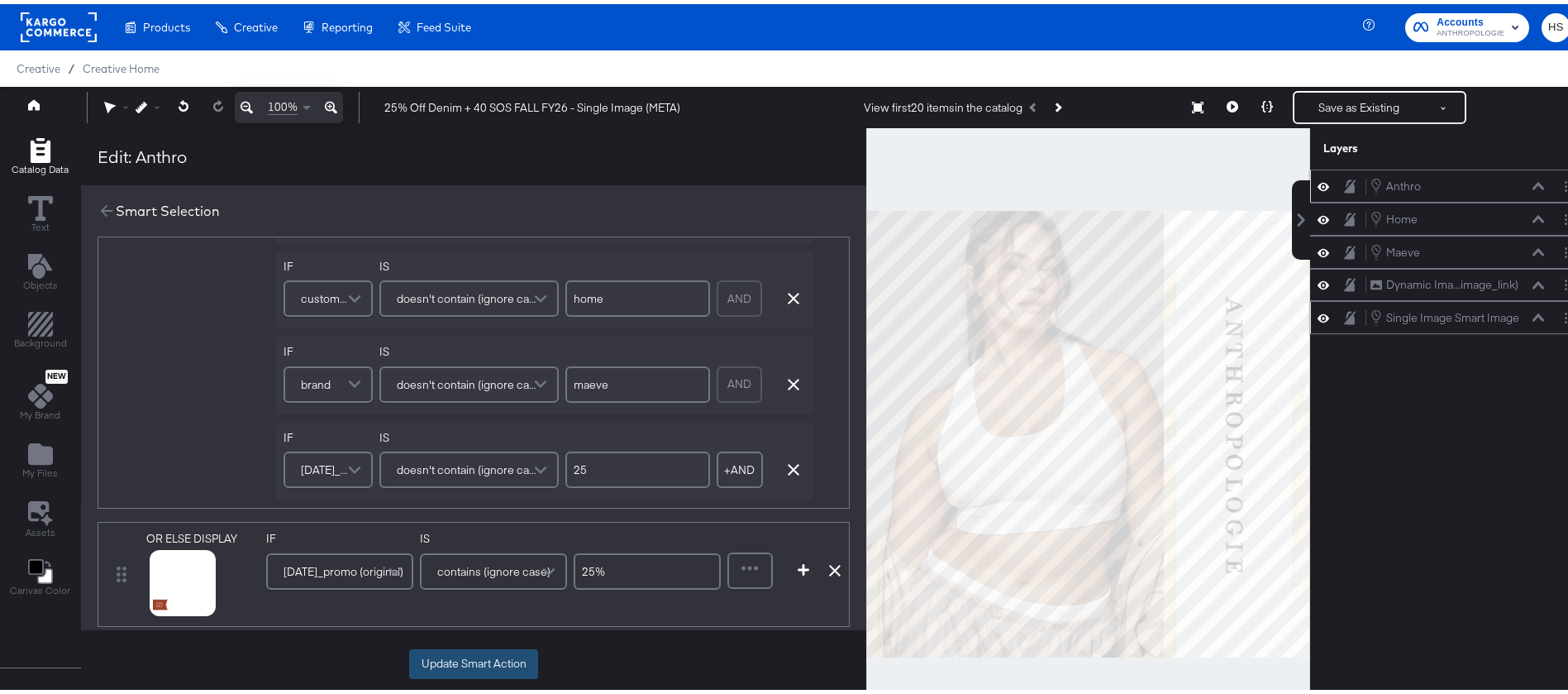
type input "25%"
click at [485, 649] on button "Update Smart Action" at bounding box center [473, 660] width 129 height 30
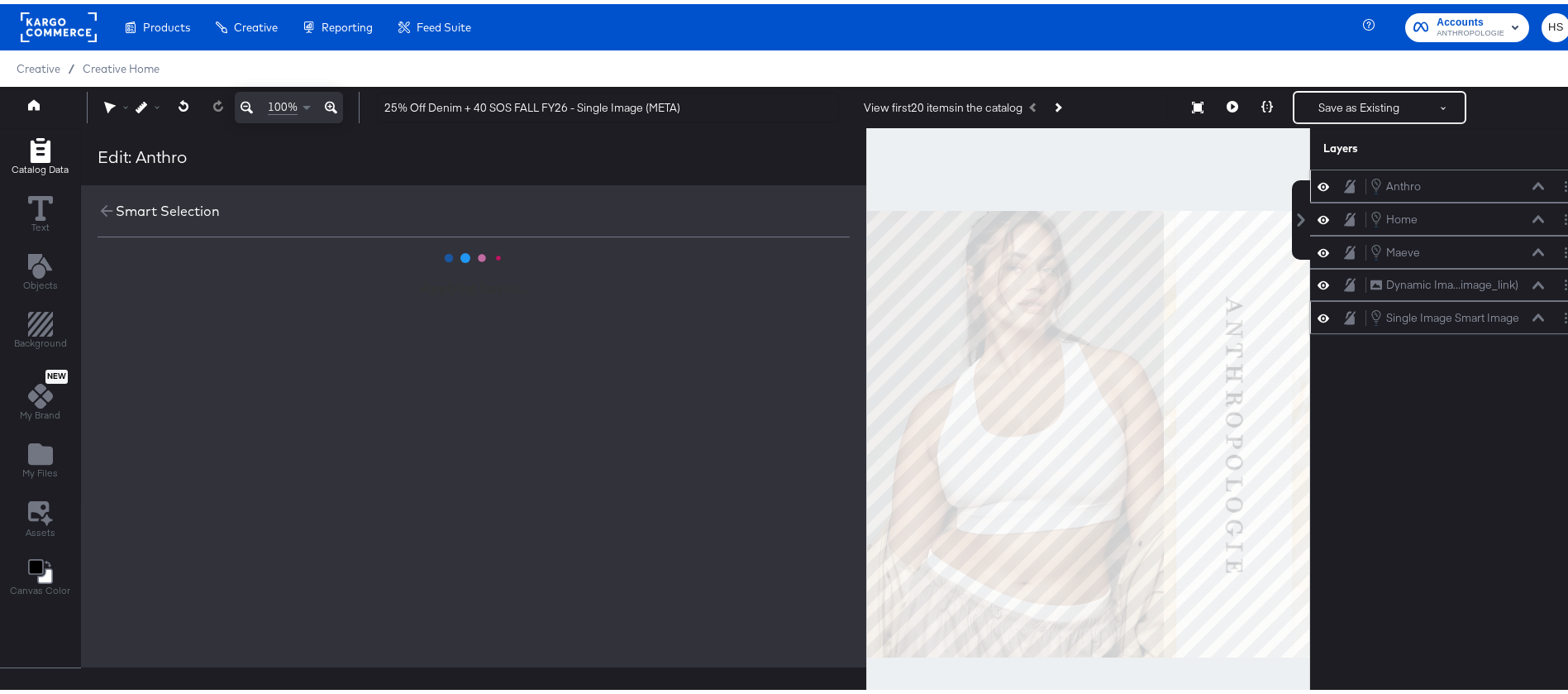
scroll to position [0, 0]
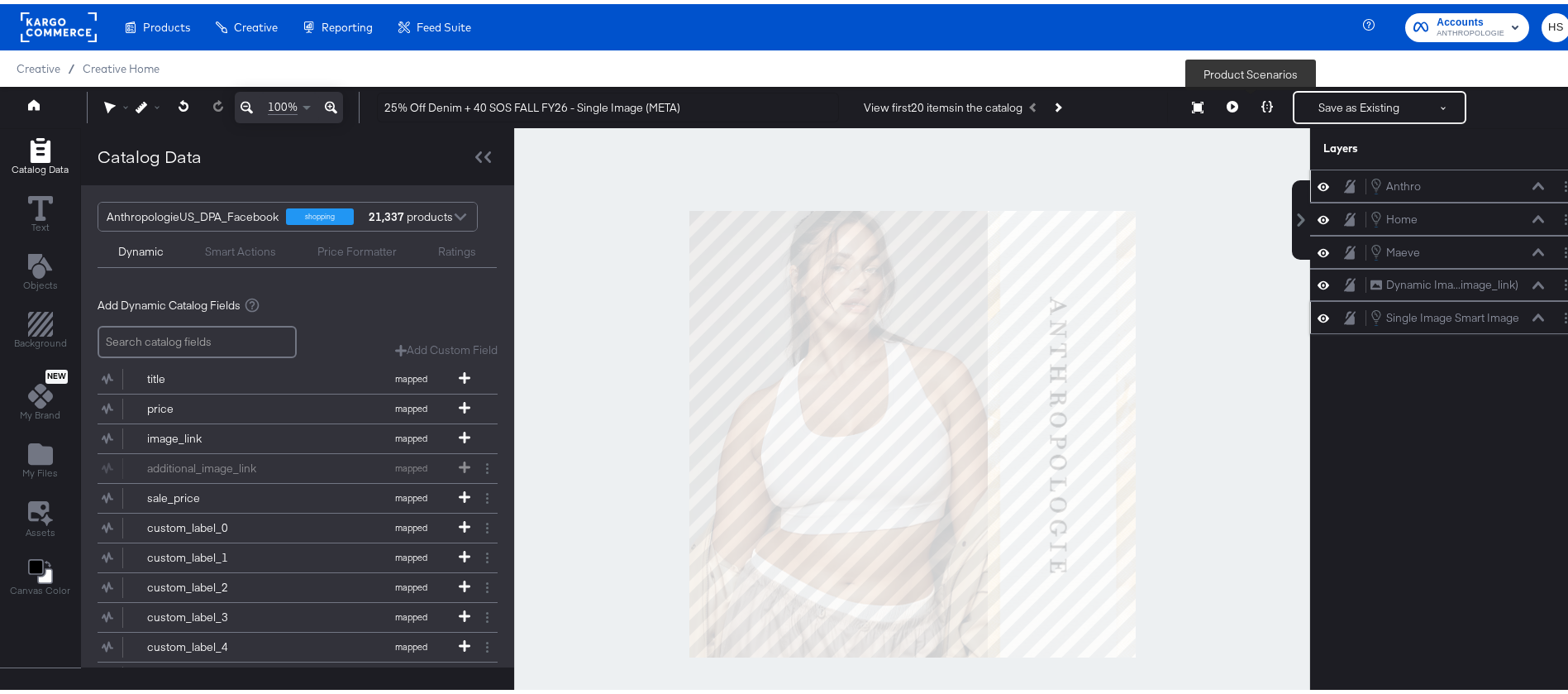
click at [1250, 109] on button at bounding box center [1267, 103] width 35 height 33
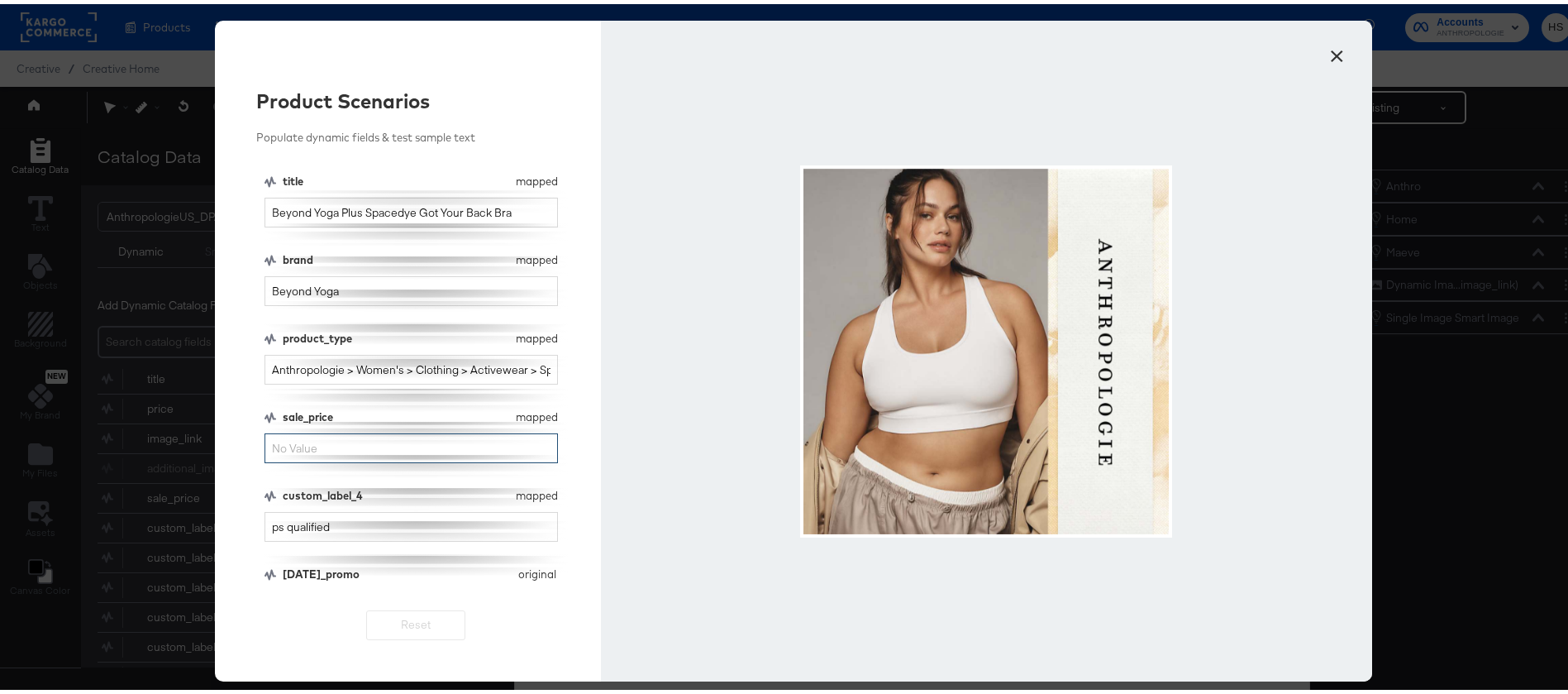
click at [352, 436] on input "sale_price" at bounding box center [411, 444] width 293 height 31
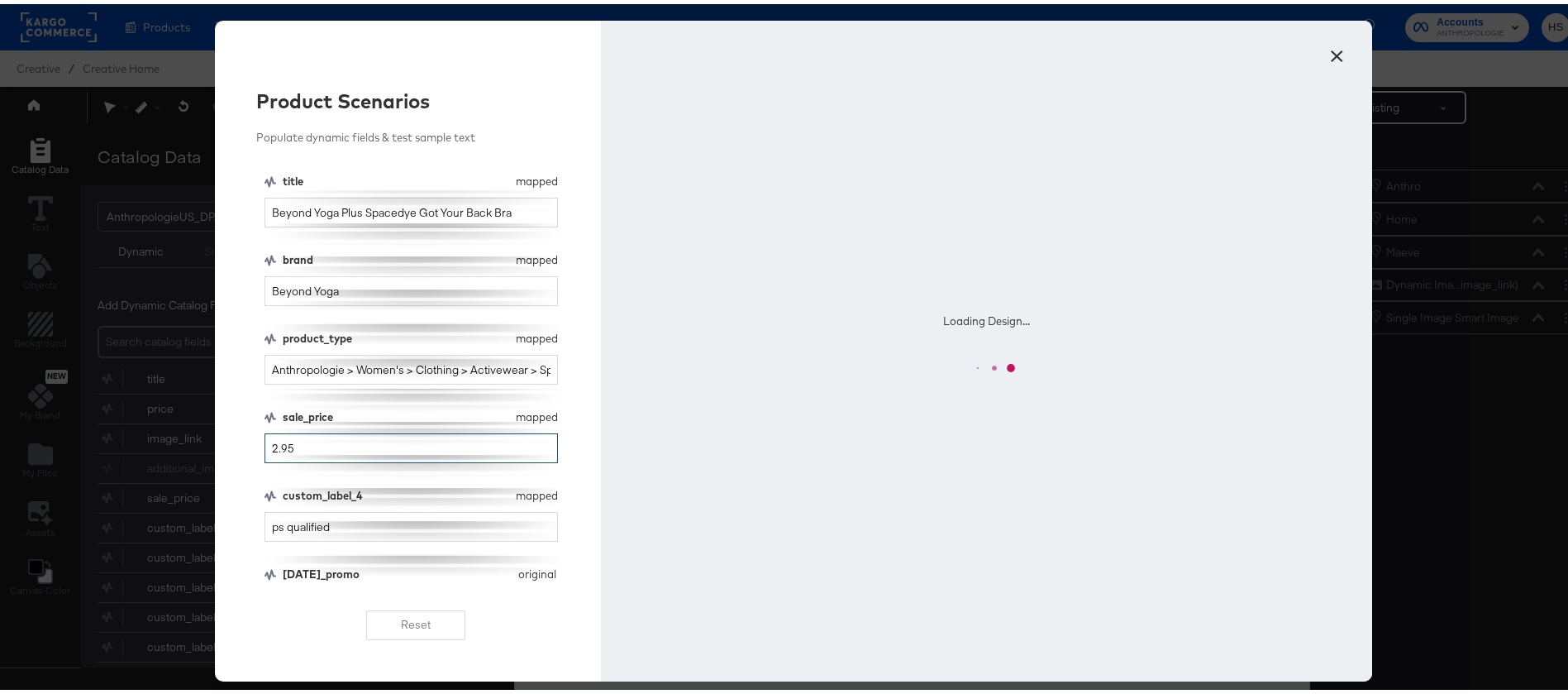
scroll to position [33, 0]
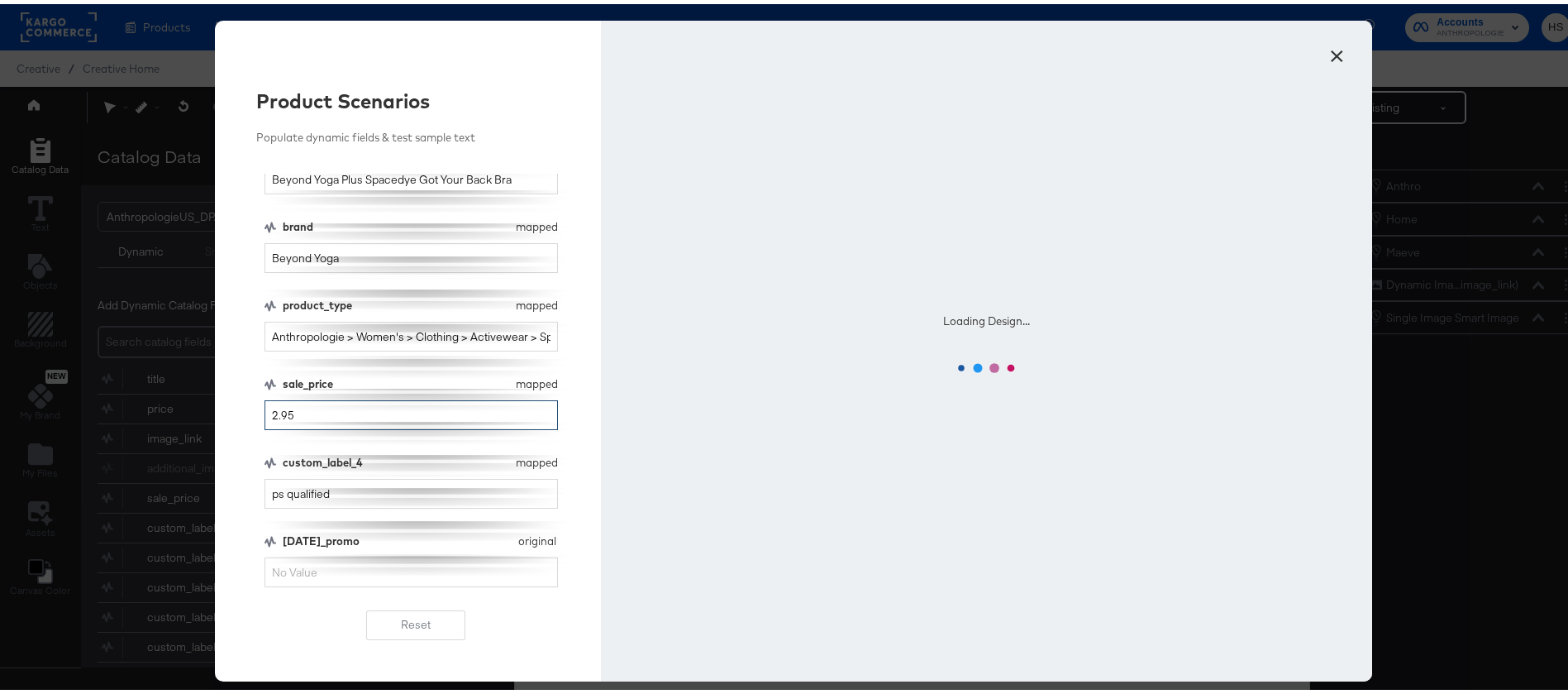
type input "2.95"
click at [325, 567] on input "black_friday_promo" at bounding box center [411, 568] width 293 height 31
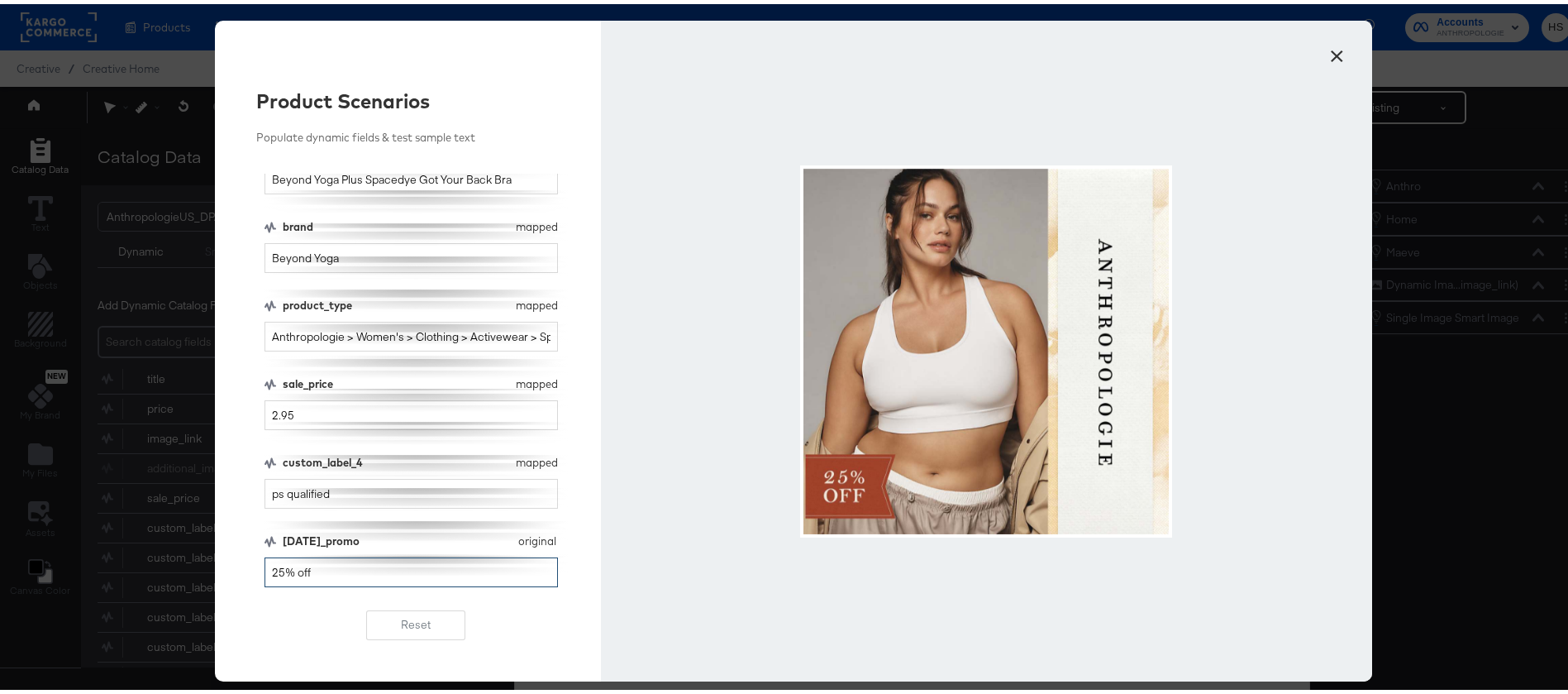
type input "25% off"
click at [336, 413] on input "2.95" at bounding box center [411, 412] width 293 height 31
type input "2.97"
click at [316, 566] on input "25% off" at bounding box center [411, 568] width 293 height 31
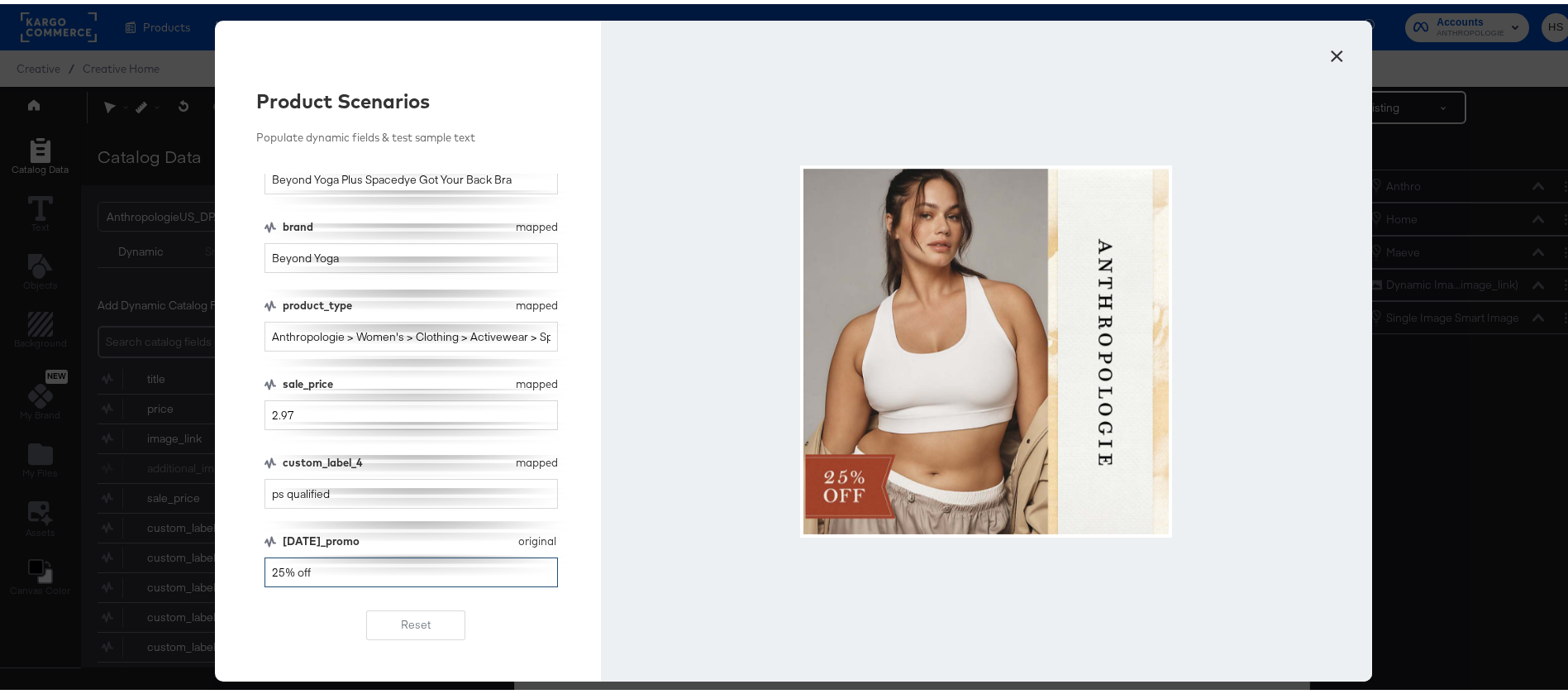
click at [316, 566] on input "25% off" at bounding box center [411, 568] width 293 height 31
click at [1336, 47] on button "×" at bounding box center [1337, 48] width 30 height 30
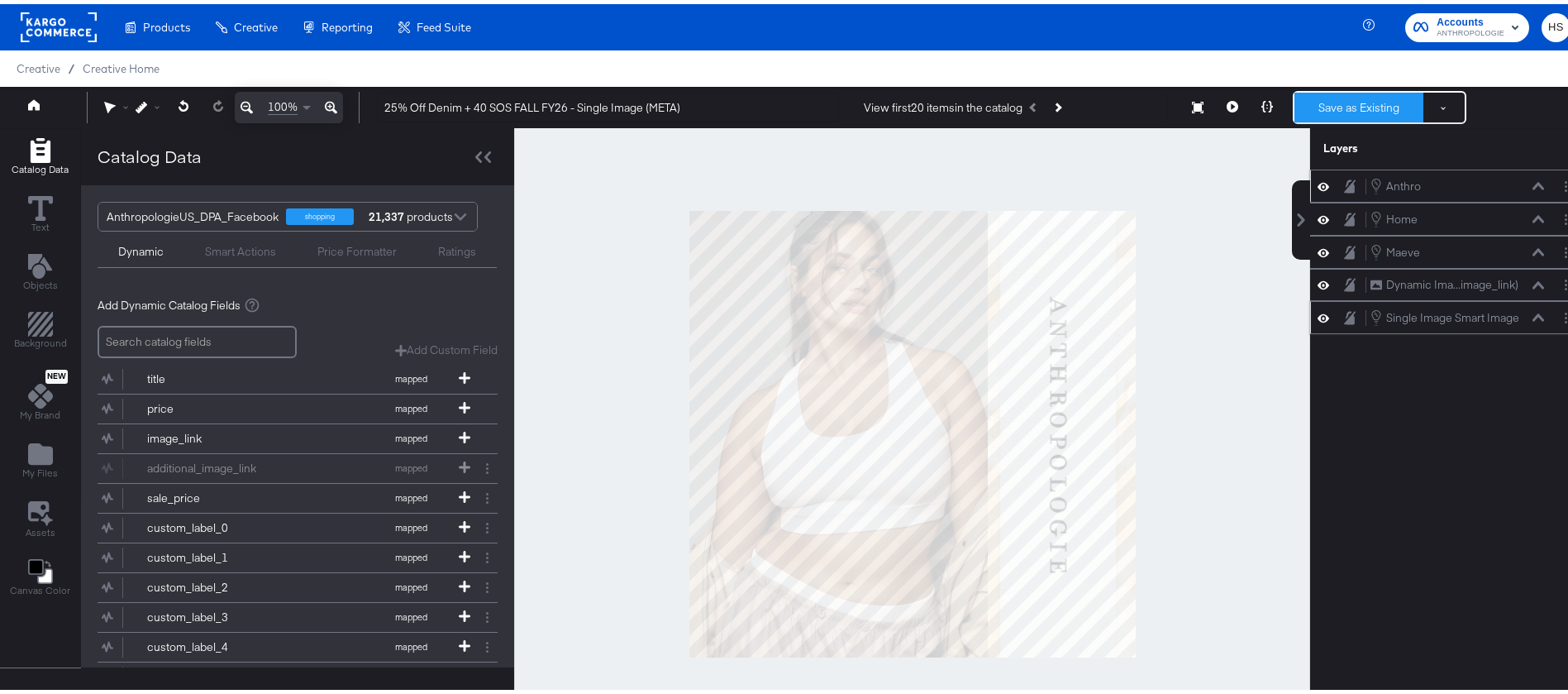
click at [1360, 102] on button "Save as Existing" at bounding box center [1359, 103] width 129 height 30
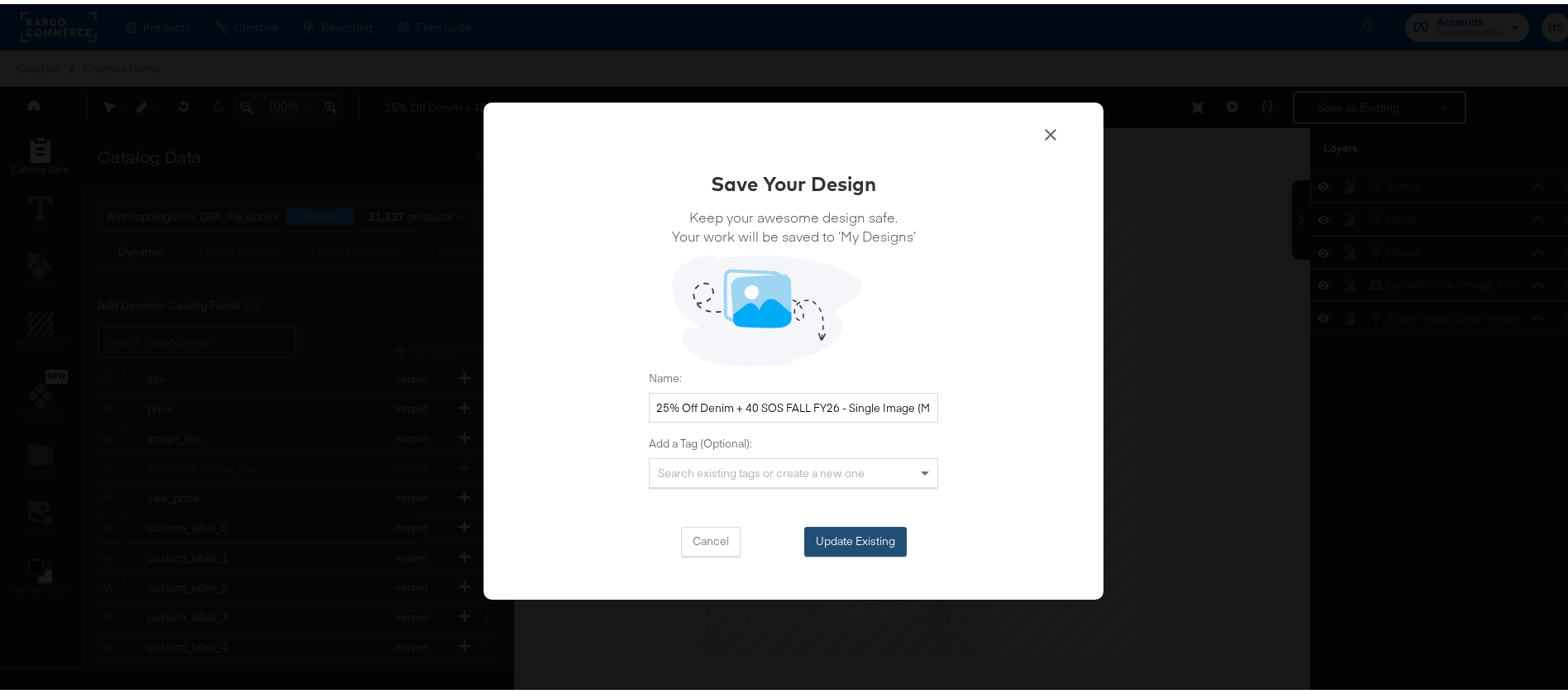
click at [852, 529] on button "Update Existing" at bounding box center [855, 537] width 102 height 30
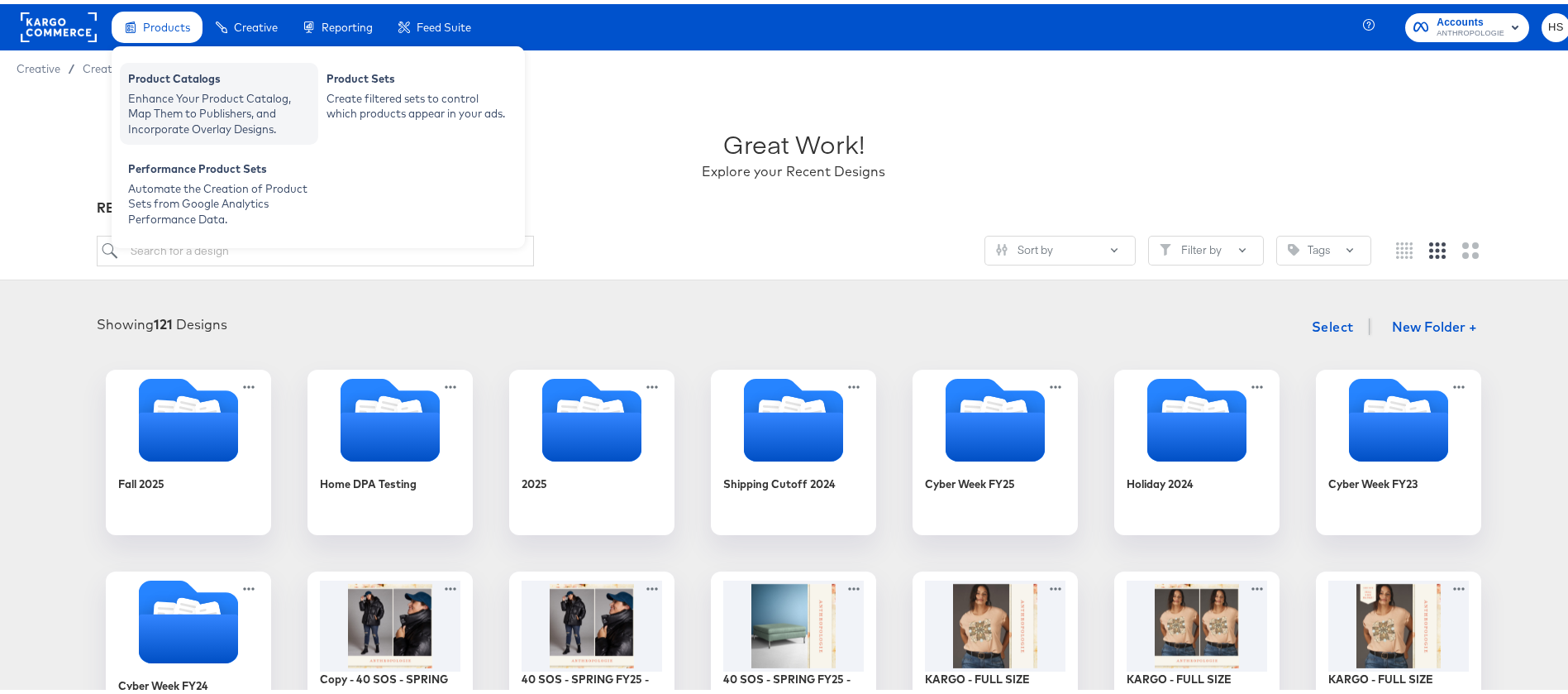
click at [228, 99] on div "Enhance Your Product Catalog, Map Them to Publishers, and Incorporate Overlay D…" at bounding box center [219, 110] width 182 height 47
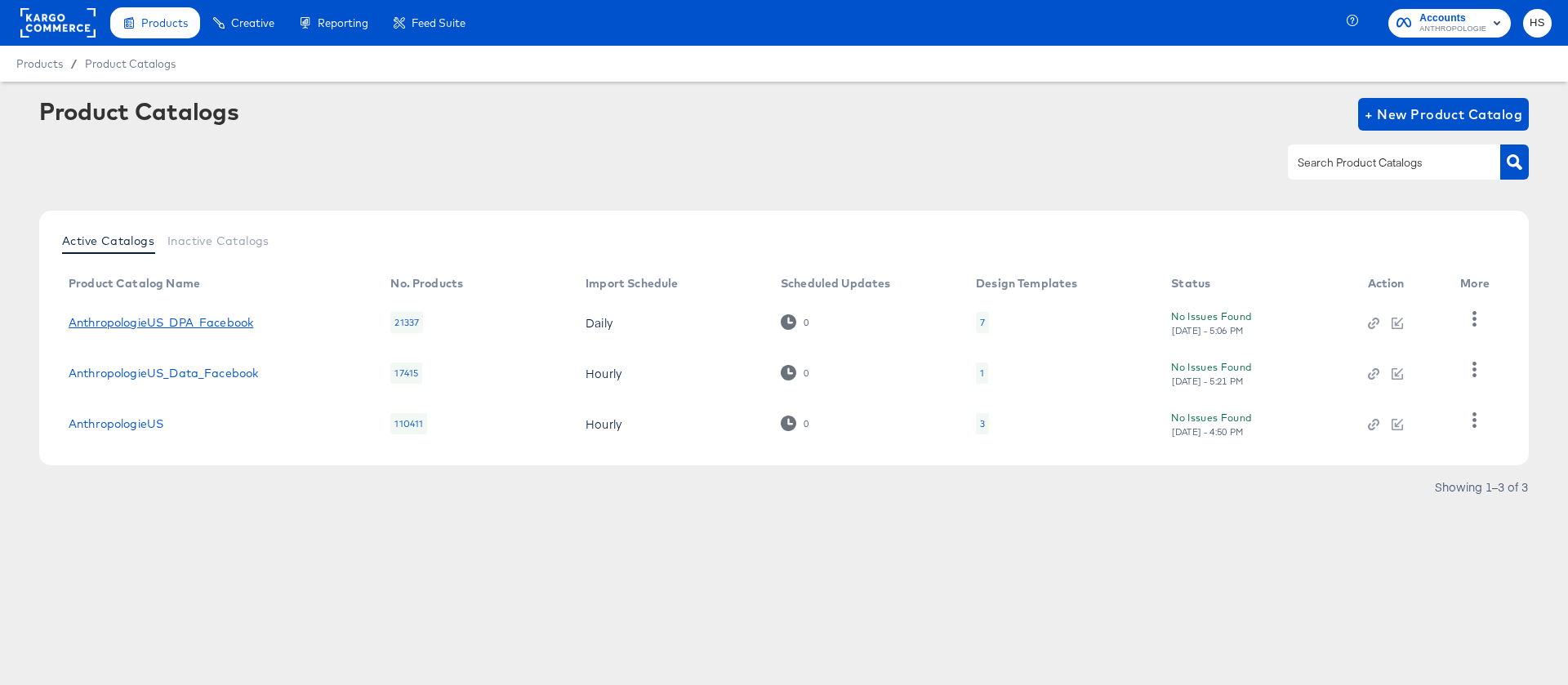
click at [230, 329] on link "AnthropologieUS_DPA_Facebook" at bounding box center [160, 322] width 184 height 13
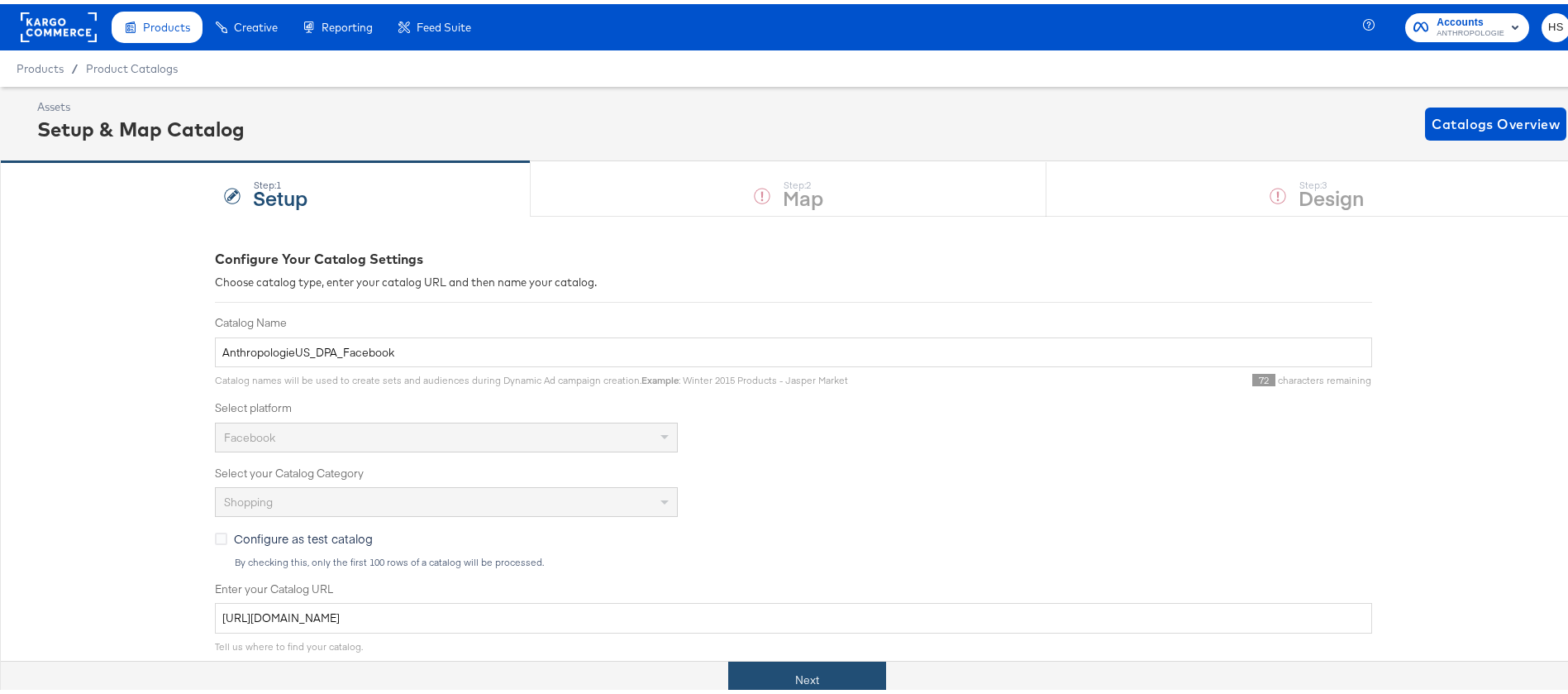
click at [803, 671] on button "Next" at bounding box center [808, 676] width 158 height 37
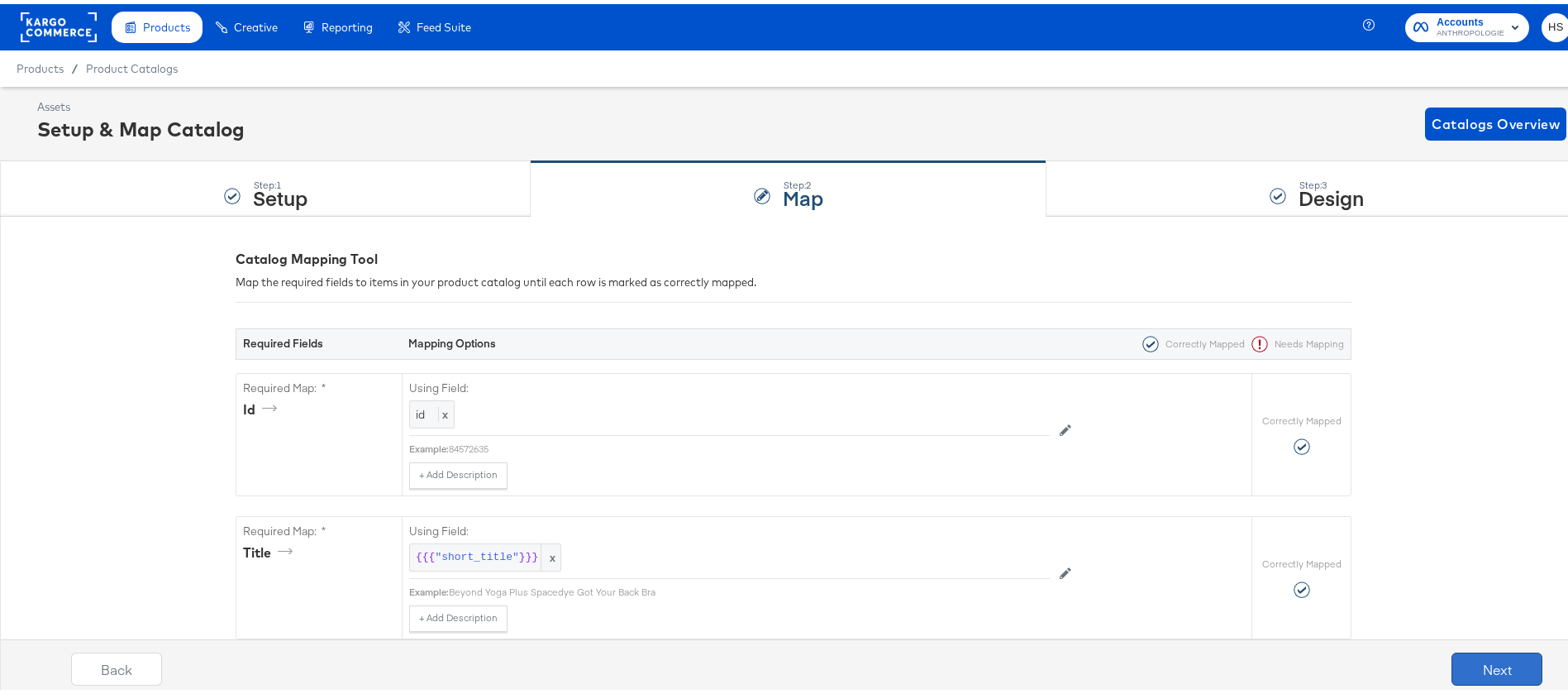
click at [1468, 652] on button "Next" at bounding box center [1496, 665] width 91 height 33
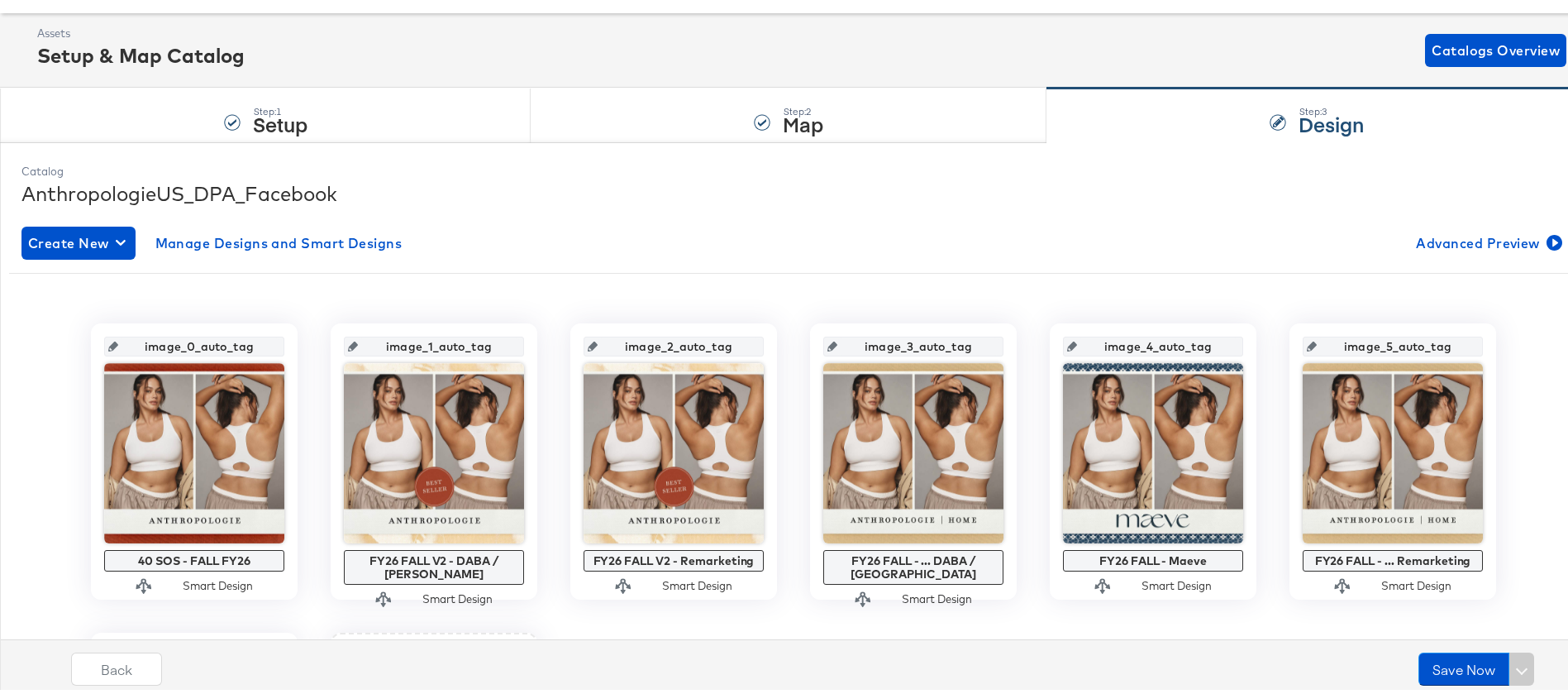
scroll to position [72, 0]
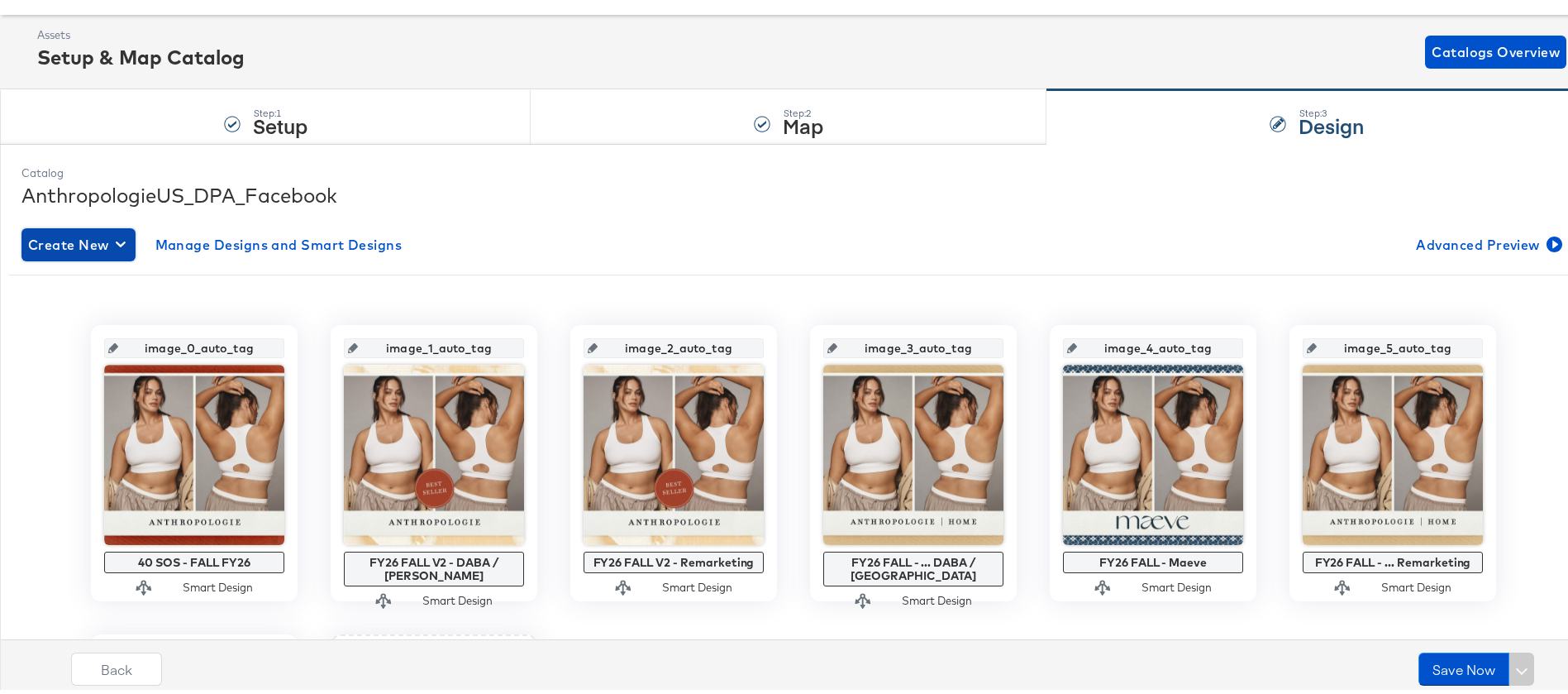
click at [118, 242] on icon "button" at bounding box center [121, 240] width 10 height 16
click at [99, 307] on div "Create New Smart Design" at bounding box center [110, 307] width 157 height 13
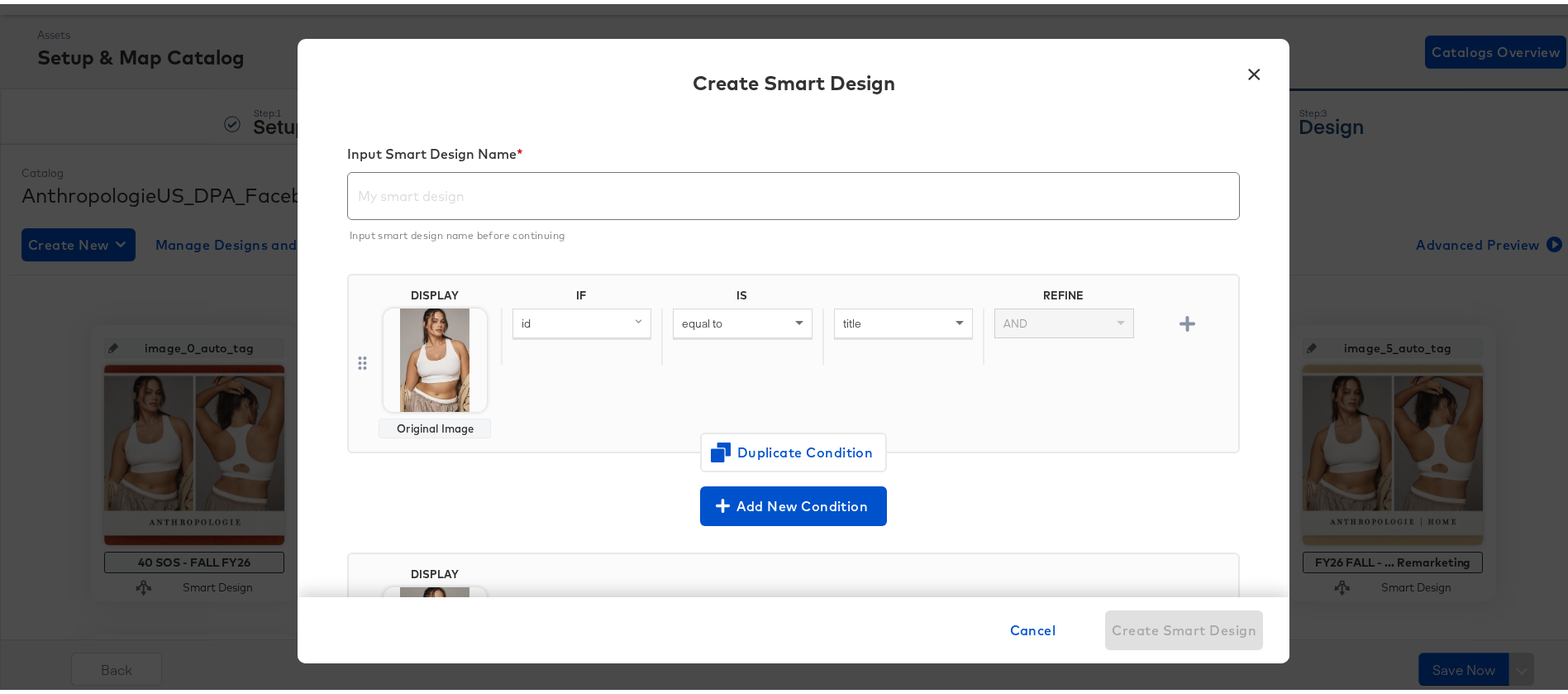
click at [541, 226] on p "Input smart design name before continuing" at bounding box center [789, 229] width 879 height 22
click at [524, 196] on input "text" at bounding box center [794, 186] width 891 height 47
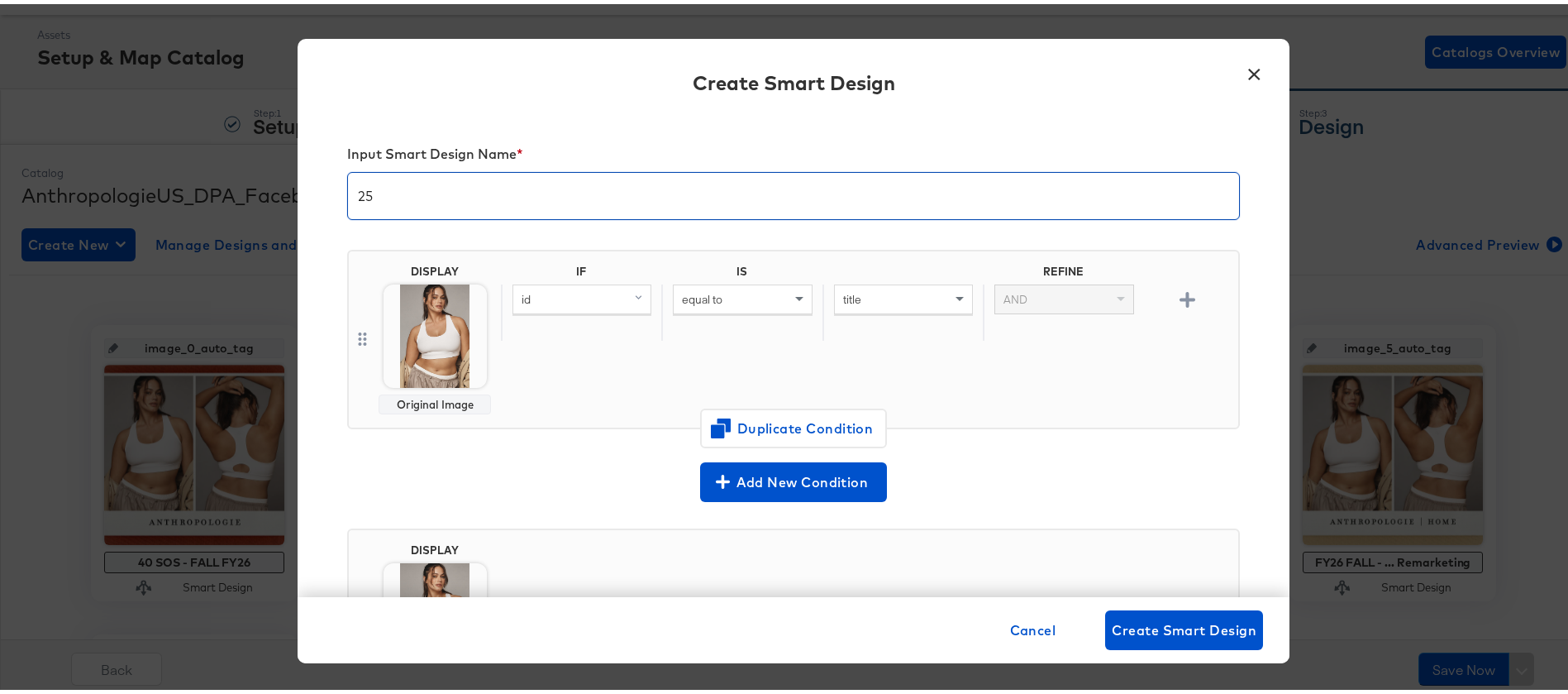
type input "2"
click at [421, 186] on input "Labor Day DABA / SADA - FALL FY26" at bounding box center [794, 186] width 891 height 47
type input "Labor Day Promo DABA / SADA - FALL FY26"
click at [414, 354] on img at bounding box center [436, 332] width 103 height 103
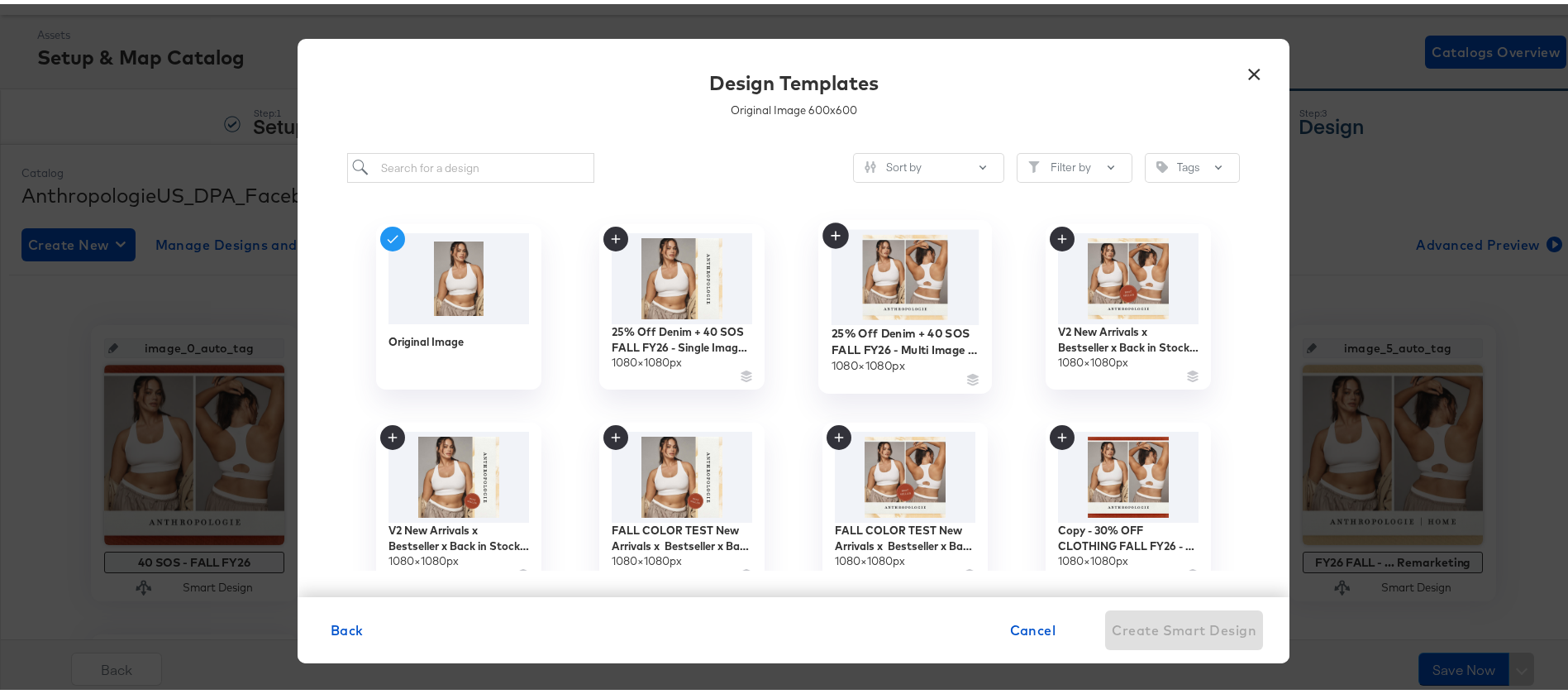
click at [900, 275] on img at bounding box center [906, 273] width 148 height 95
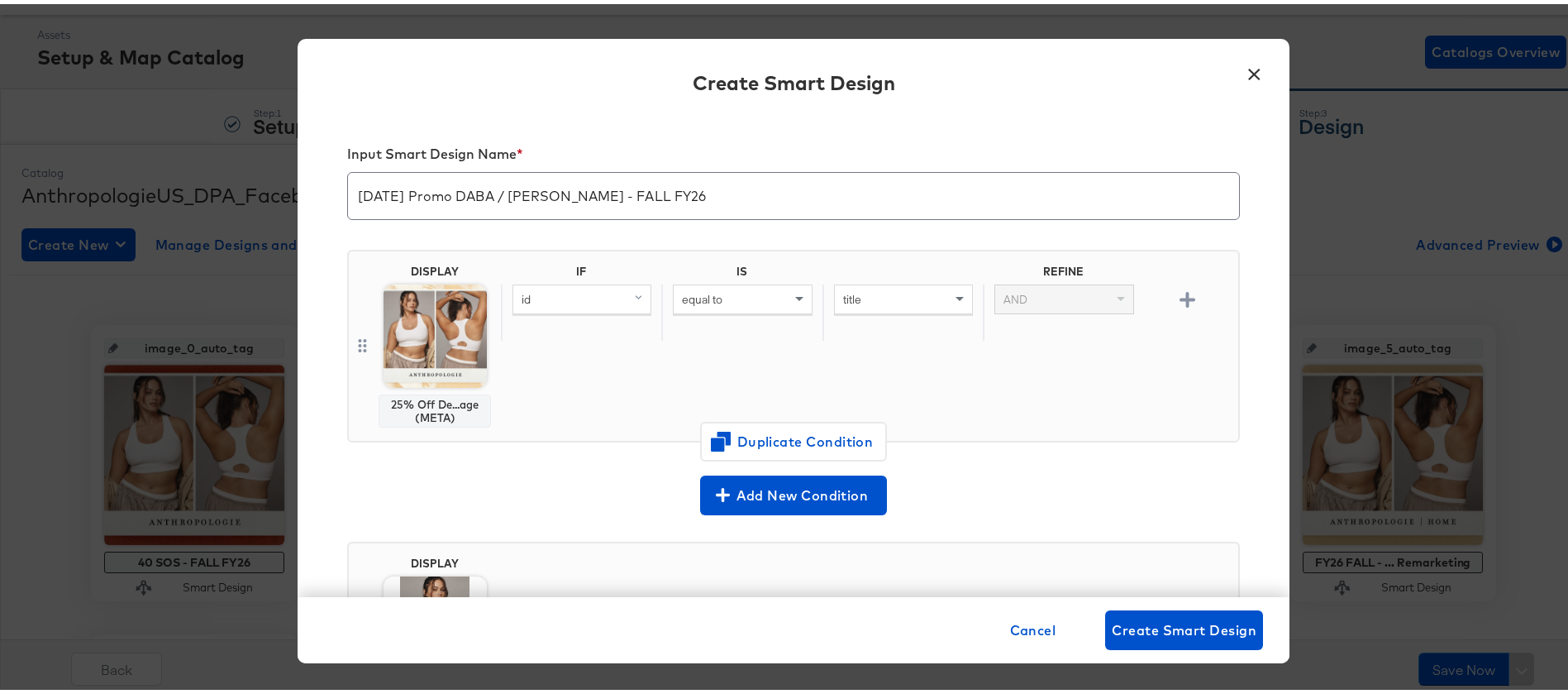
click at [521, 309] on div "id" at bounding box center [582, 296] width 139 height 30
type input "add"
click at [564, 412] on div "additional_image_link" at bounding box center [581, 410] width 125 height 16
click at [707, 299] on span "equal to" at bounding box center [702, 296] width 41 height 15
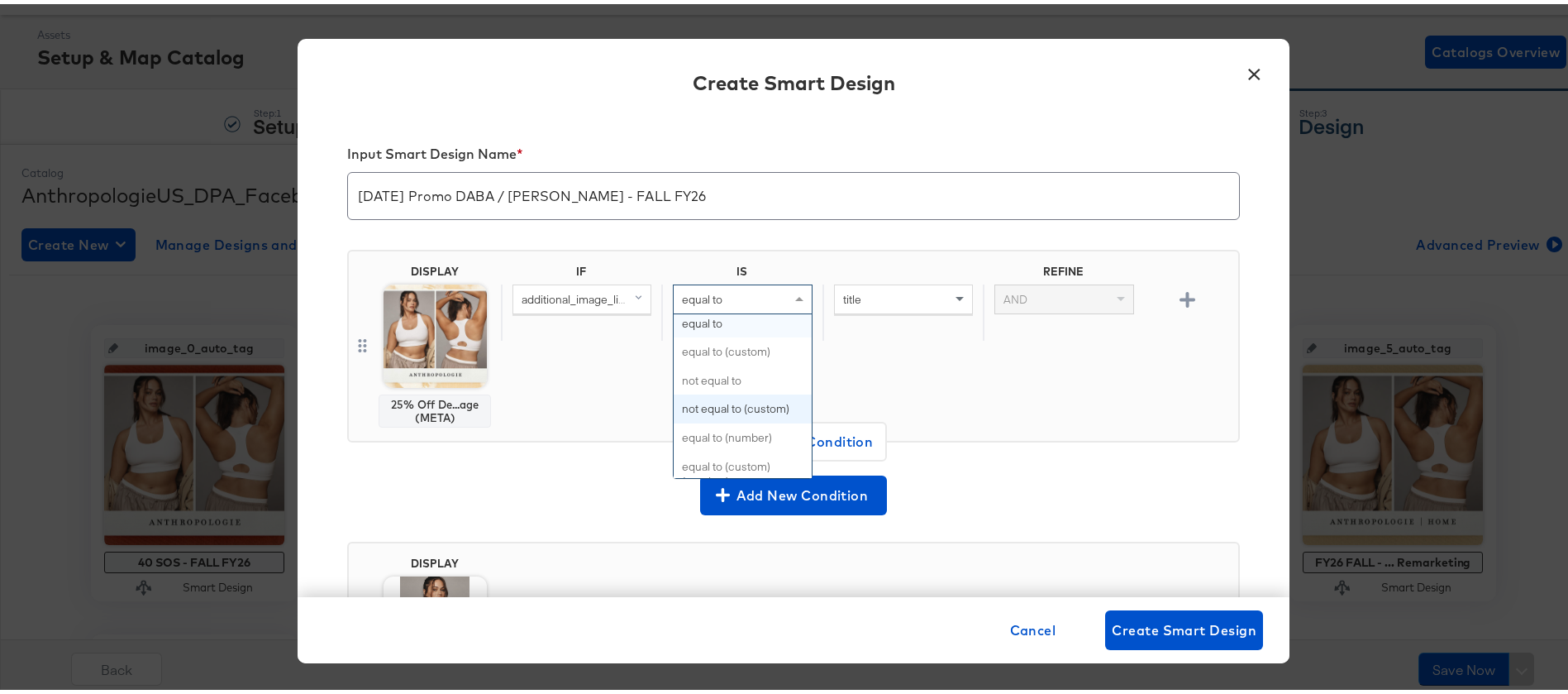
scroll to position [7, 0]
type input "con"
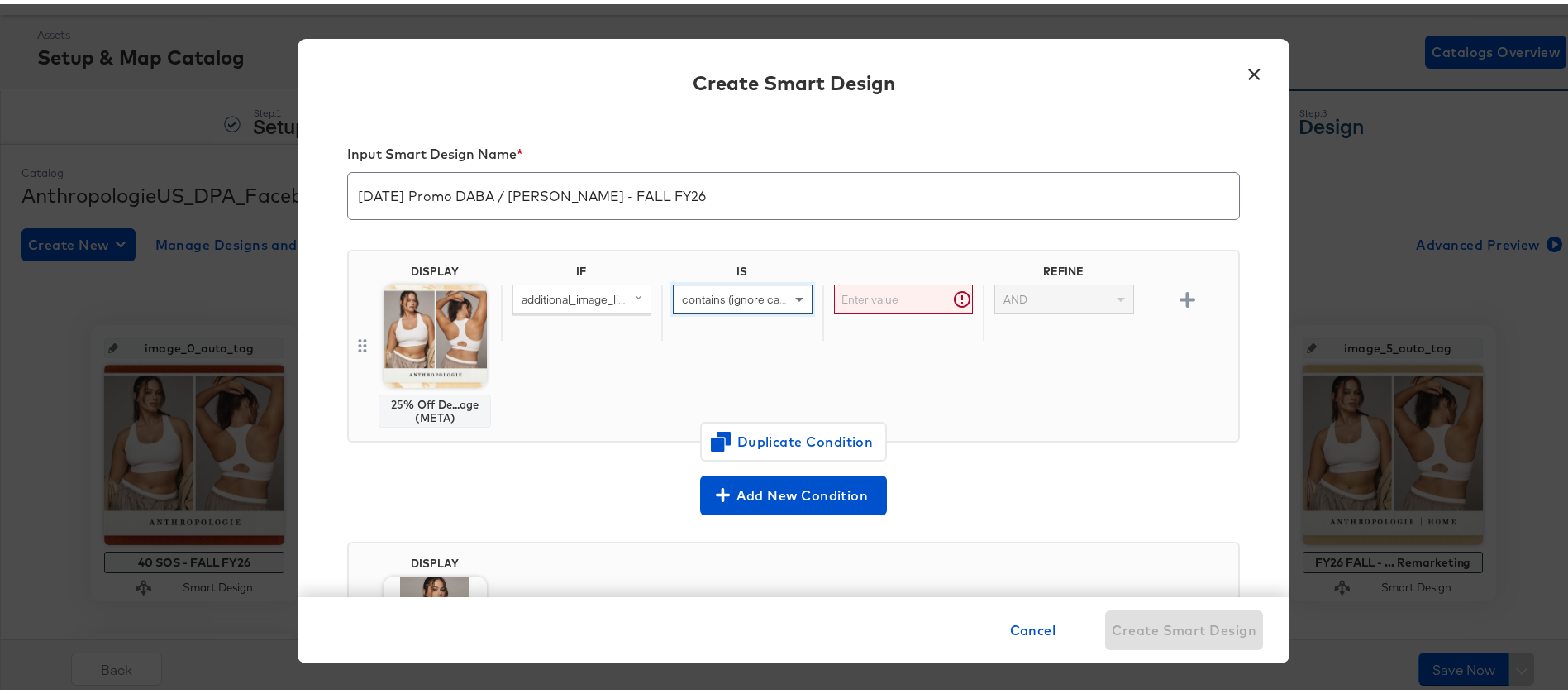
click at [886, 292] on input "text" at bounding box center [903, 296] width 139 height 31
type input "http"
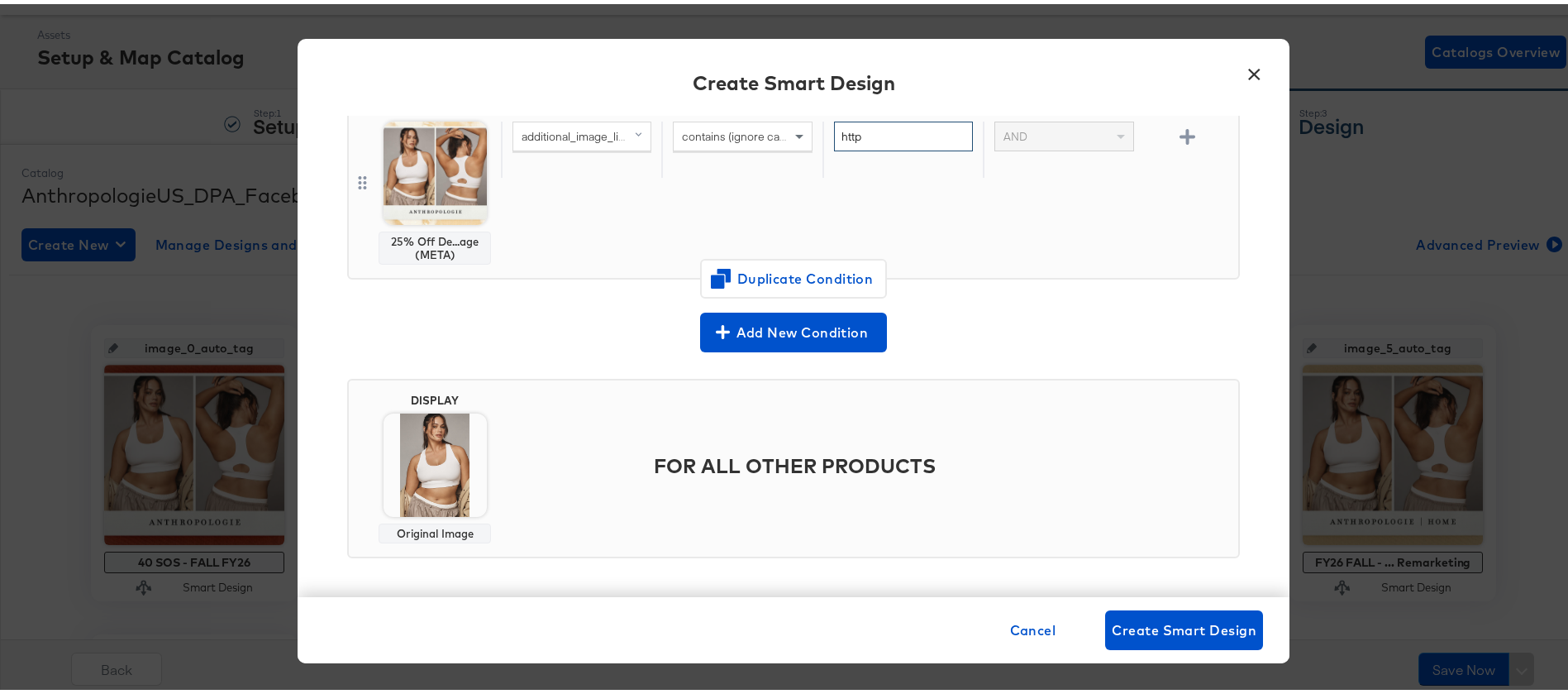
scroll to position [167, 0]
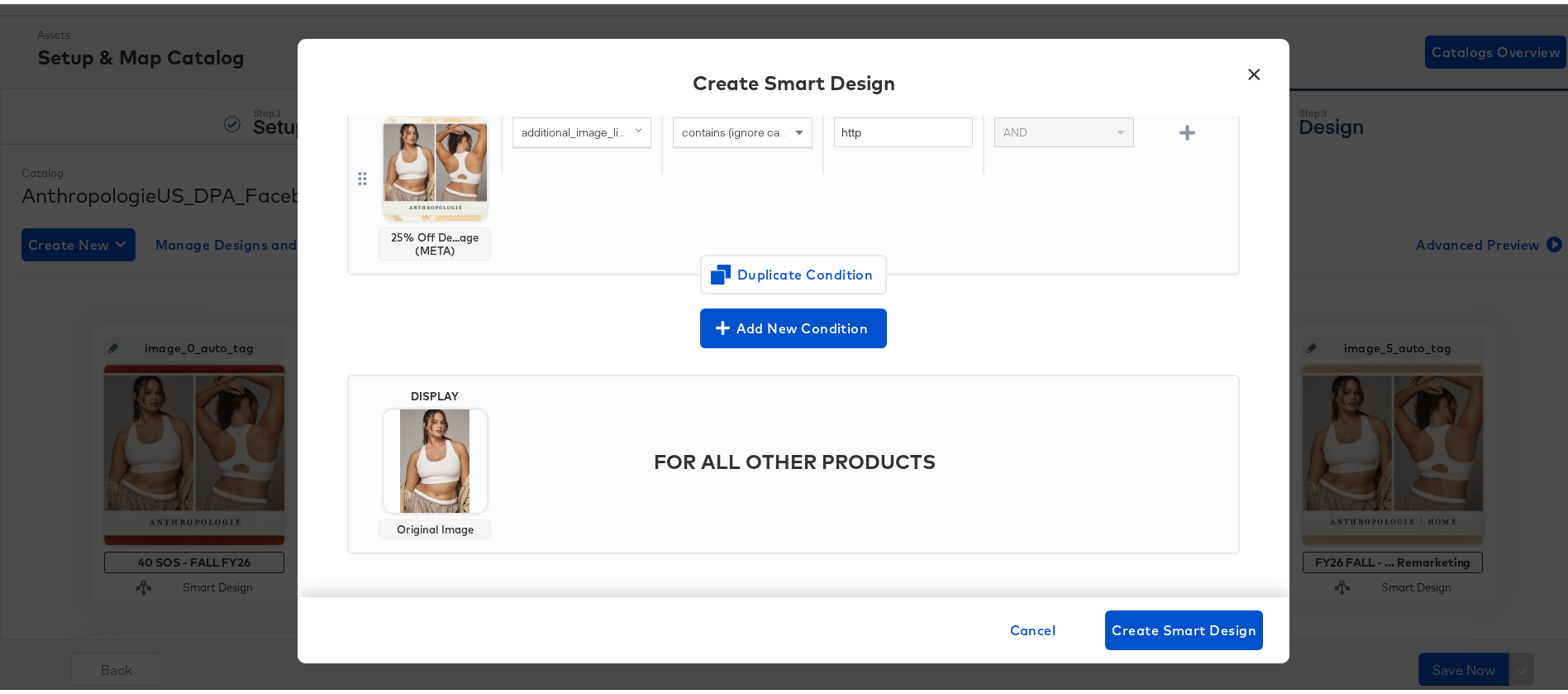
click at [422, 439] on img at bounding box center [436, 457] width 103 height 103
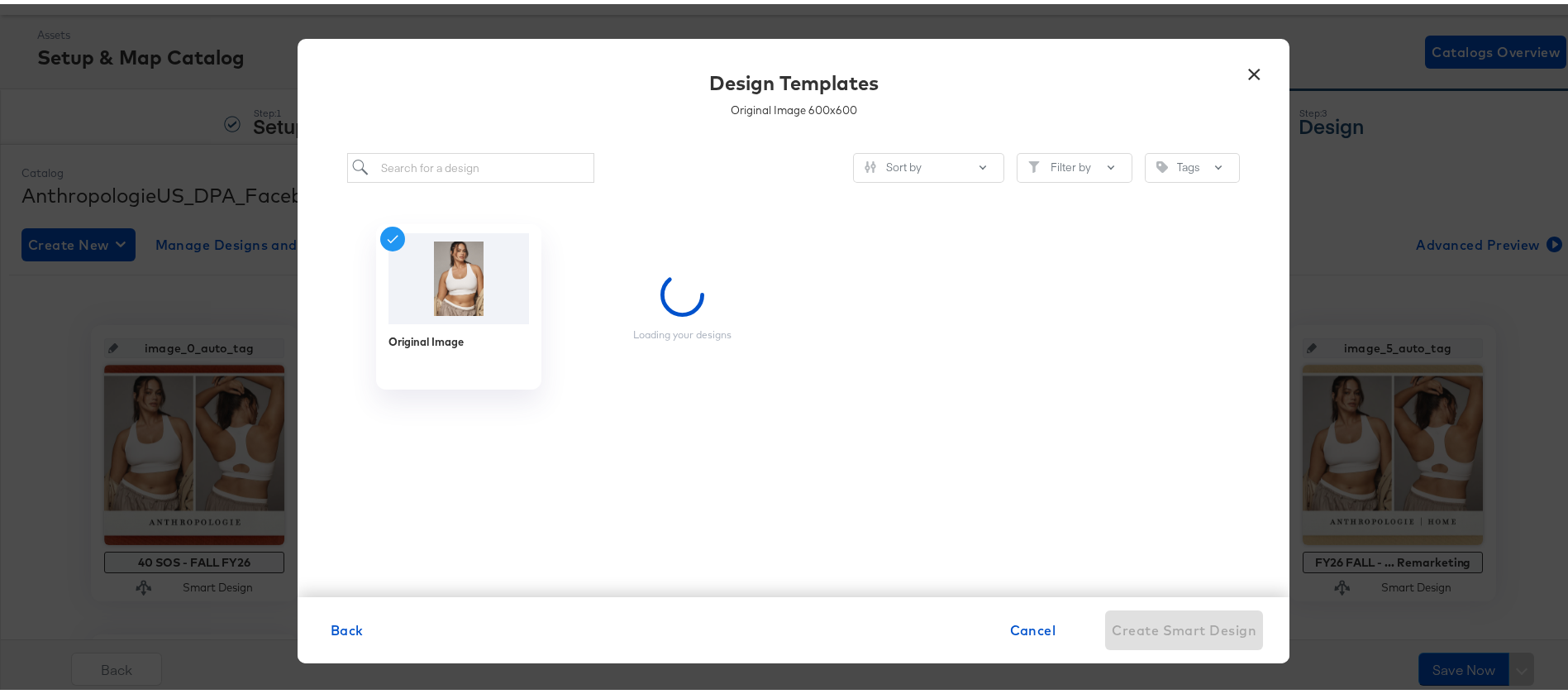
scroll to position [0, 0]
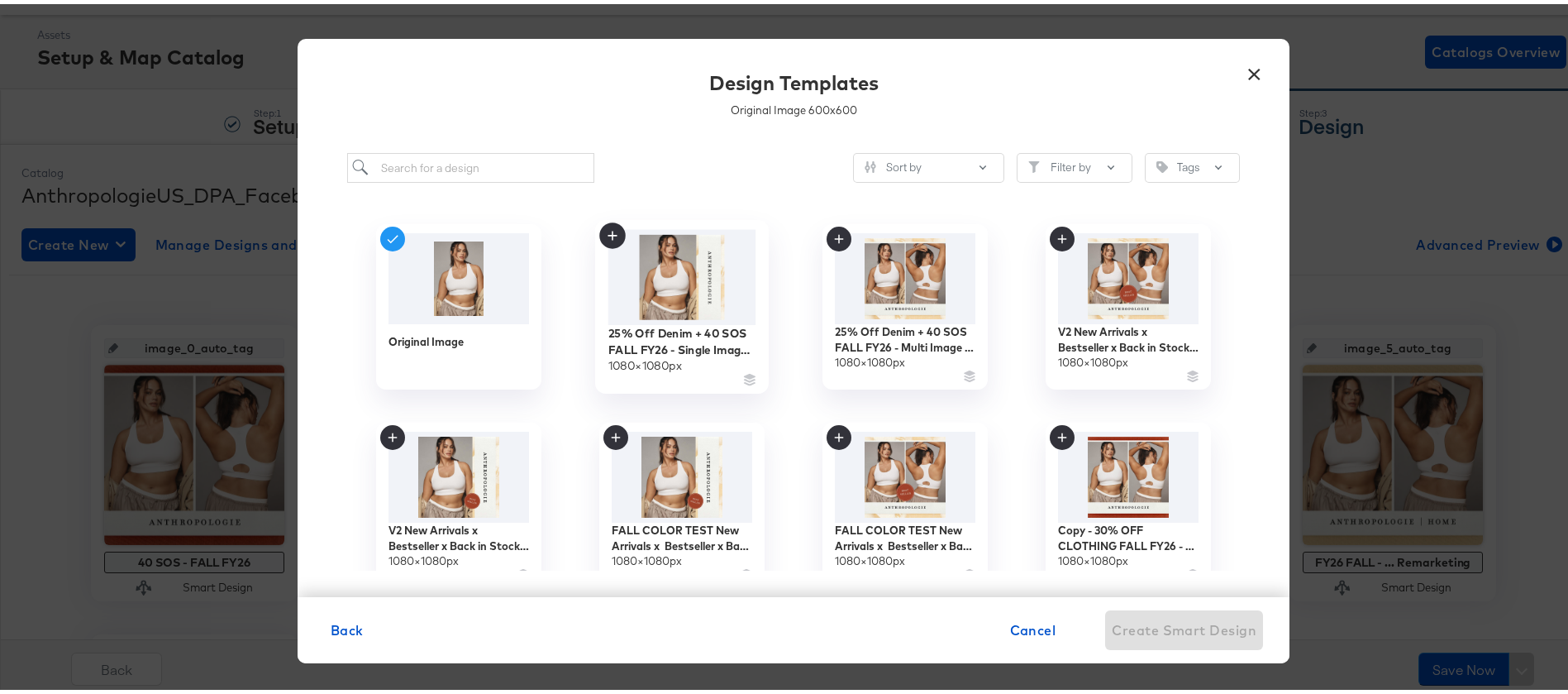
click at [679, 259] on img at bounding box center [683, 273] width 148 height 95
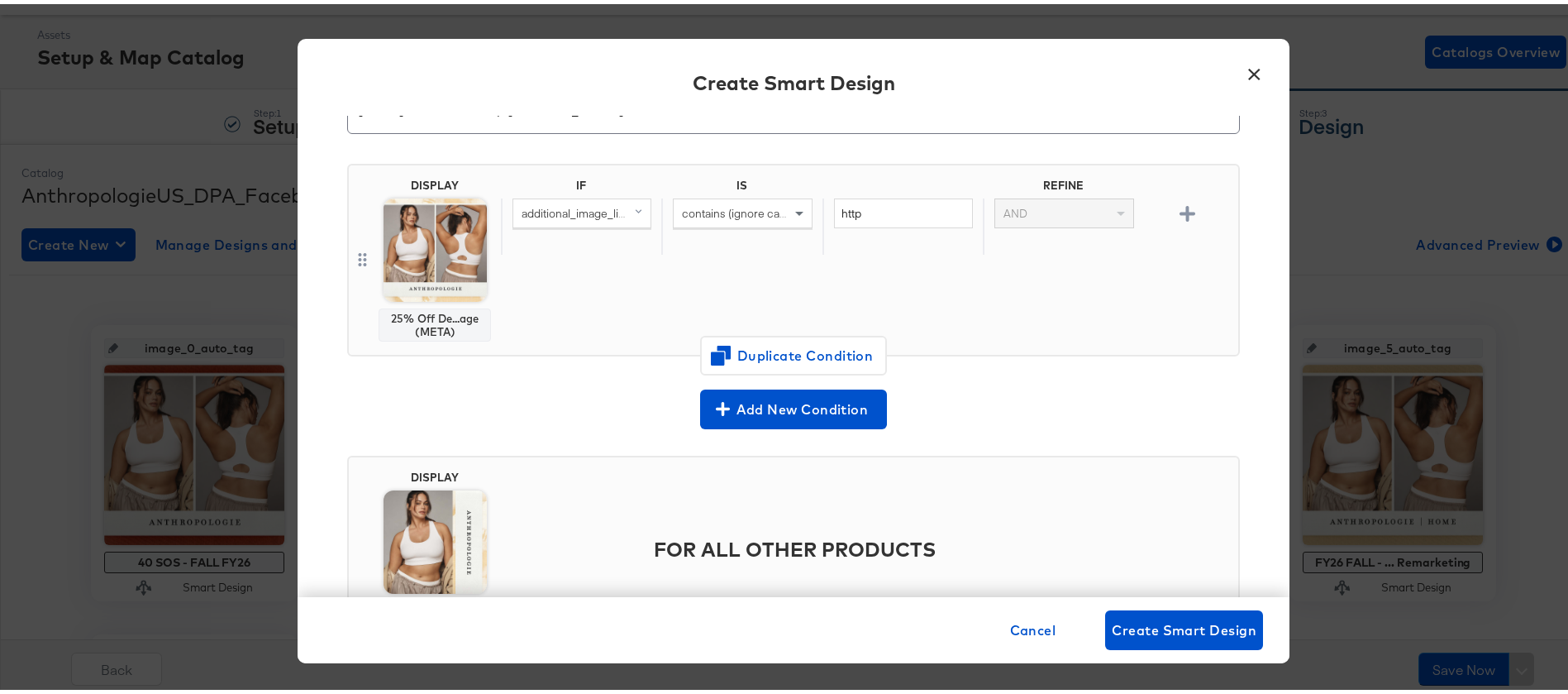
scroll to position [152, 0]
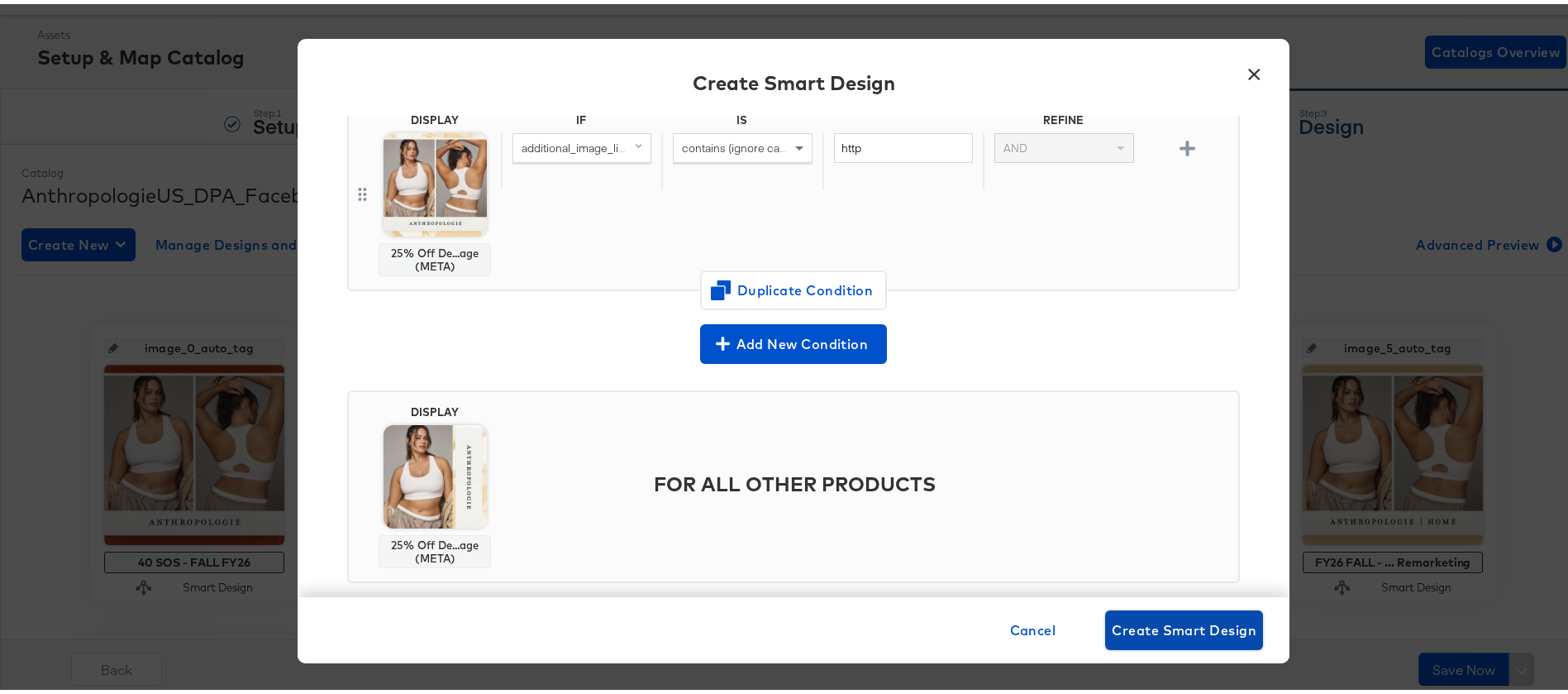
click at [1177, 622] on span "Create Smart Design" at bounding box center [1184, 627] width 145 height 23
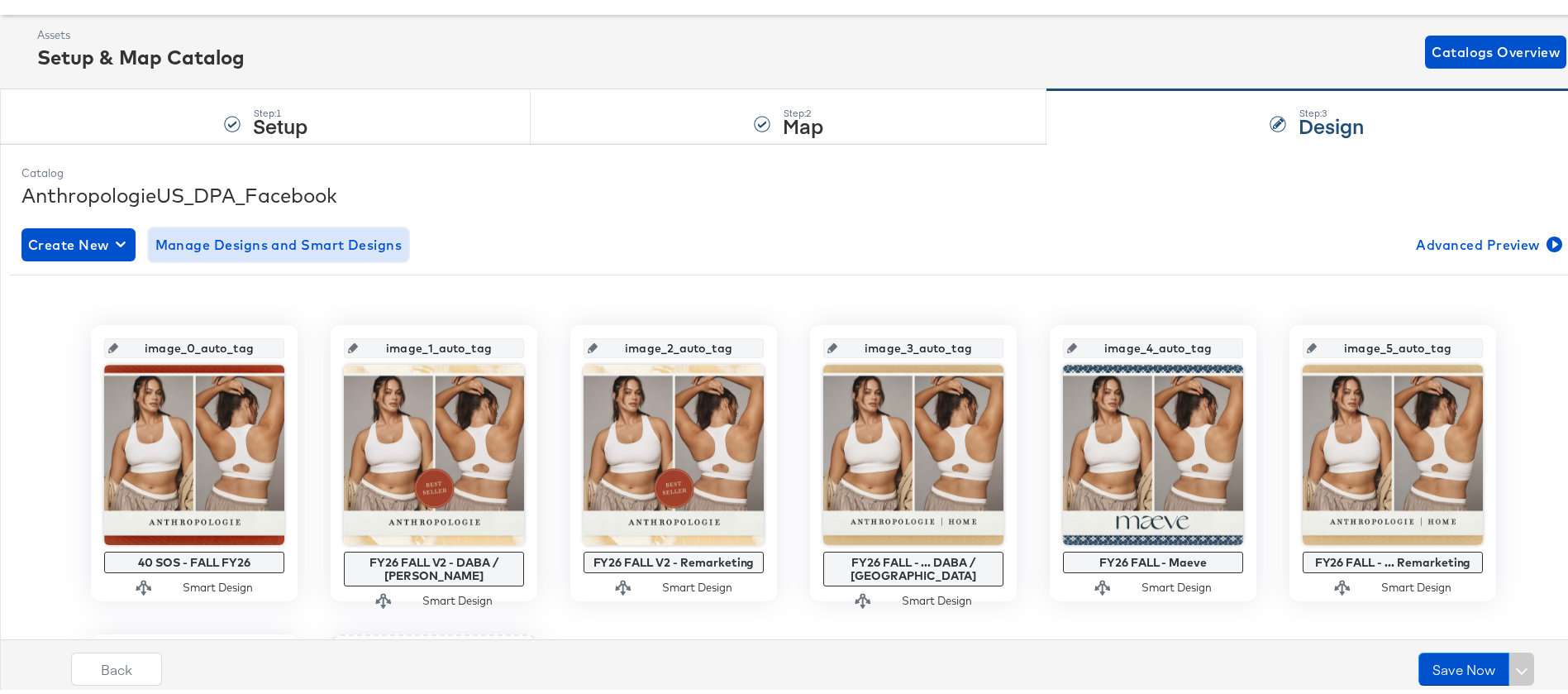
click at [220, 245] on span "Manage Designs and Smart Designs" at bounding box center [279, 241] width 247 height 23
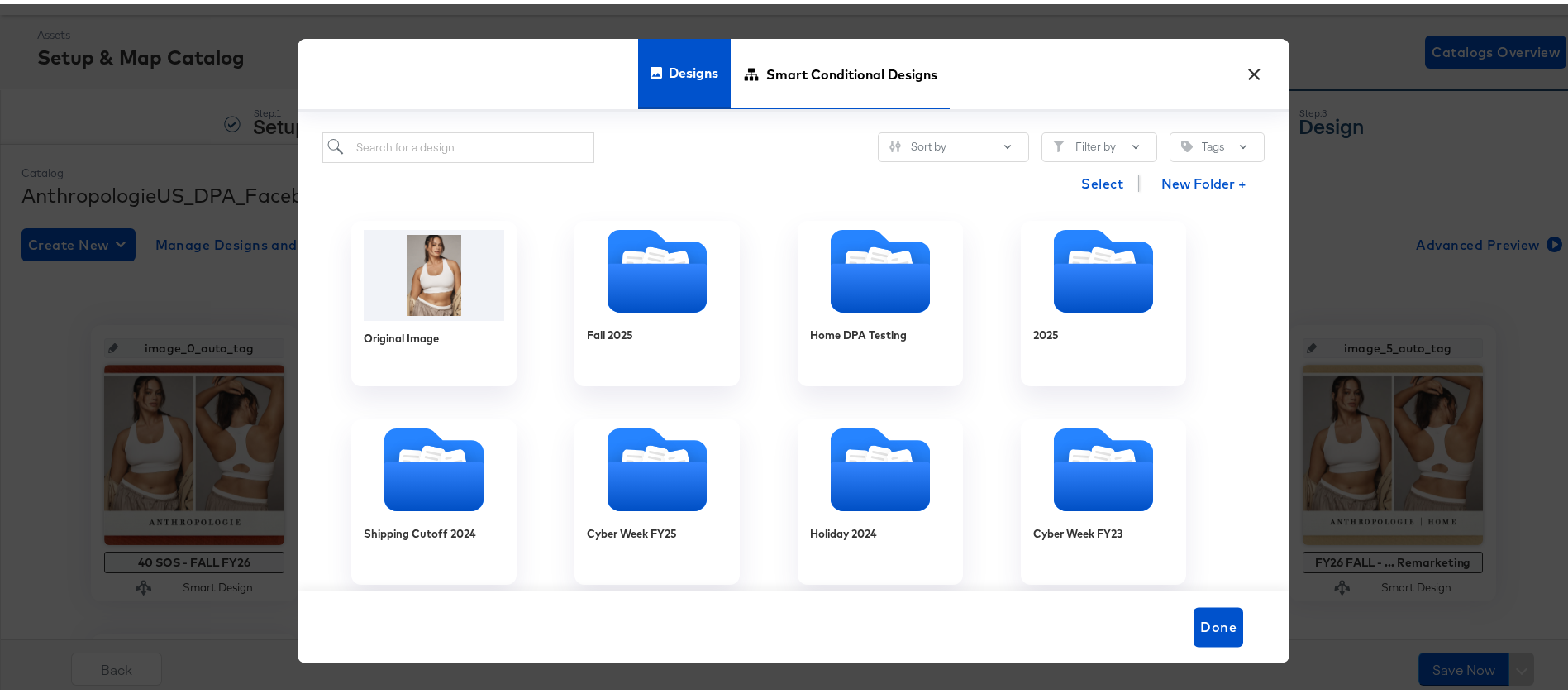
click at [835, 82] on span "Smart Conditional Designs" at bounding box center [852, 69] width 172 height 72
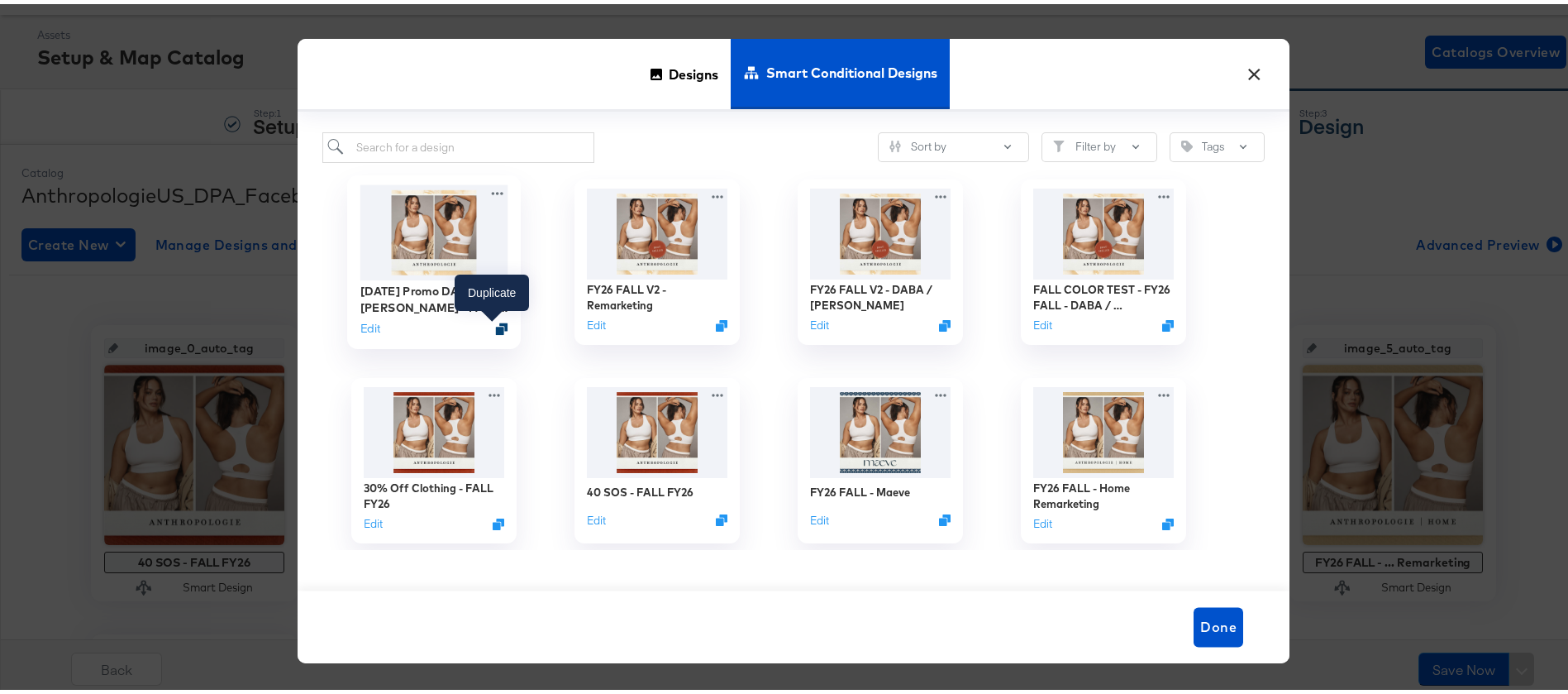
click at [496, 328] on icon "Duplicate" at bounding box center [502, 324] width 12 height 12
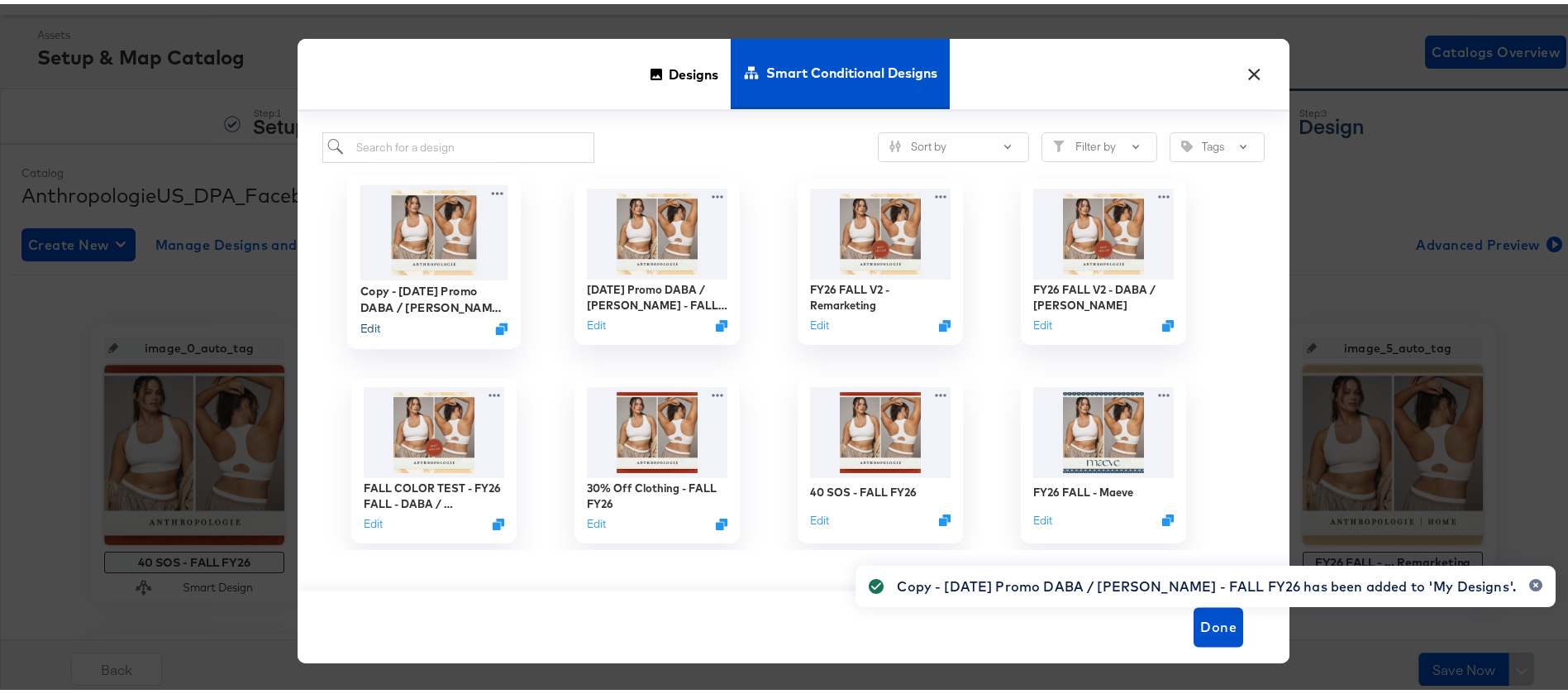
click at [361, 328] on button "Edit" at bounding box center [371, 323] width 20 height 16
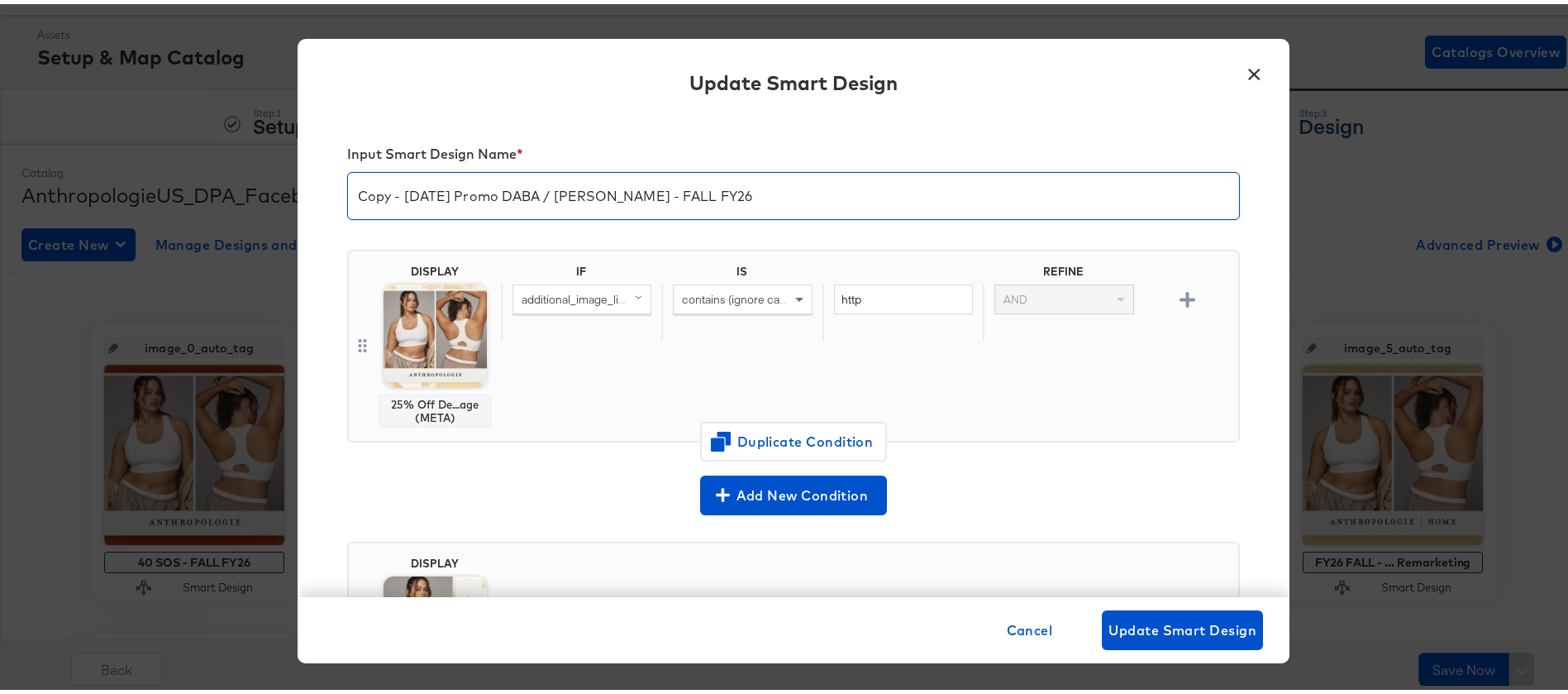
drag, startPoint x: 395, startPoint y: 192, endPoint x: 257, endPoint y: 193, distance: 138.0
click at [257, 193] on div "× Update Smart Design Input Smart Design Name * Copy - Labor Day Promo DABA / S…" at bounding box center [794, 347] width 1587 height 694
drag, startPoint x: 560, startPoint y: 191, endPoint x: 472, endPoint y: 194, distance: 88.1
click at [472, 194] on input "Labor Day Promo DABA / SADA - FALL FY26" at bounding box center [794, 186] width 891 height 47
type input "Labor Day Promo Remarketing - FALL FY26"
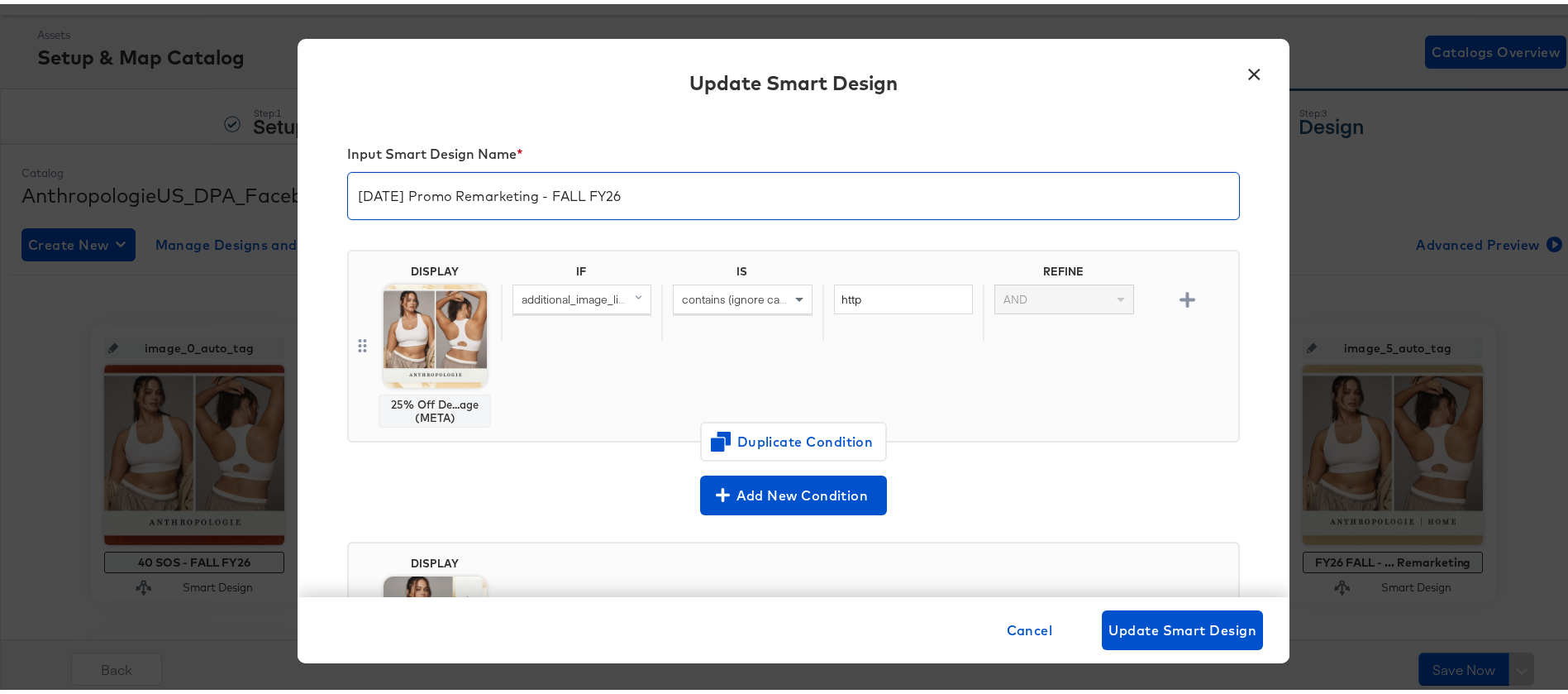
click at [718, 142] on div "Input Smart Design Name *" at bounding box center [794, 153] width 893 height 23
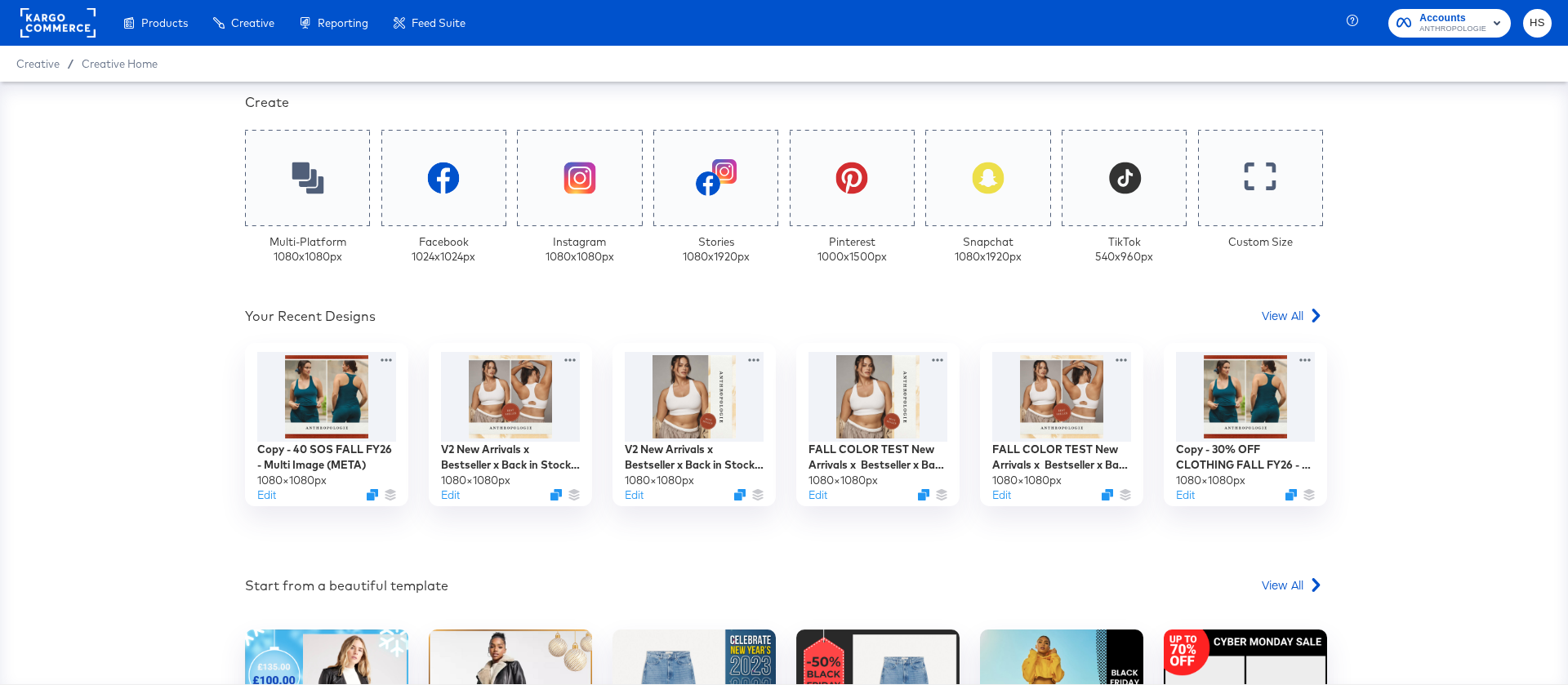
scroll to position [395, 0]
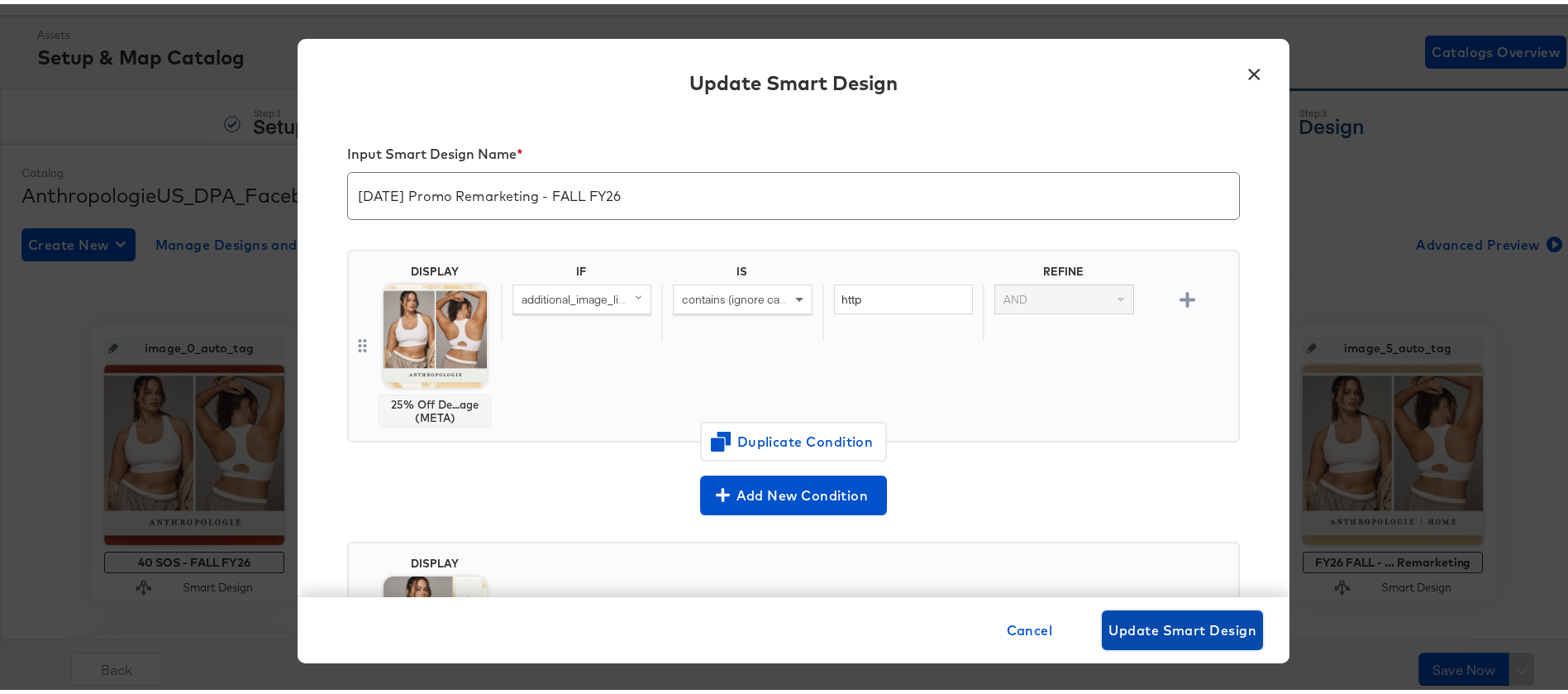
click at [1173, 629] on span "Update Smart Design" at bounding box center [1182, 627] width 148 height 23
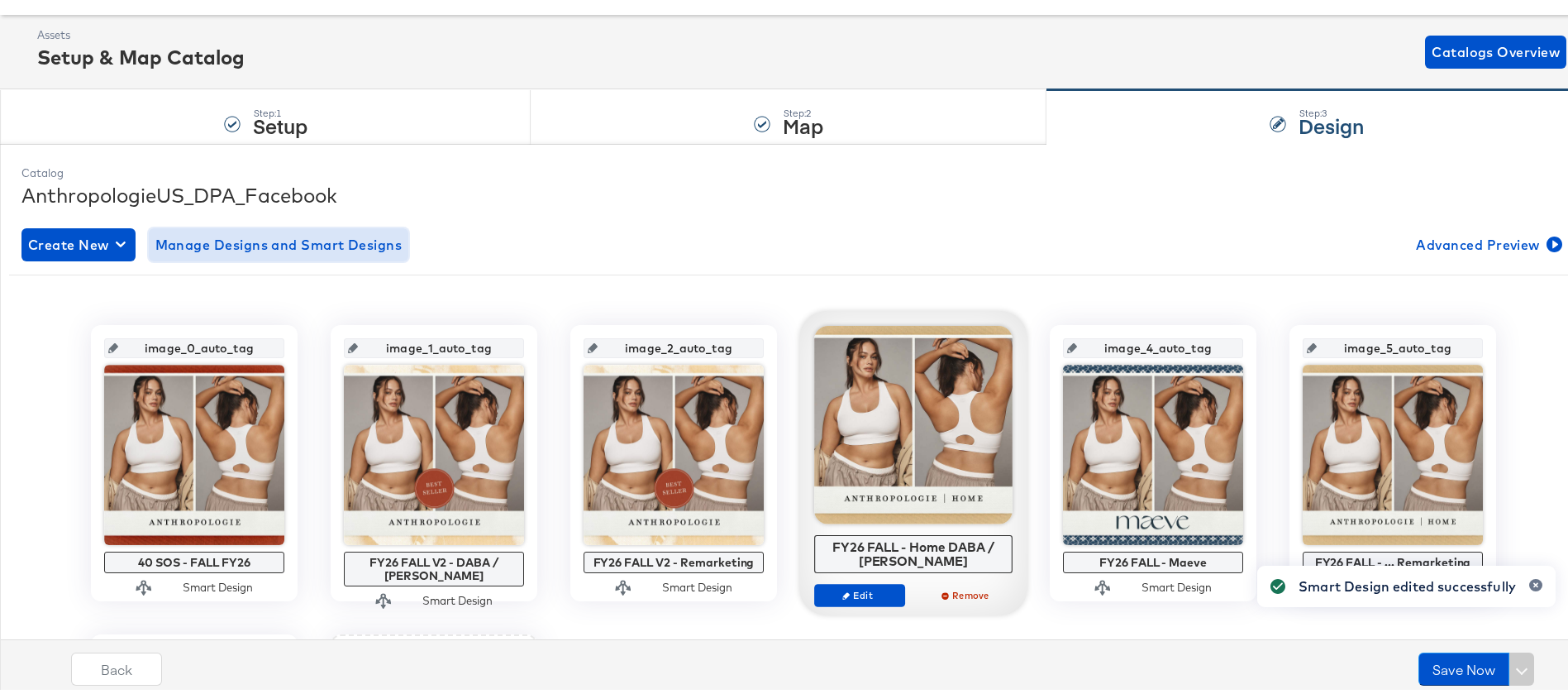
click at [212, 242] on span "Manage Designs and Smart Designs" at bounding box center [279, 241] width 247 height 23
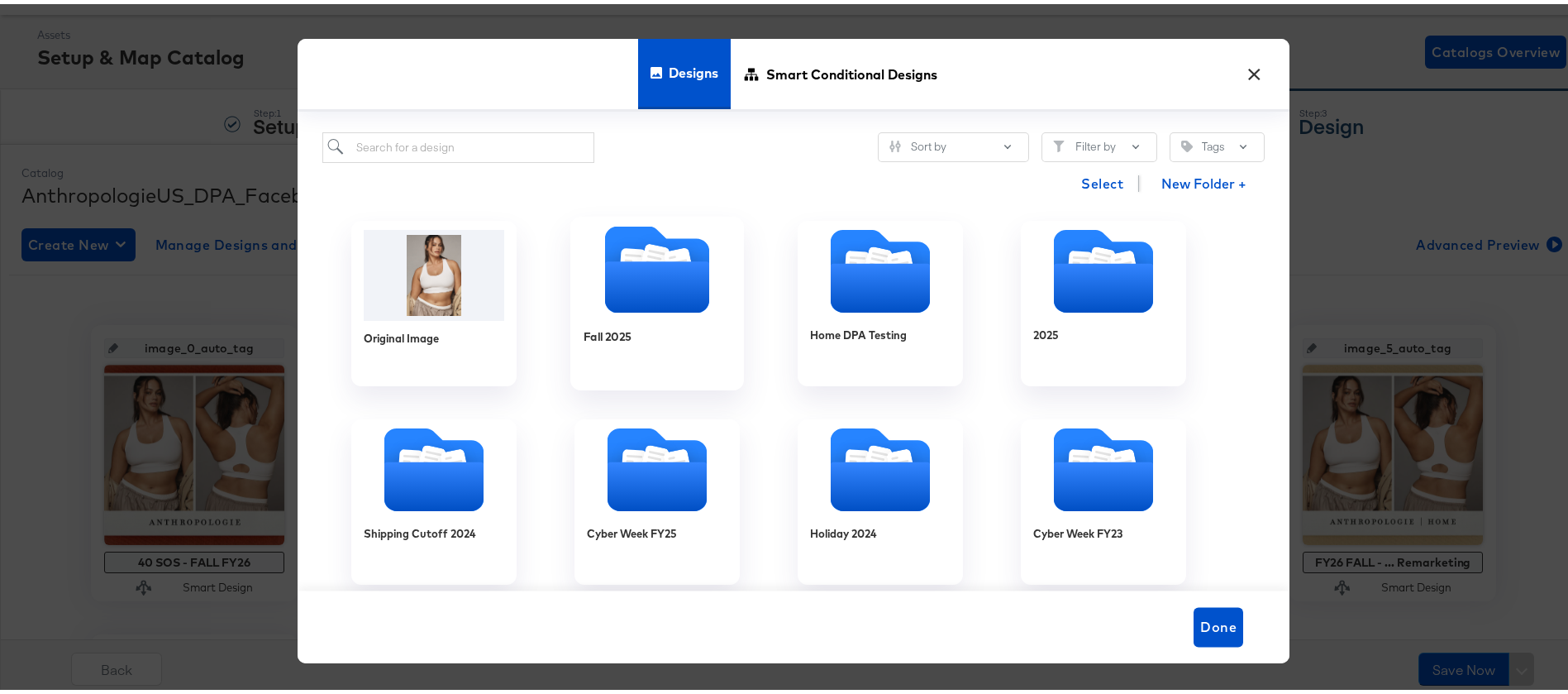
click at [612, 309] on div at bounding box center [657, 267] width 174 height 91
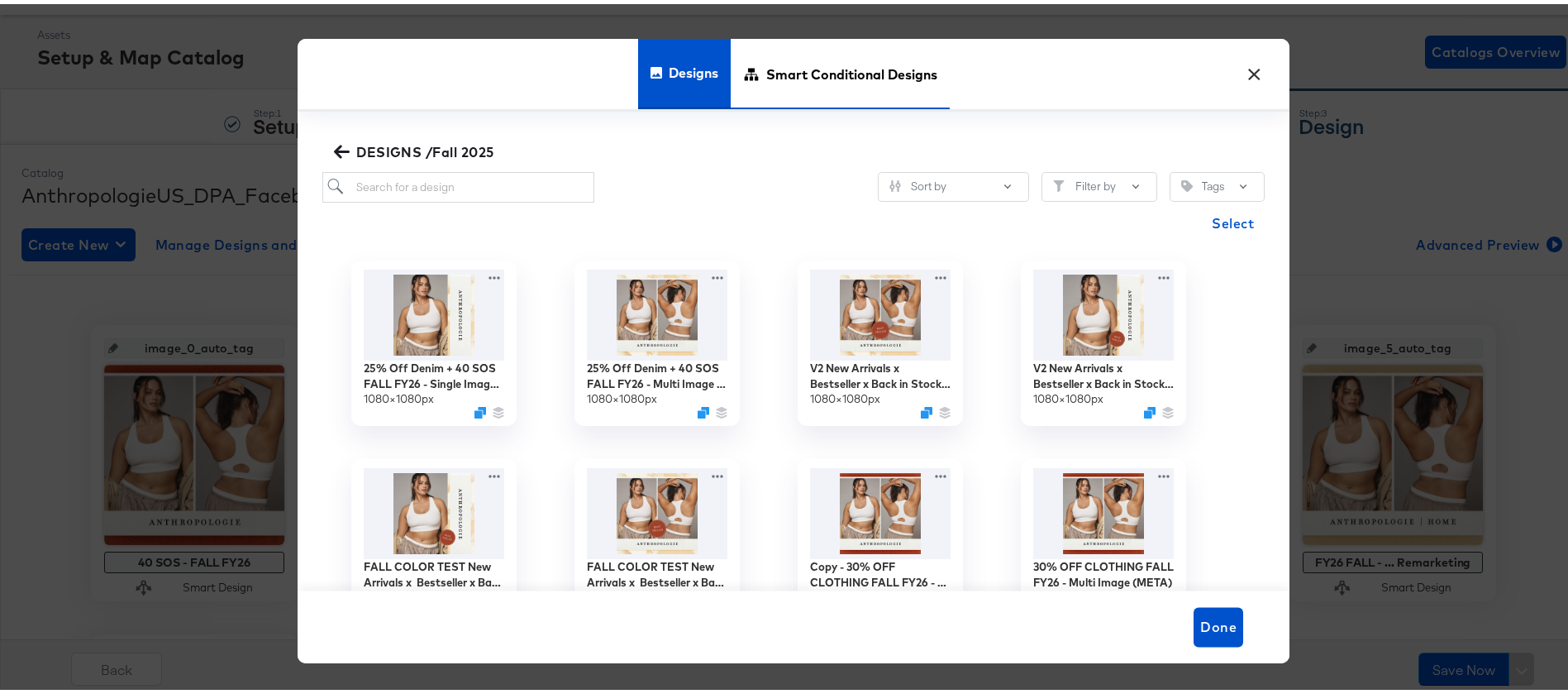
click at [811, 81] on span "Smart Conditional Designs" at bounding box center [852, 69] width 172 height 72
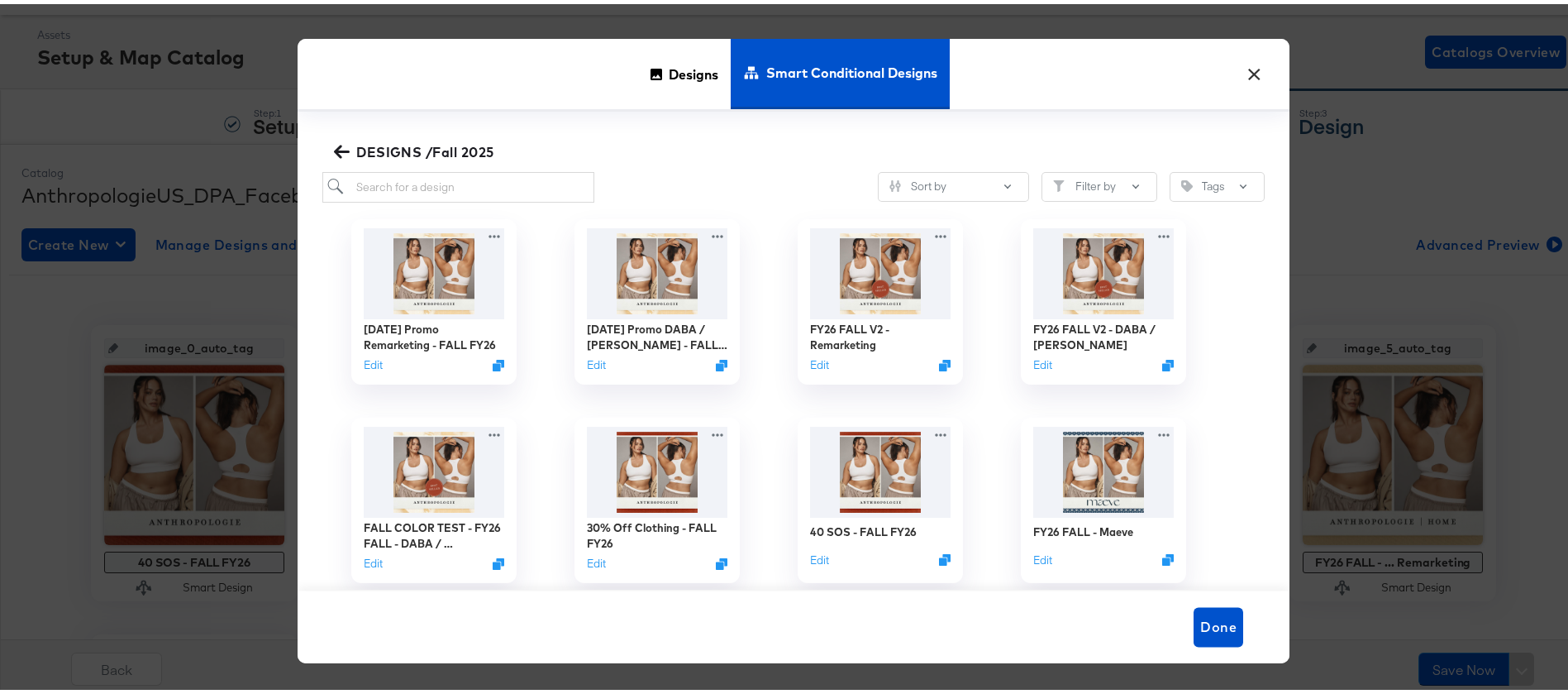
click at [1245, 74] on button "×" at bounding box center [1254, 67] width 30 height 30
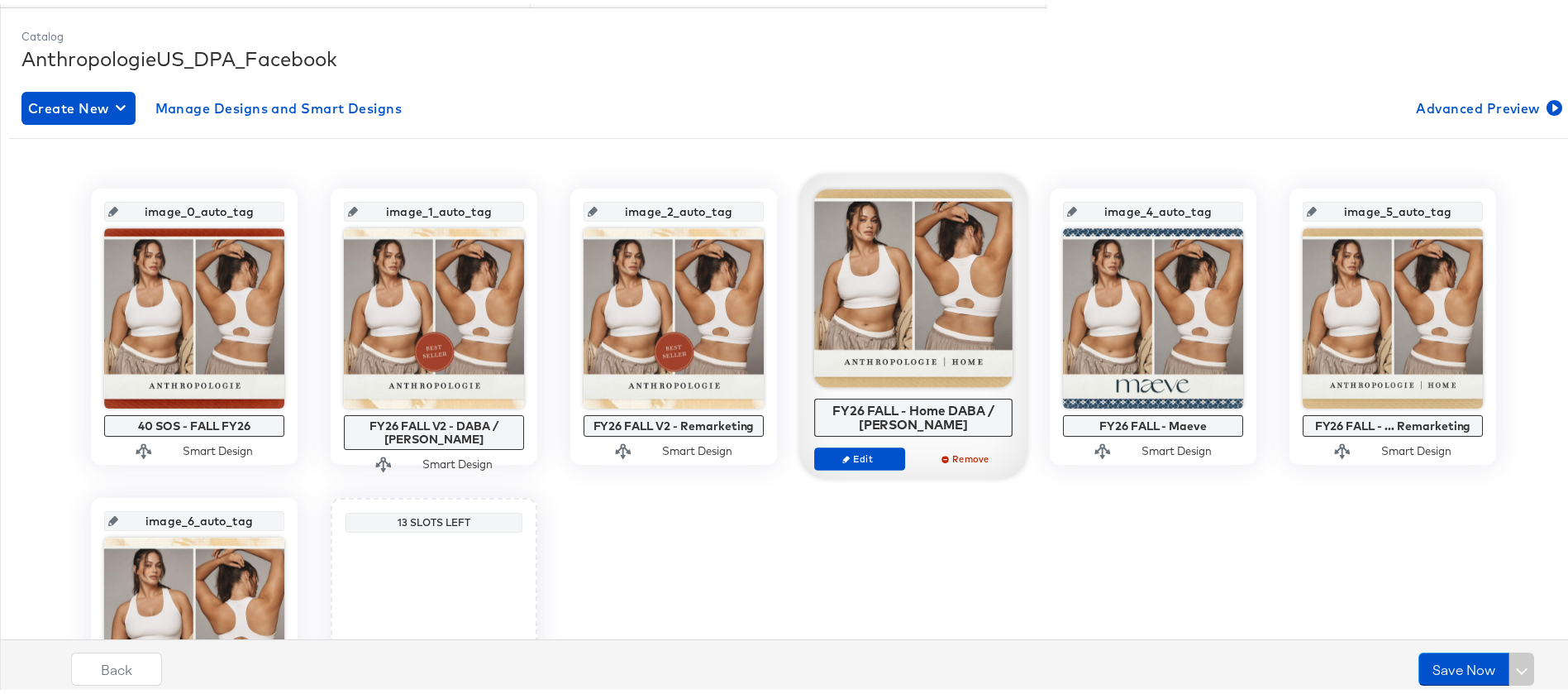
scroll to position [210, 0]
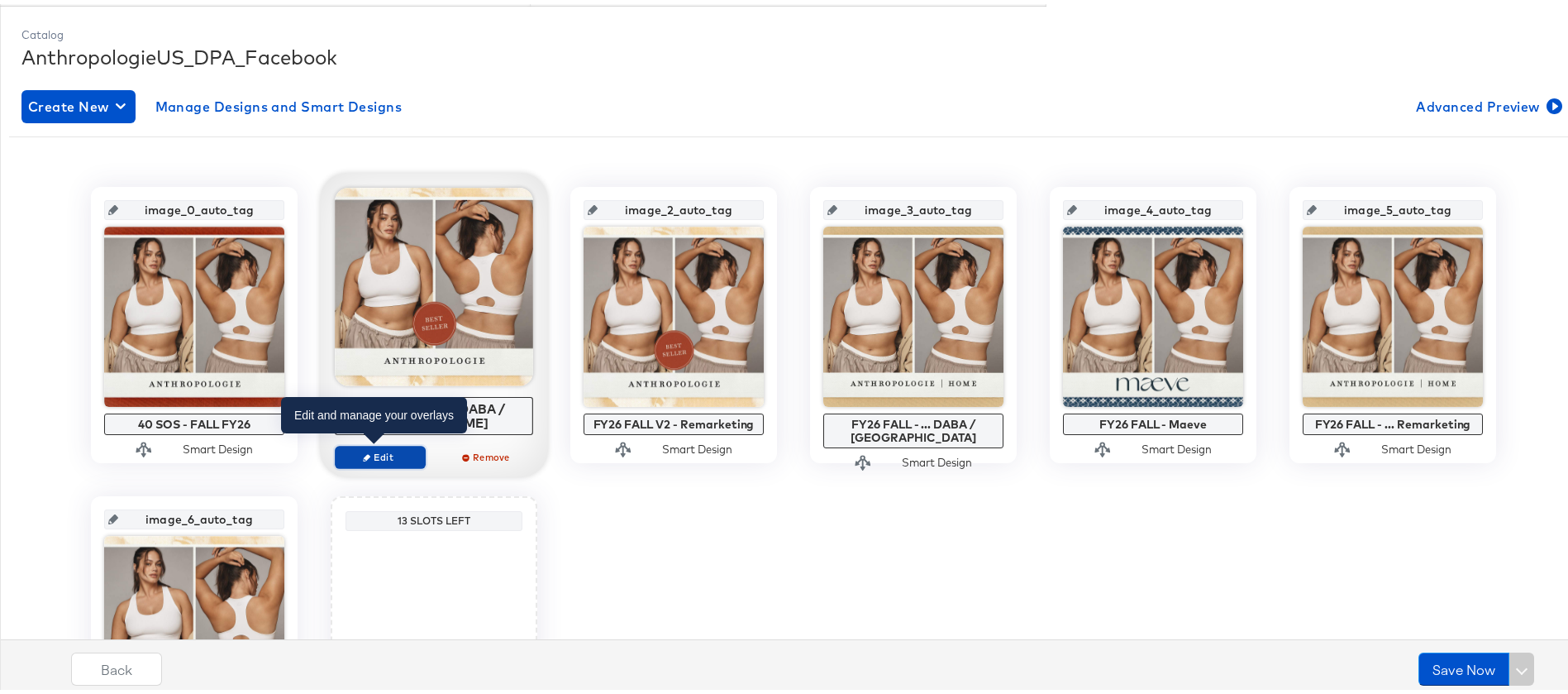
click at [378, 447] on span "Edit" at bounding box center [380, 452] width 76 height 12
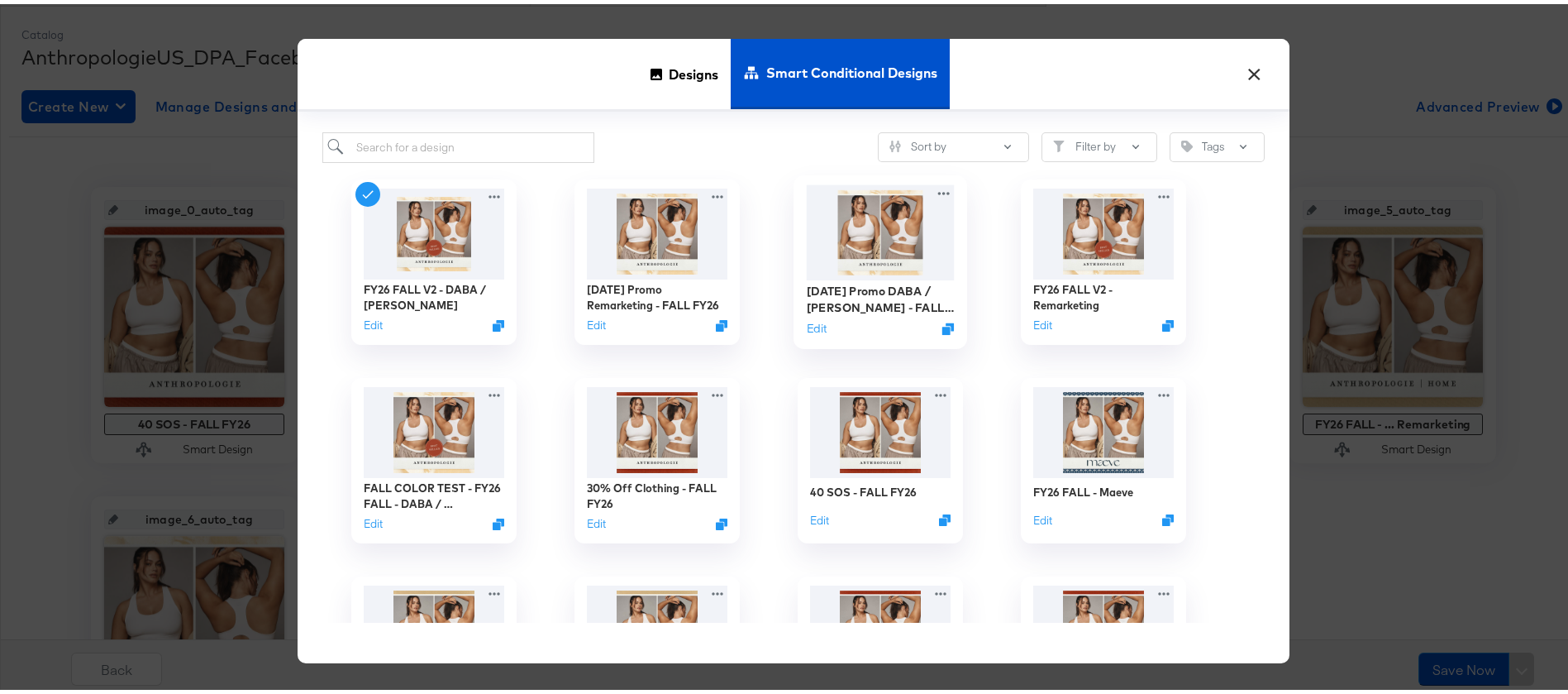
click at [898, 211] on img at bounding box center [881, 227] width 148 height 95
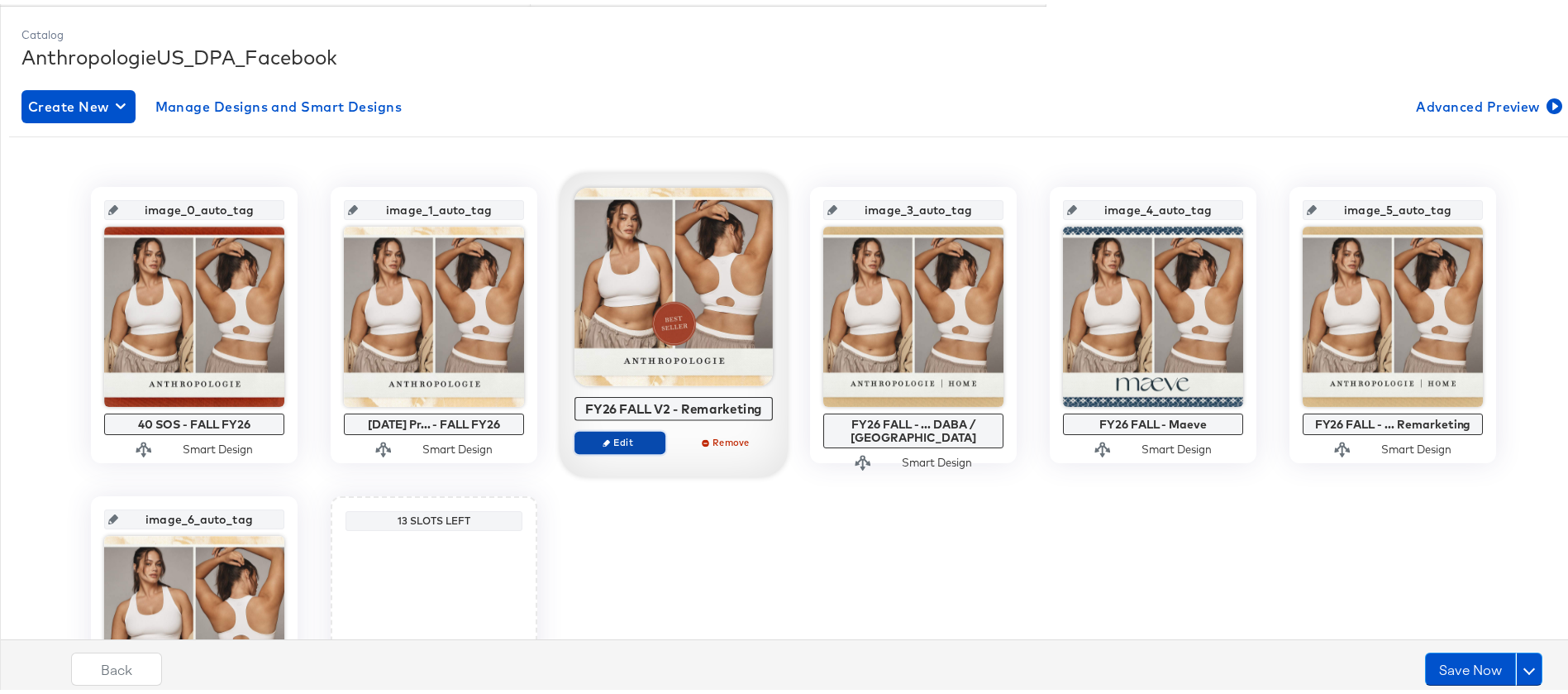
click at [623, 445] on button "Edit" at bounding box center [620, 438] width 91 height 23
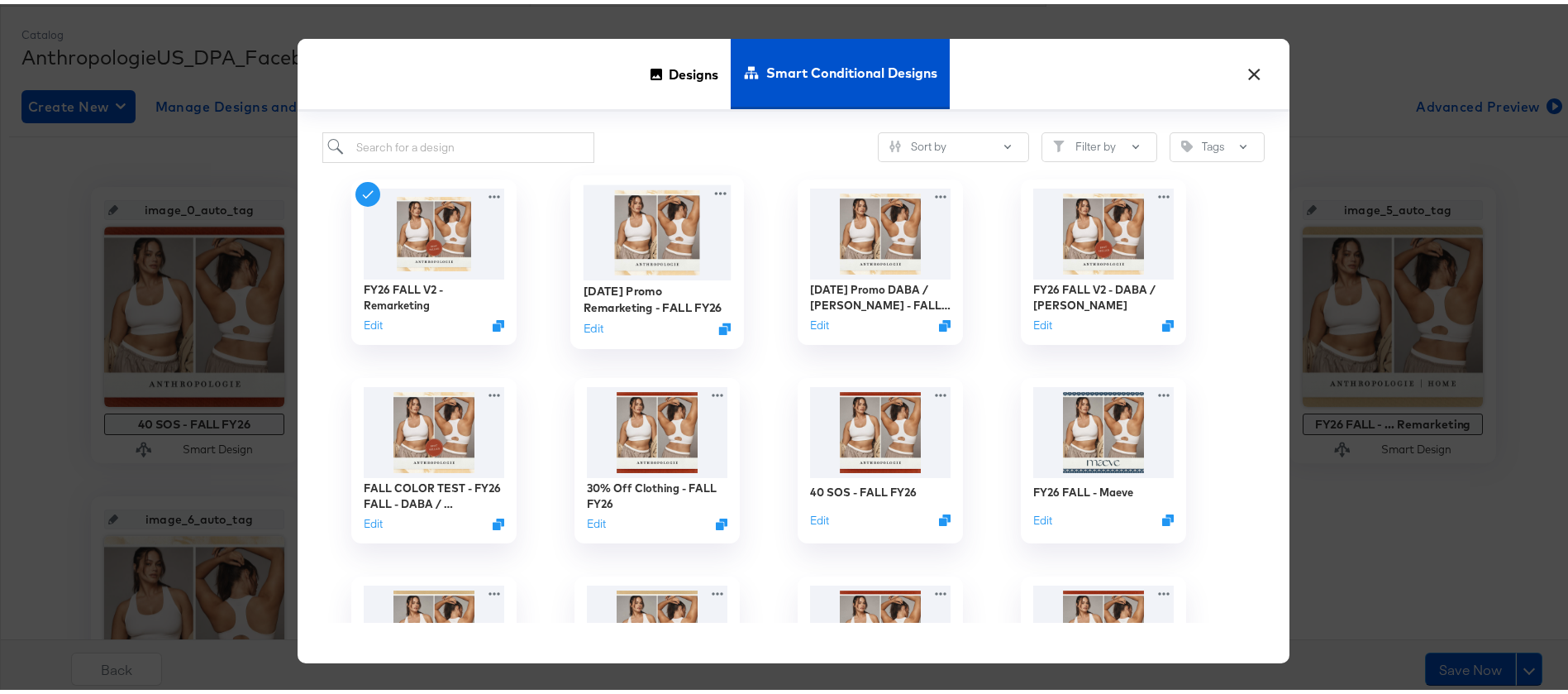
click at [668, 219] on img at bounding box center [658, 227] width 148 height 95
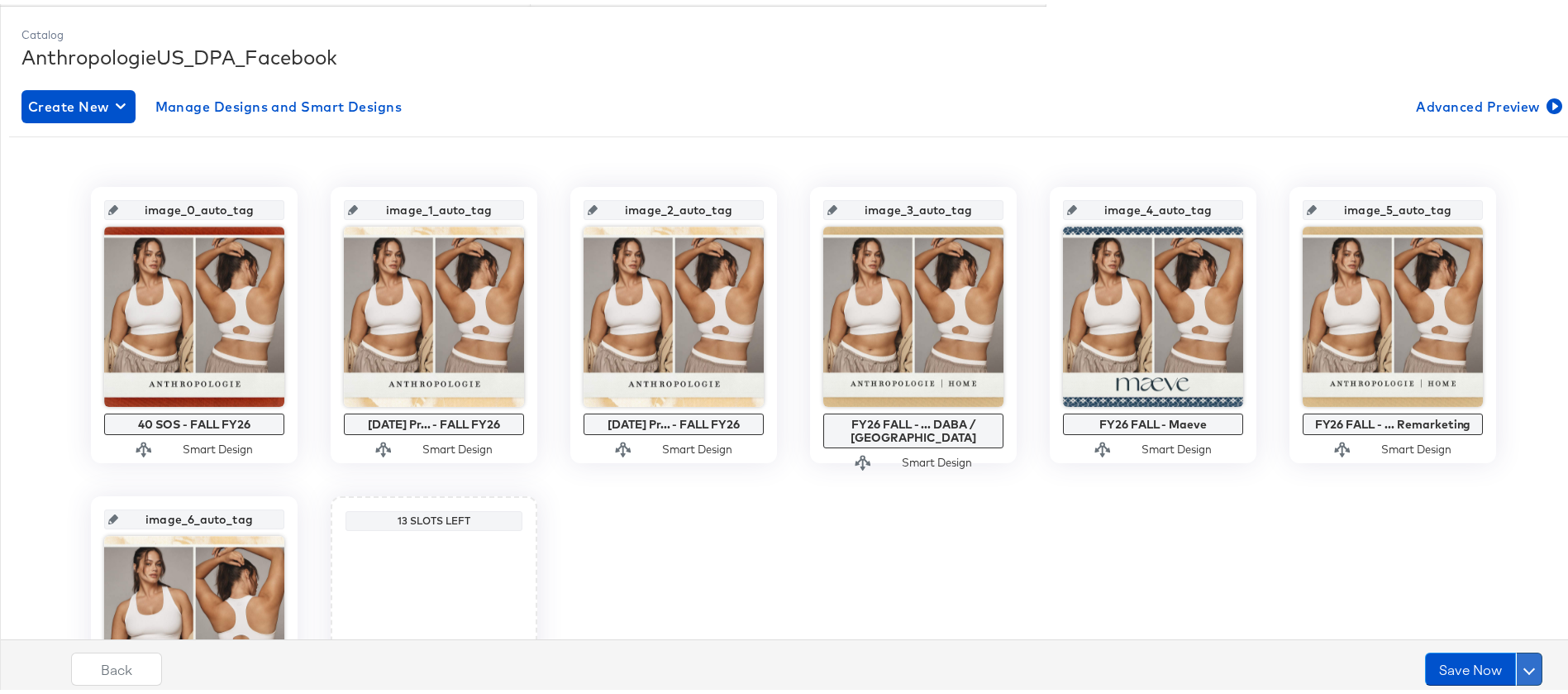
click at [1517, 671] on button at bounding box center [1530, 665] width 27 height 33
click at [1495, 634] on div "Schedule Save" at bounding box center [1490, 633] width 75 height 16
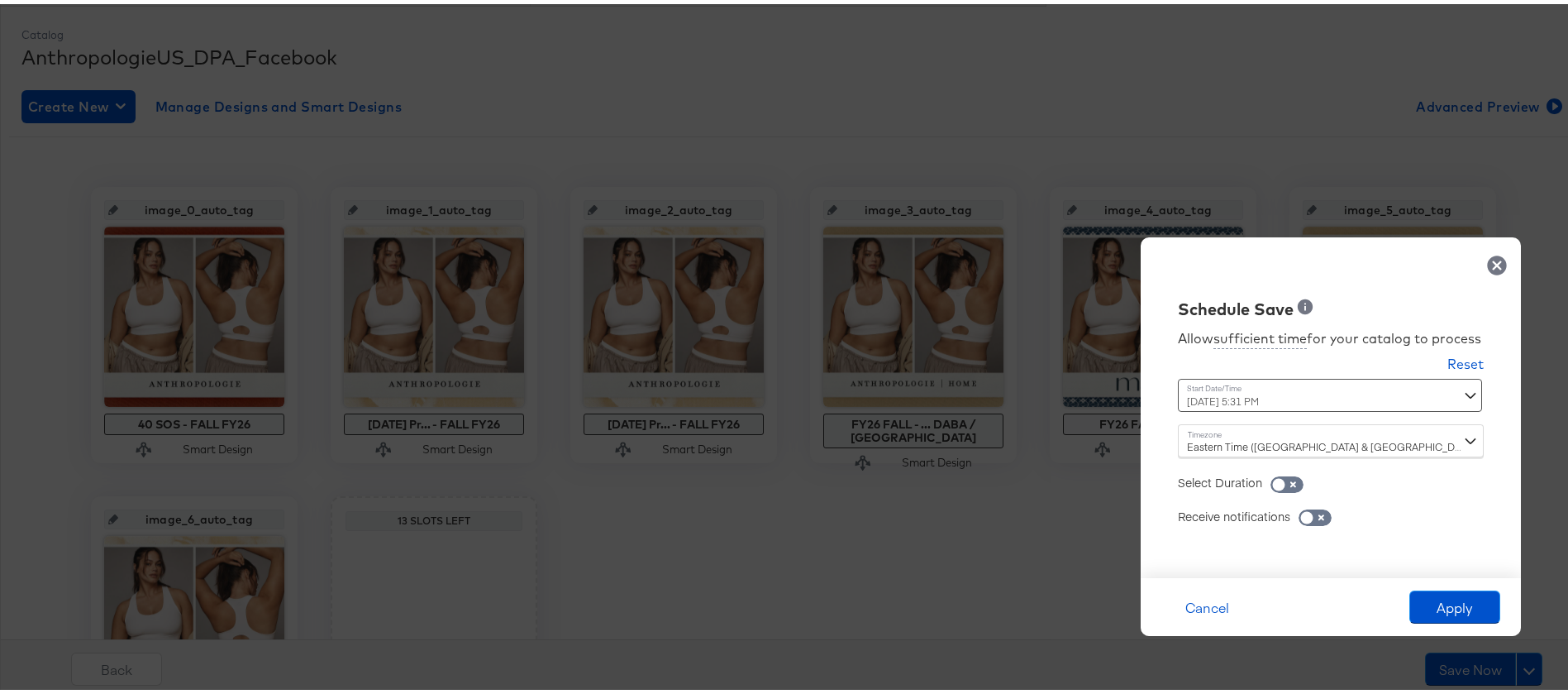
click at [1328, 391] on div "August 27th 2025 5:31 PM ‹ August 2025 › Su Mo Tu We Th Fr Sa 27 28 29 30 31 1 …" at bounding box center [1290, 392] width 224 height 33
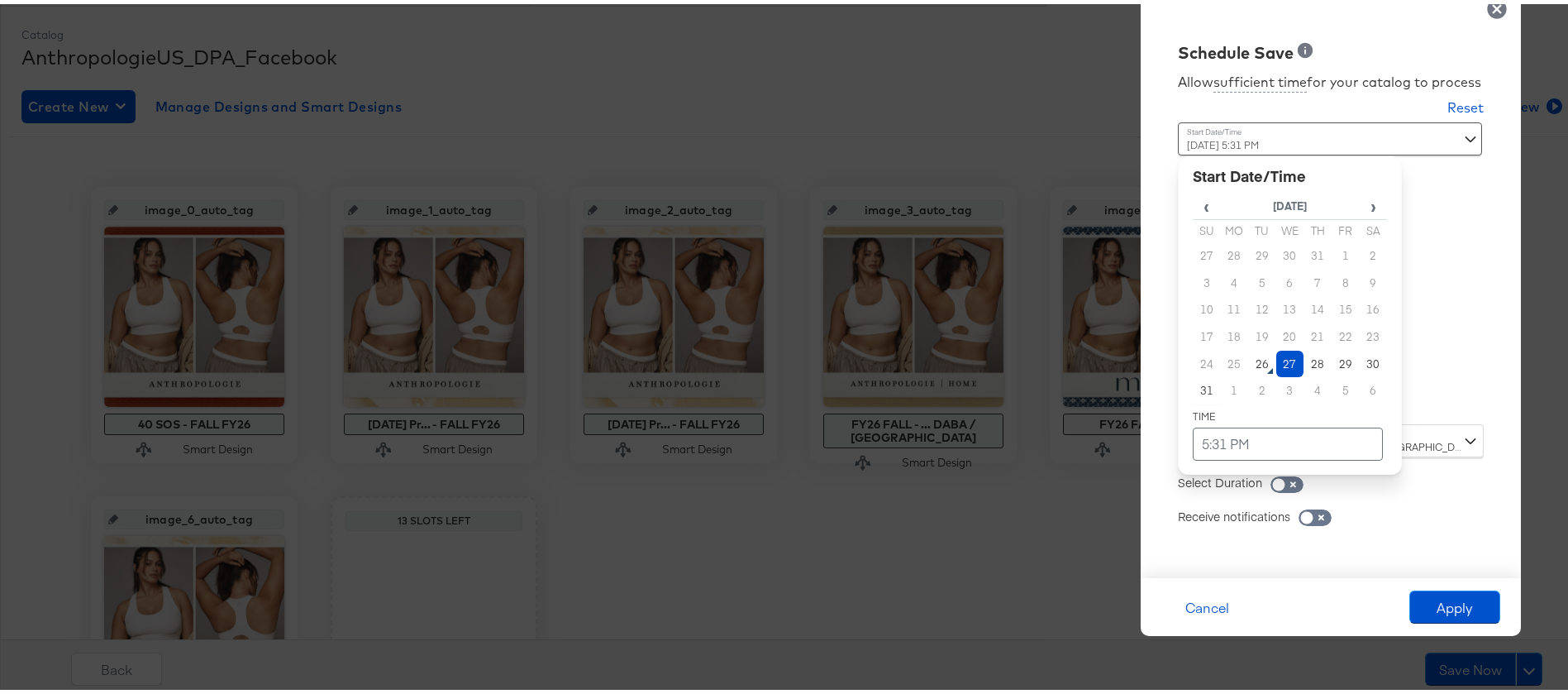
click at [1277, 355] on td "27" at bounding box center [1291, 360] width 28 height 27
click at [1222, 454] on td "5:31 PM" at bounding box center [1288, 440] width 190 height 33
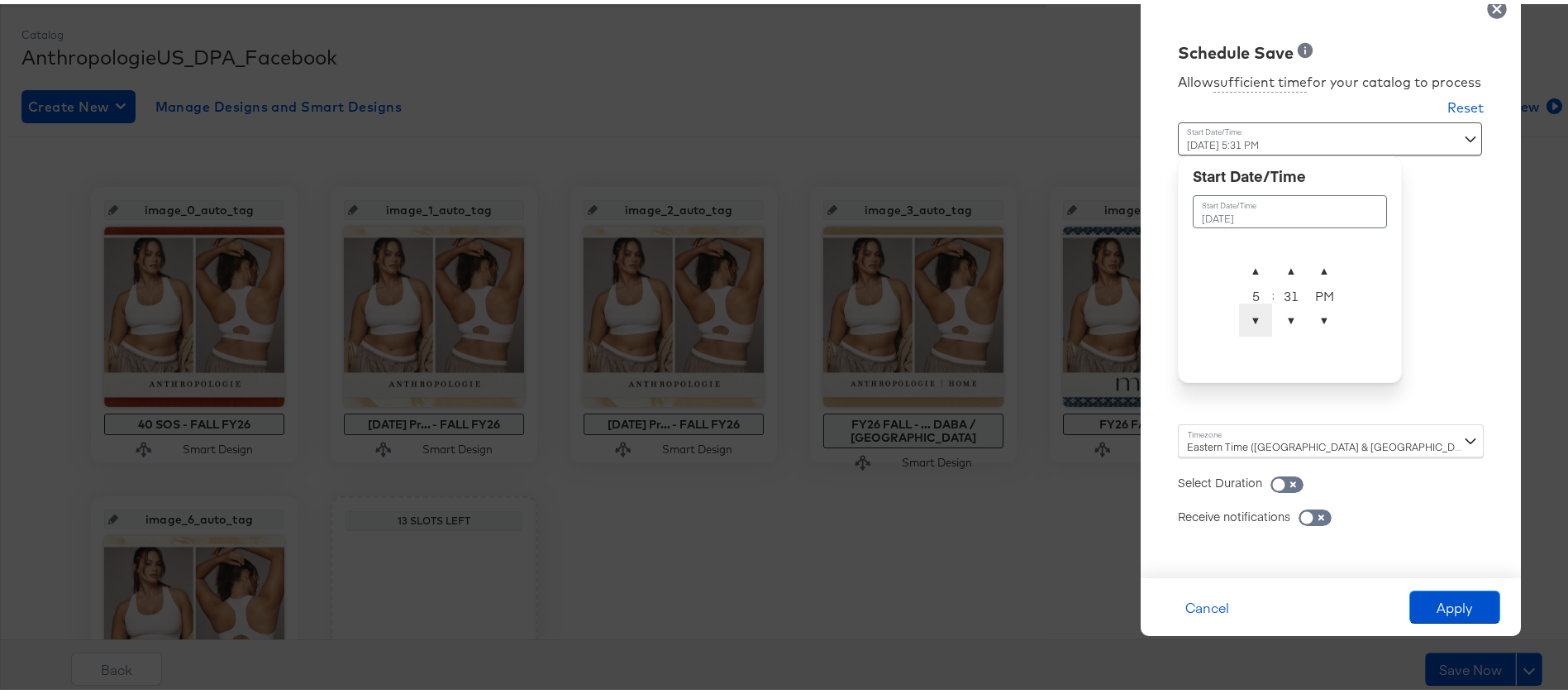
click at [1239, 331] on span "▼" at bounding box center [1256, 316] width 33 height 33
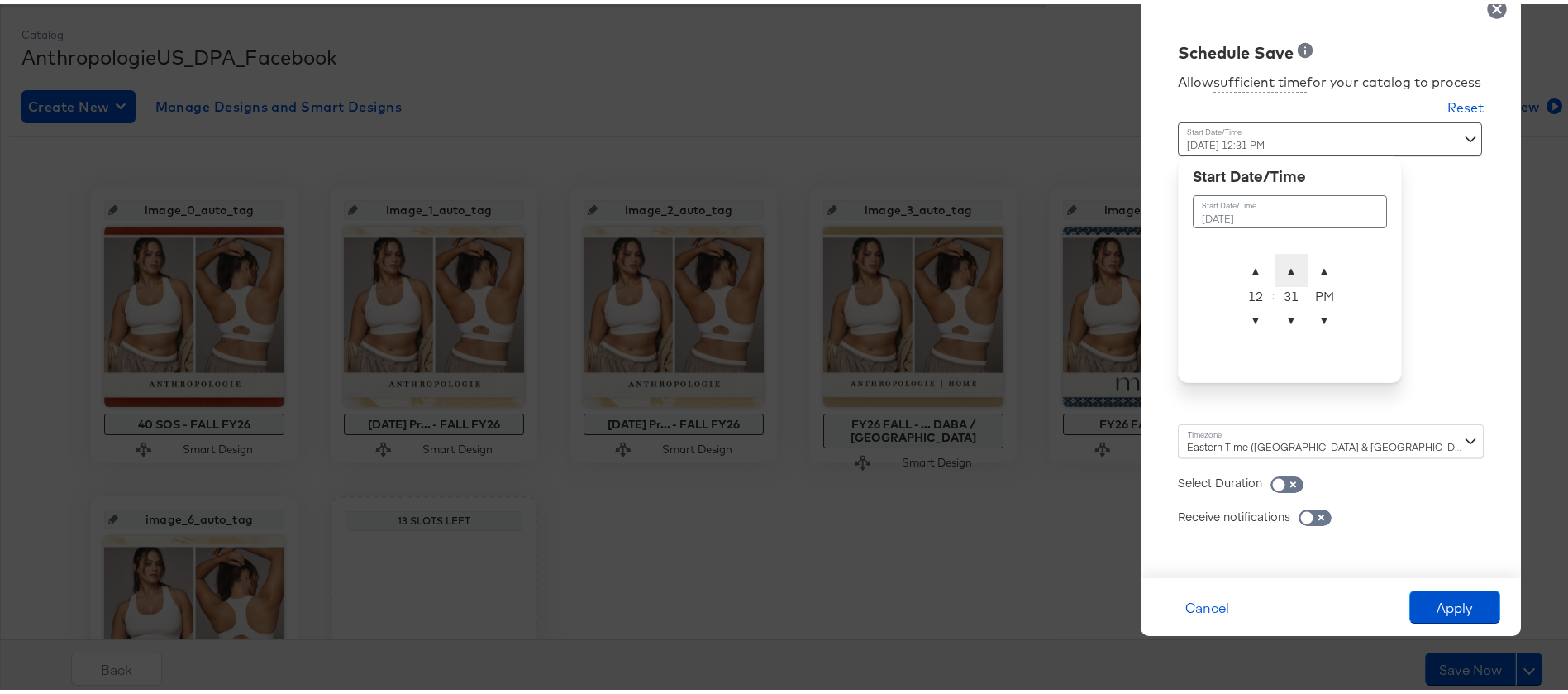
click at [1283, 274] on span "▲" at bounding box center [1292, 267] width 33 height 33
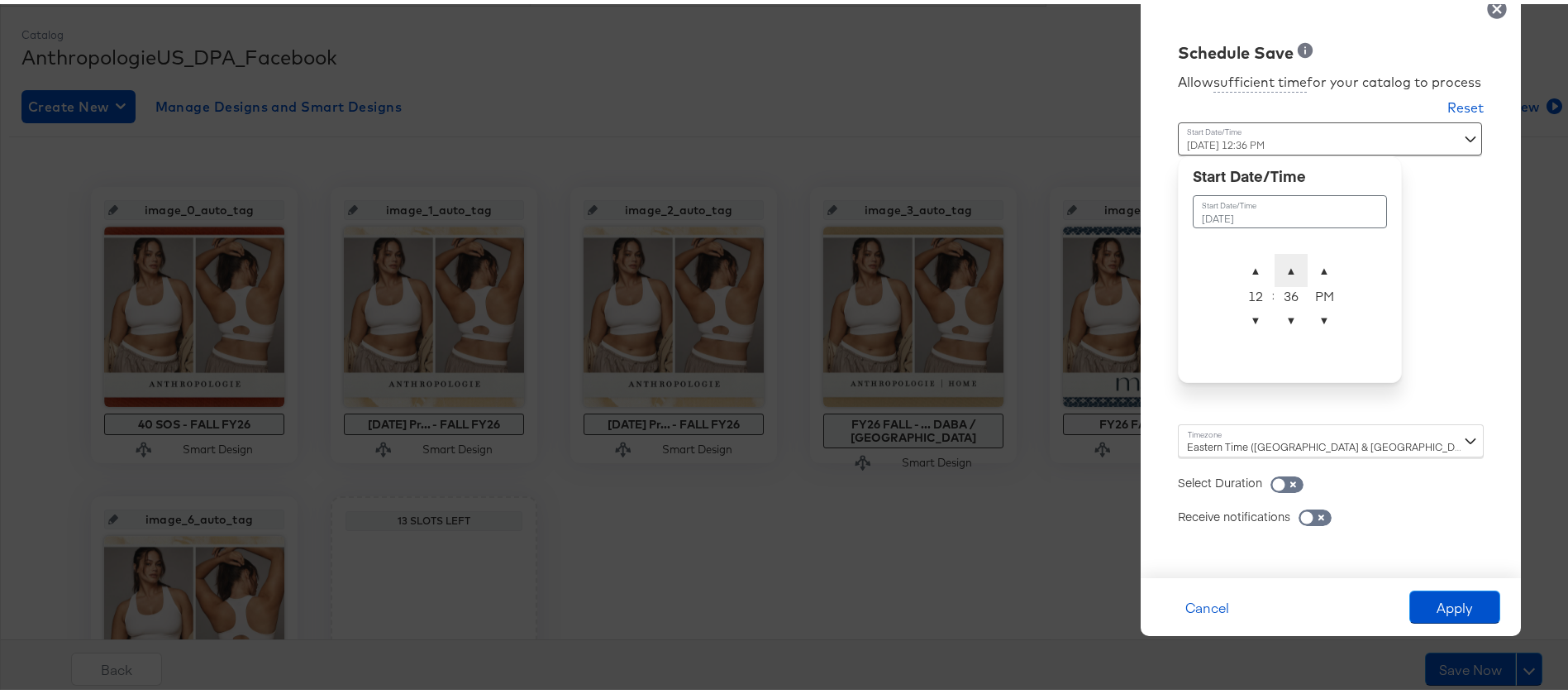
click at [1283, 274] on span "▲" at bounding box center [1292, 267] width 33 height 33
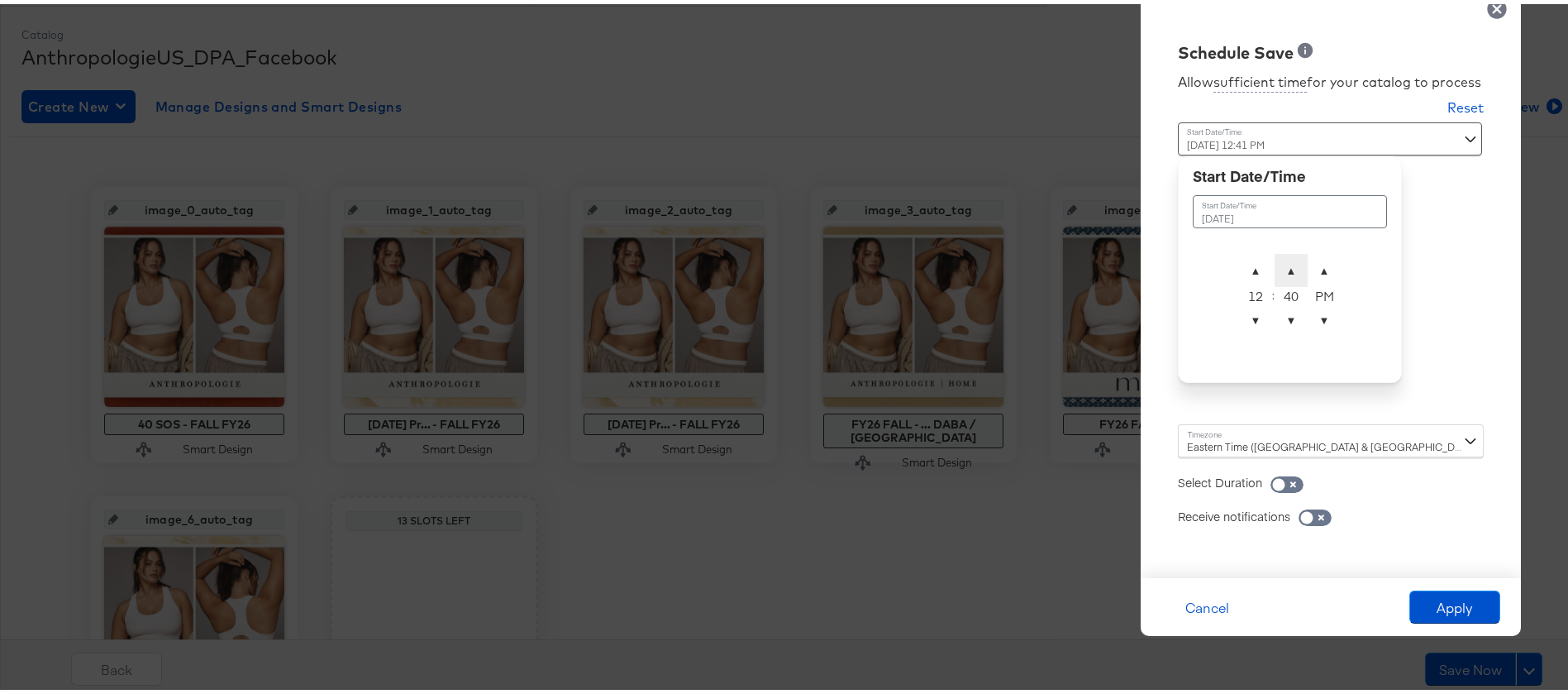
click at [1283, 274] on span "▲" at bounding box center [1292, 267] width 33 height 33
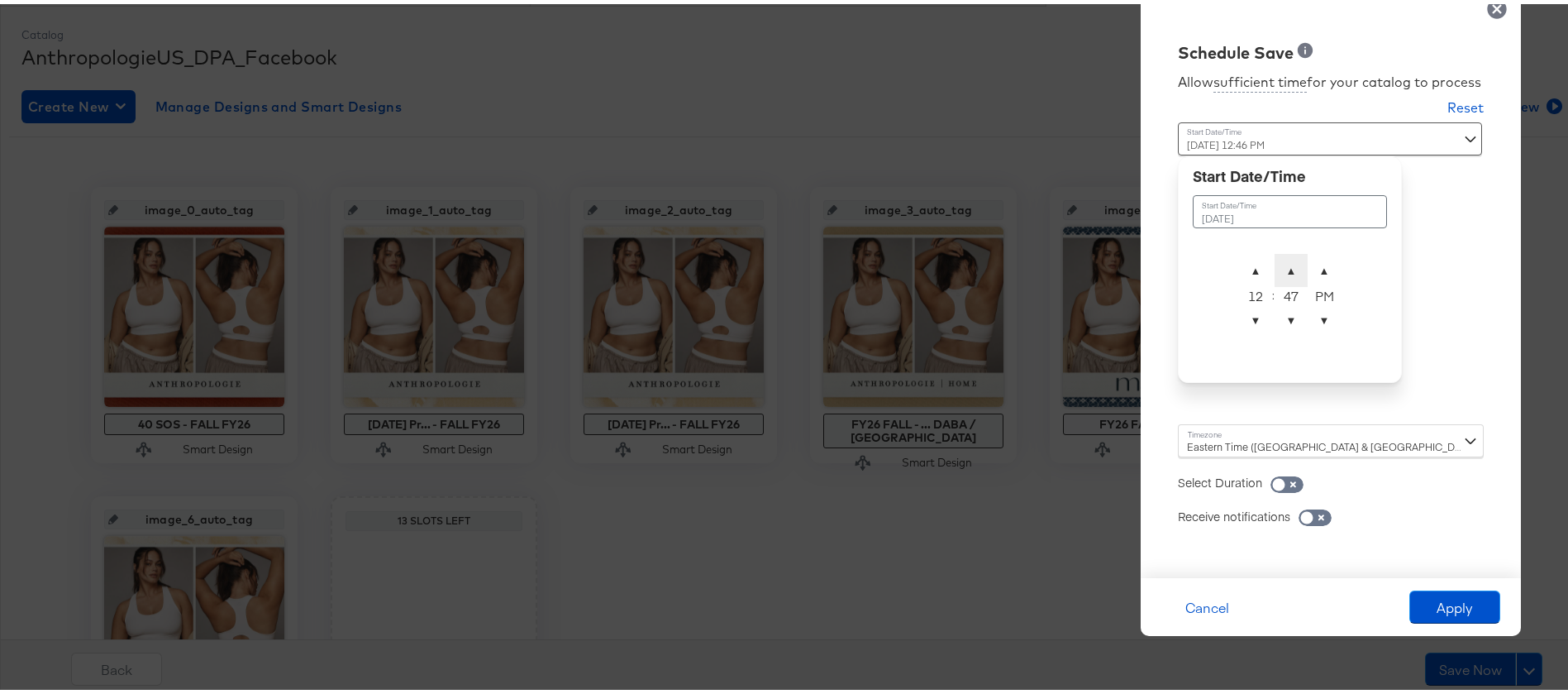
click at [1283, 274] on span "▲" at bounding box center [1292, 267] width 33 height 33
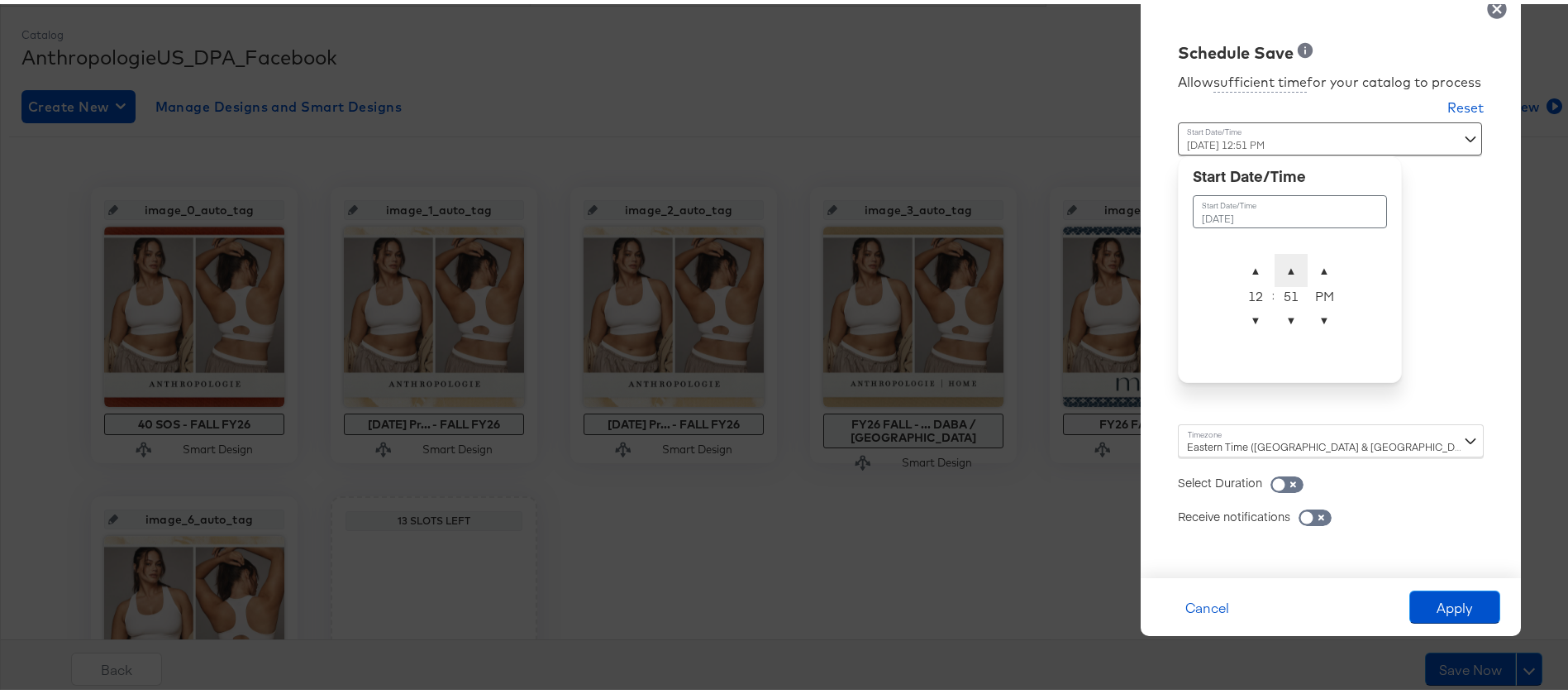
click at [1283, 274] on span "▲" at bounding box center [1292, 267] width 33 height 33
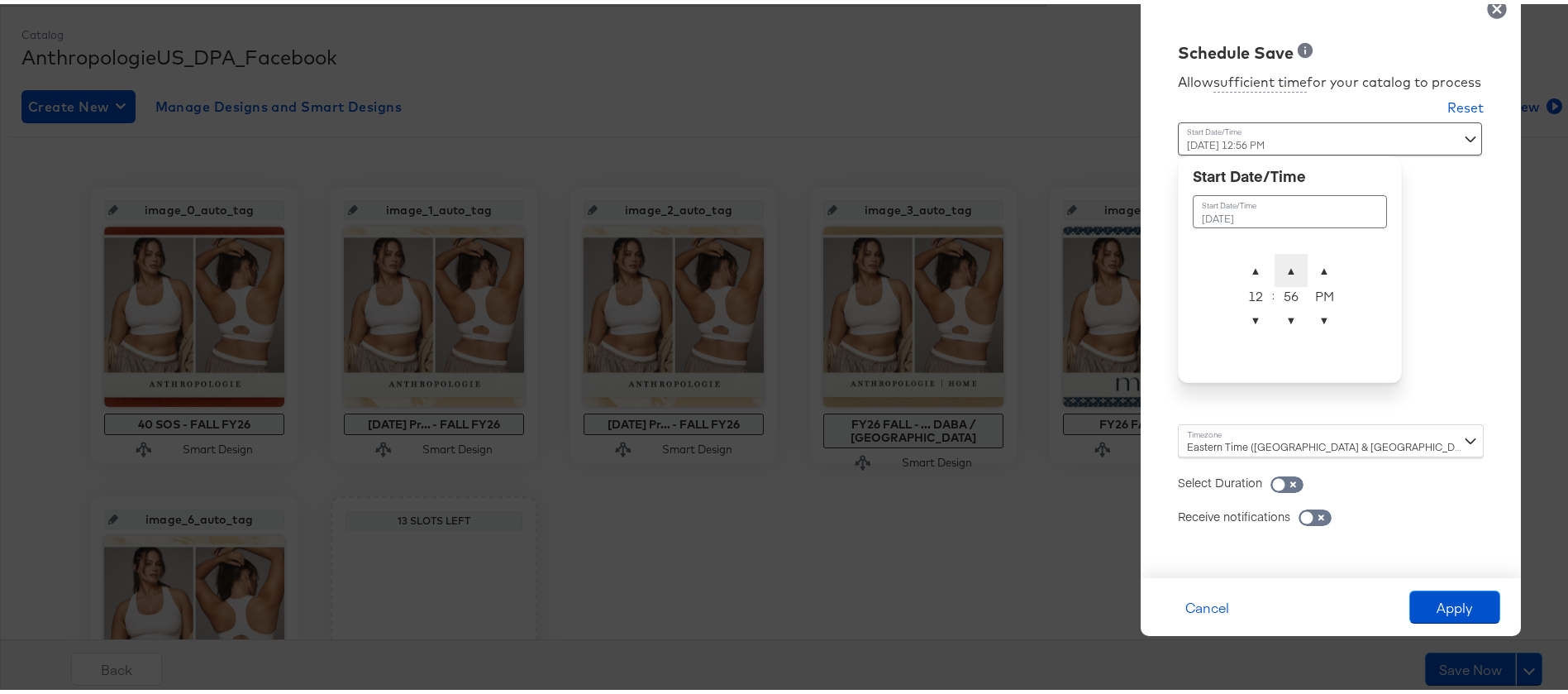
click at [1283, 274] on span "▲" at bounding box center [1292, 267] width 33 height 33
type input "August 27th 2025 12:00 AM"
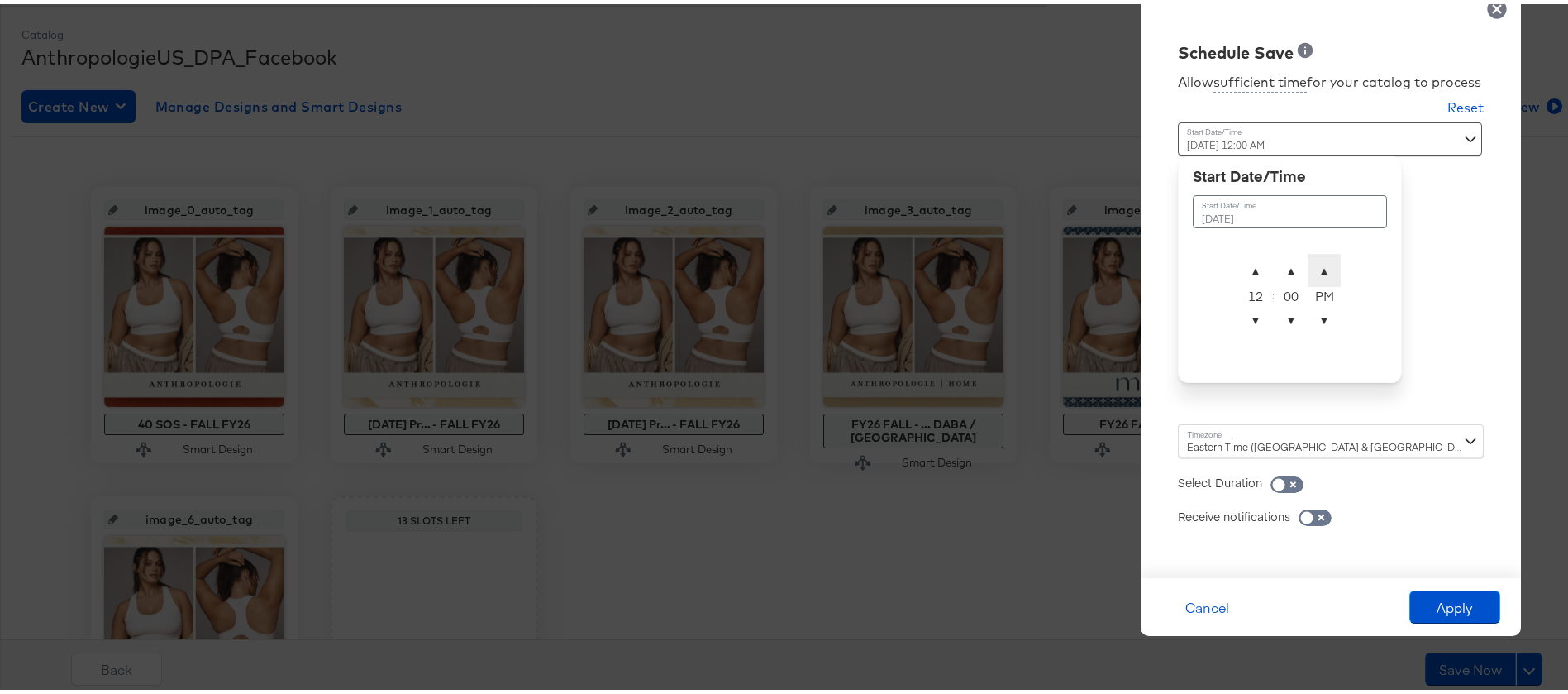
click at [1312, 275] on span "▲" at bounding box center [1325, 267] width 33 height 33
click at [1427, 362] on div "Allow sufficient time for your catalog to process Reset Time : August 27th 2025…" at bounding box center [1331, 308] width 356 height 497
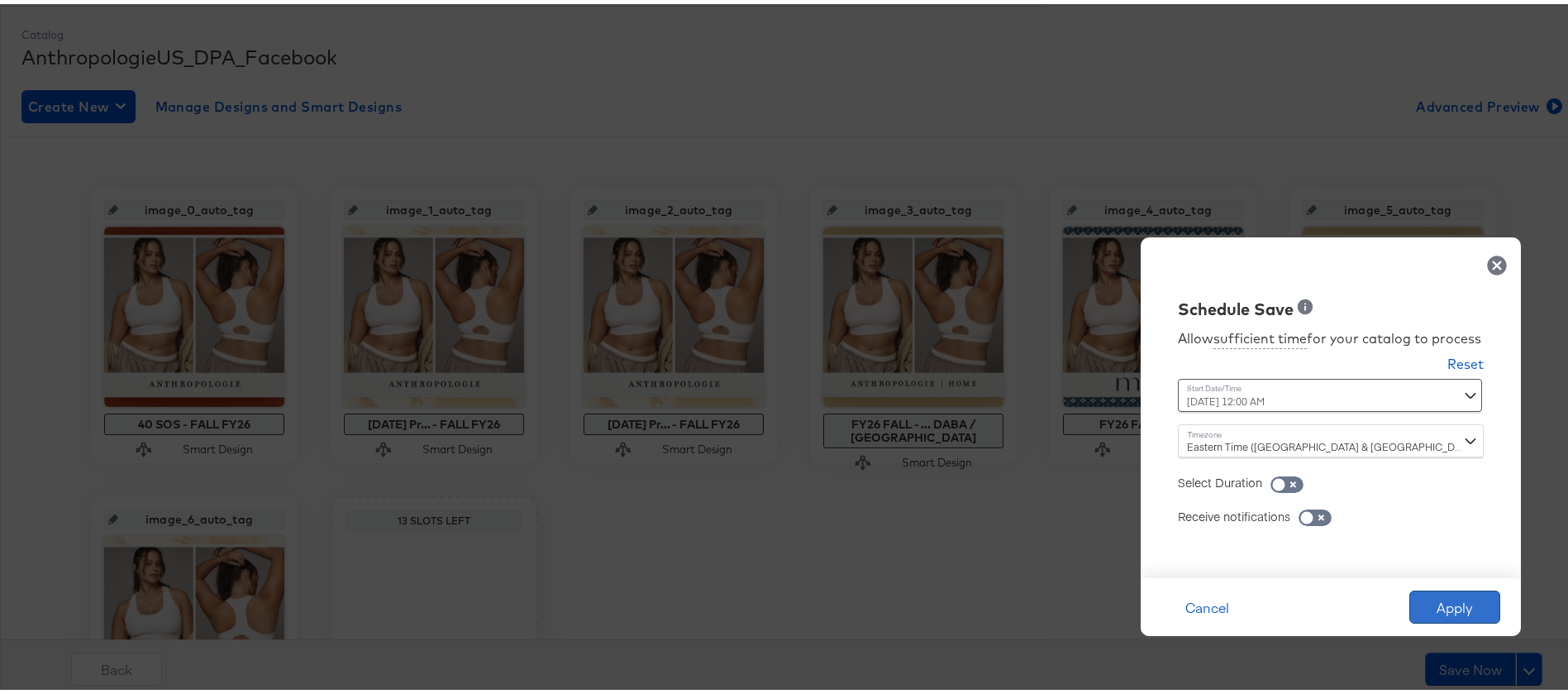
click at [1448, 602] on button "Apply" at bounding box center [1455, 603] width 91 height 33
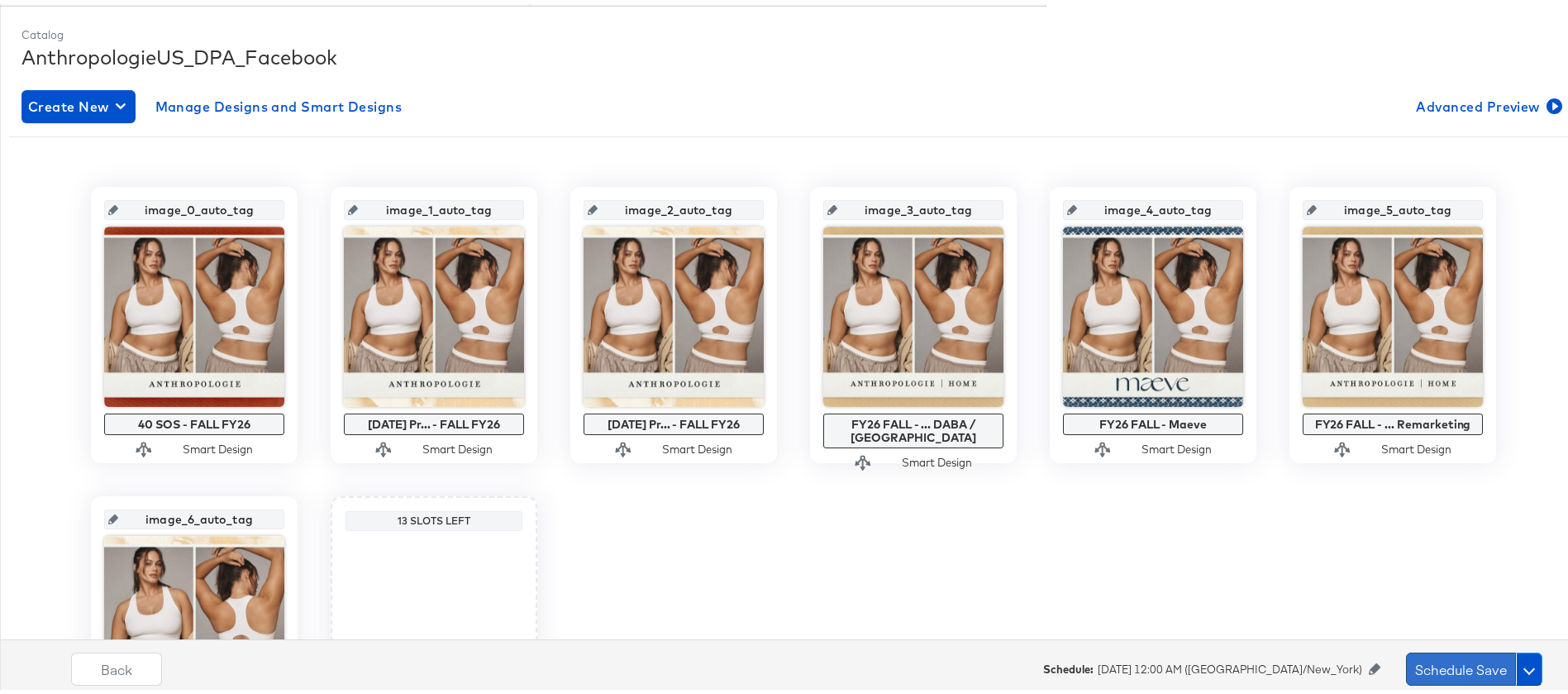
click at [1451, 661] on button "Schedule Save" at bounding box center [1461, 665] width 110 height 33
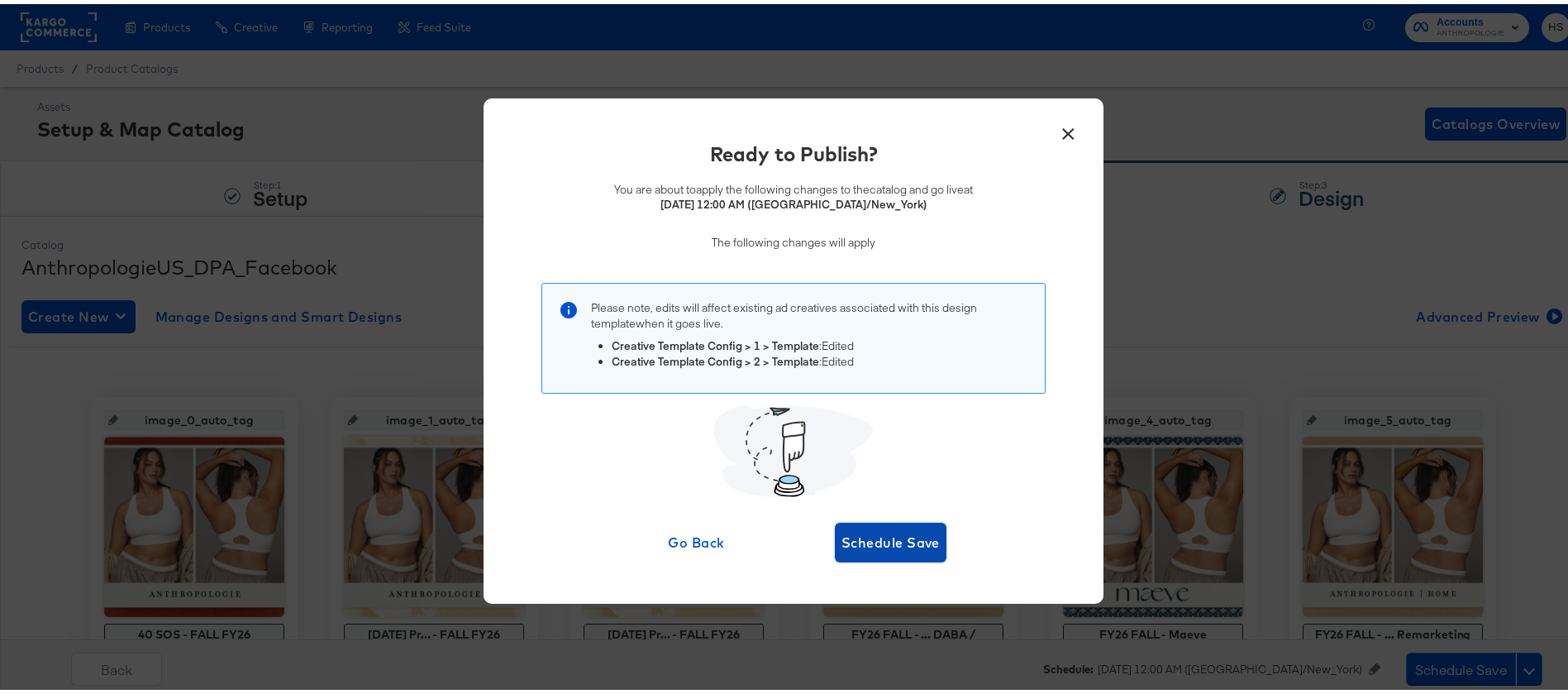
click at [904, 546] on span "Schedule Save" at bounding box center [891, 538] width 98 height 23
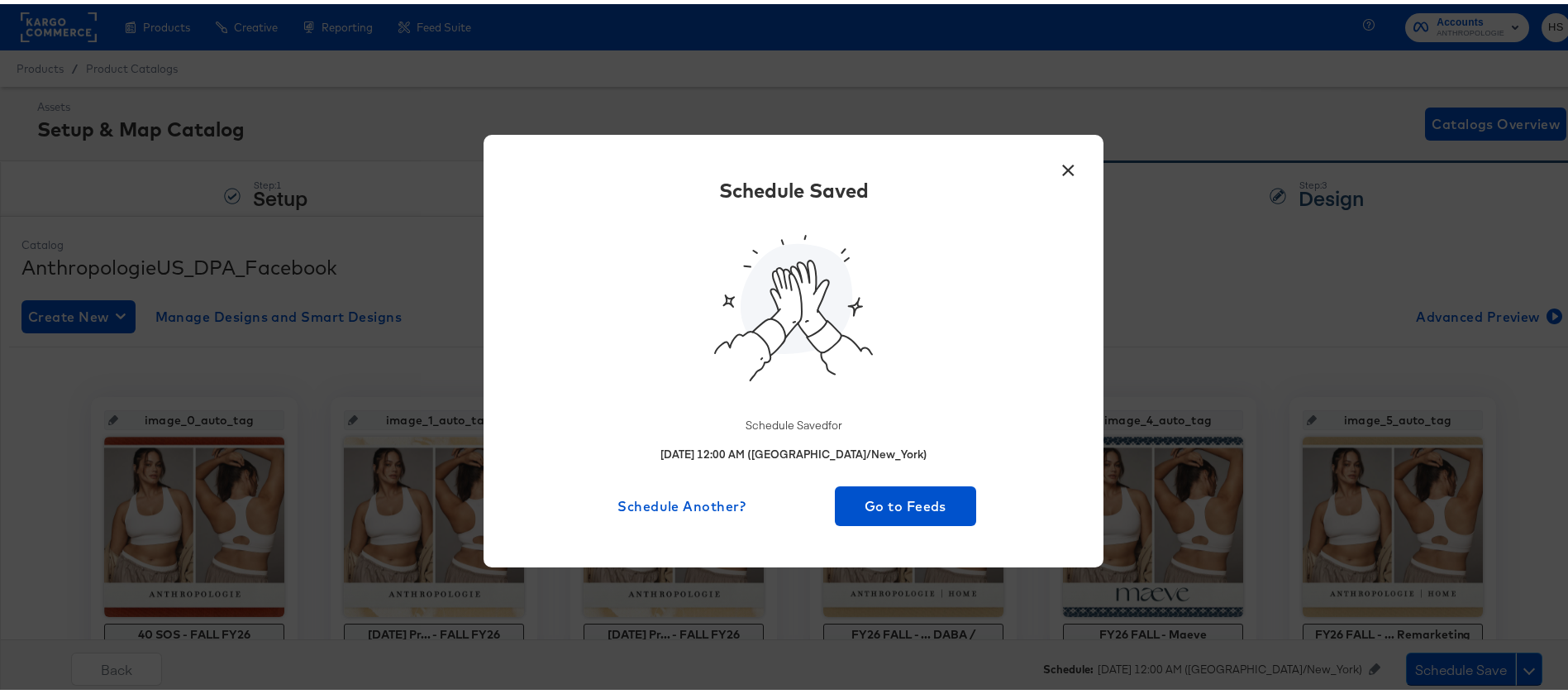
click at [1053, 165] on button "×" at bounding box center [1068, 162] width 30 height 30
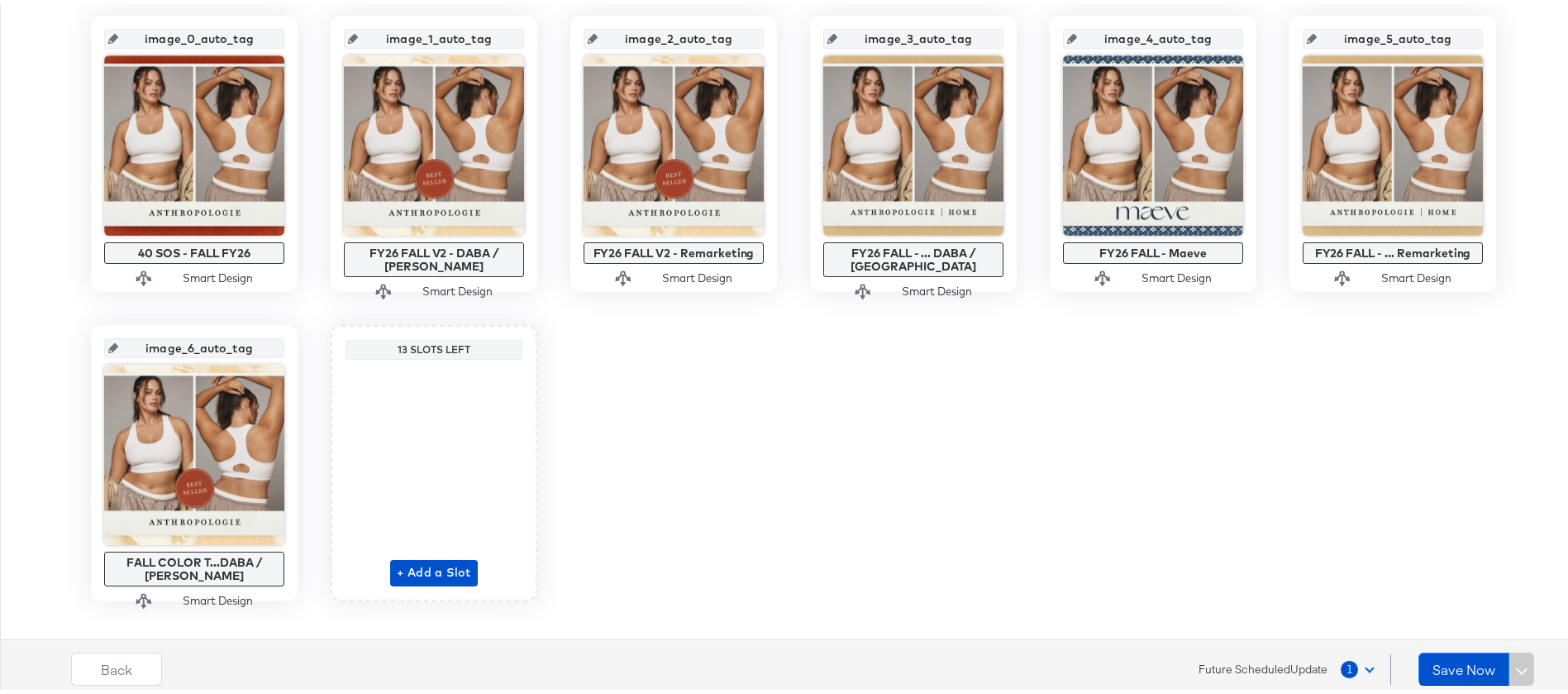
scroll to position [382, 0]
